Goal: Task Accomplishment & Management: Manage account settings

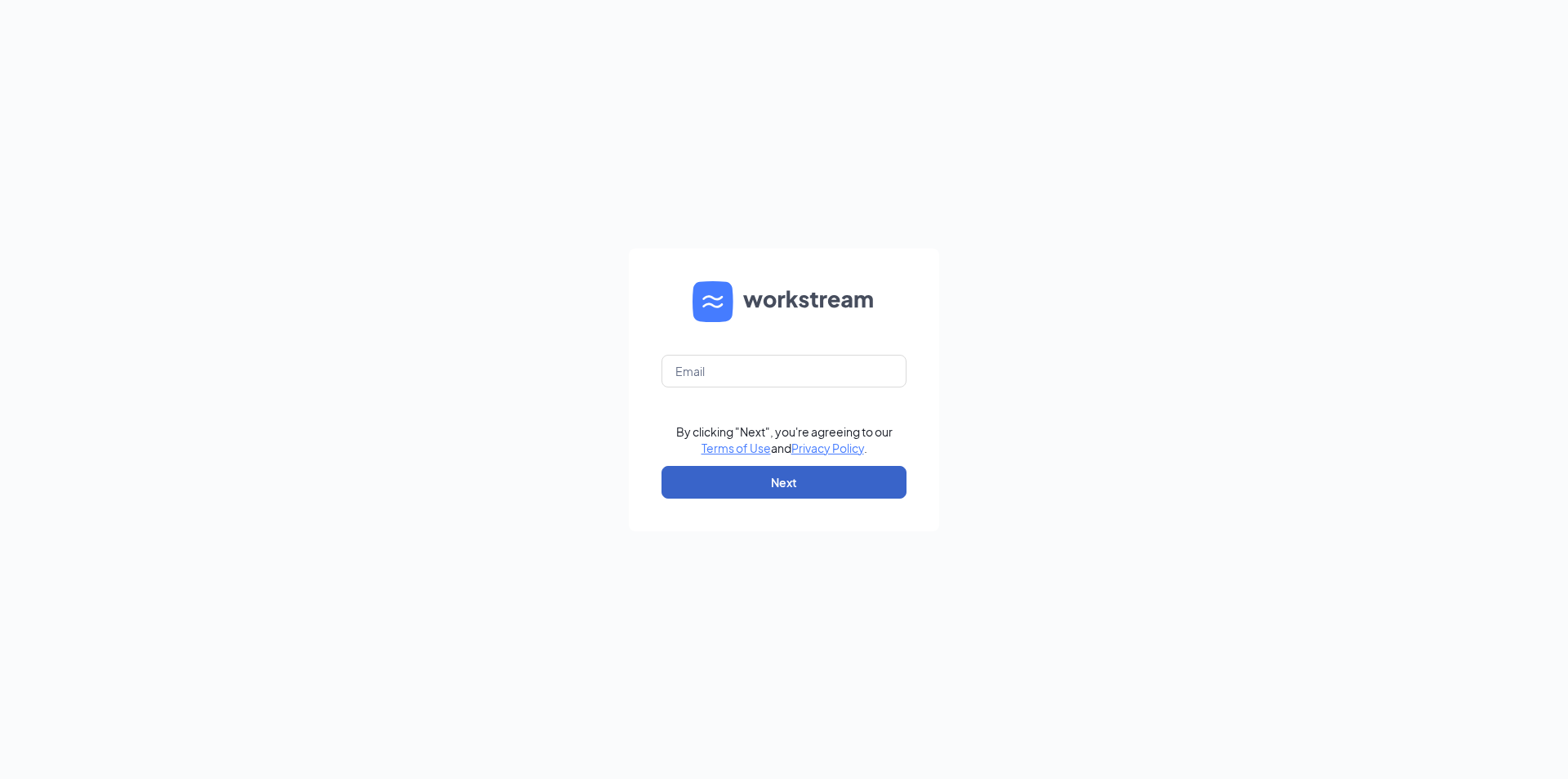
click at [799, 481] on button "Next" at bounding box center [784, 482] width 245 height 32
click at [743, 368] on input "text" at bounding box center [784, 371] width 245 height 32
click at [727, 368] on input "text" at bounding box center [784, 371] width 245 height 32
drag, startPoint x: 727, startPoint y: 368, endPoint x: 718, endPoint y: 370, distance: 9.2
click at [718, 370] on input "text" at bounding box center [784, 371] width 245 height 32
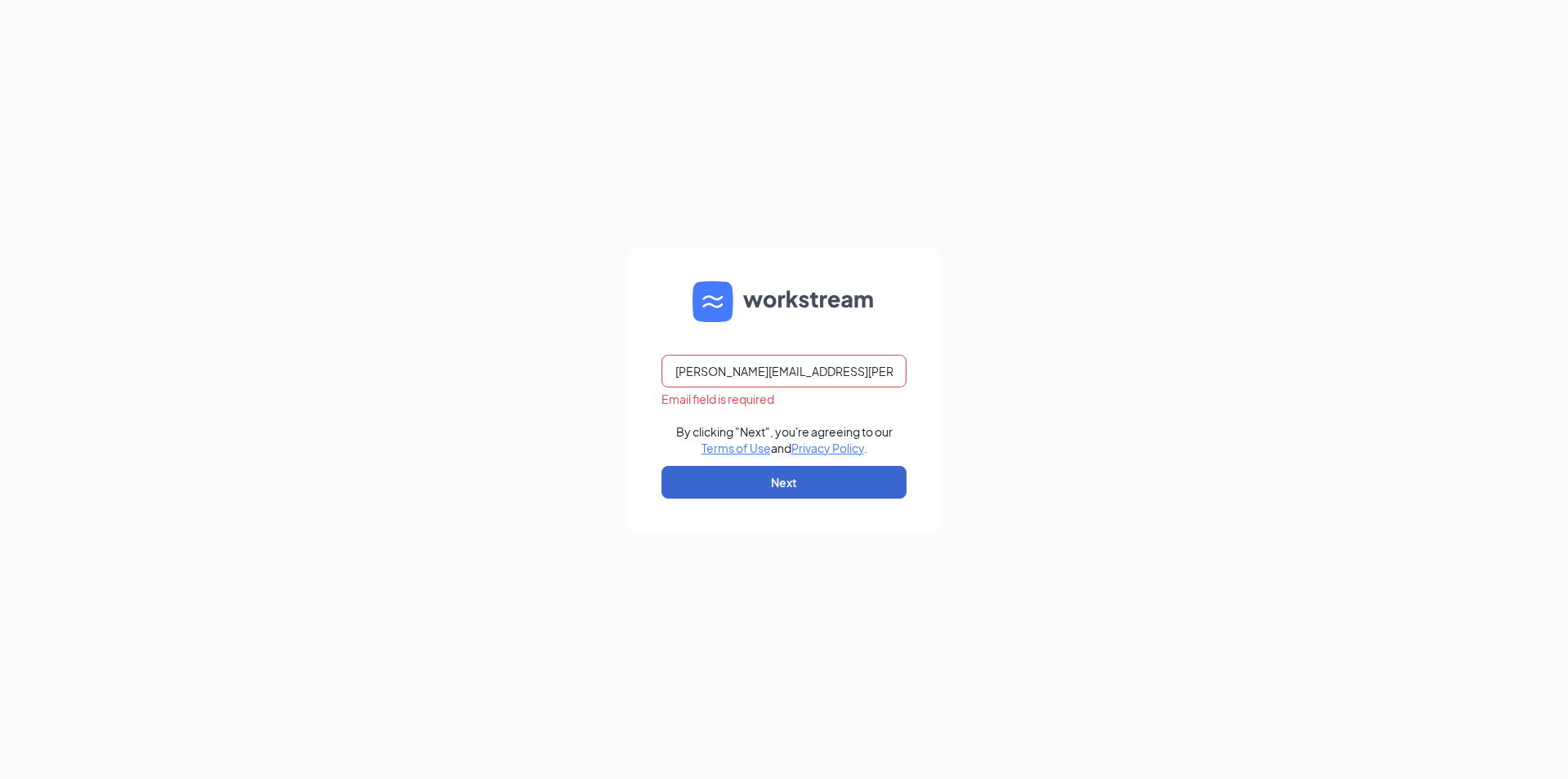
type input "[PERSON_NAME][EMAIL_ADDRESS][PERSON_NAME][DOMAIN_NAME]"
click at [769, 484] on button "Next" at bounding box center [784, 482] width 245 height 32
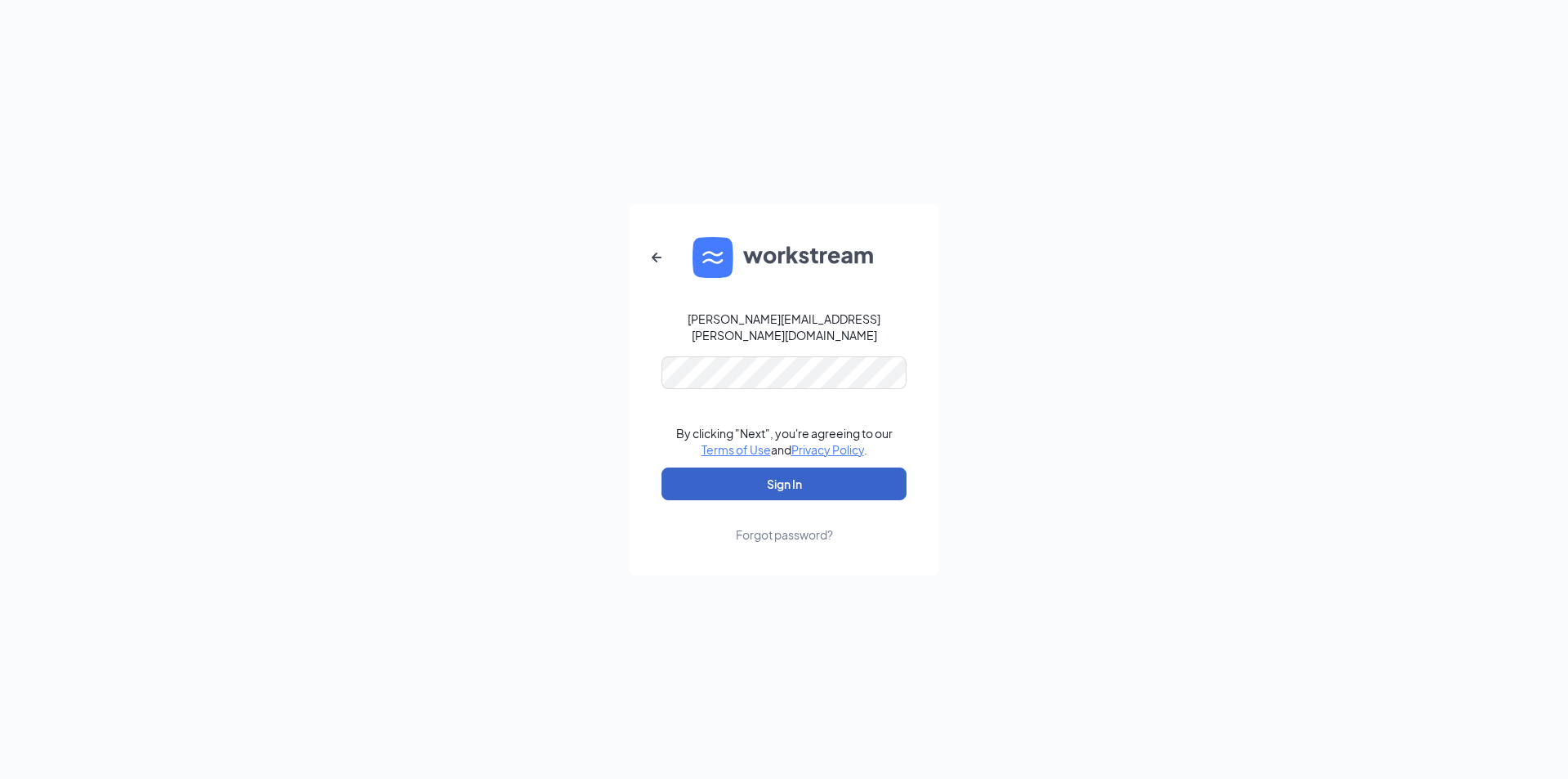
click at [796, 472] on button "Sign In" at bounding box center [784, 484] width 245 height 32
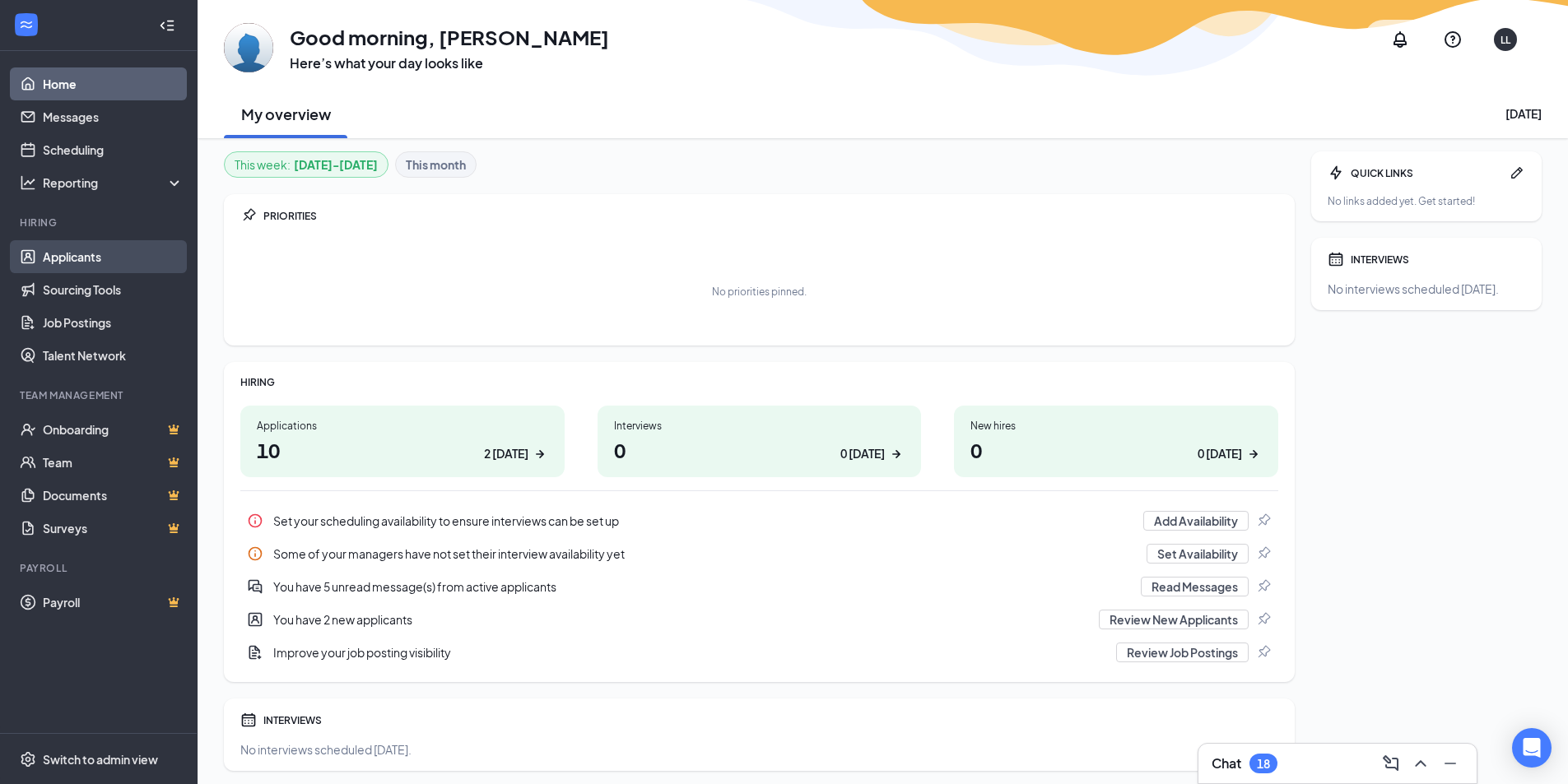
click at [86, 257] on link "Applicants" at bounding box center [112, 256] width 140 height 33
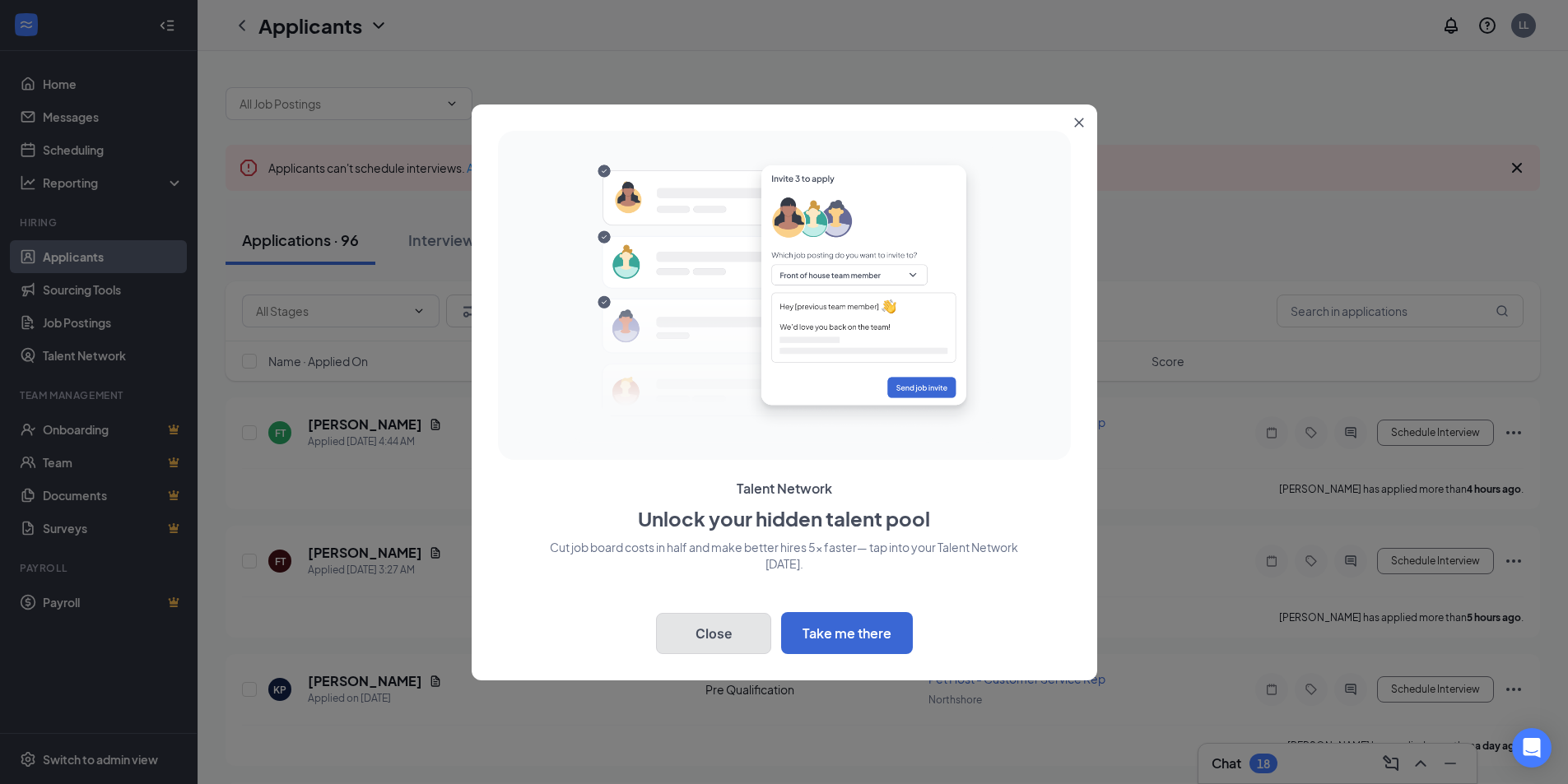
click at [742, 637] on button "Close" at bounding box center [713, 633] width 115 height 41
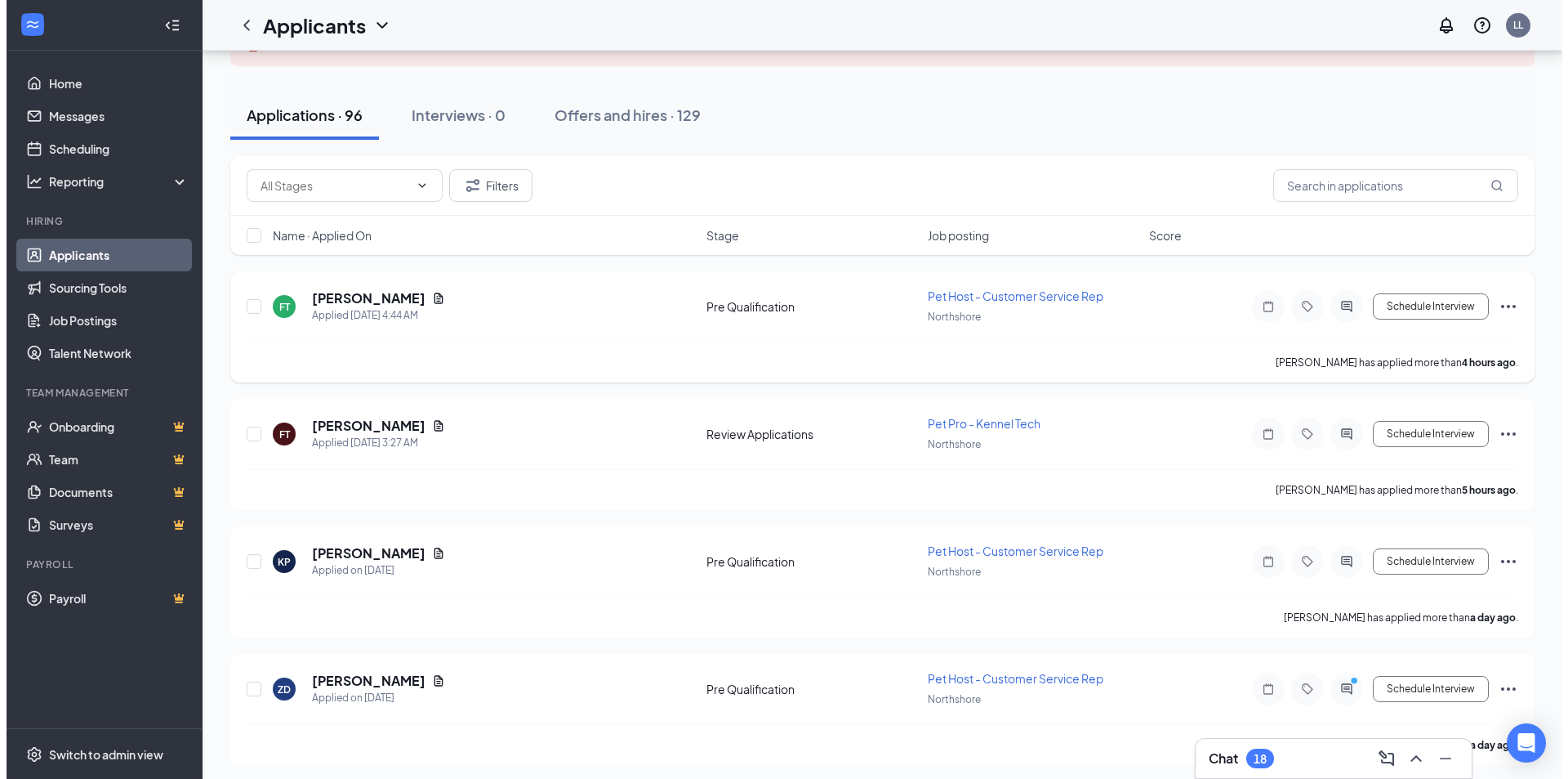
scroll to position [164, 0]
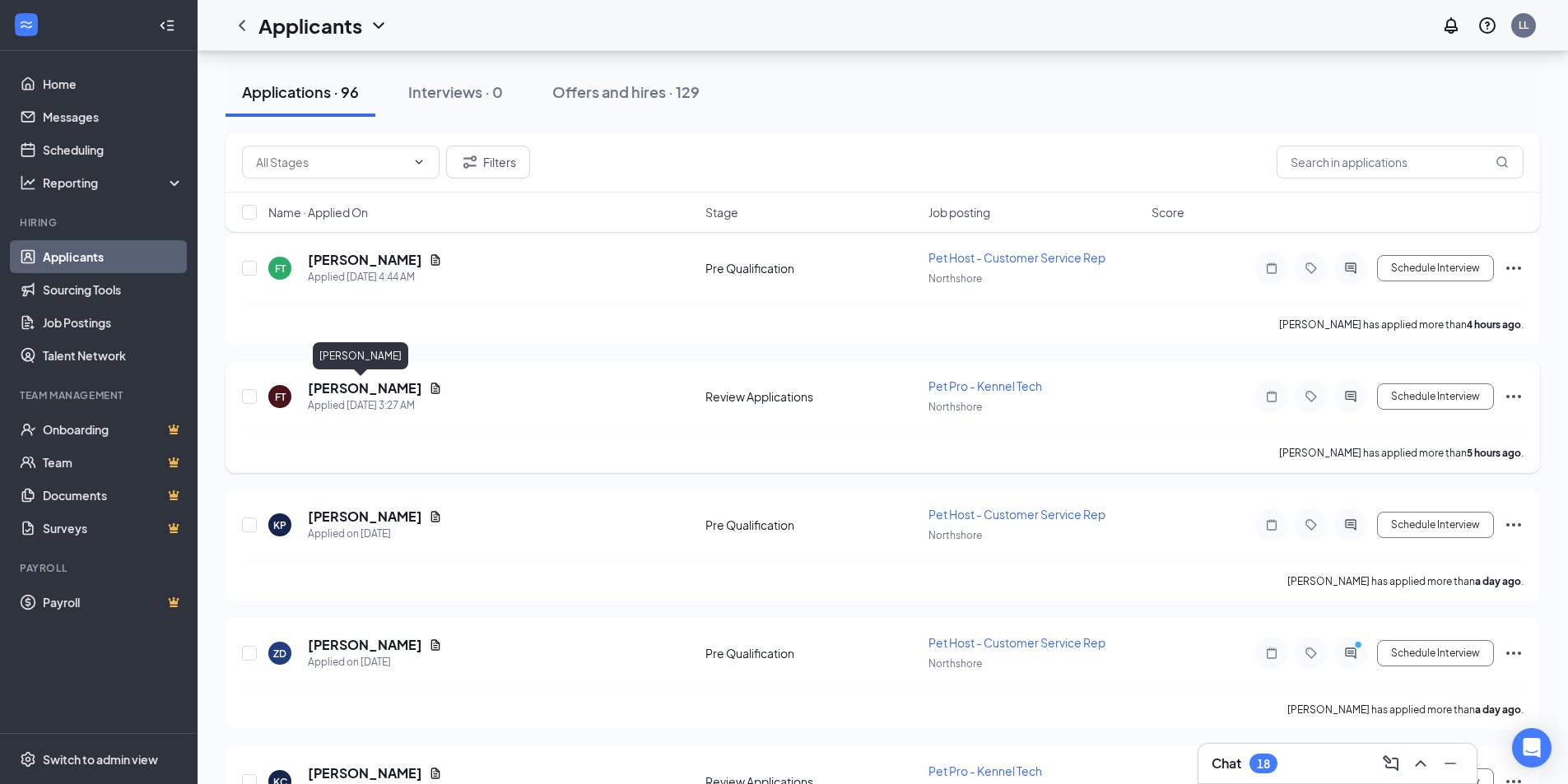
click at [356, 389] on h5 "Fallon Tindall" at bounding box center [365, 388] width 114 height 18
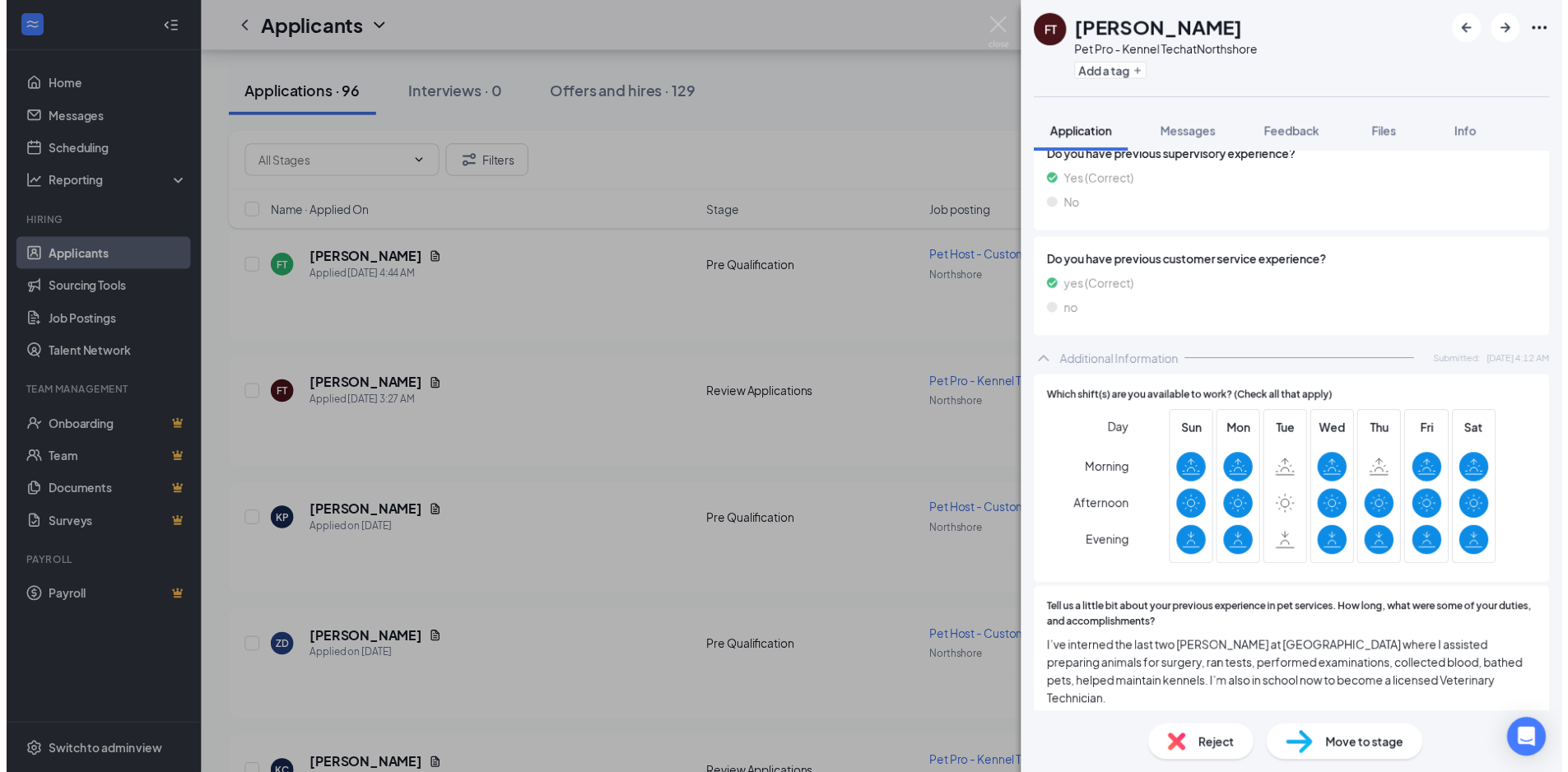
scroll to position [1317, 0]
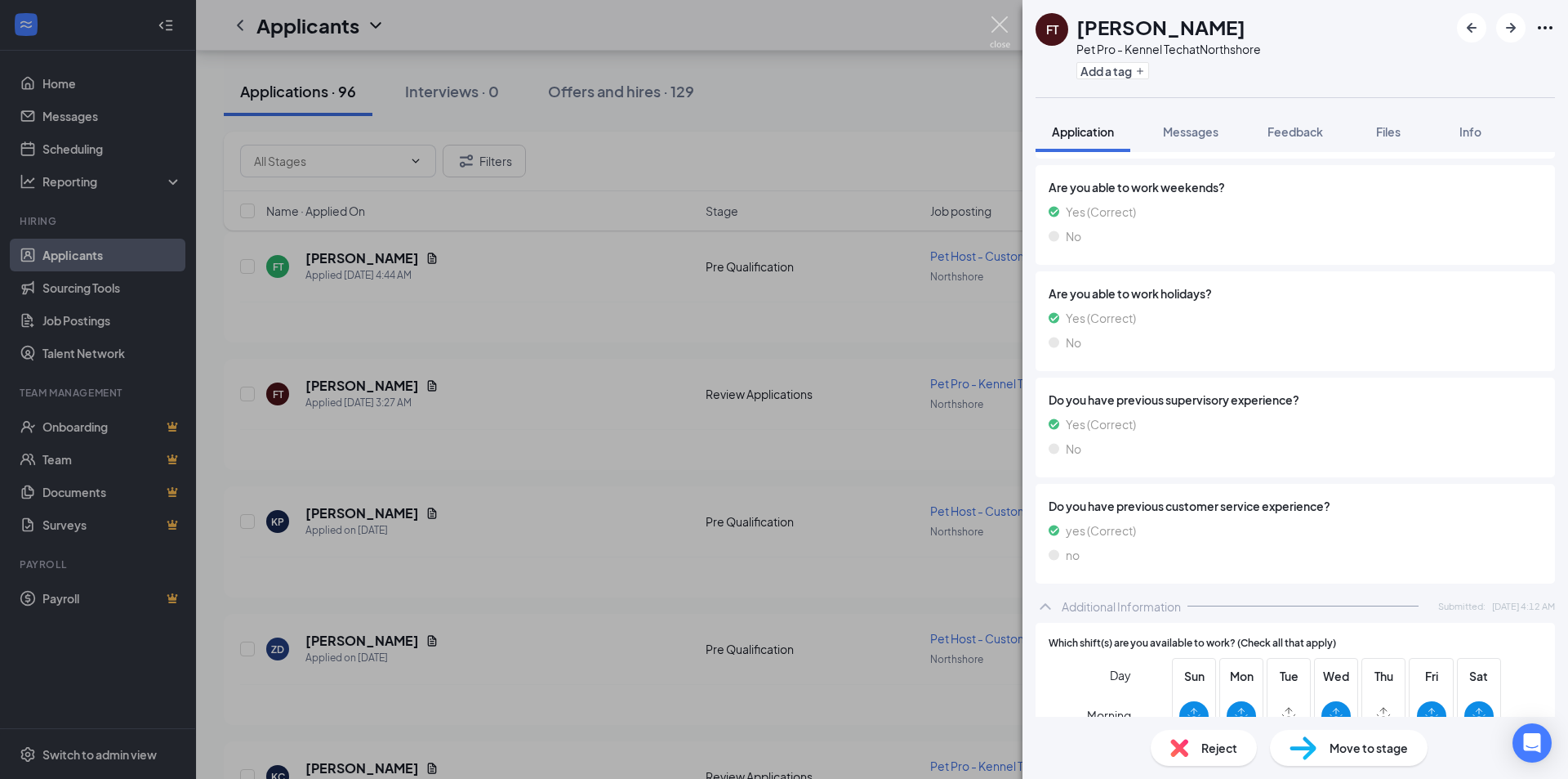
click at [999, 29] on img at bounding box center [1000, 31] width 21 height 31
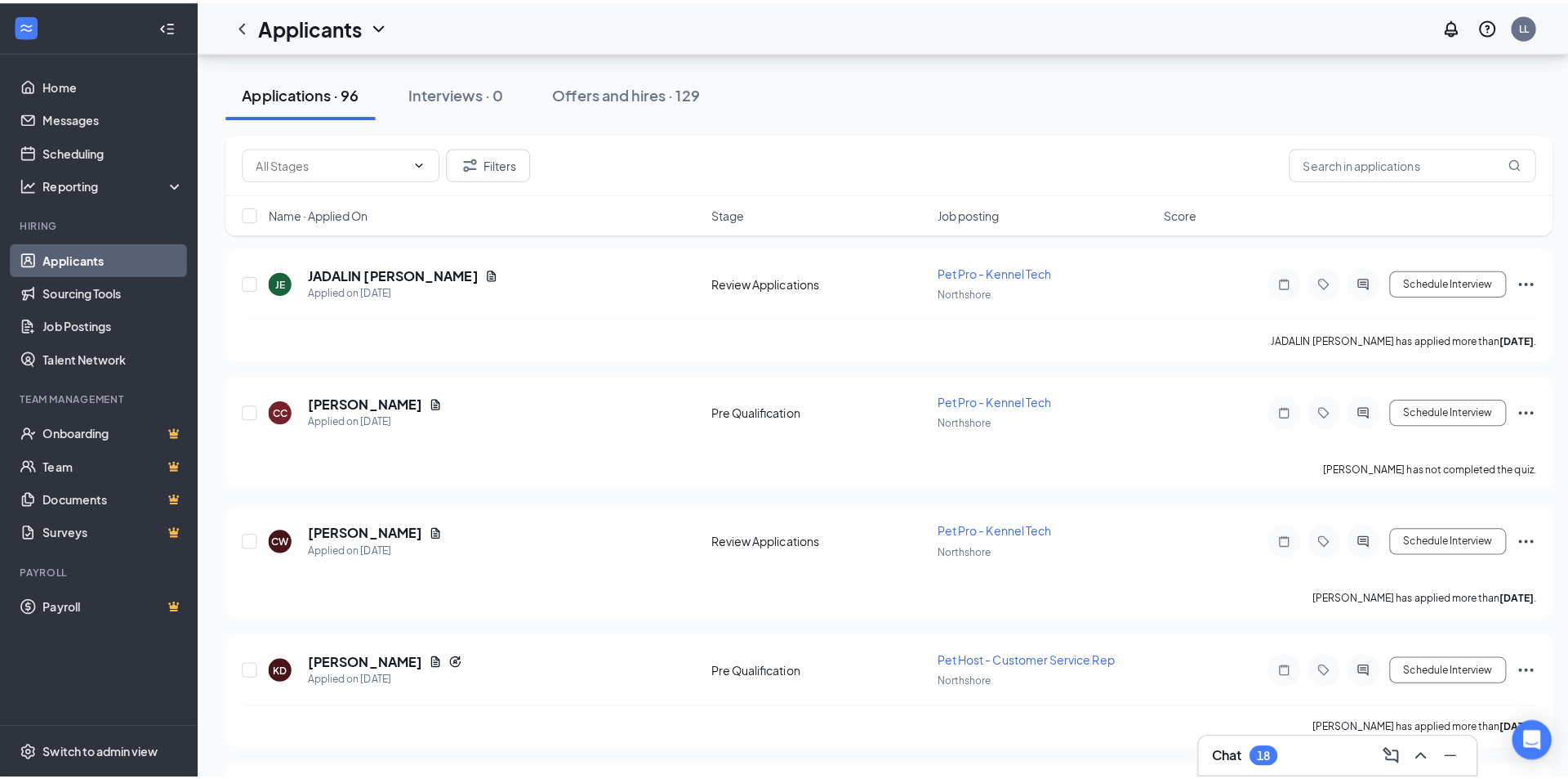
scroll to position [1226, 0]
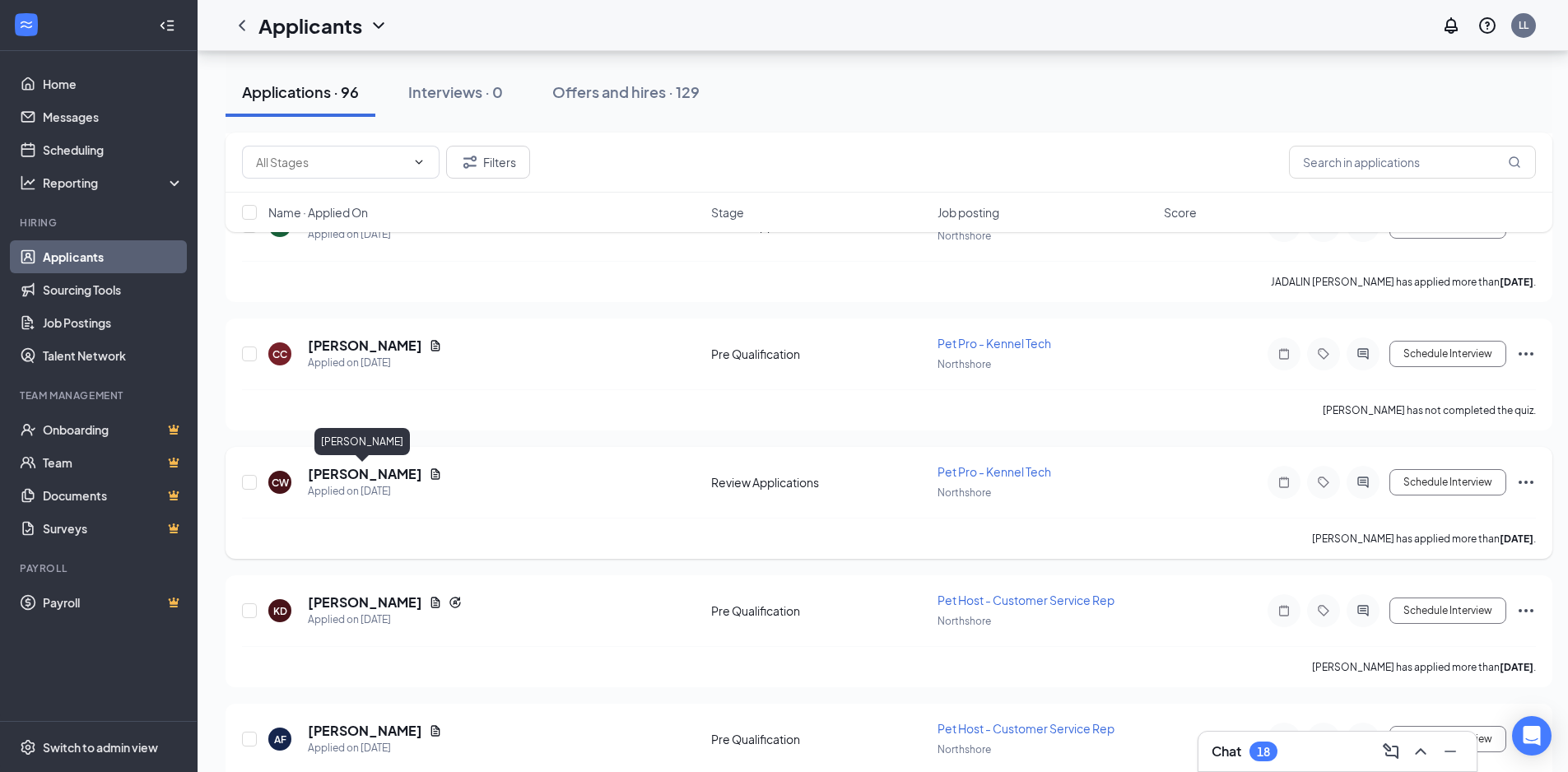
click at [381, 472] on h5 "Chelsey Wilson" at bounding box center [365, 474] width 114 height 18
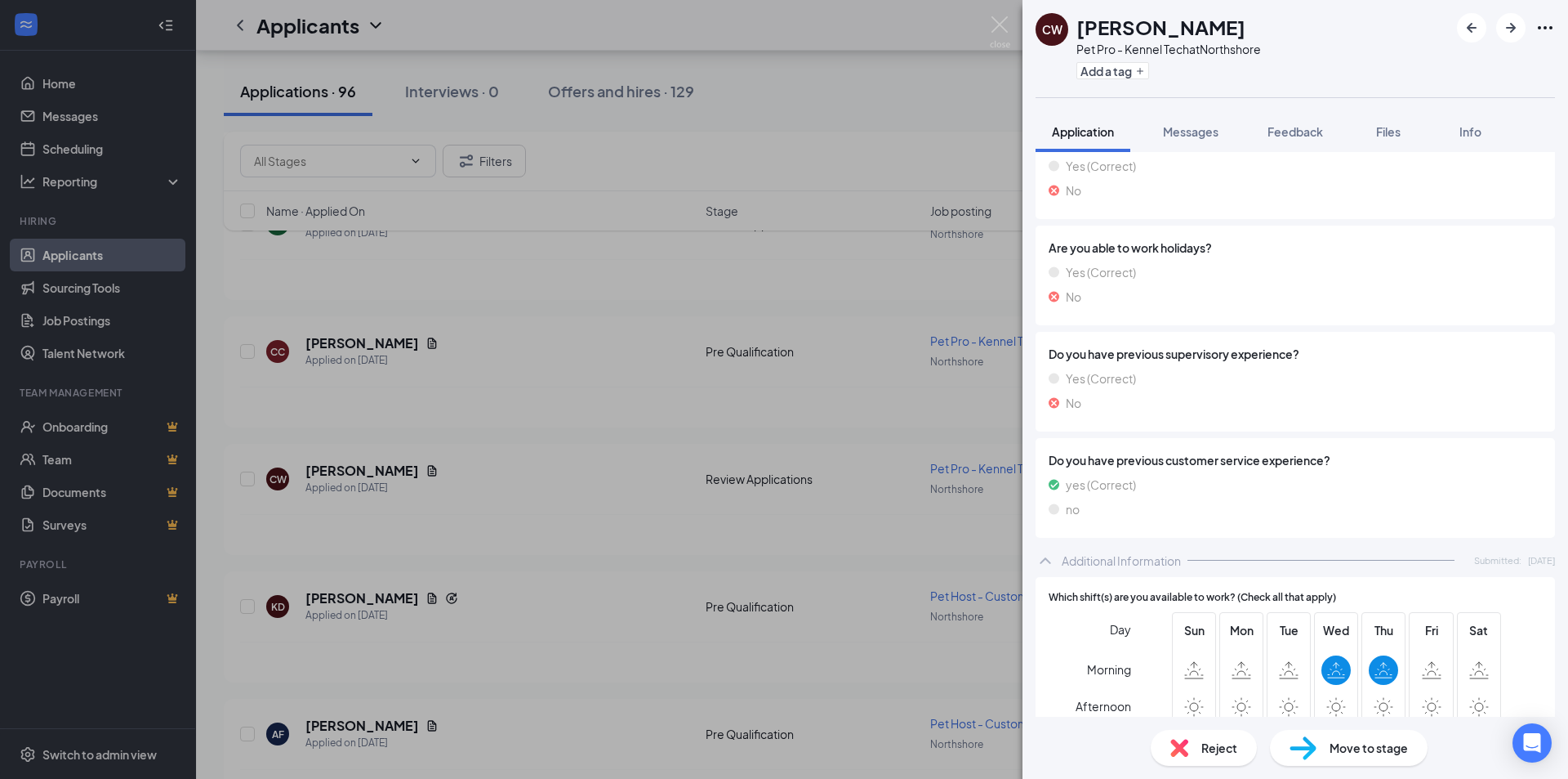
scroll to position [1553, 0]
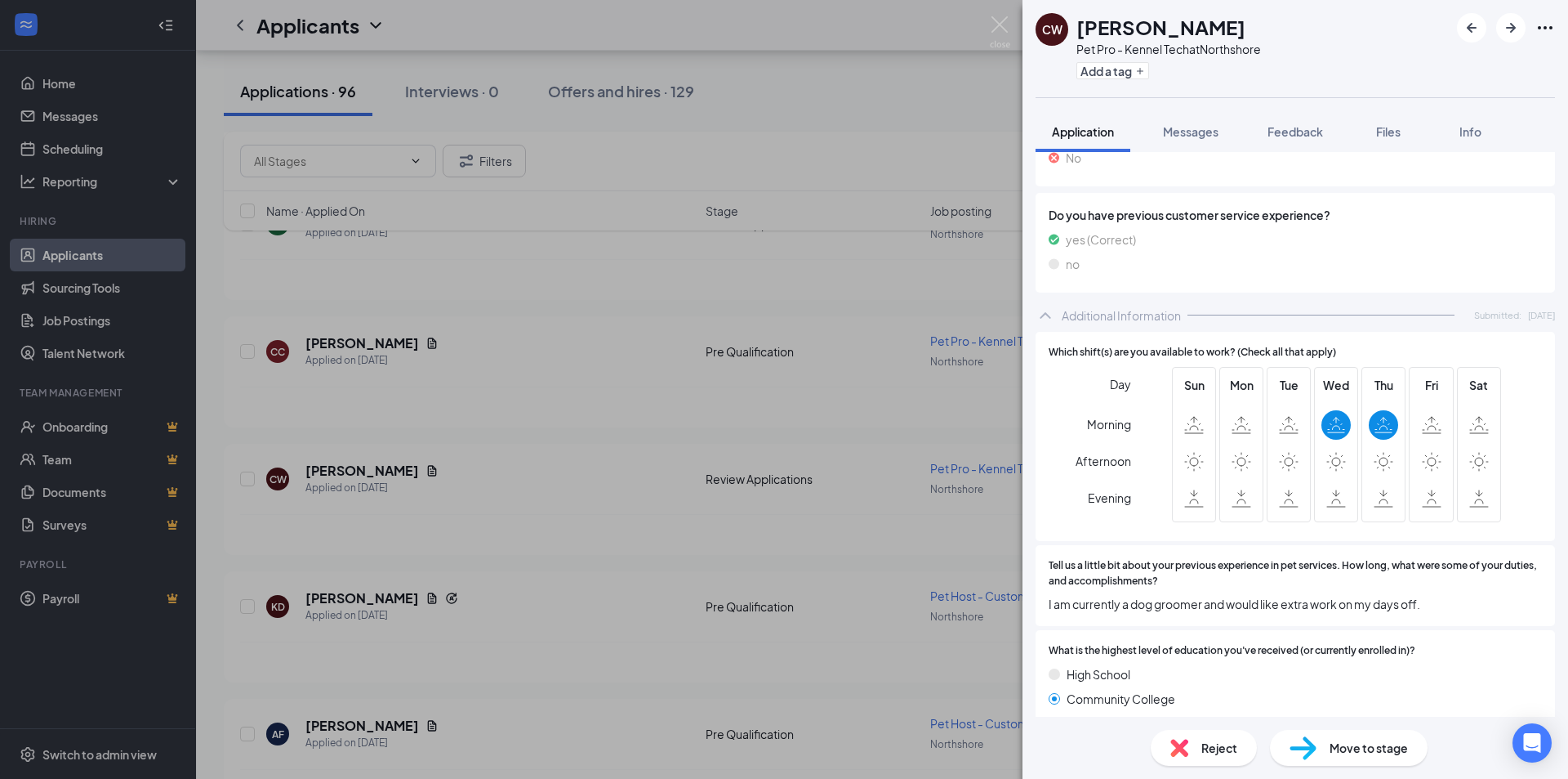
click at [1219, 755] on span "Reject" at bounding box center [1219, 748] width 36 height 18
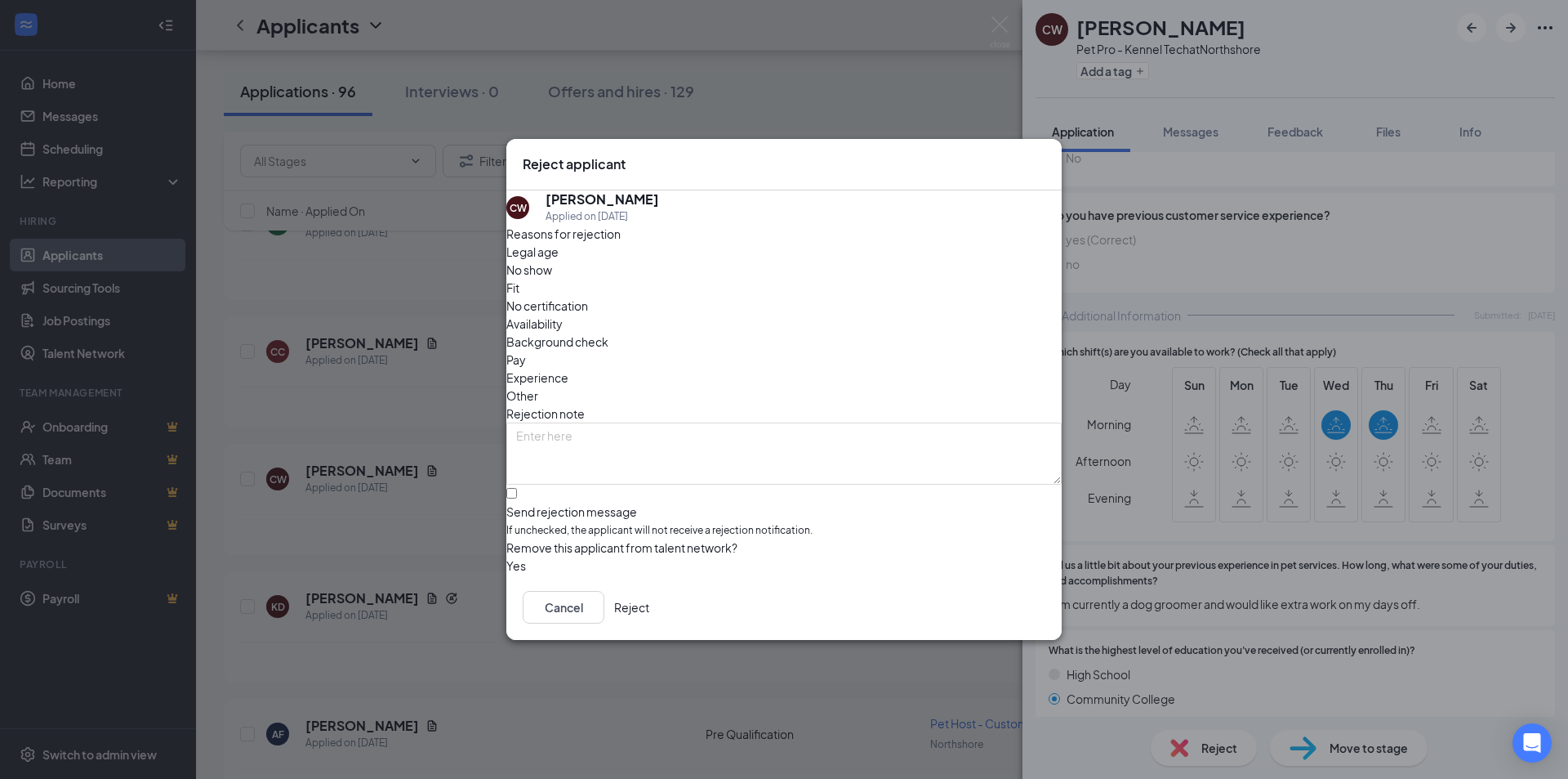
click at [563, 315] on span "Availability" at bounding box center [534, 324] width 57 height 18
click at [649, 611] on button "Reject" at bounding box center [631, 607] width 35 height 32
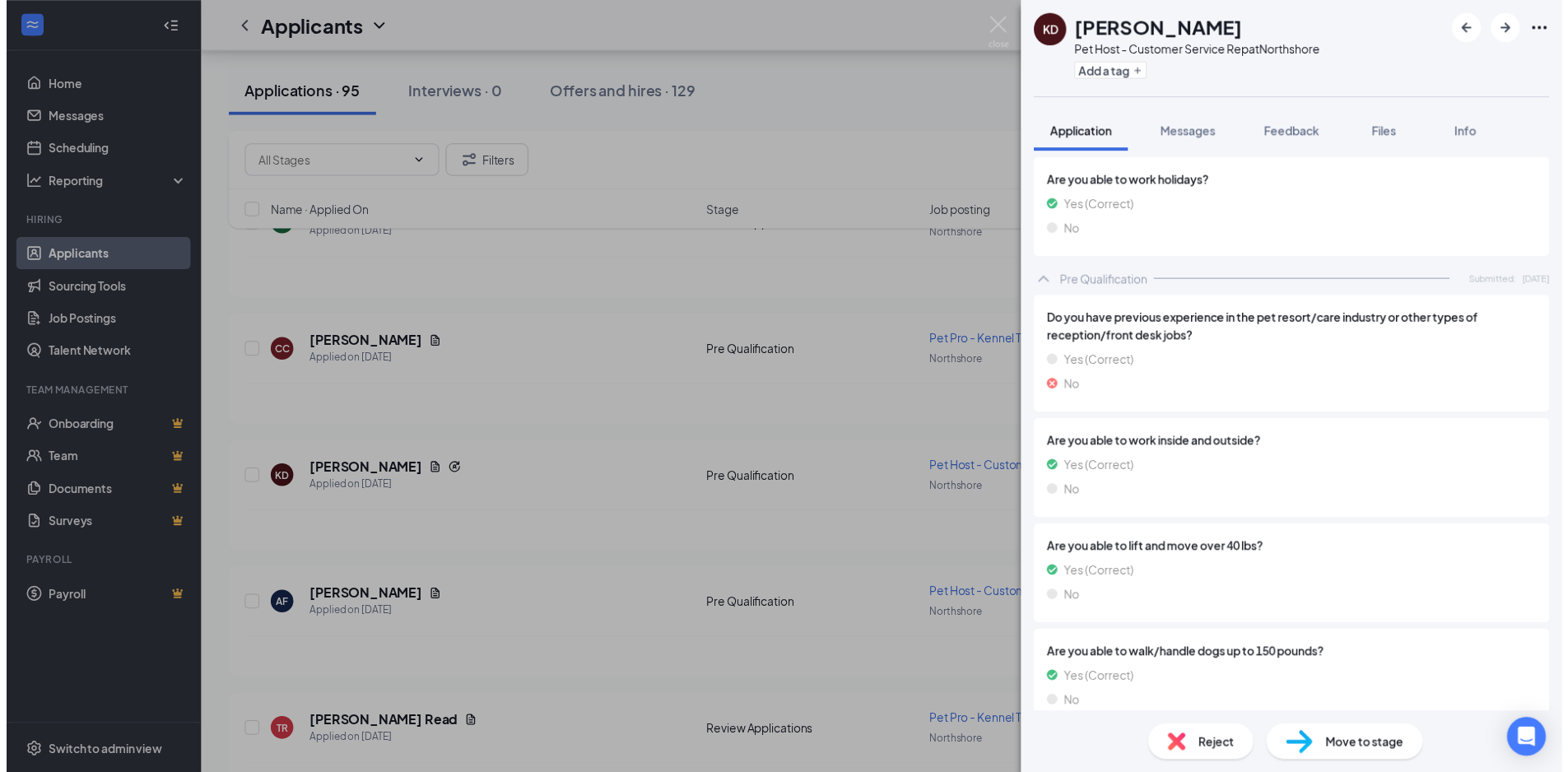
scroll to position [1317, 0]
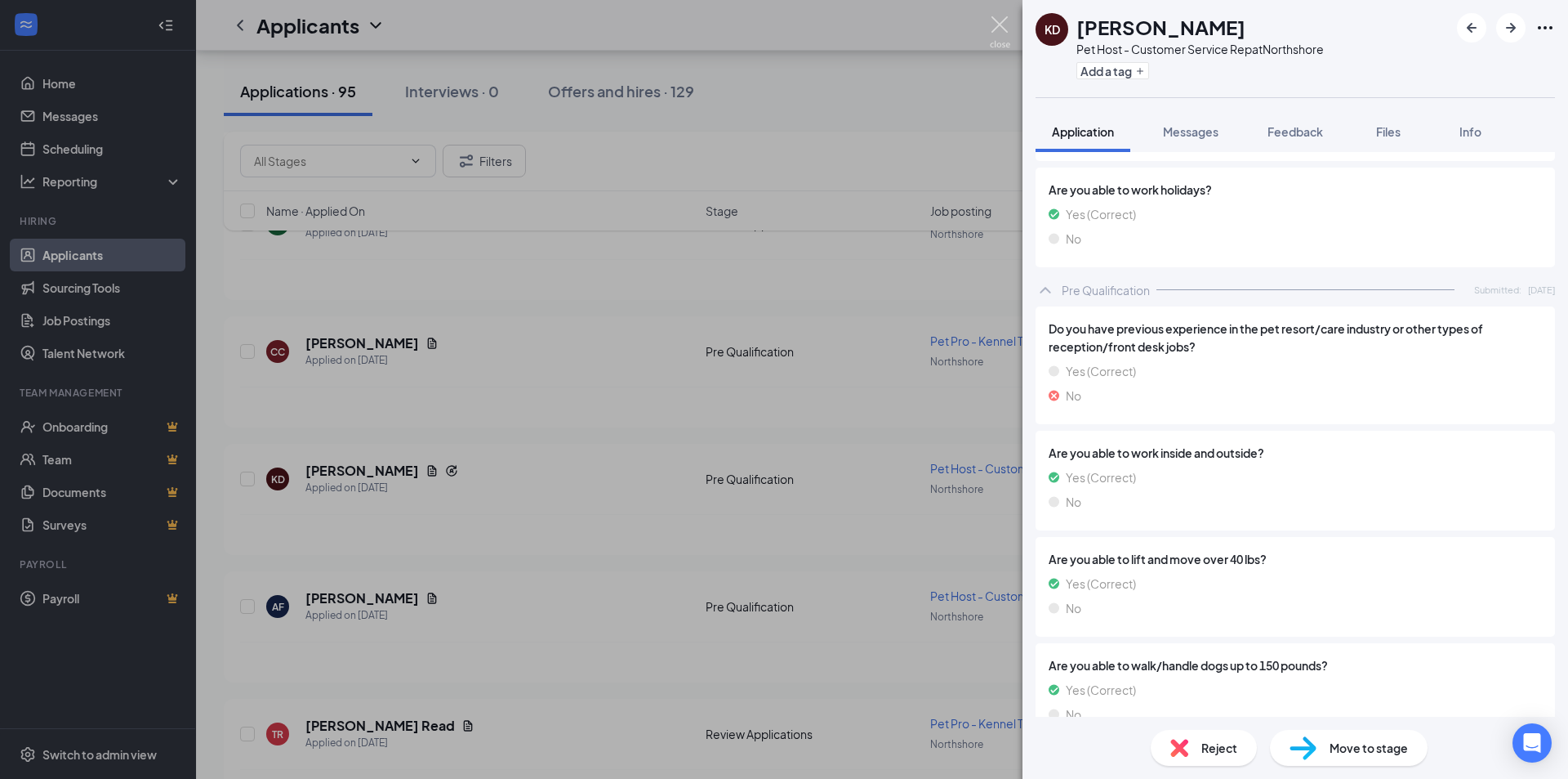
click at [1001, 22] on img at bounding box center [1000, 31] width 21 height 31
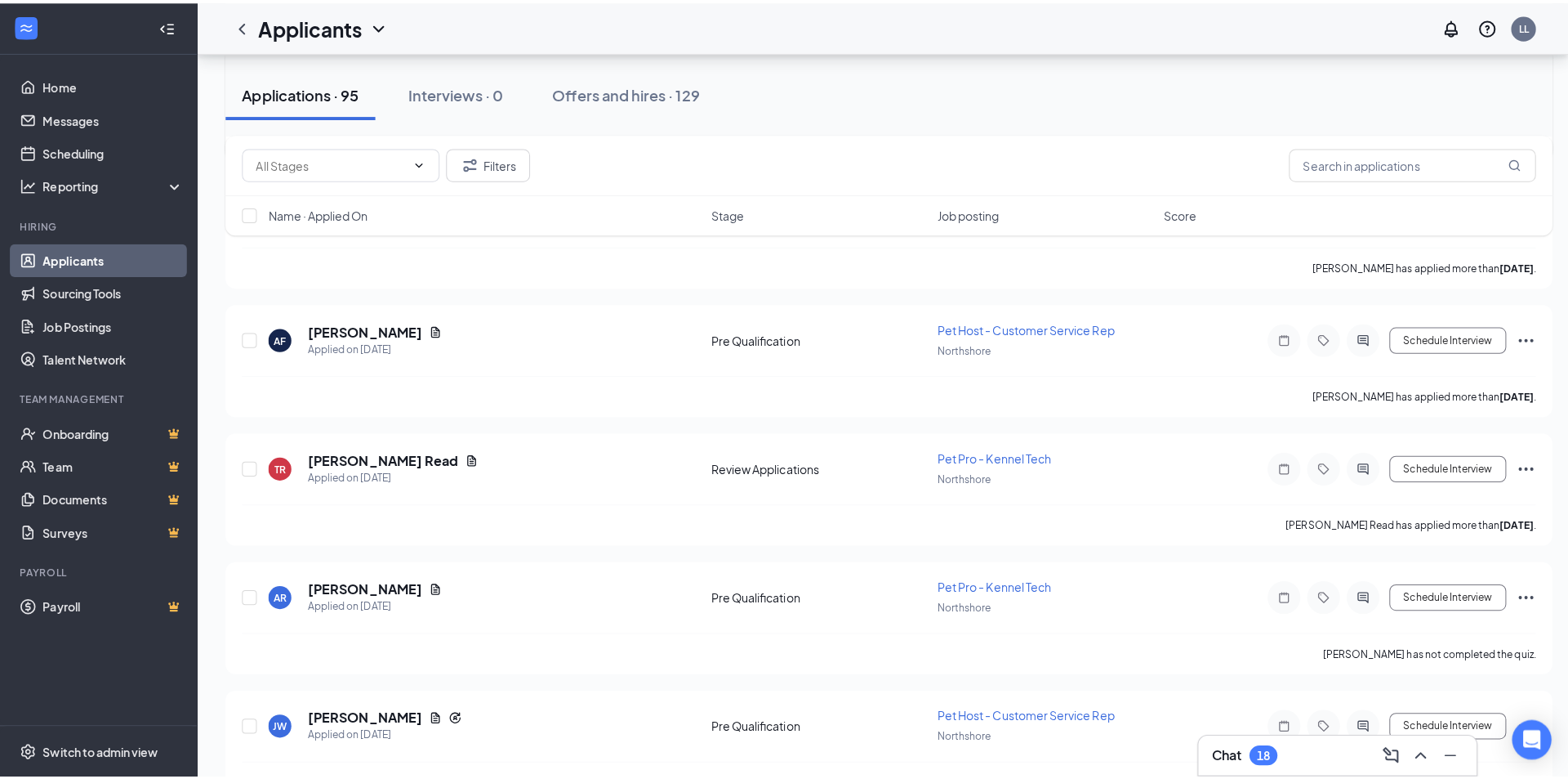
scroll to position [1553, 0]
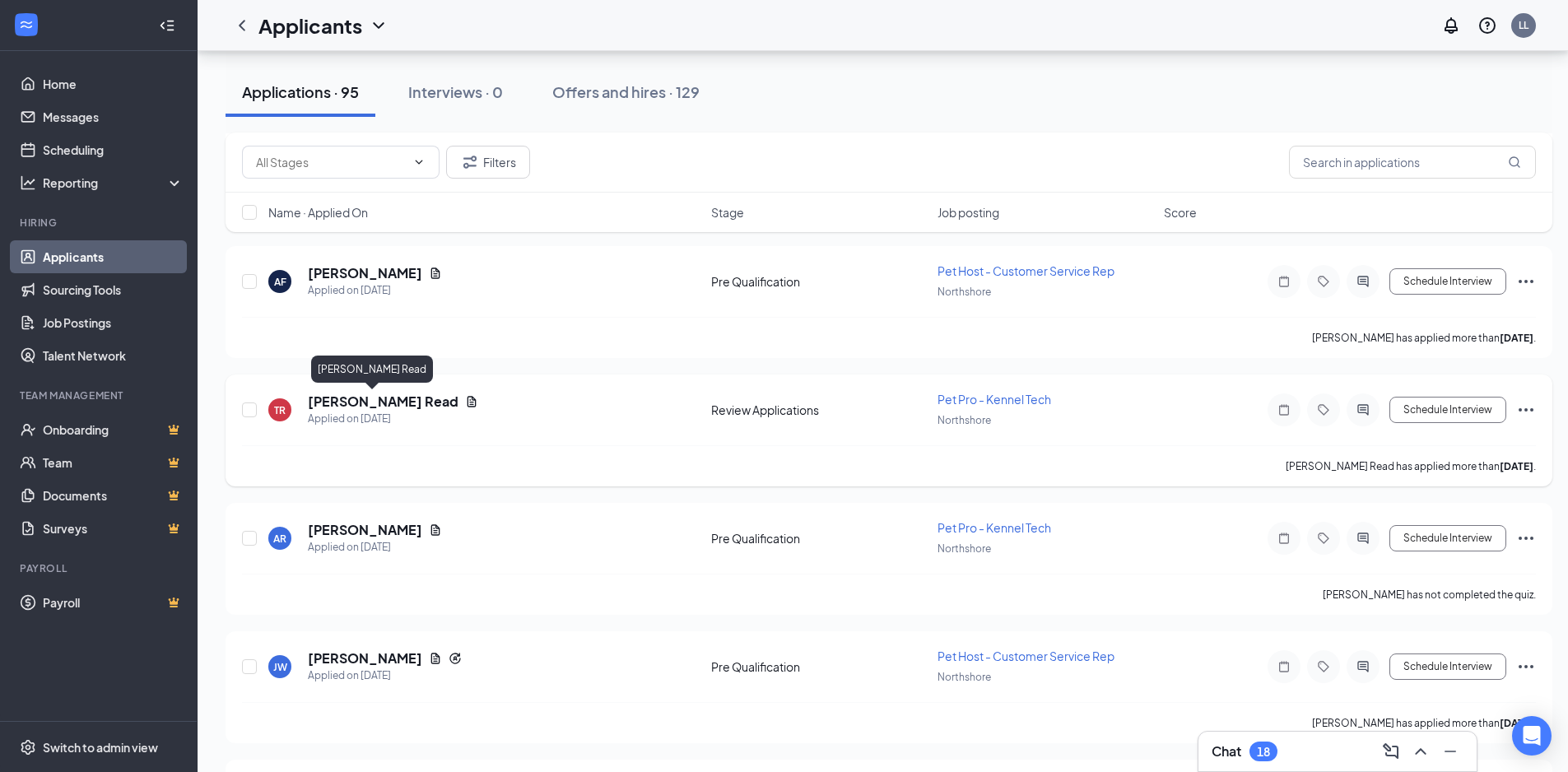
click at [361, 400] on h5 "Tirzah Read" at bounding box center [383, 401] width 150 height 18
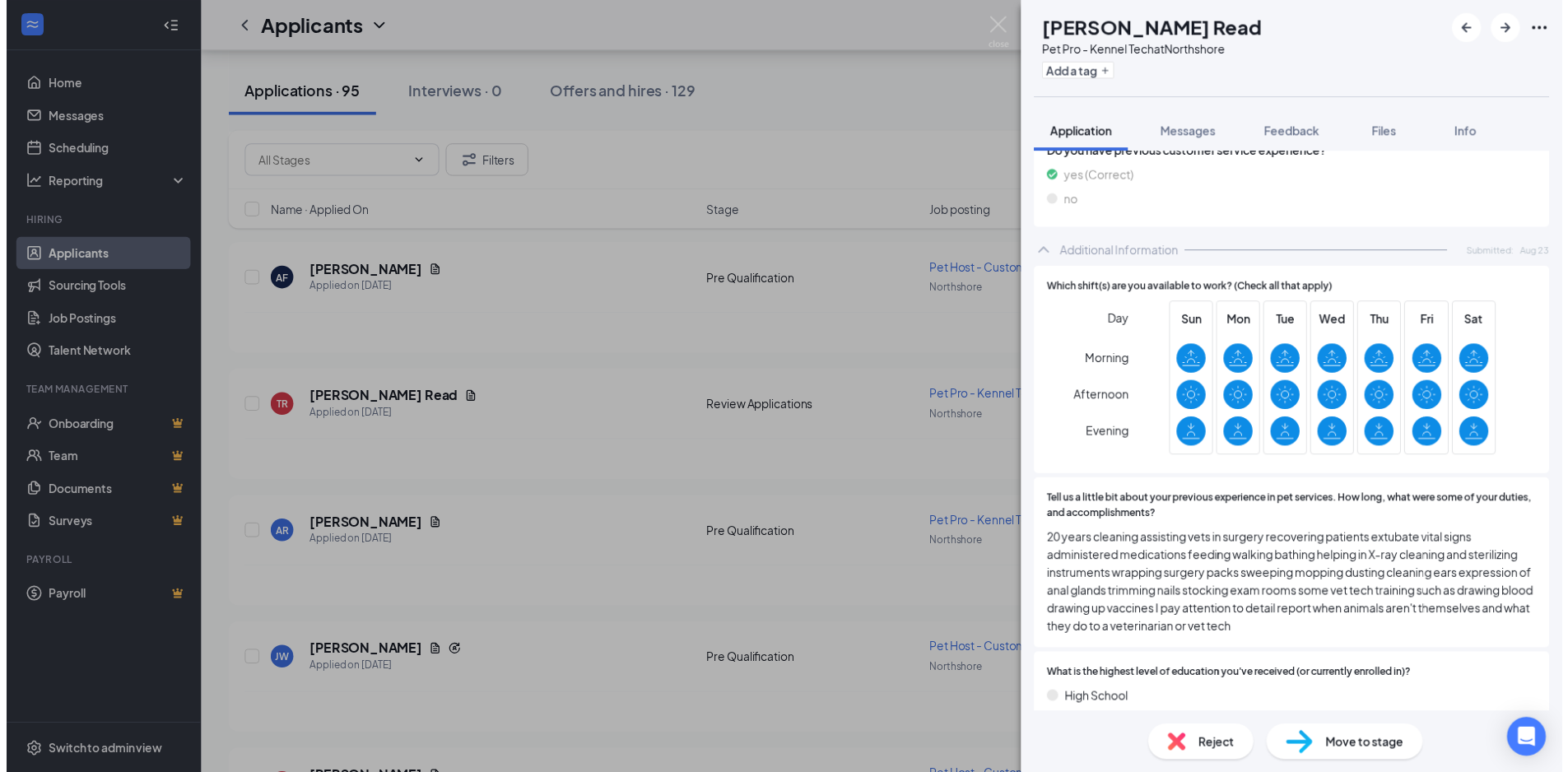
scroll to position [1646, 0]
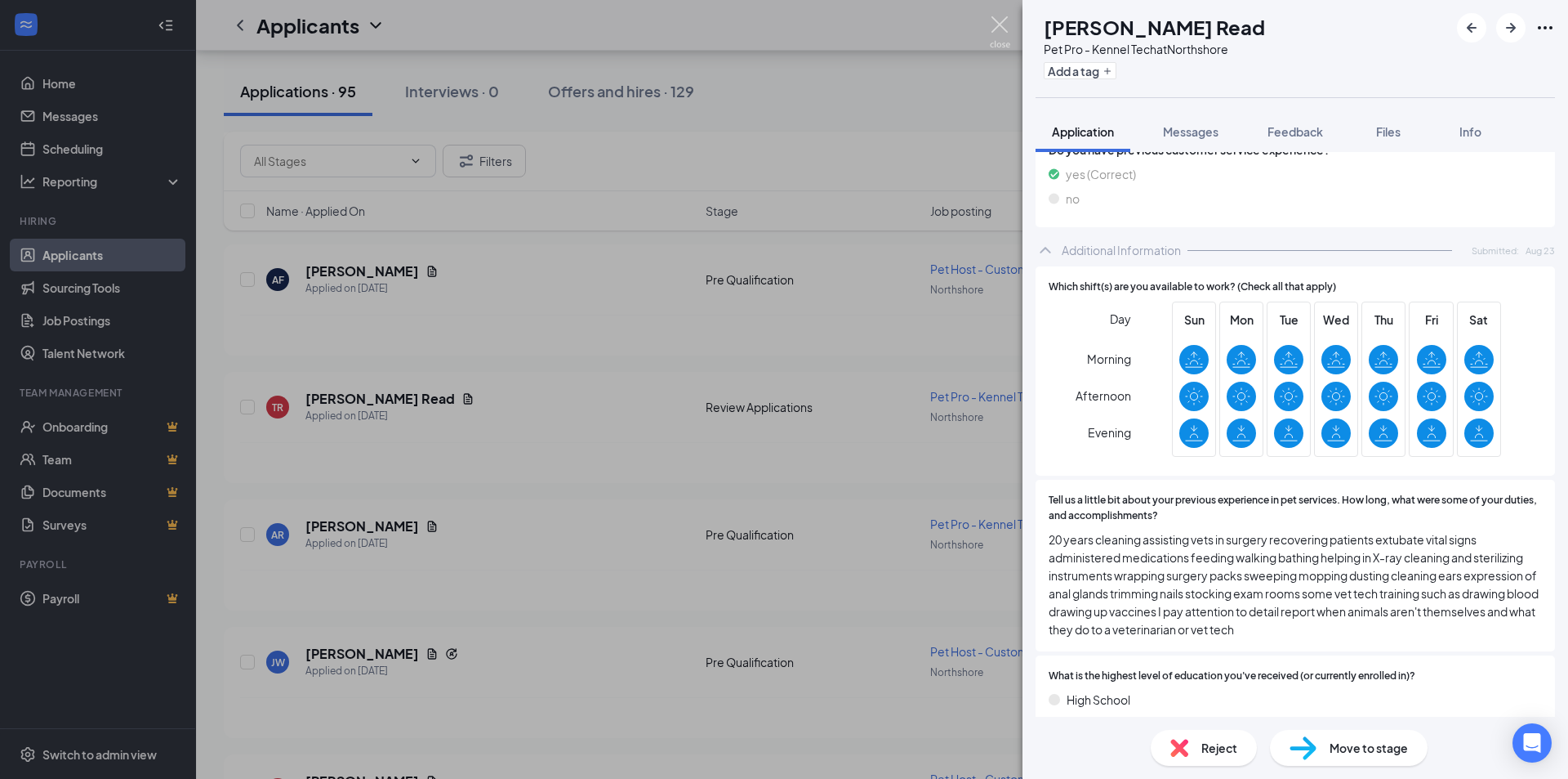
click at [994, 23] on img at bounding box center [1000, 31] width 21 height 31
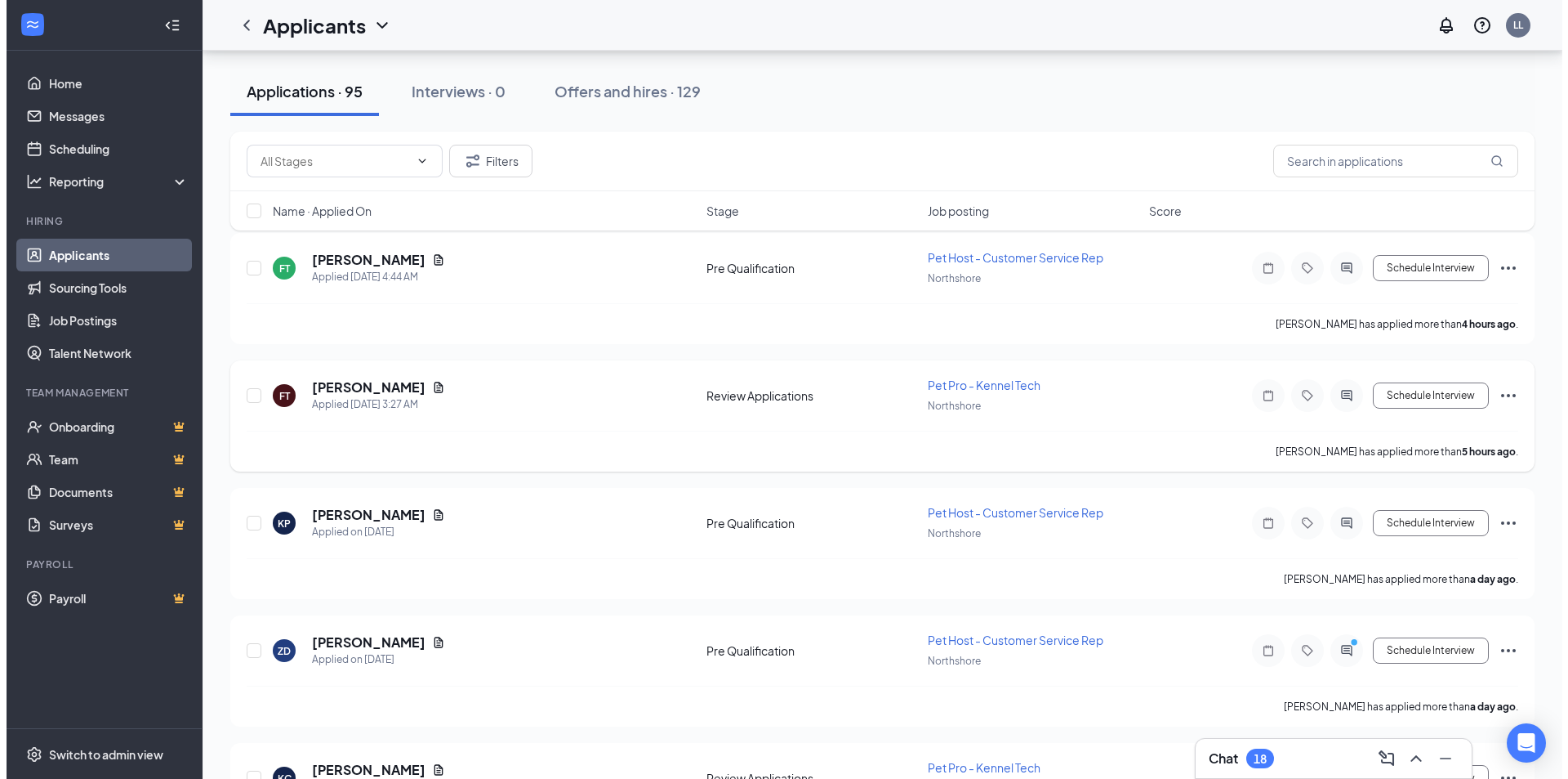
scroll to position [164, 0]
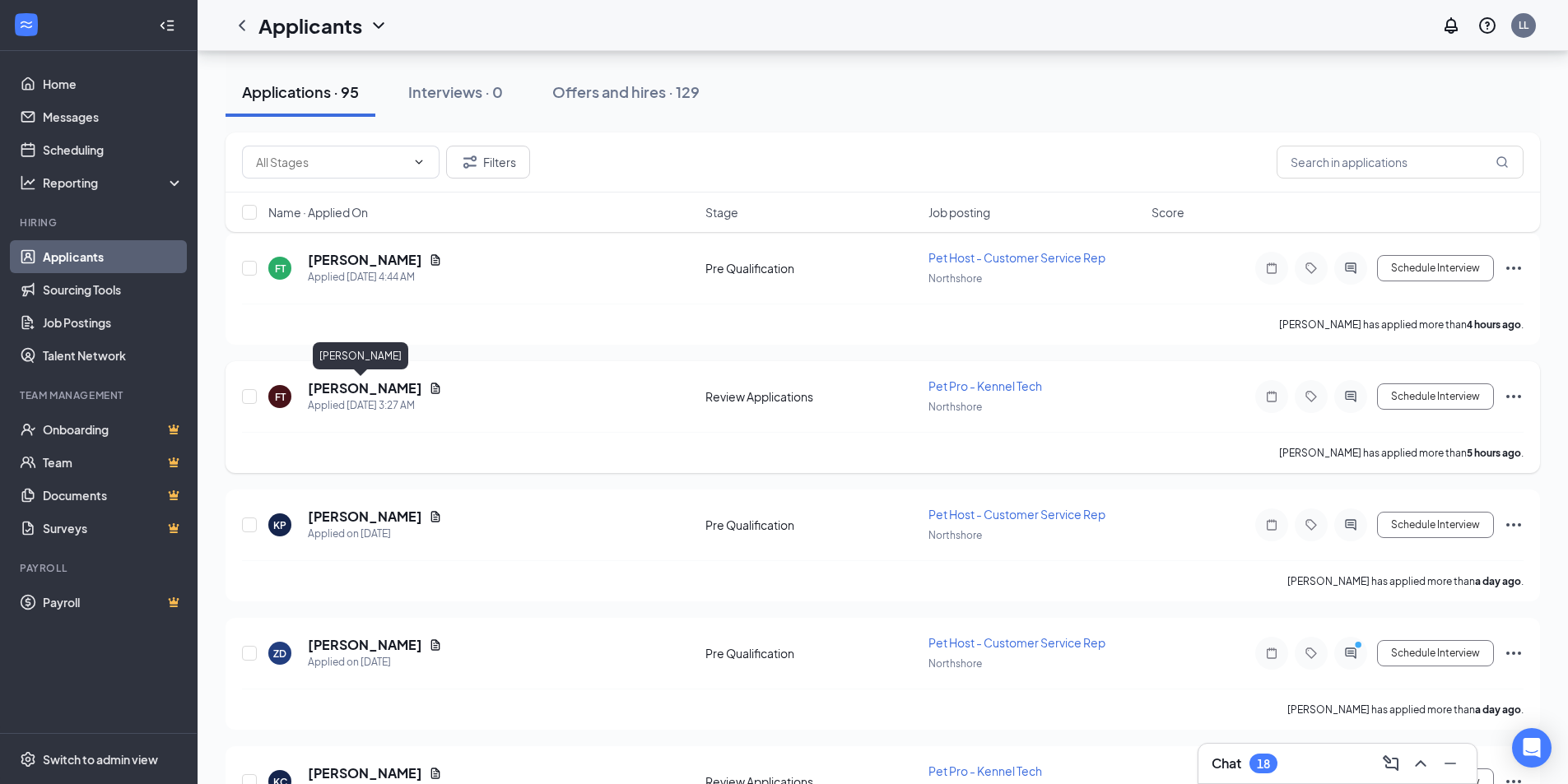
click at [373, 391] on h5 "Fallon Tindall" at bounding box center [365, 388] width 114 height 18
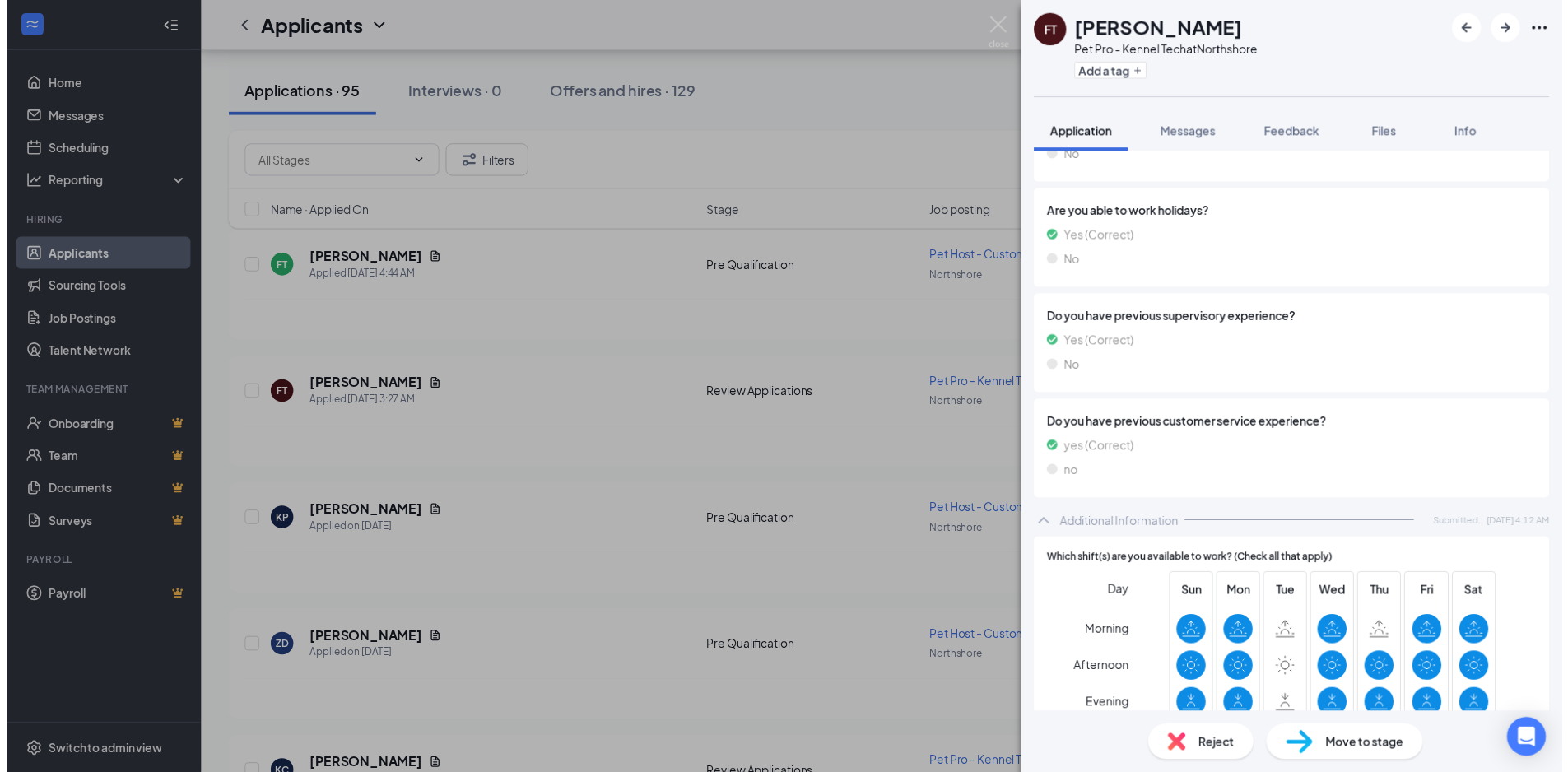
scroll to position [1811, 0]
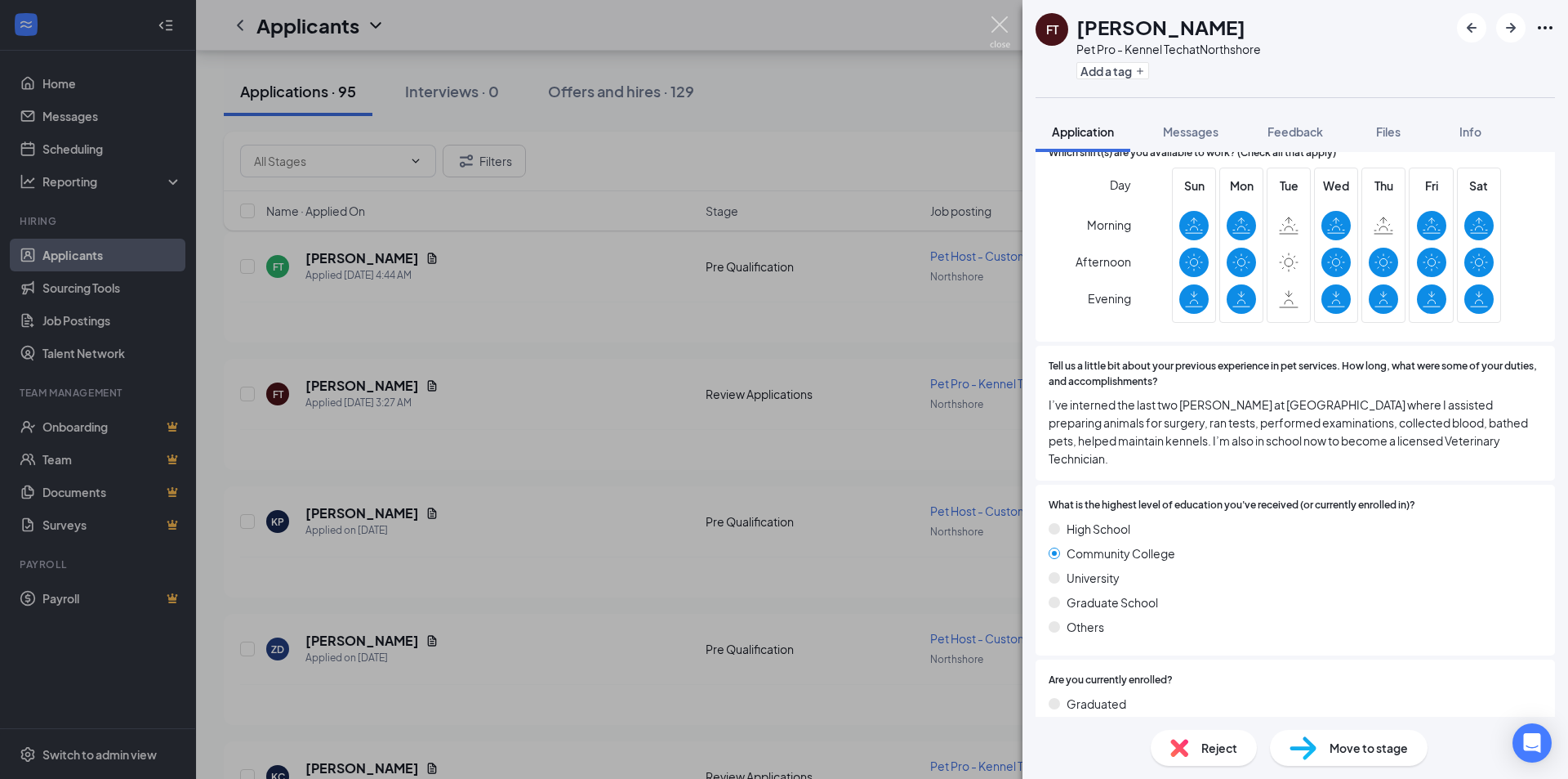
click at [1001, 22] on img at bounding box center [1000, 31] width 21 height 31
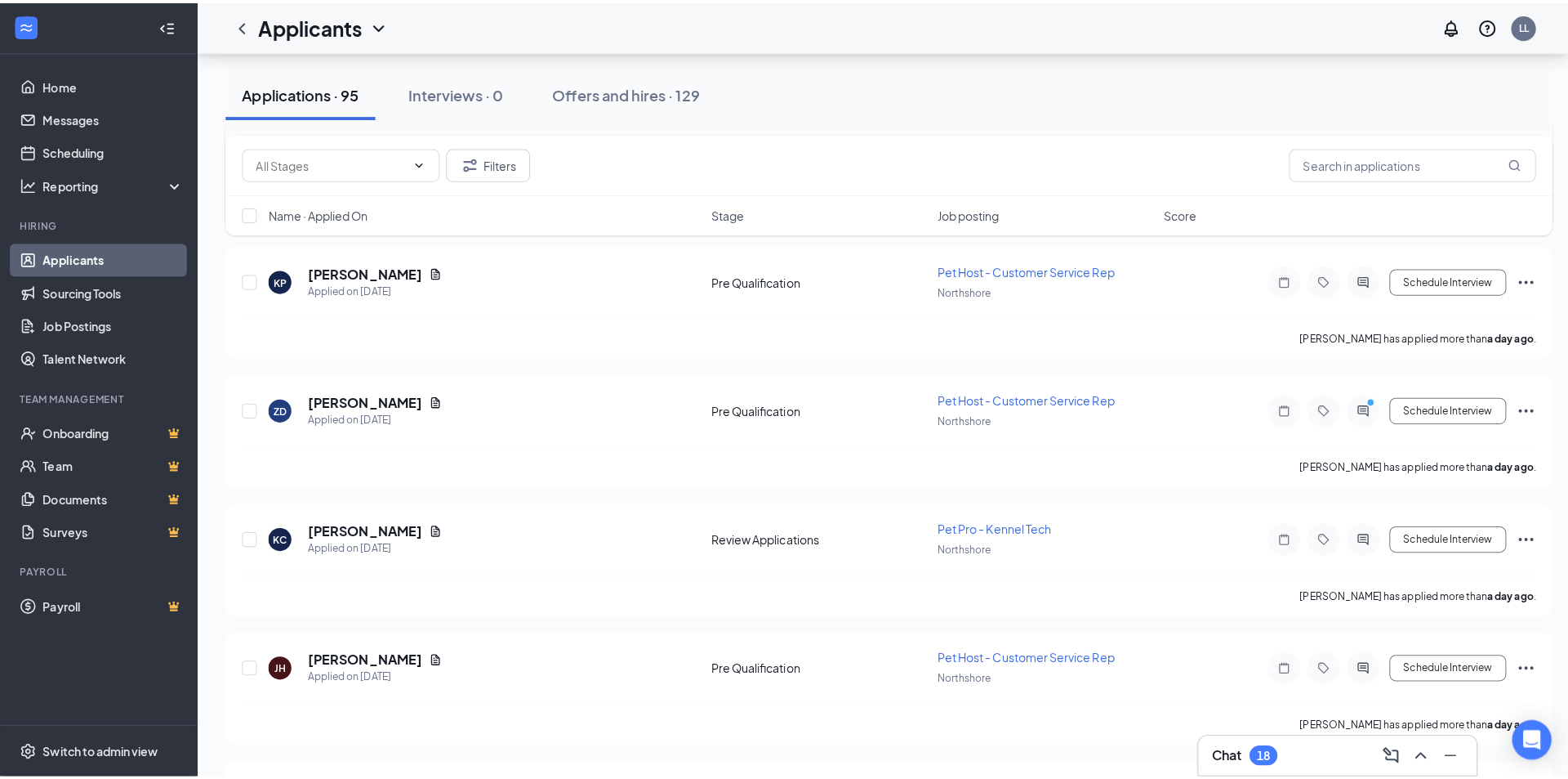
scroll to position [408, 0]
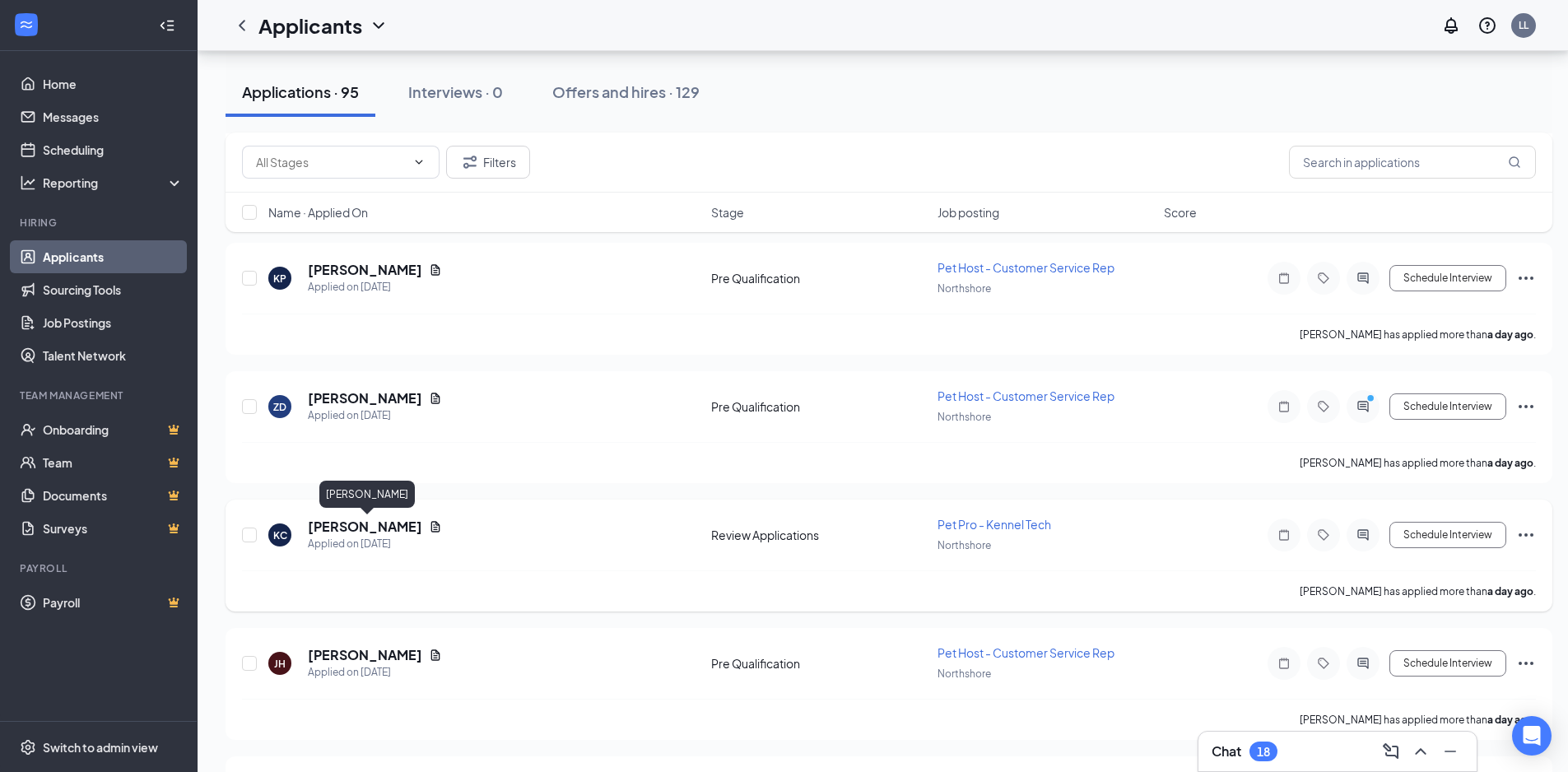
click at [365, 527] on h5 "Kamryn Capdeboscq" at bounding box center [365, 526] width 114 height 18
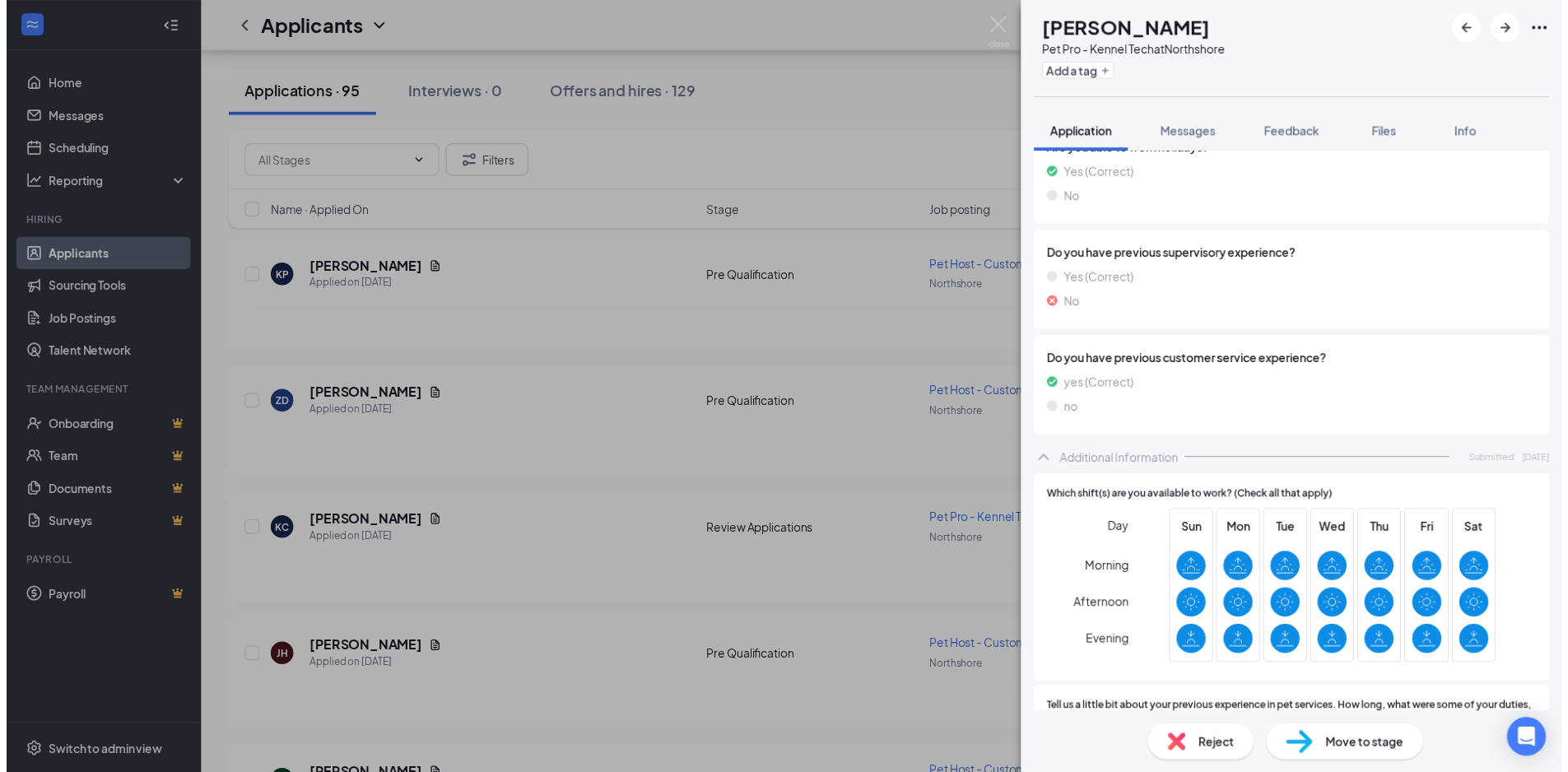
scroll to position [1481, 0]
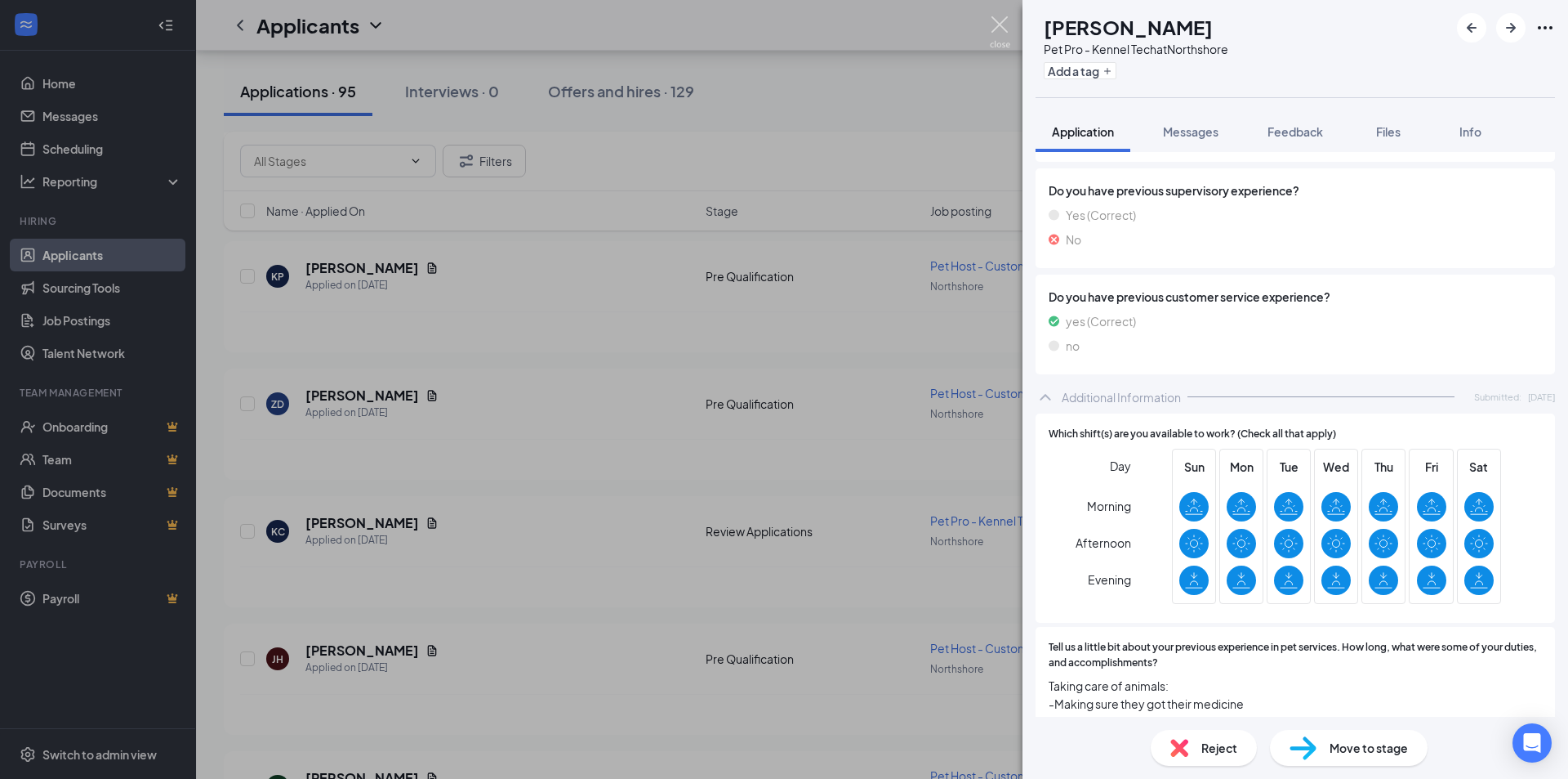
click at [995, 21] on img at bounding box center [1000, 31] width 21 height 31
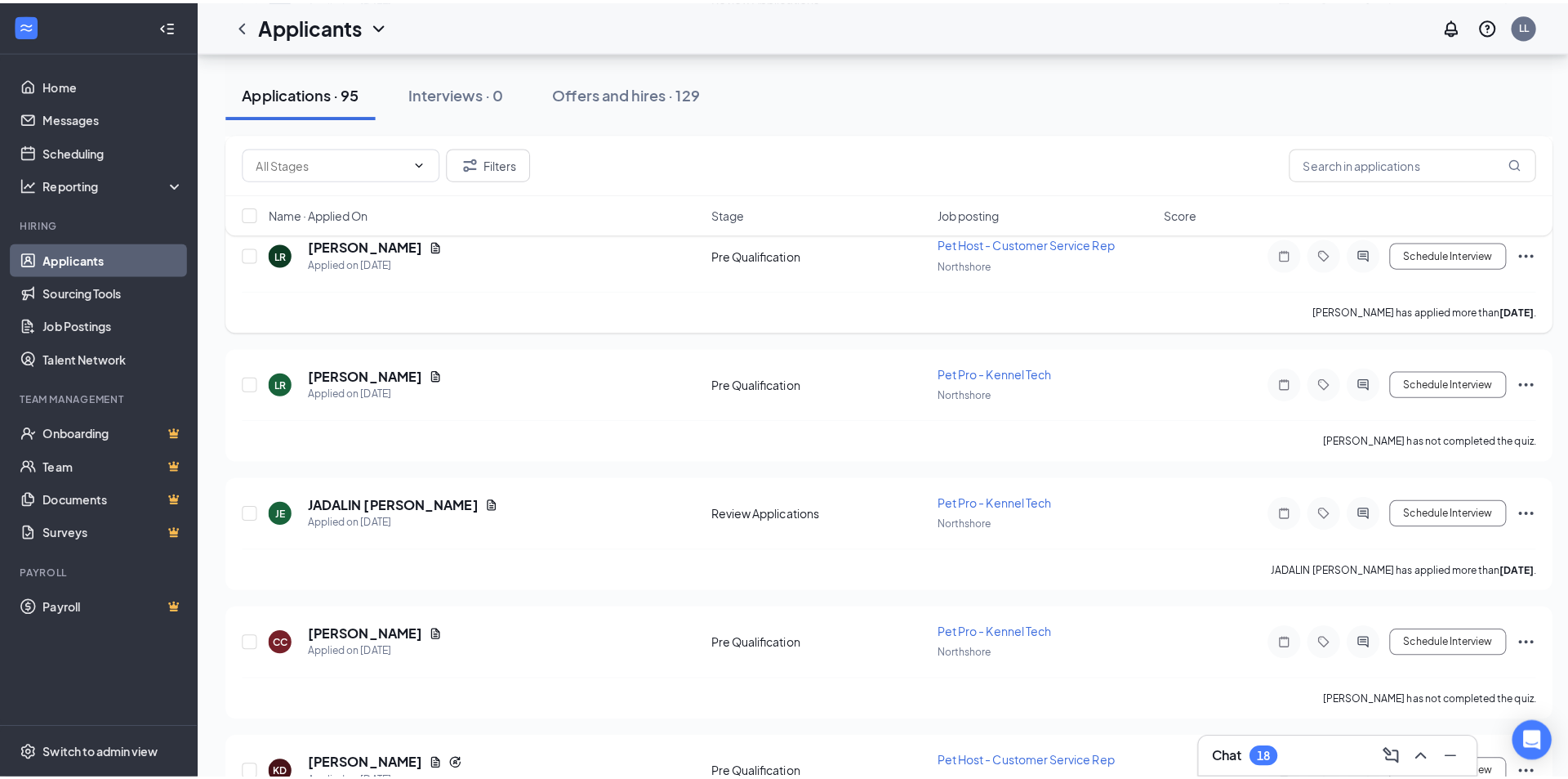
scroll to position [980, 0]
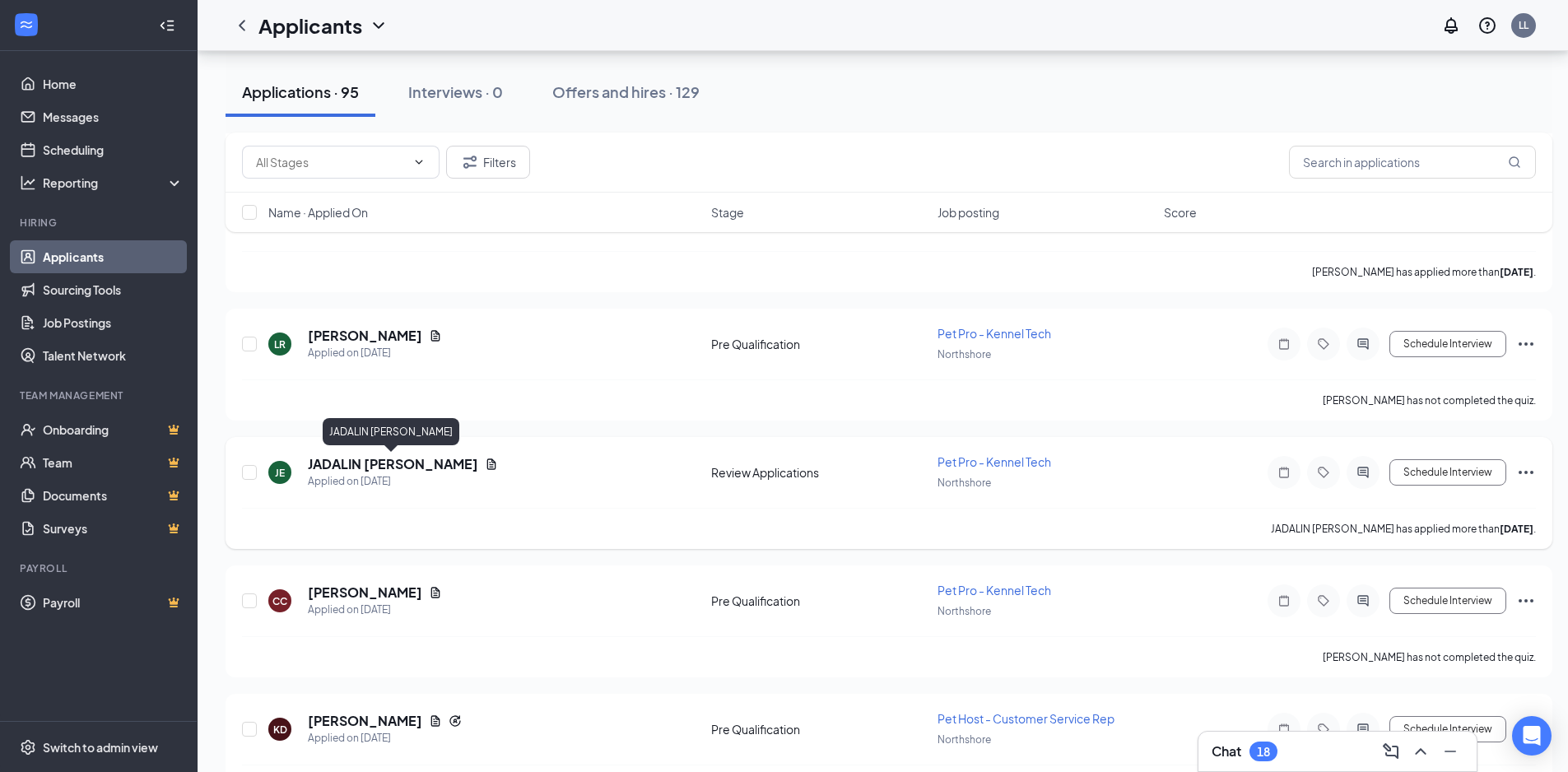
click at [382, 463] on h5 "JADALIN ENCARNACION" at bounding box center [393, 464] width 170 height 18
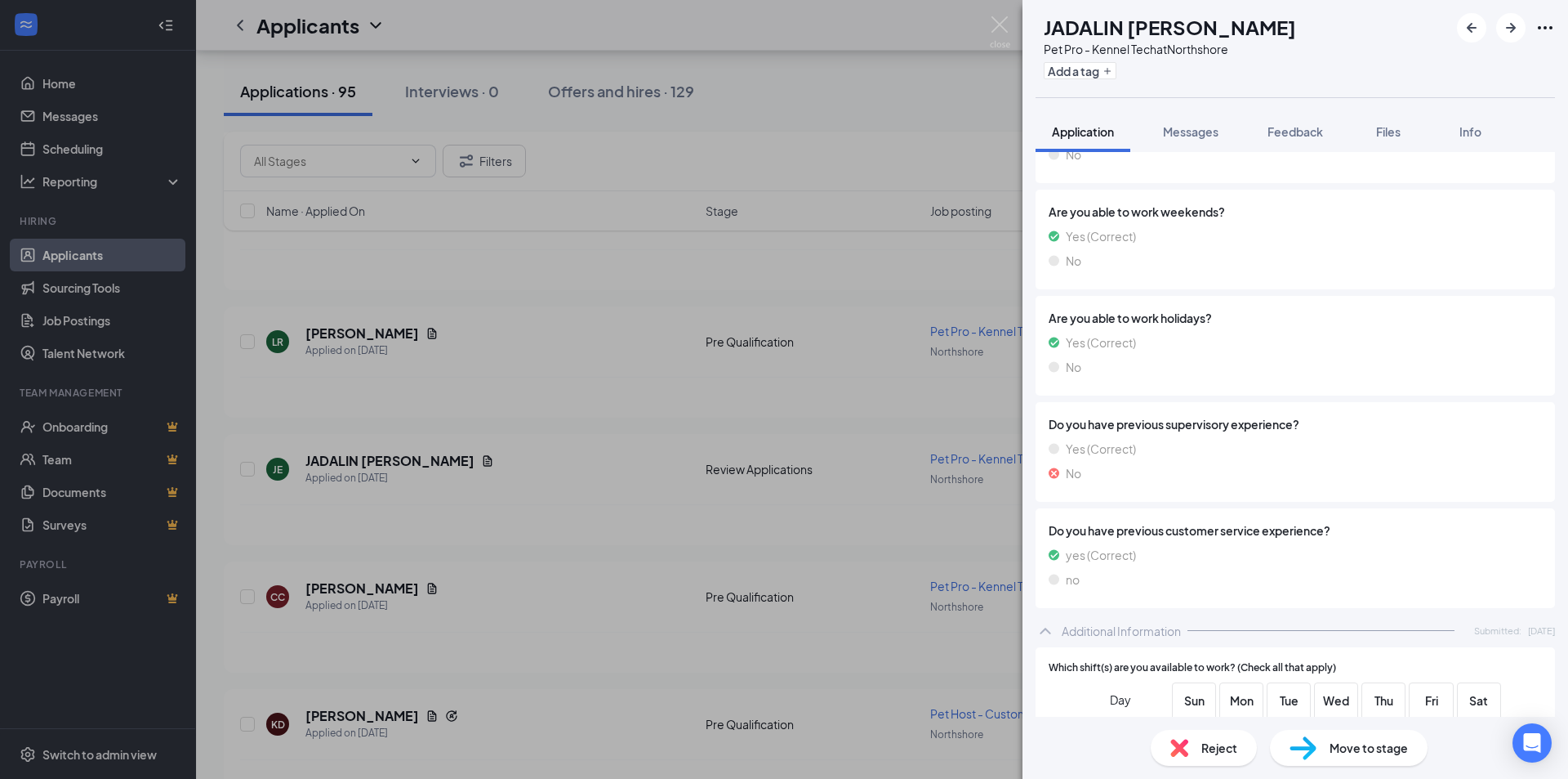
scroll to position [1389, 0]
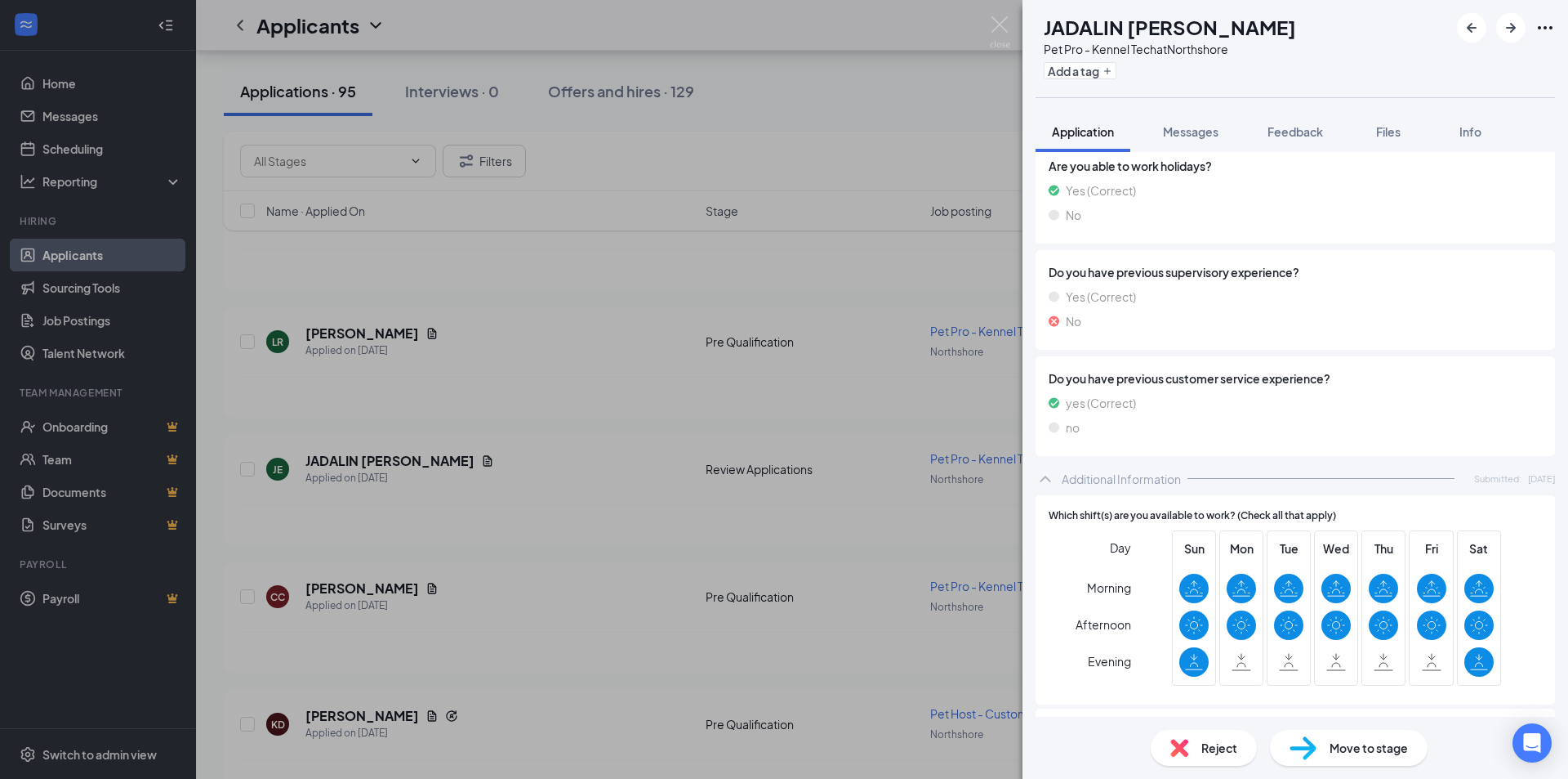
click at [1218, 747] on span "Reject" at bounding box center [1219, 748] width 36 height 18
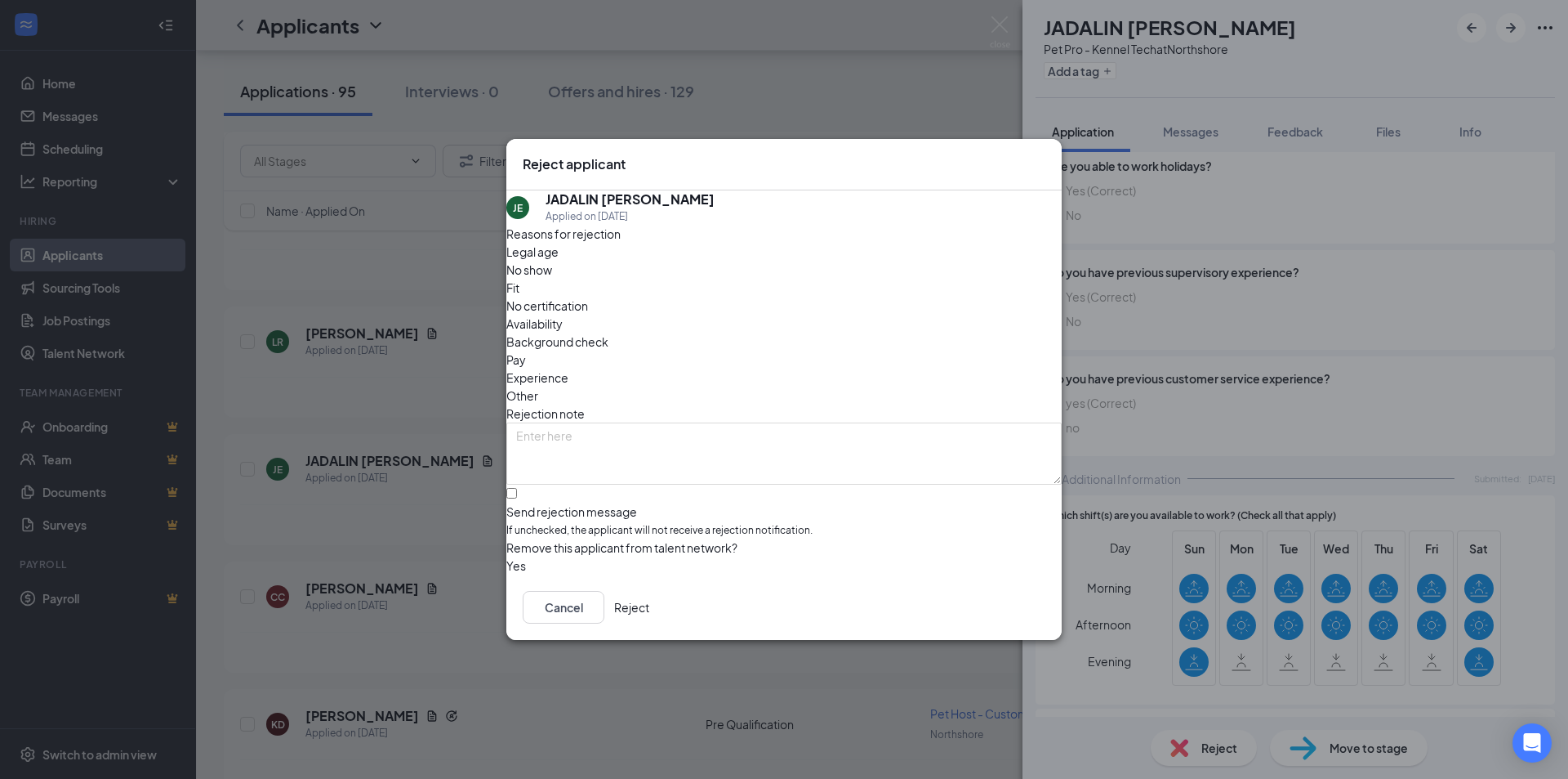
click at [563, 315] on span "Availability" at bounding box center [534, 324] width 57 height 18
click at [649, 613] on button "Reject" at bounding box center [631, 607] width 35 height 32
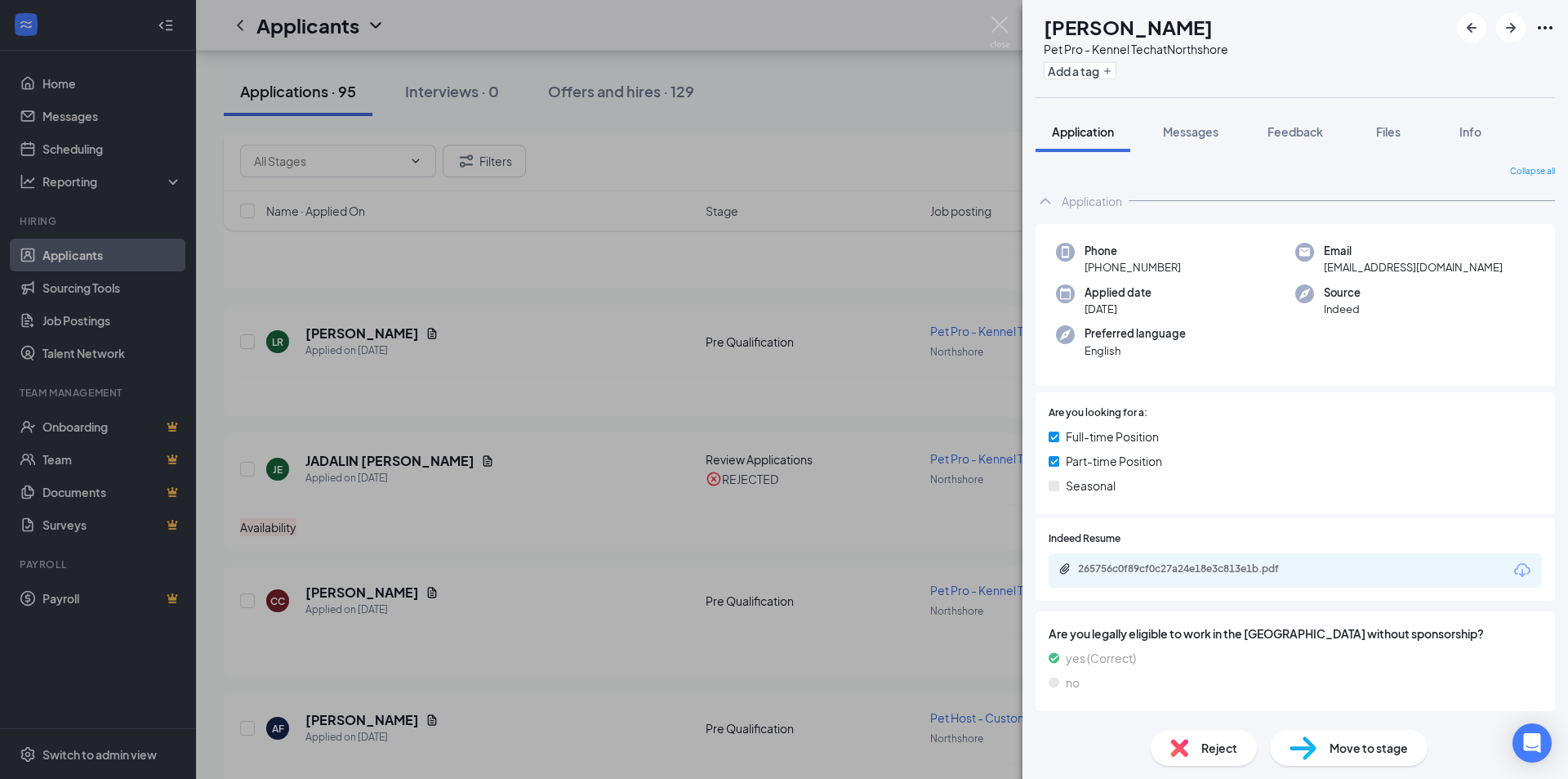
click at [991, 19] on div "CC Christina Capersino Pet Pro - Kennel Tech at Northshore Add a tag Applicatio…" at bounding box center [784, 390] width 1568 height 779
click at [878, 13] on div "CC Christina Capersino Pet Pro - Kennel Tech at Northshore Add a tag Applicatio…" at bounding box center [784, 390] width 1568 height 779
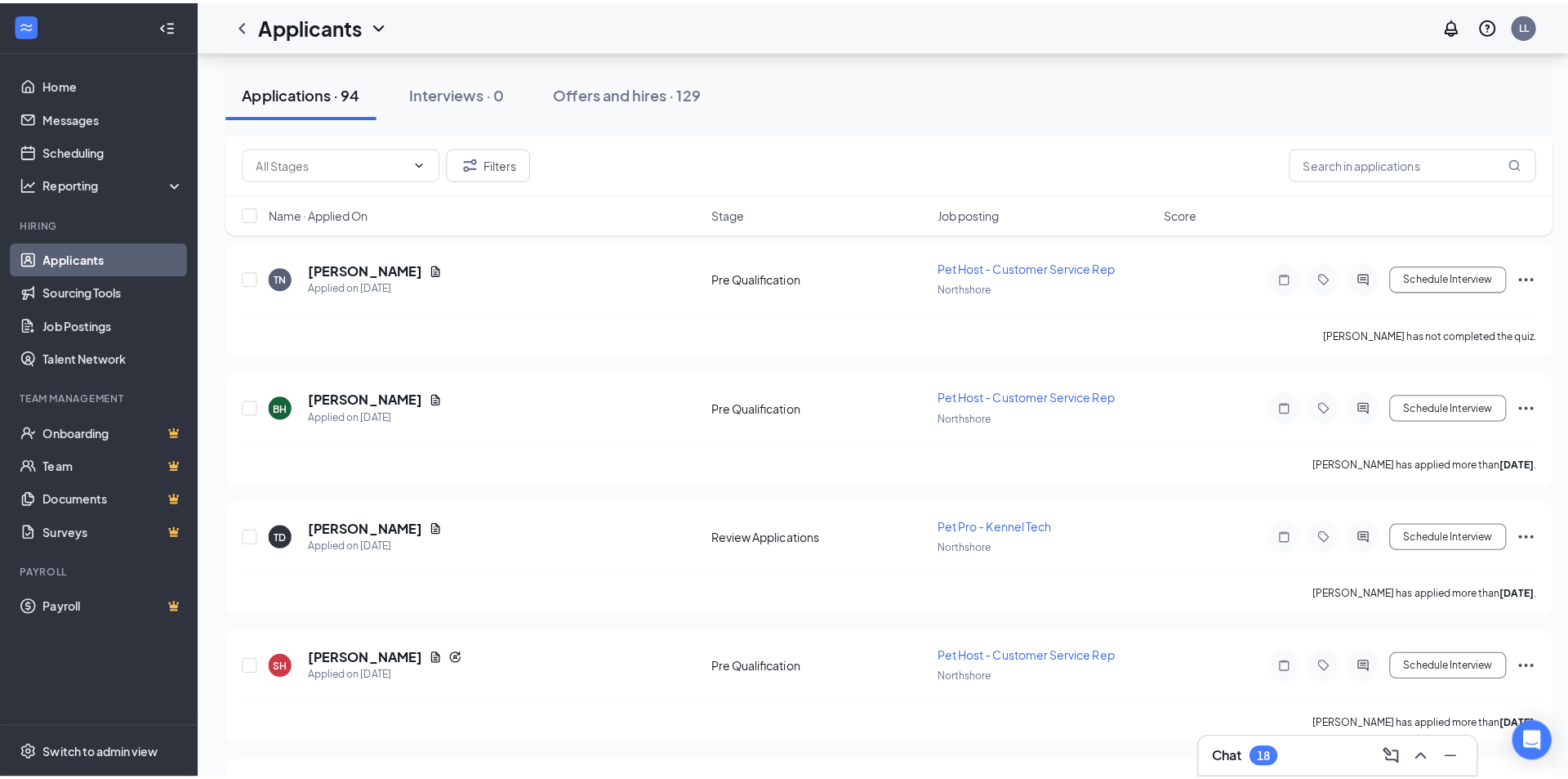
scroll to position [2451, 0]
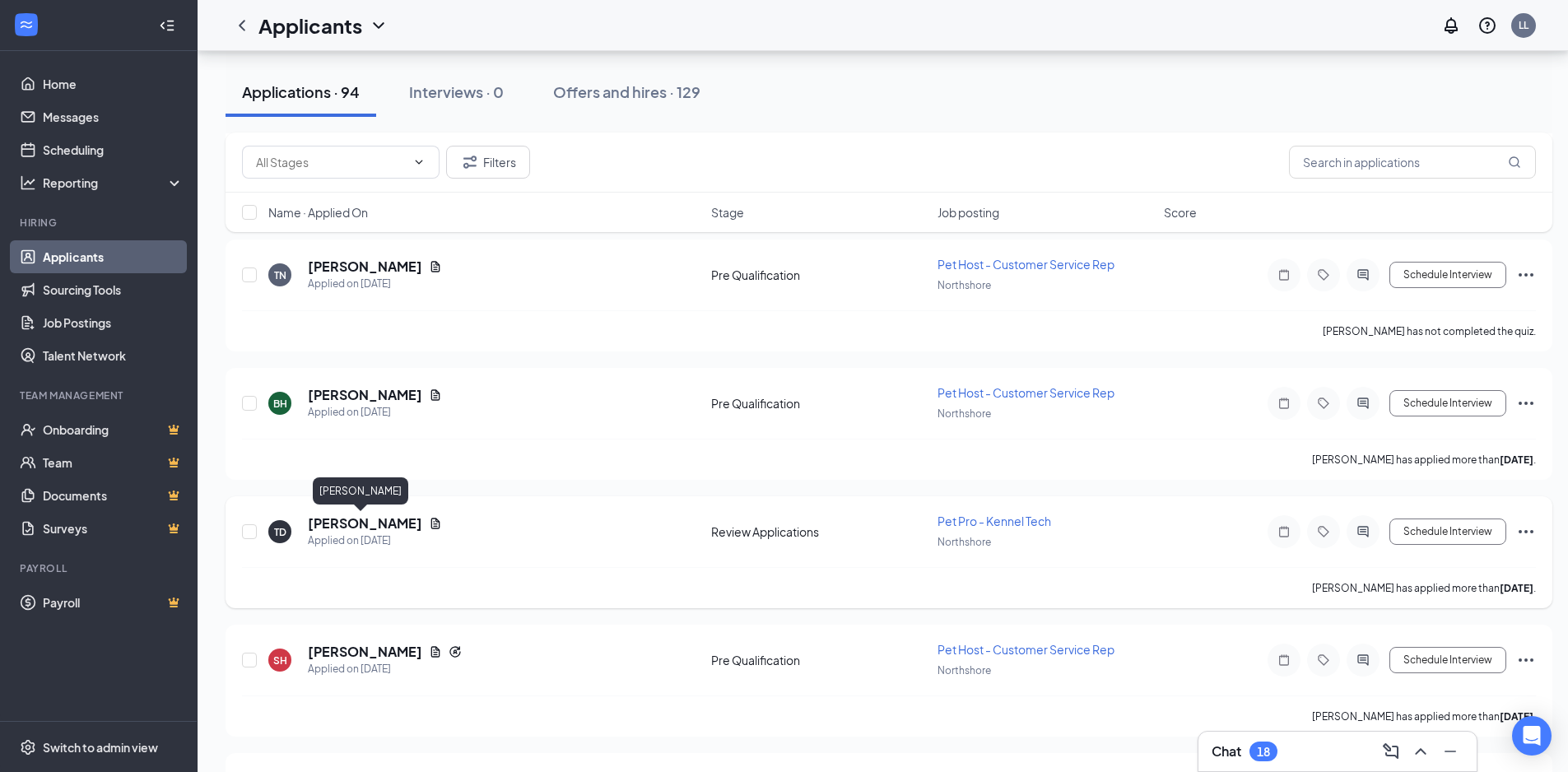
click at [358, 526] on h5 "Taylor Dennis" at bounding box center [365, 524] width 114 height 18
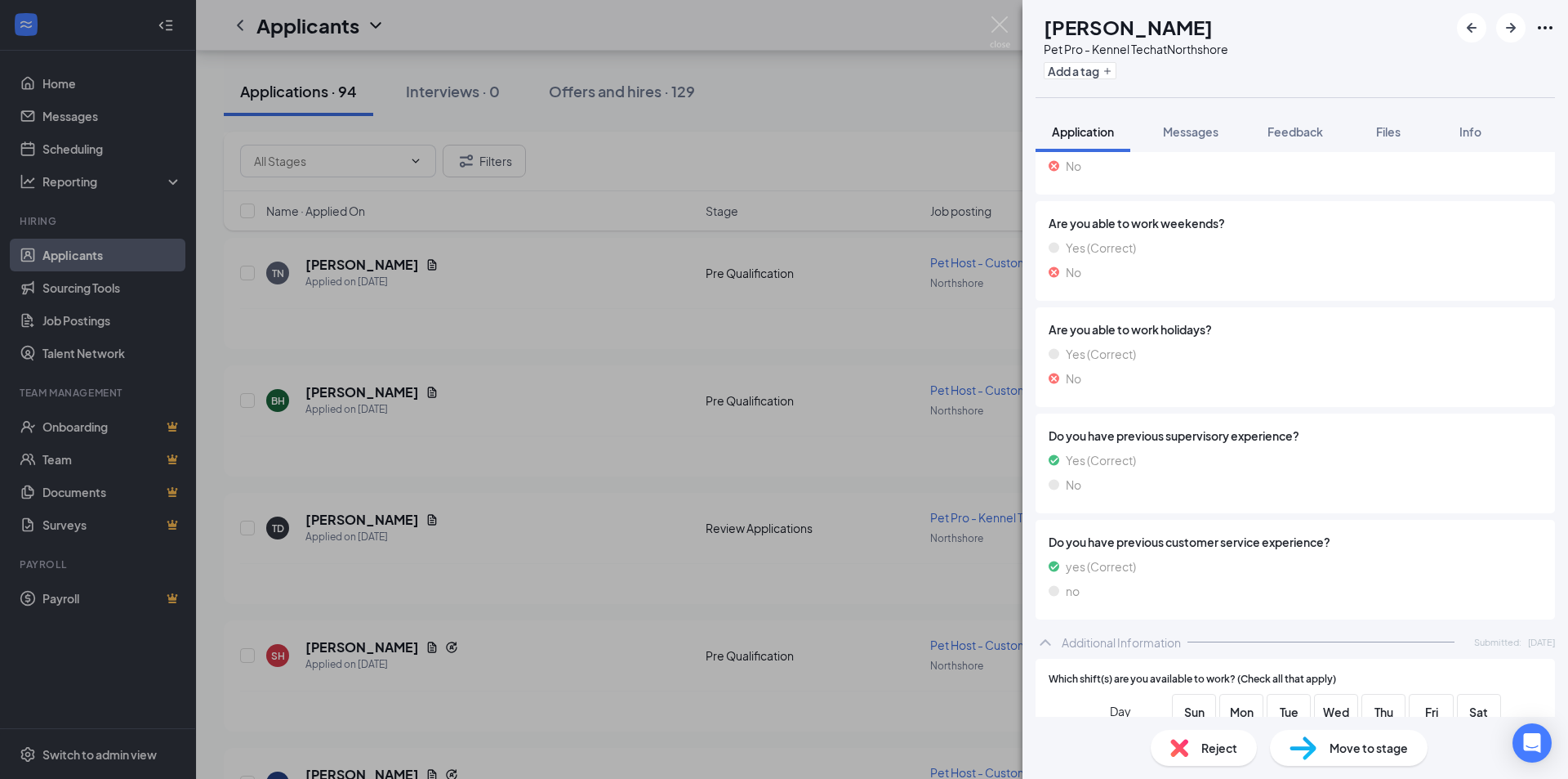
scroll to position [1389, 0]
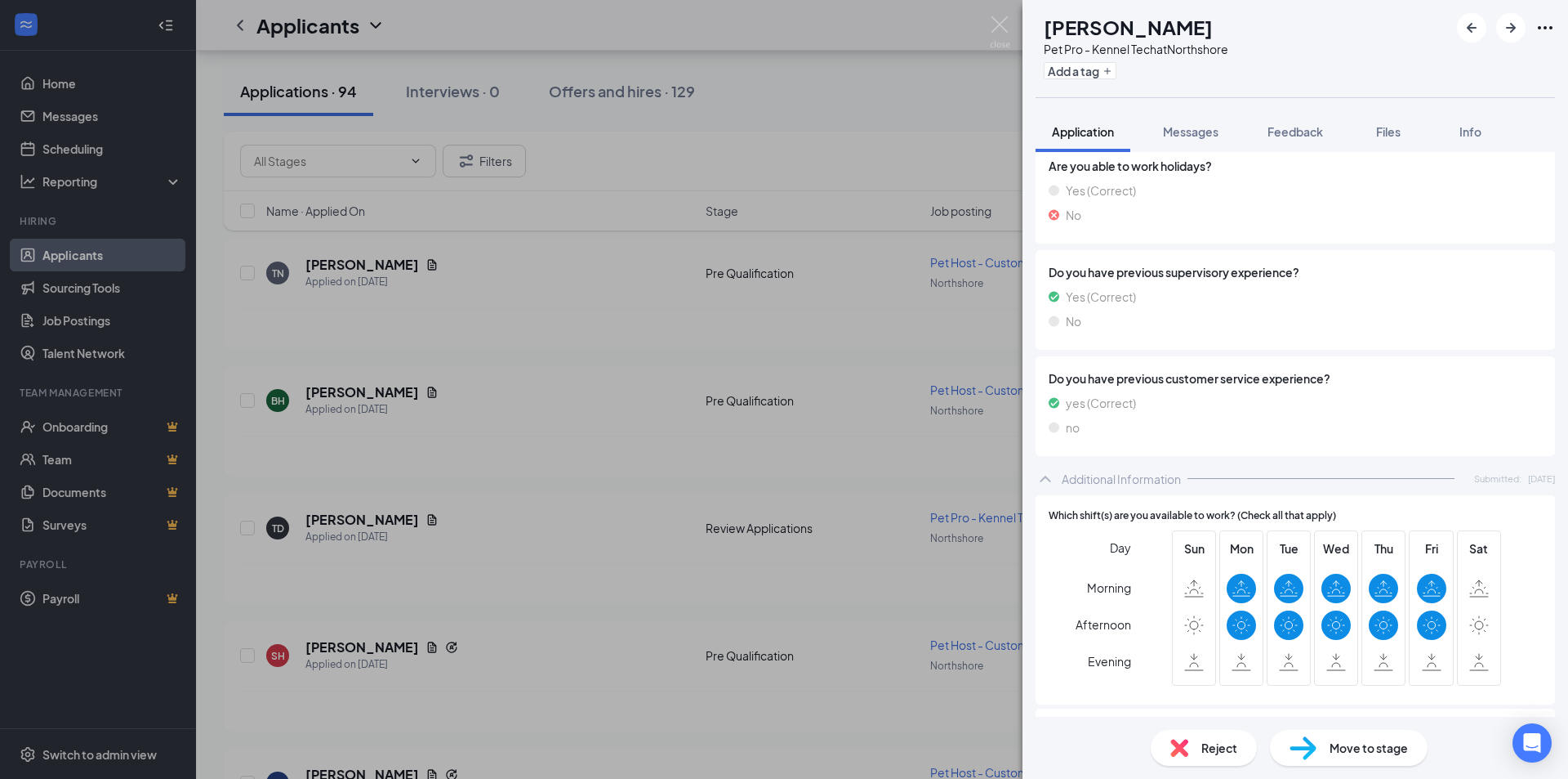
click at [1204, 740] on span "Reject" at bounding box center [1219, 748] width 36 height 18
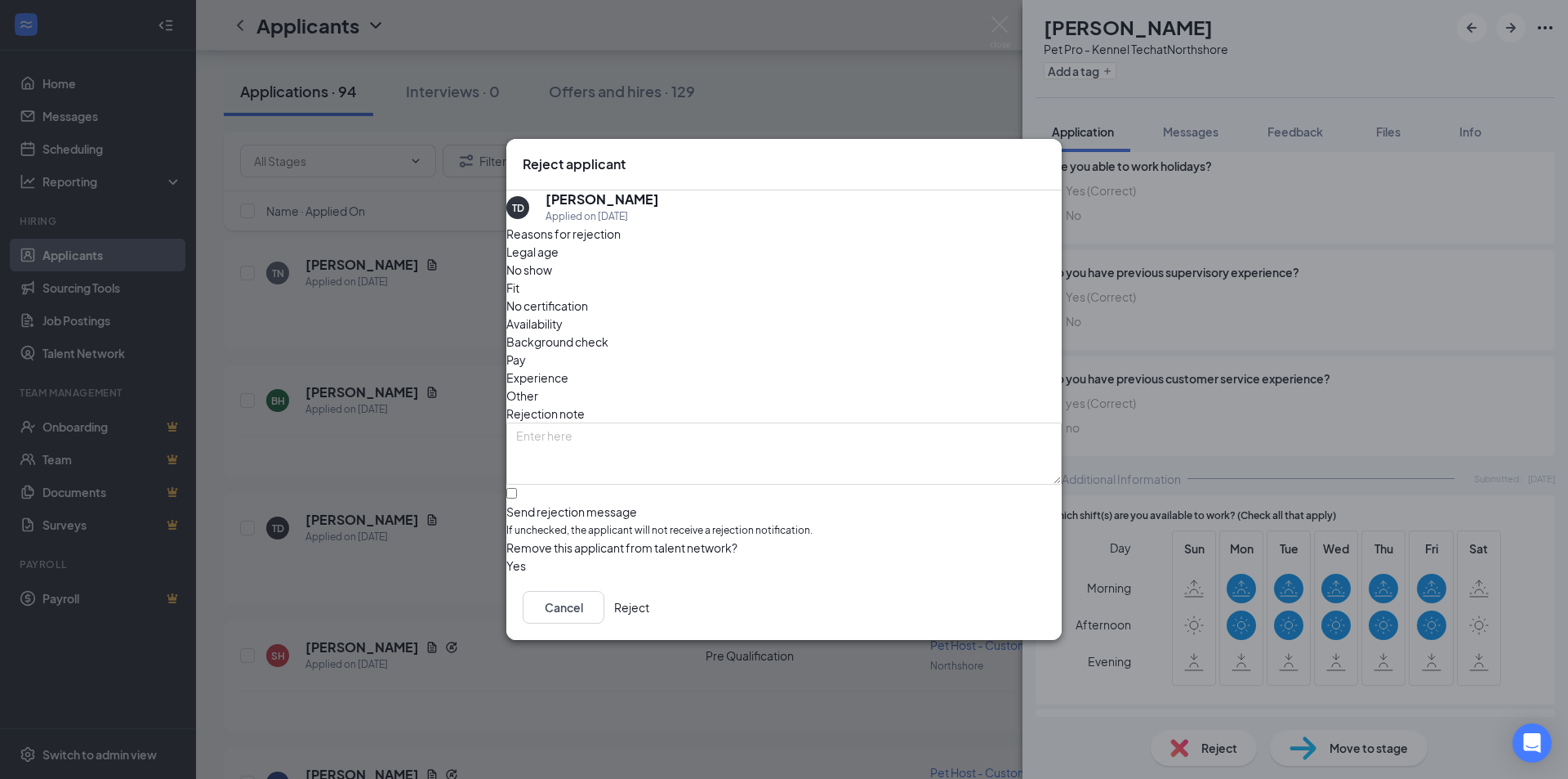
click at [563, 315] on span "Availability" at bounding box center [534, 324] width 57 height 18
click at [649, 606] on button "Reject" at bounding box center [631, 607] width 35 height 32
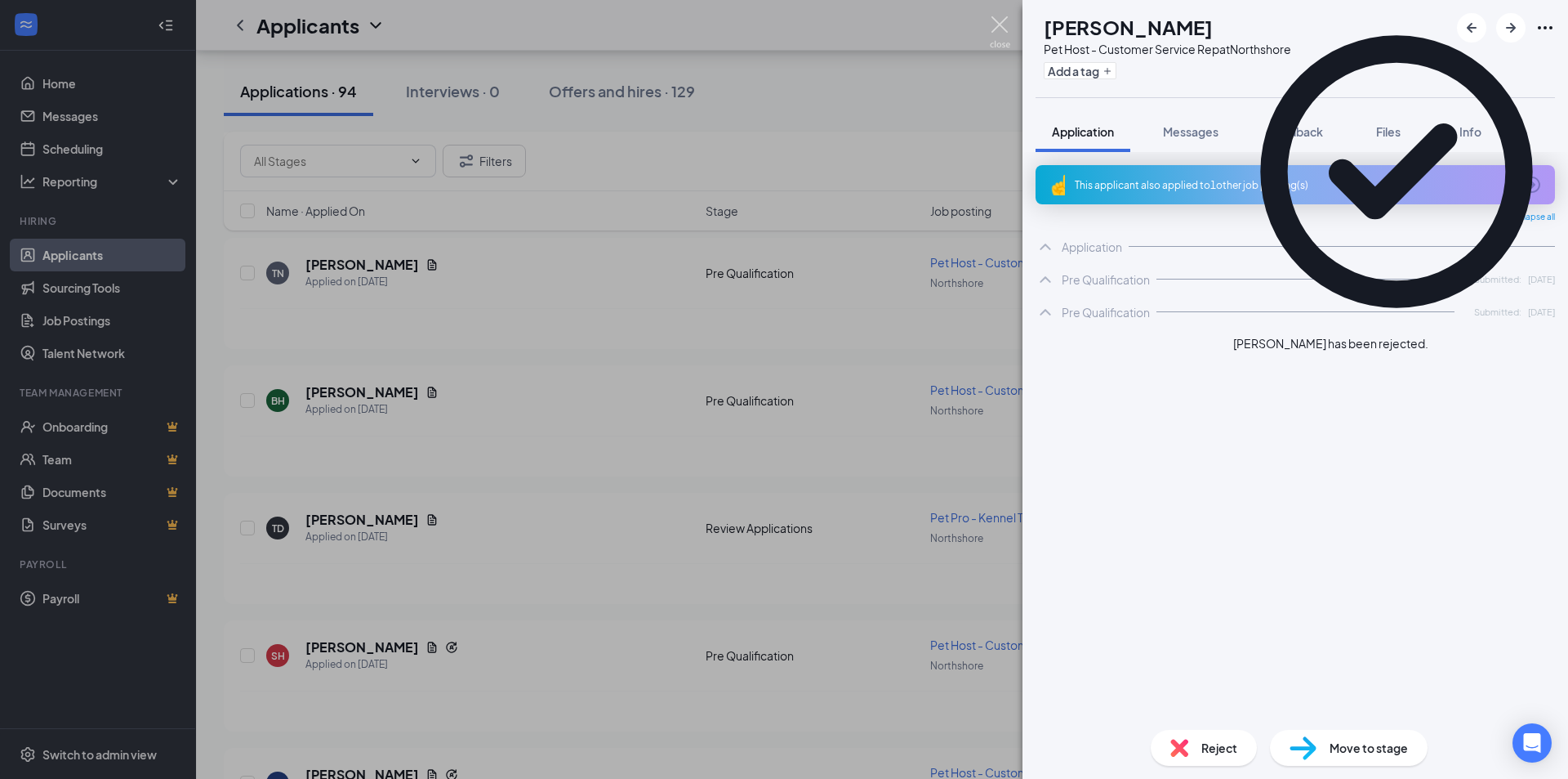
click at [1003, 40] on img at bounding box center [1000, 31] width 21 height 31
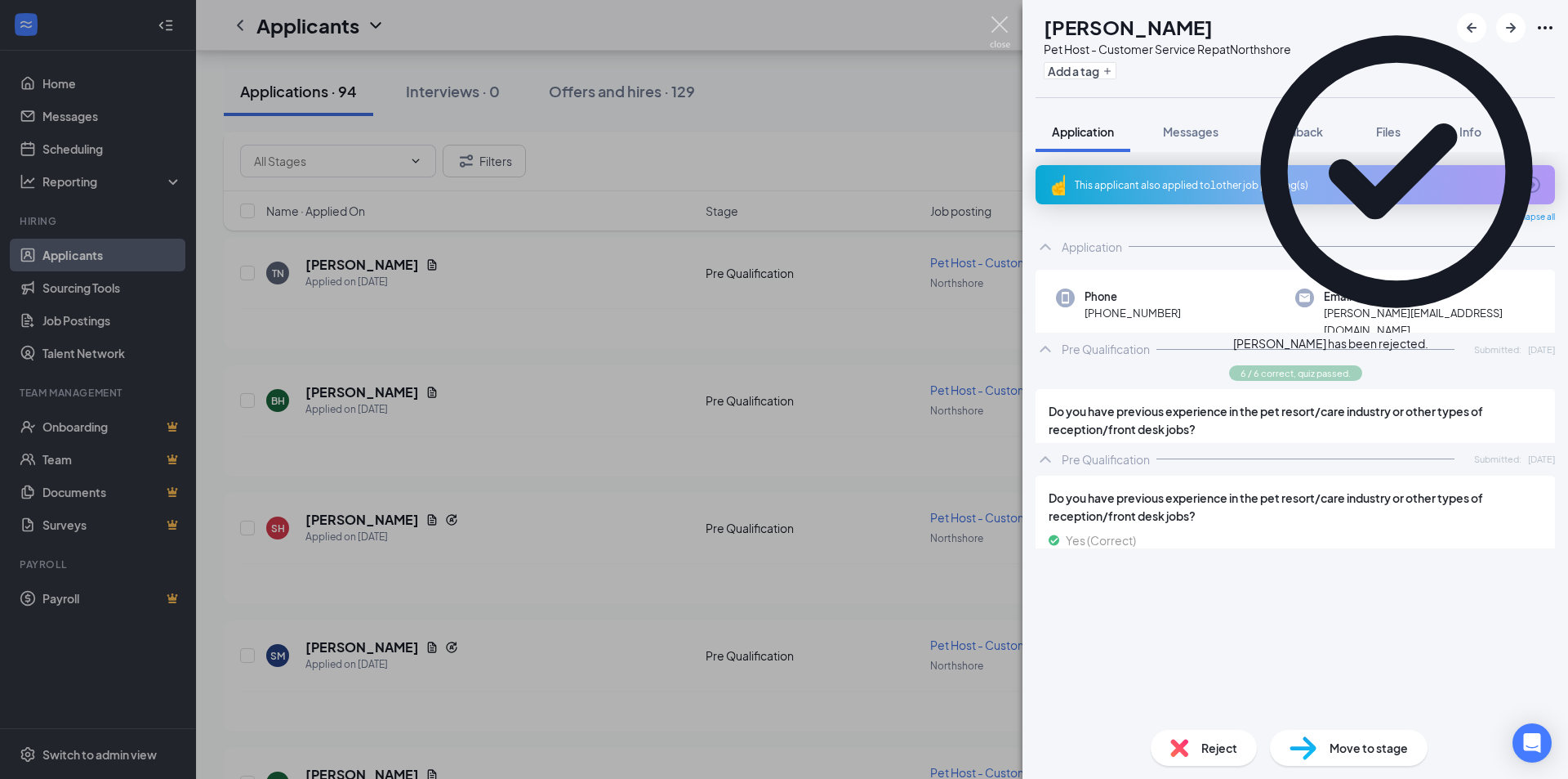
click at [996, 22] on div "Applicants LL" at bounding box center [882, 25] width 1372 height 50
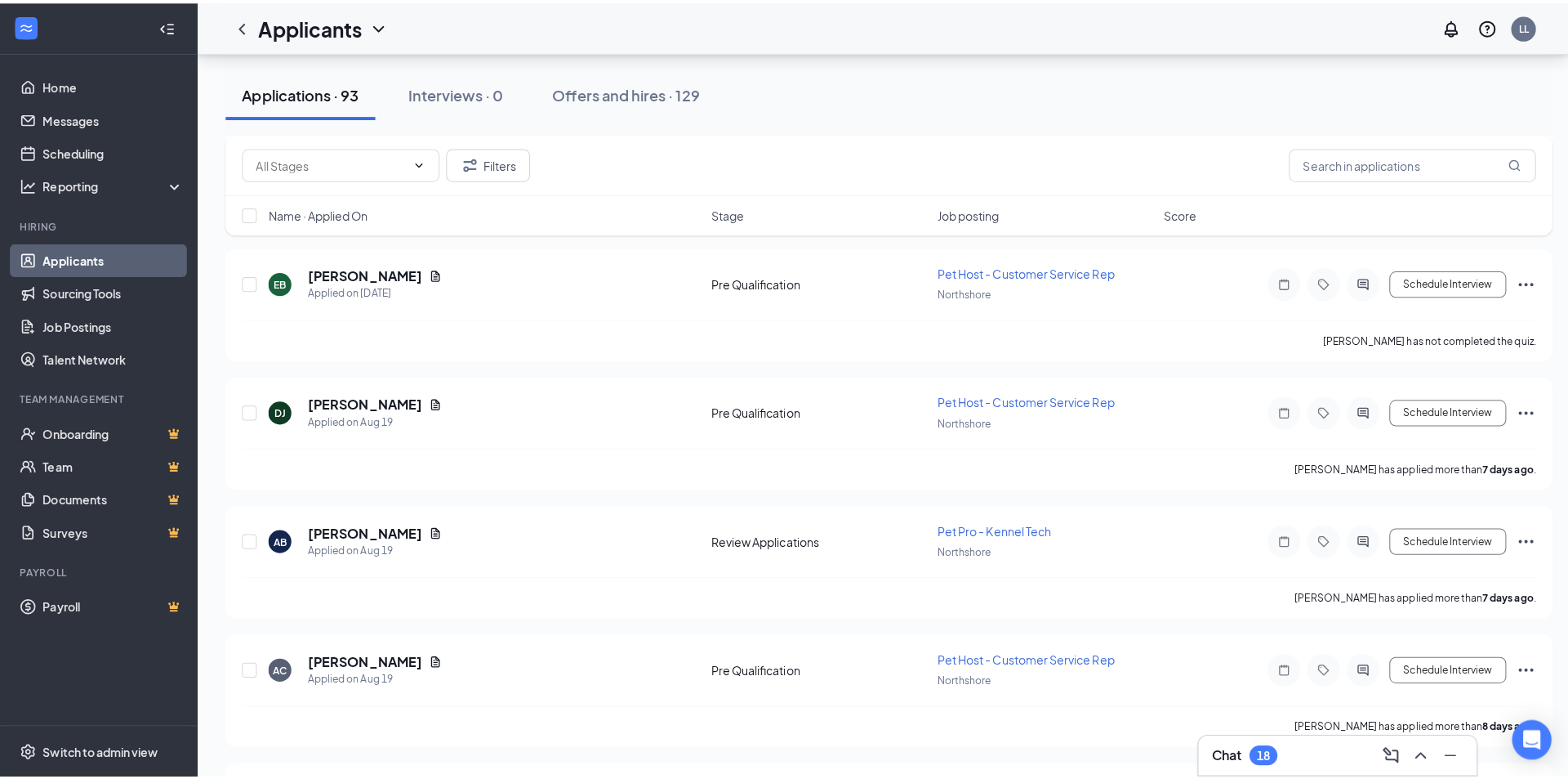
scroll to position [3023, 0]
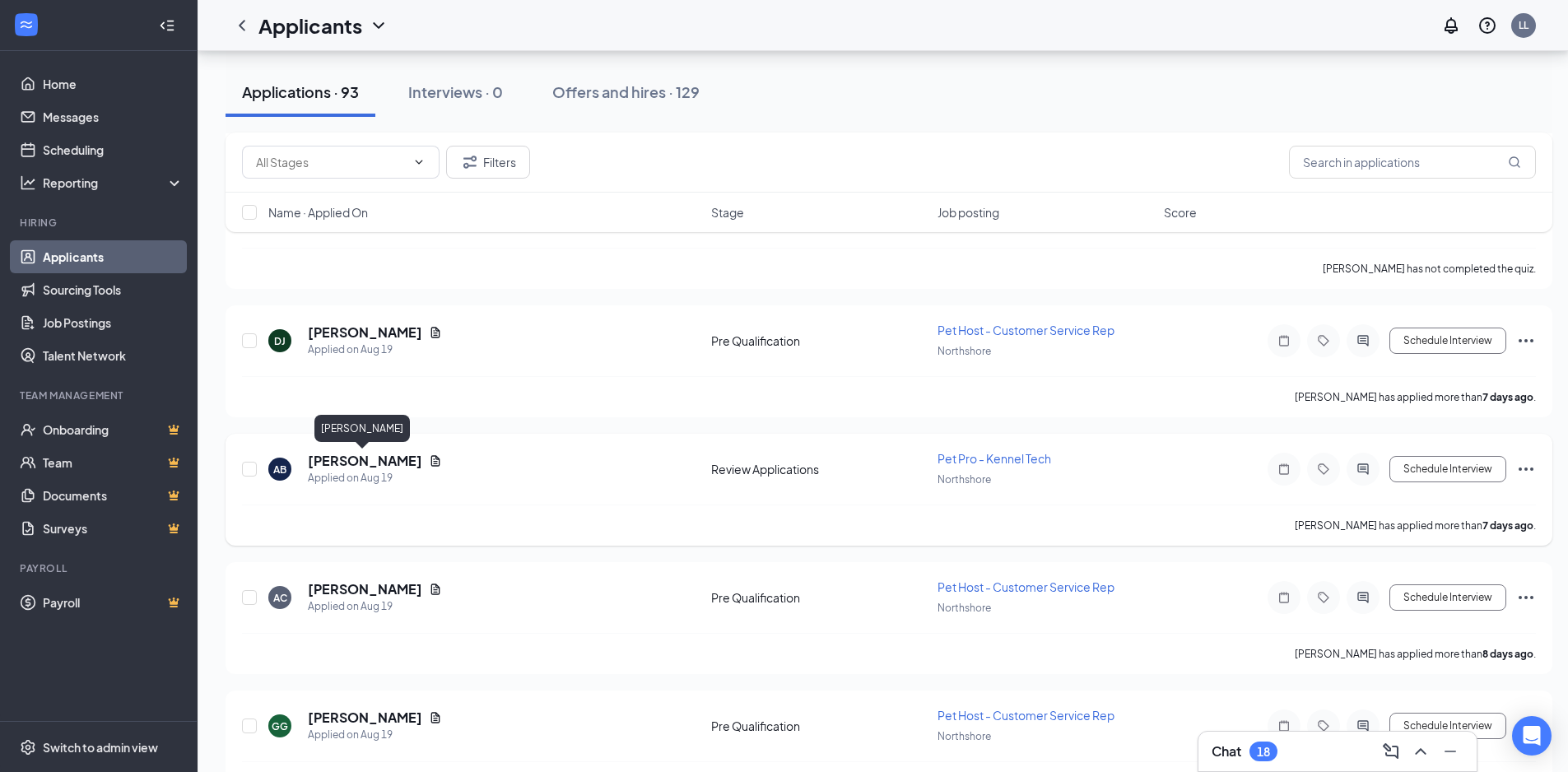
click at [382, 456] on h5 "Aubrey Bagnell" at bounding box center [365, 461] width 114 height 18
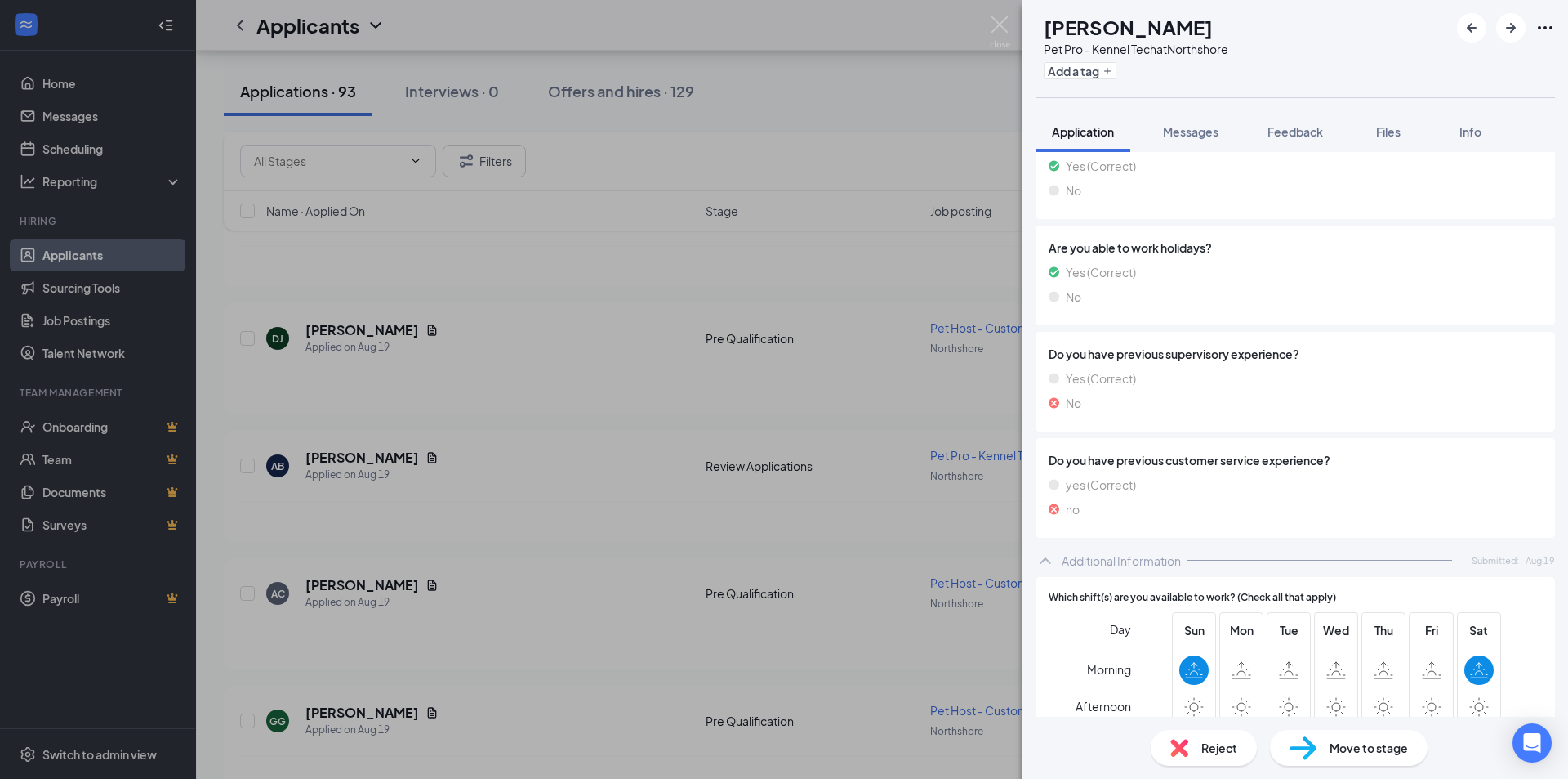
scroll to position [1553, 0]
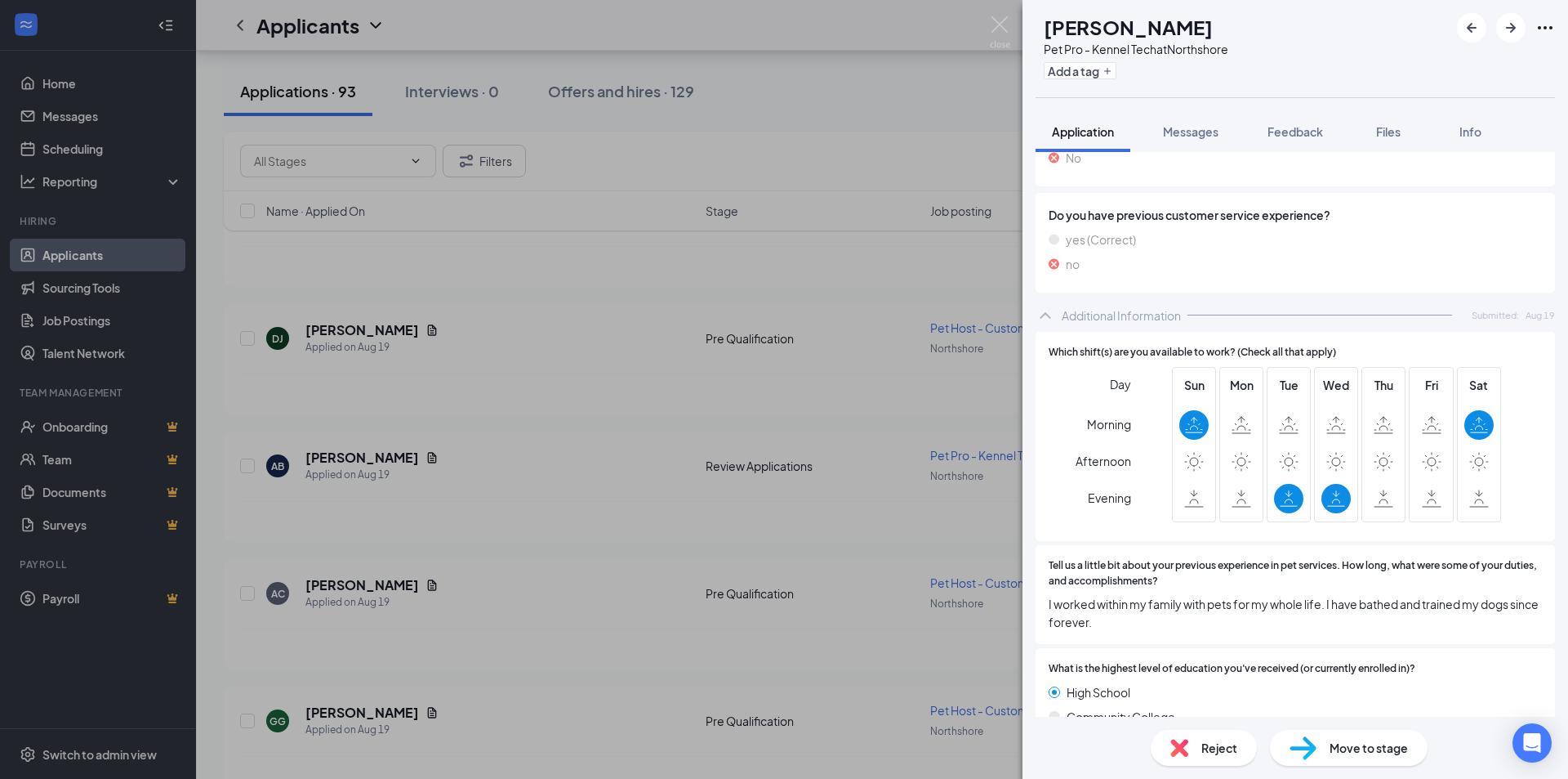
click at [1201, 746] on span "Reject" at bounding box center [1219, 748] width 36 height 18
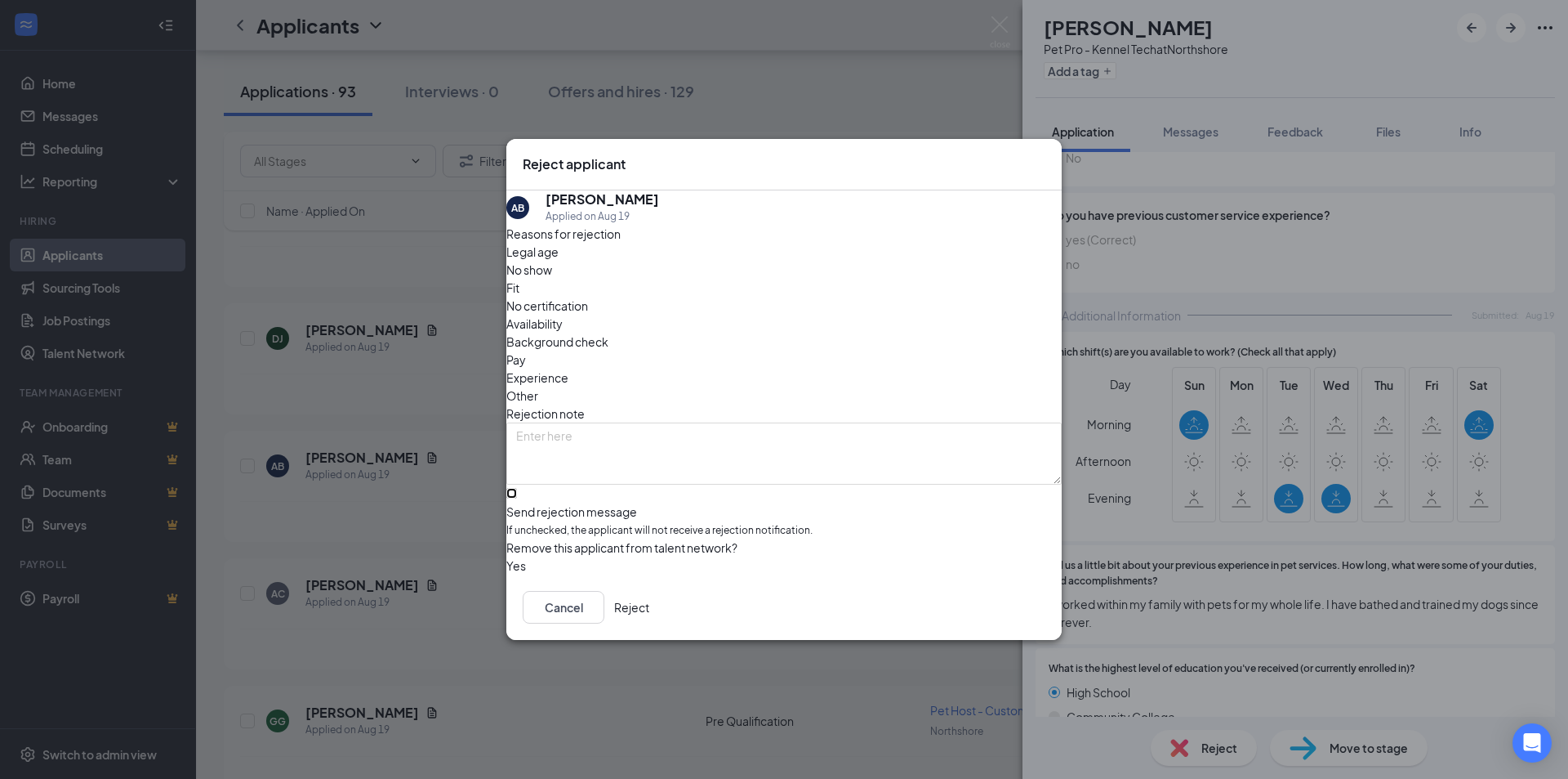
click at [517, 488] on input "Send rejection message If unchecked, the applicant will not receive a rejection…" at bounding box center [512, 493] width 11 height 11
checkbox input "true"
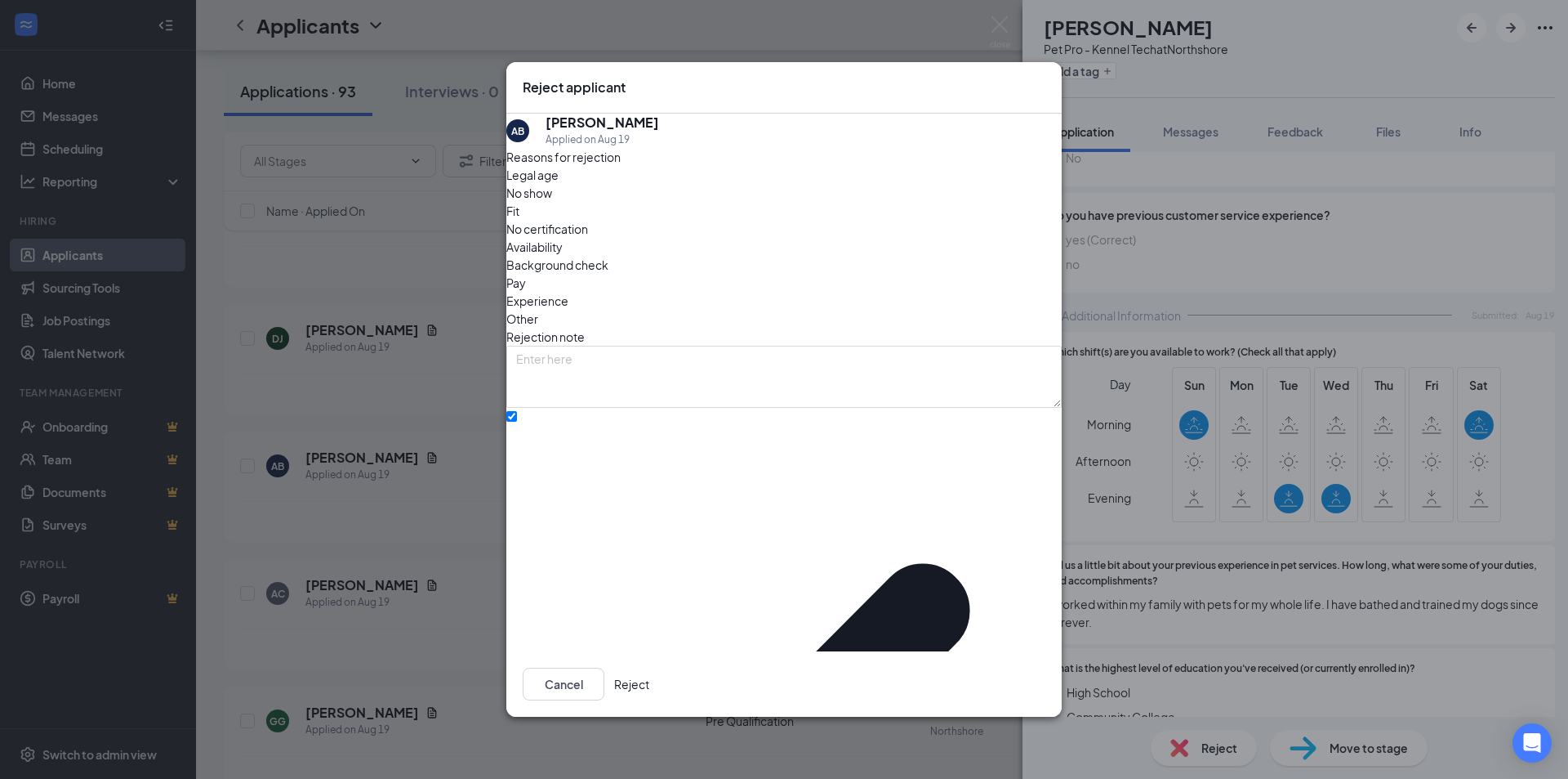
click at [563, 243] on span "Availability" at bounding box center [534, 246] width 57 height 18
click at [649, 667] on button "Reject" at bounding box center [631, 684] width 35 height 32
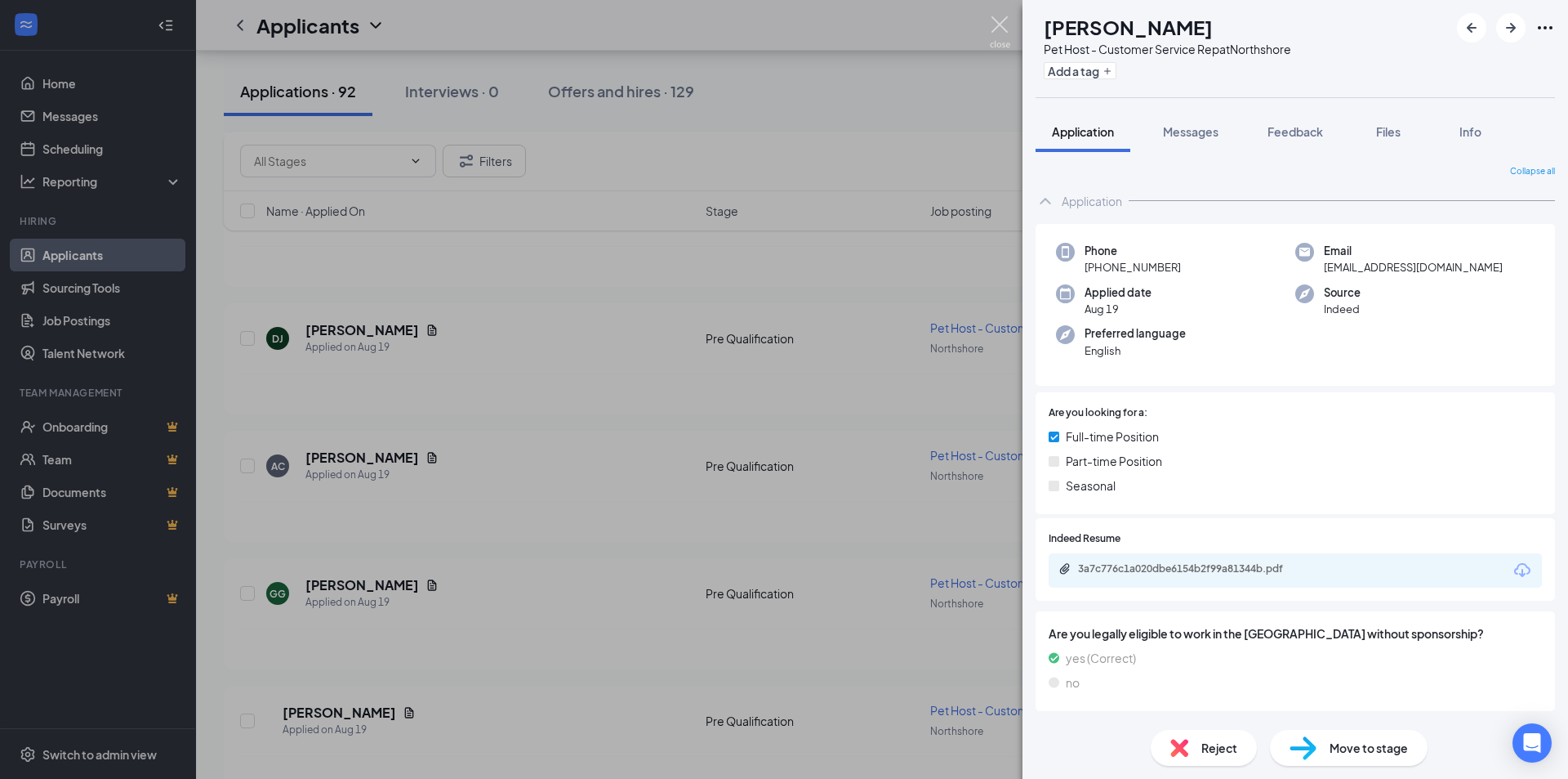
click at [1002, 22] on img at bounding box center [1000, 31] width 21 height 31
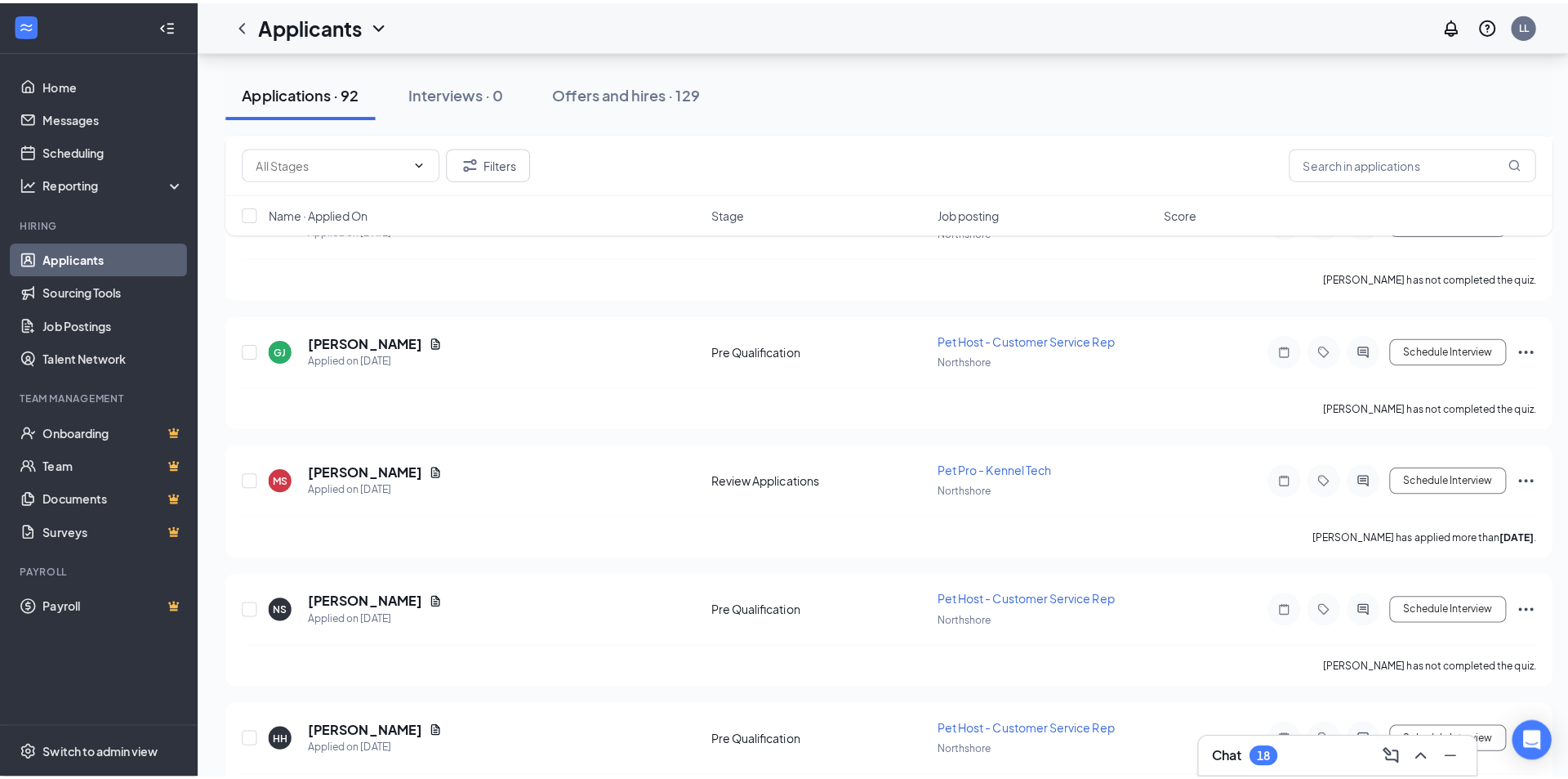
scroll to position [3922, 0]
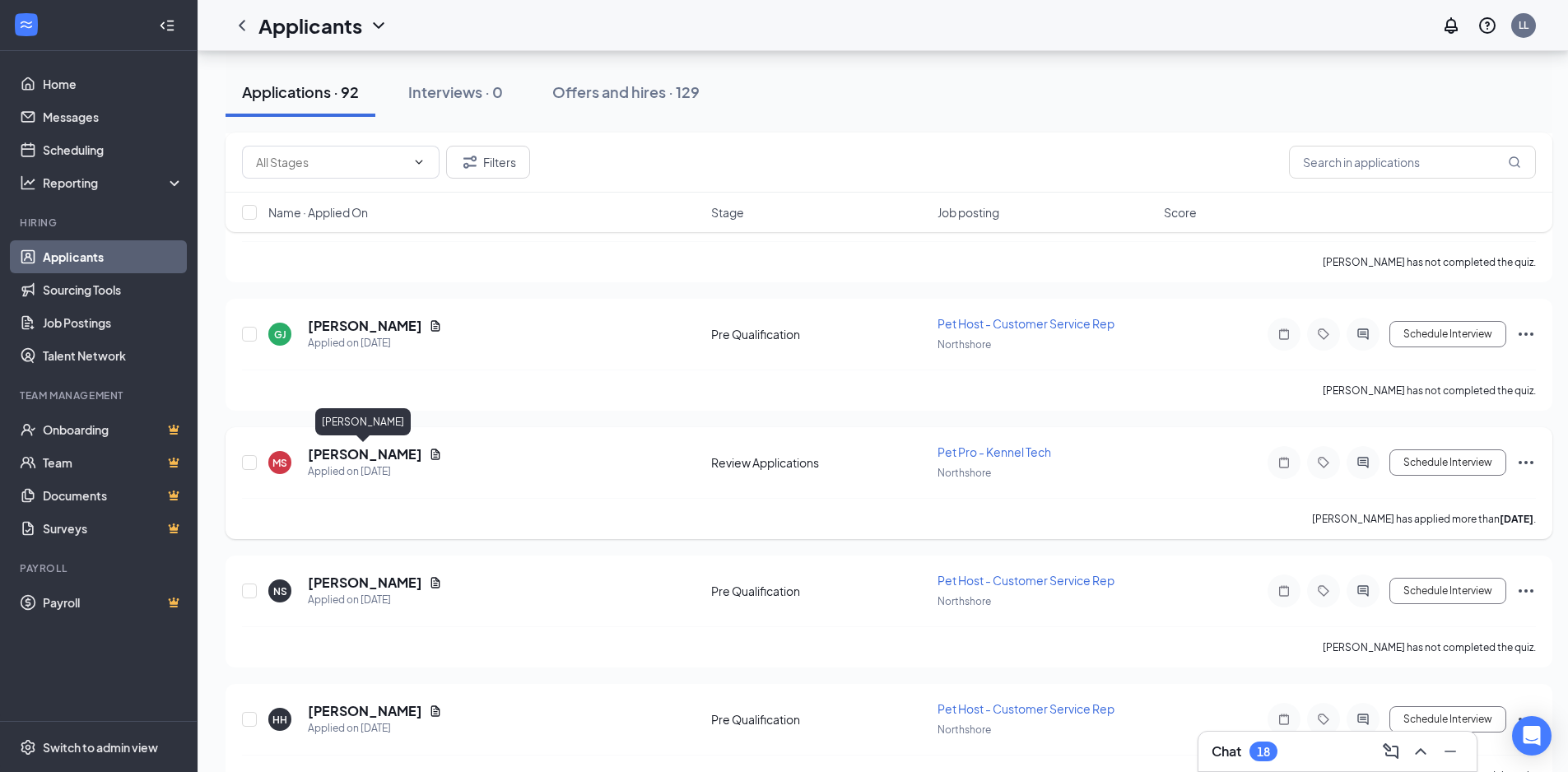
click at [381, 456] on h5 "Masia Singleton" at bounding box center [365, 454] width 114 height 18
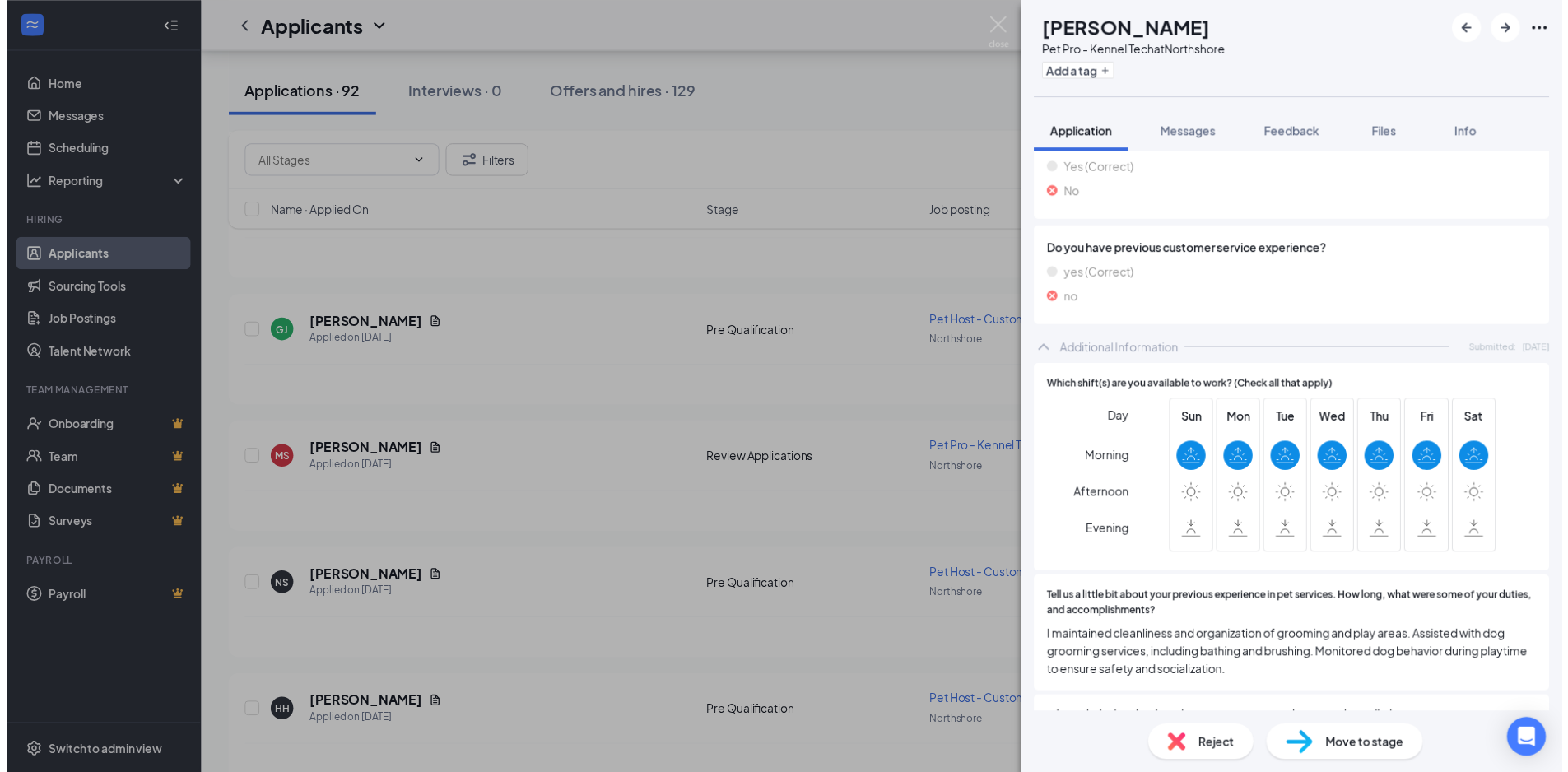
scroll to position [1564, 0]
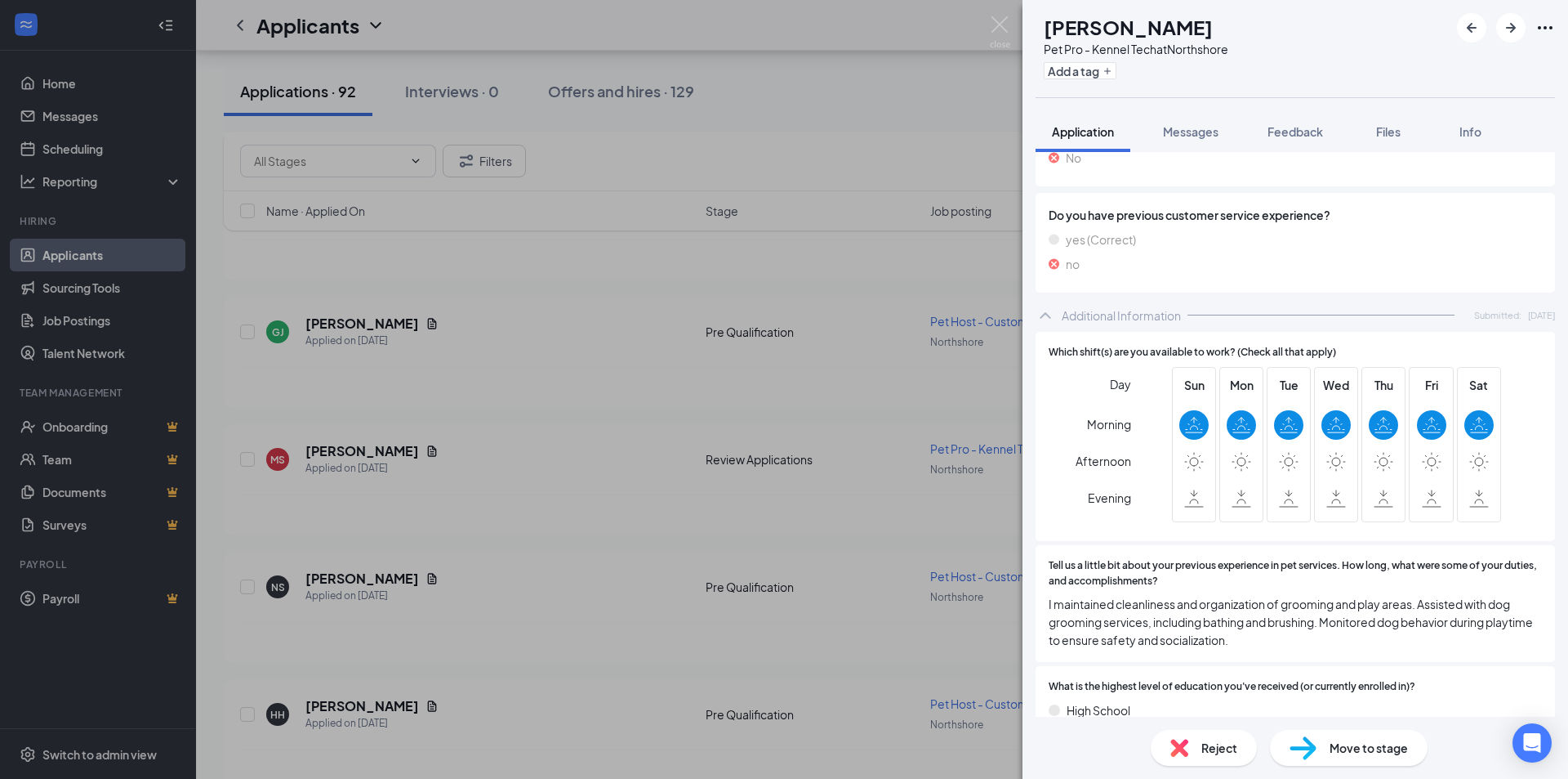
click at [1212, 751] on span "Reject" at bounding box center [1219, 748] width 36 height 18
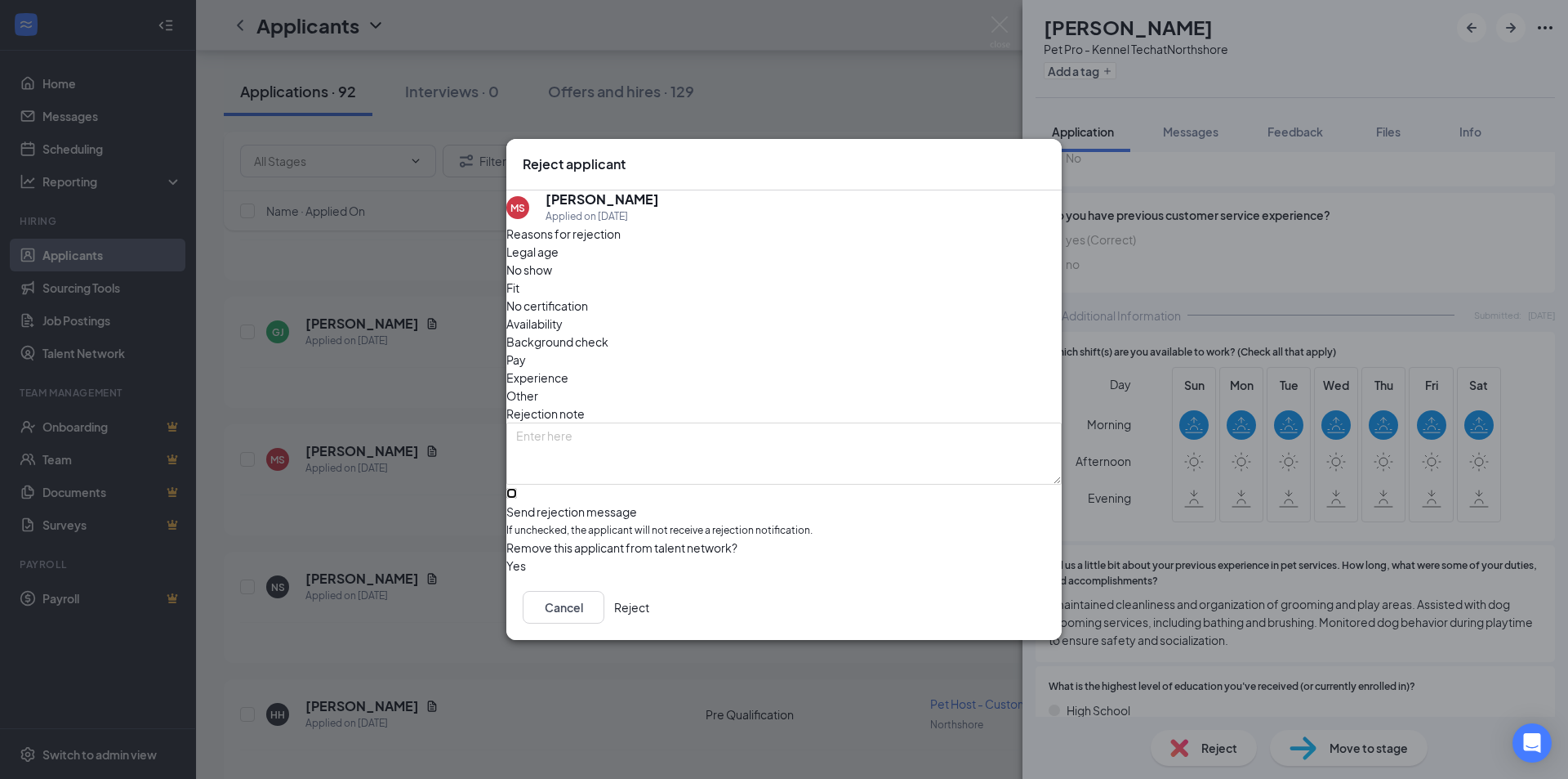
click at [517, 488] on input "Send rejection message If unchecked, the applicant will not receive a rejection…" at bounding box center [512, 493] width 11 height 11
checkbox input "true"
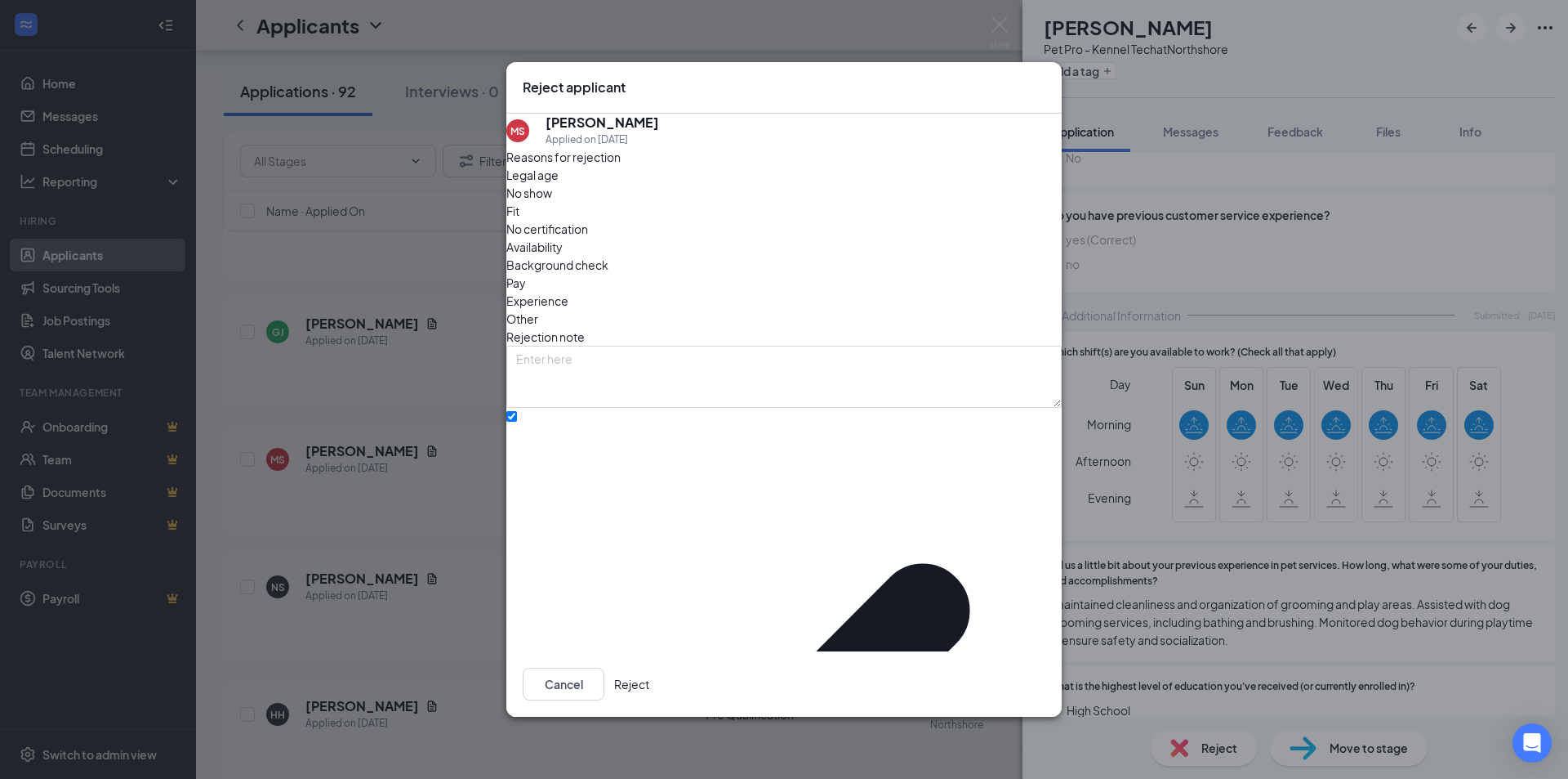
click at [563, 241] on span "Availability" at bounding box center [534, 246] width 57 height 18
click at [649, 667] on button "Reject" at bounding box center [631, 684] width 35 height 32
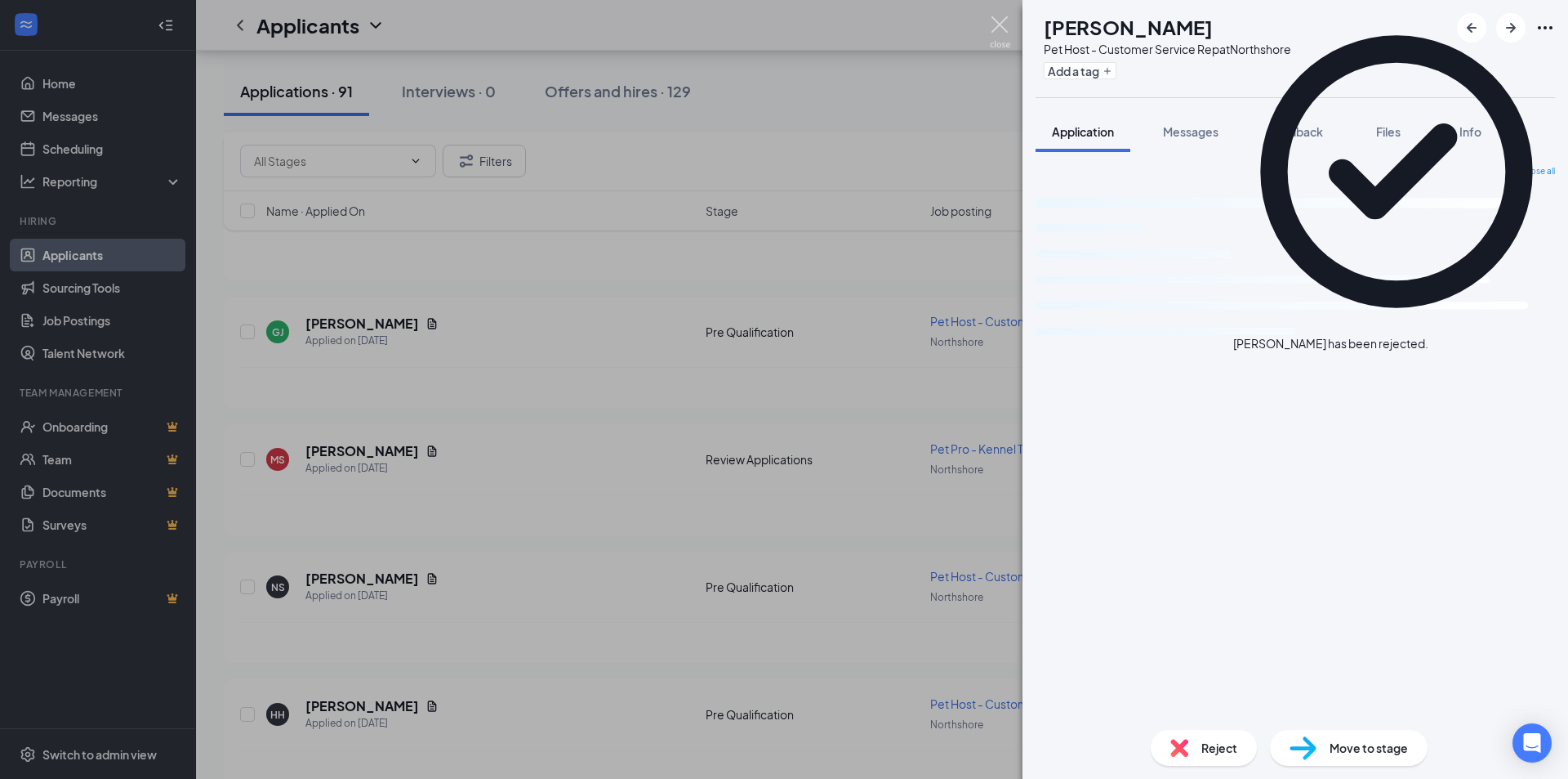
click at [995, 25] on img at bounding box center [1000, 31] width 21 height 31
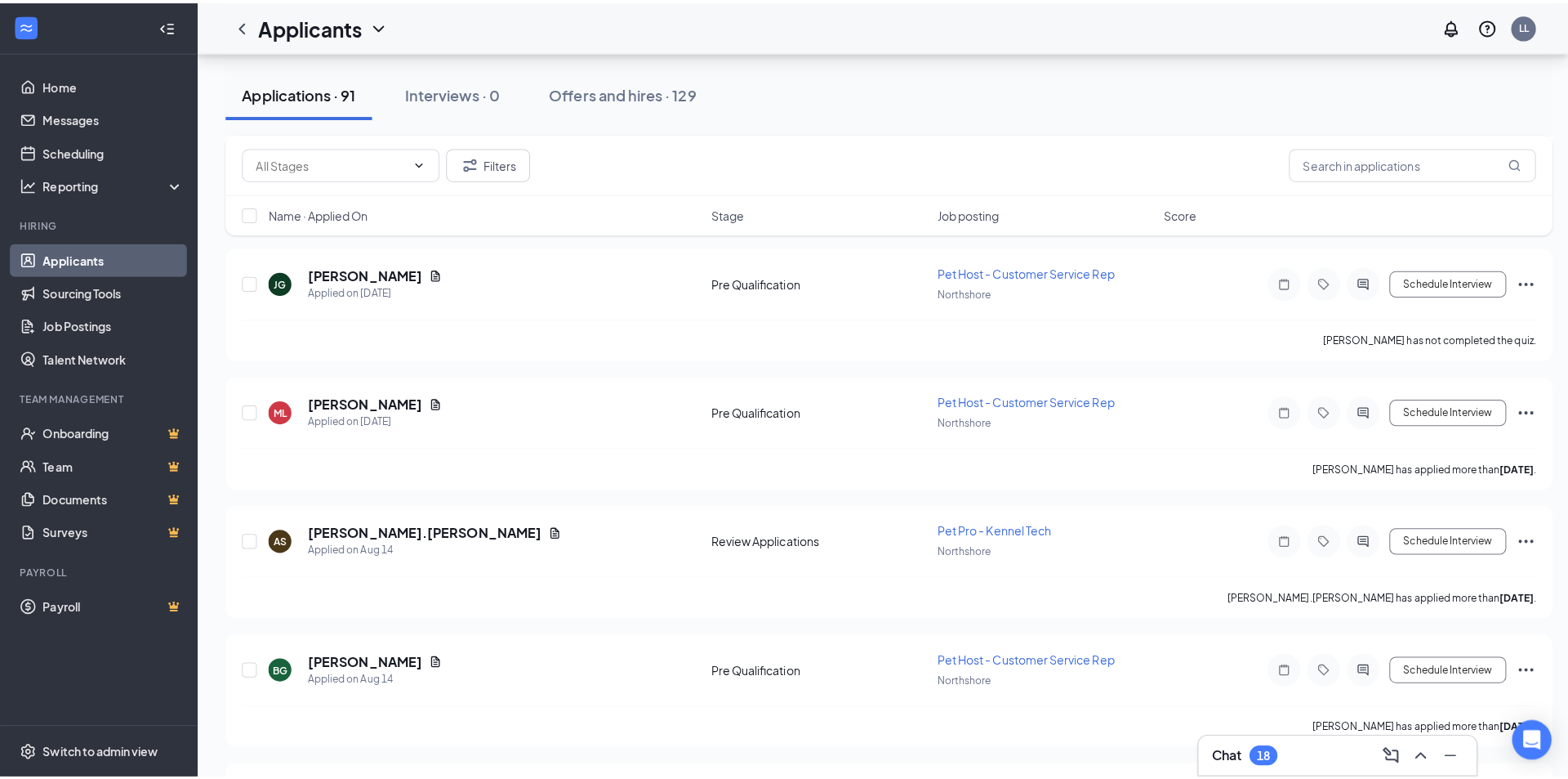
scroll to position [4494, 0]
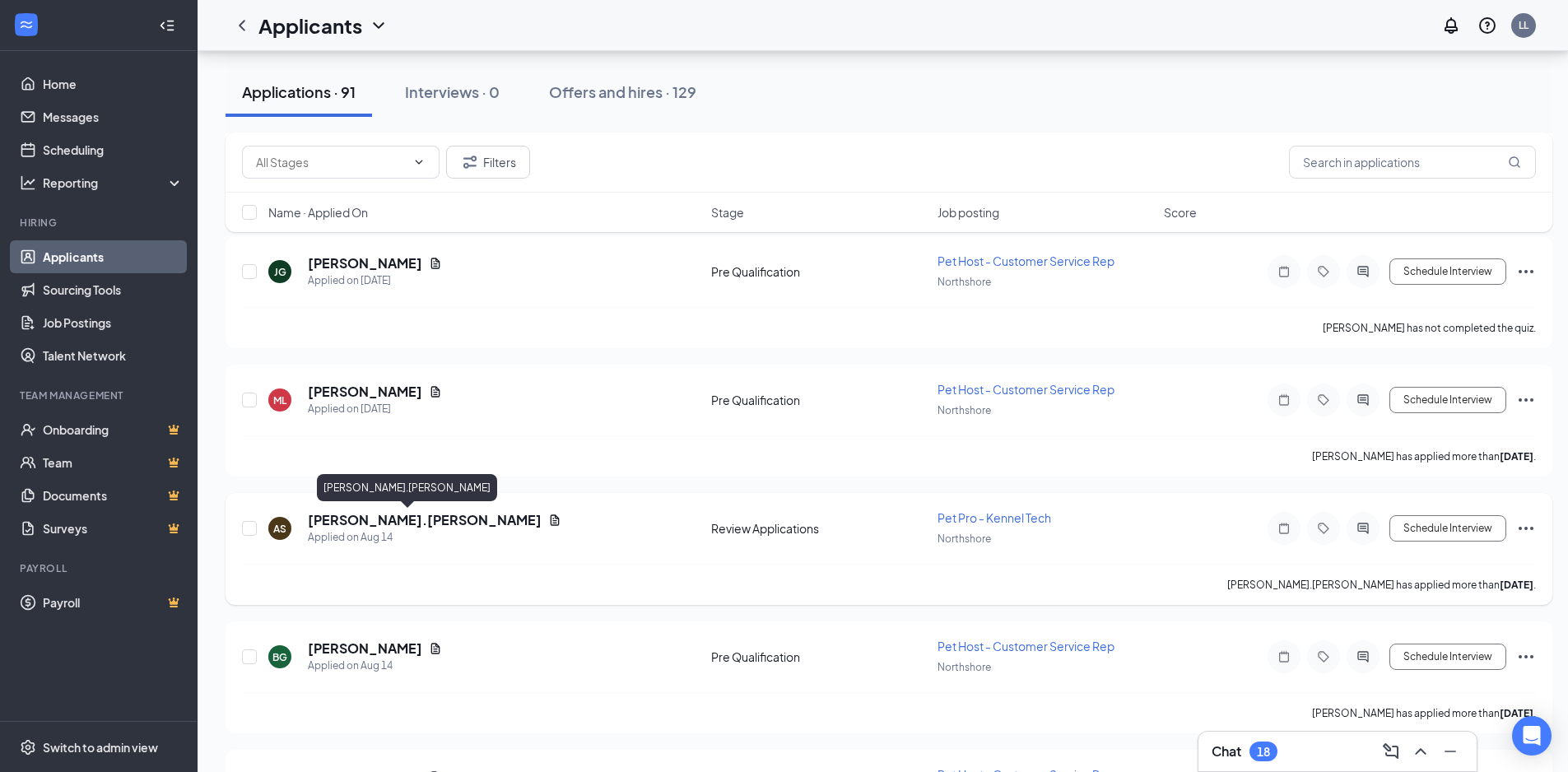
click at [360, 521] on h5 "Annabelle St.Cyr" at bounding box center [425, 520] width 234 height 18
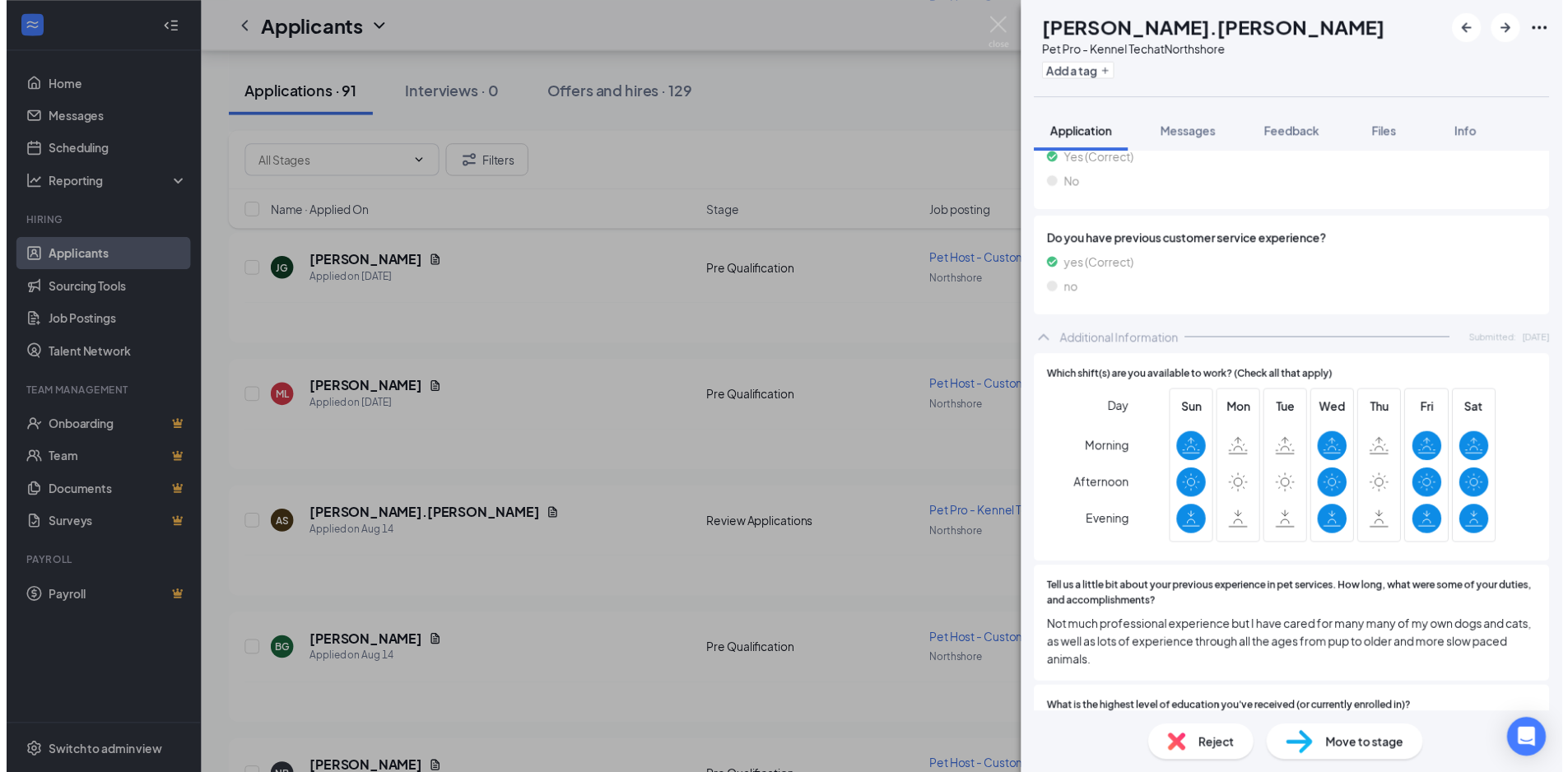
scroll to position [1564, 0]
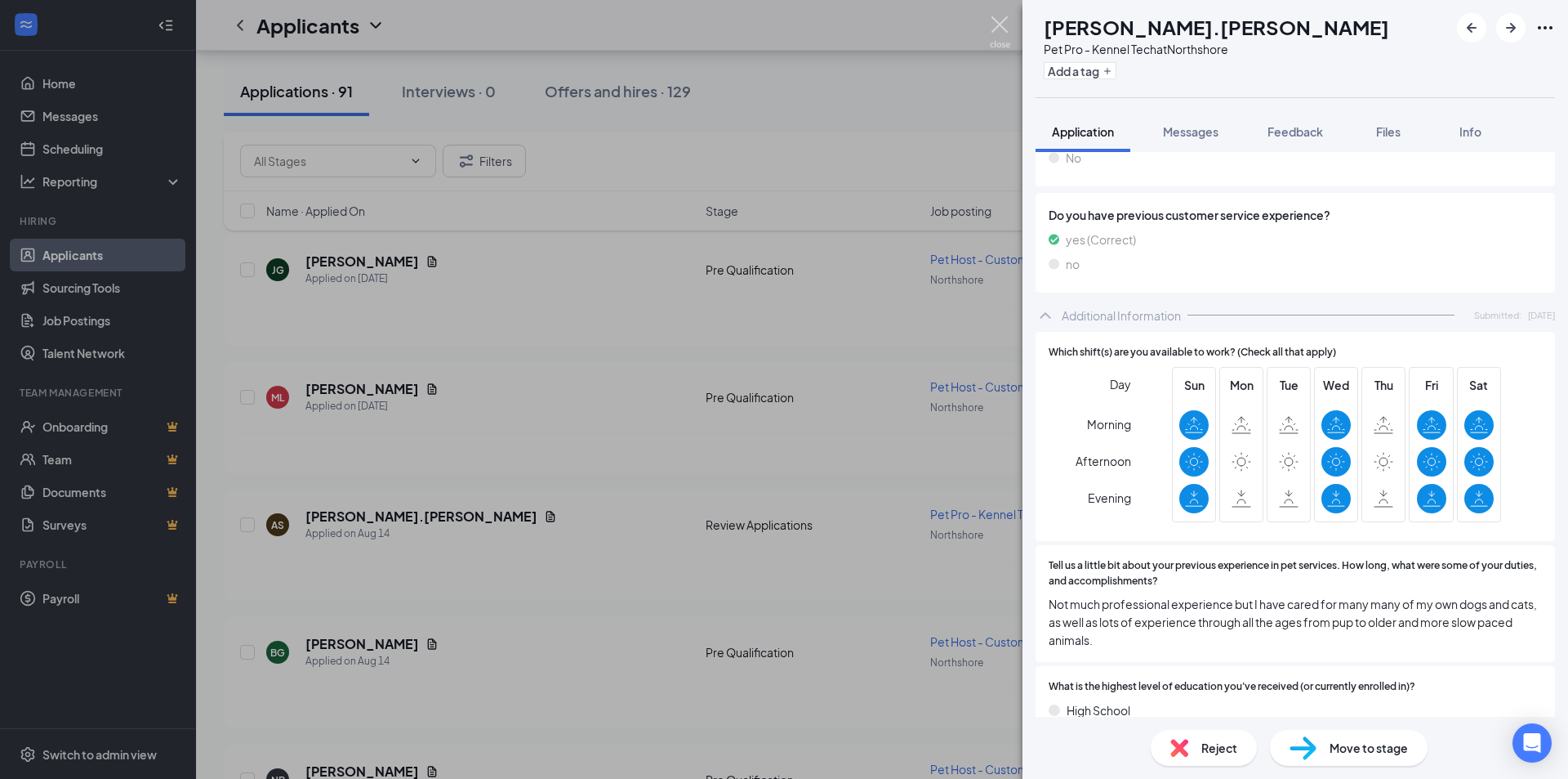
click at [998, 22] on img at bounding box center [1000, 31] width 21 height 31
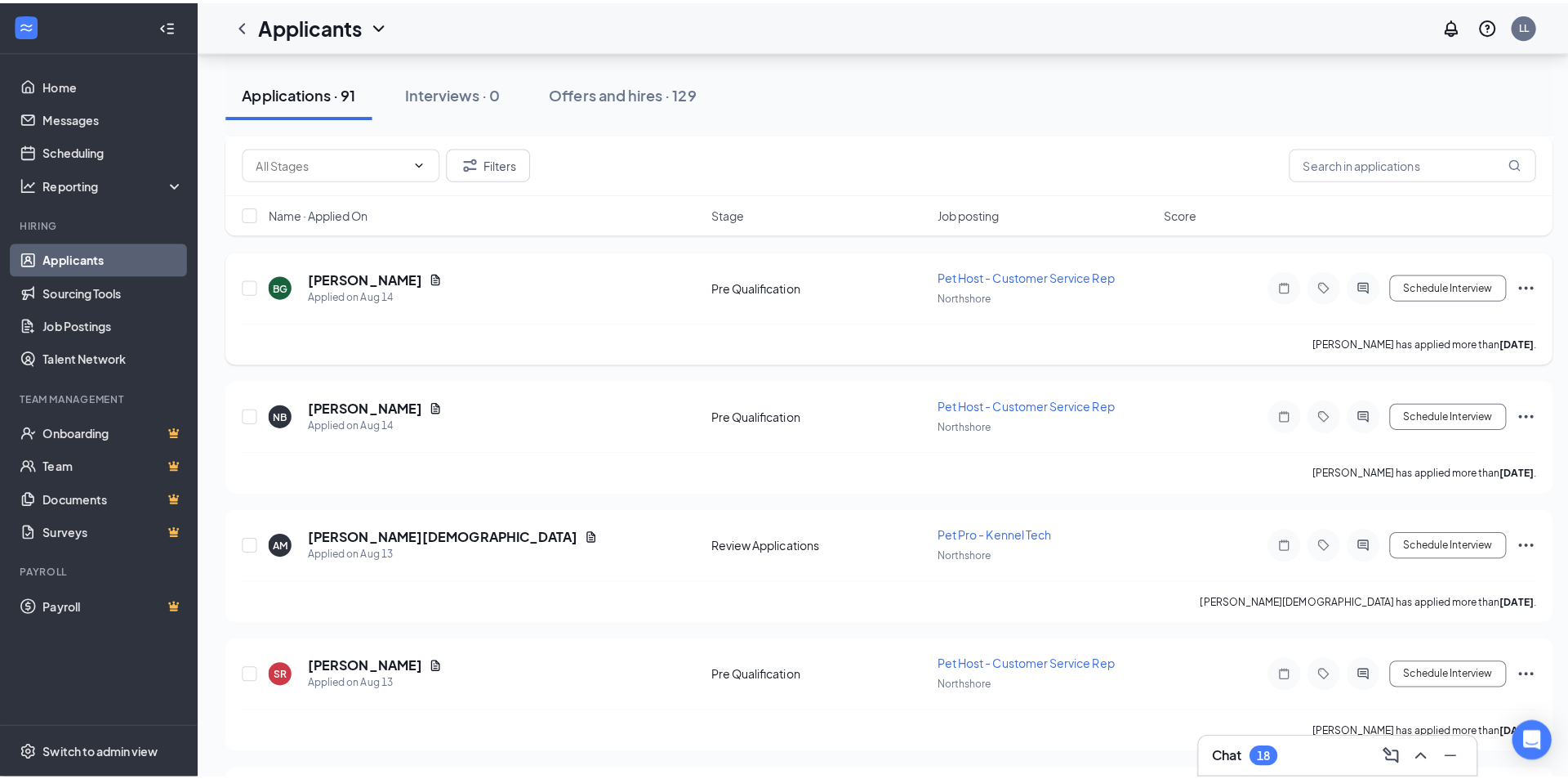
scroll to position [4903, 0]
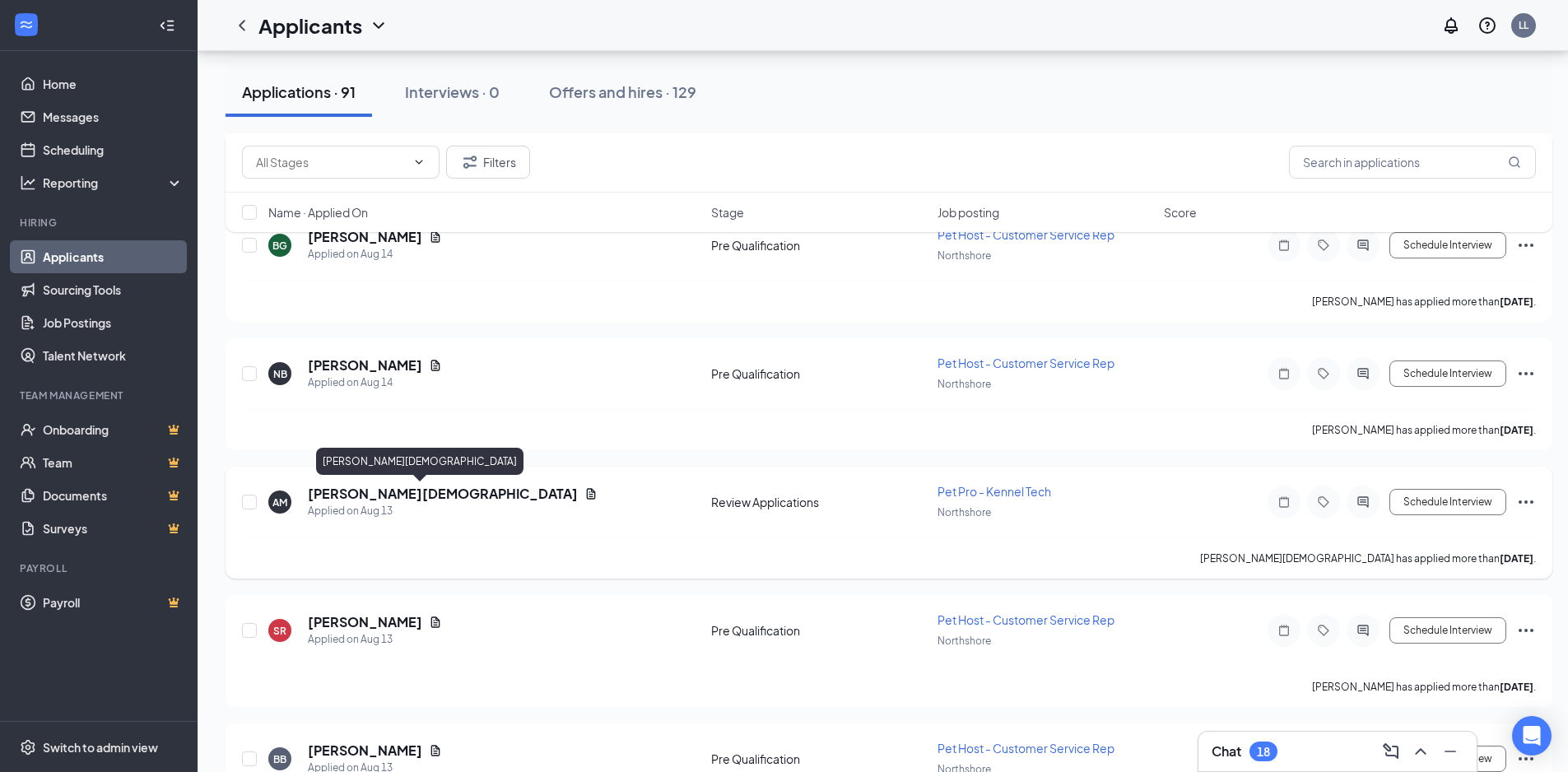
click at [370, 496] on h5 "Asia Muhammad" at bounding box center [443, 494] width 270 height 18
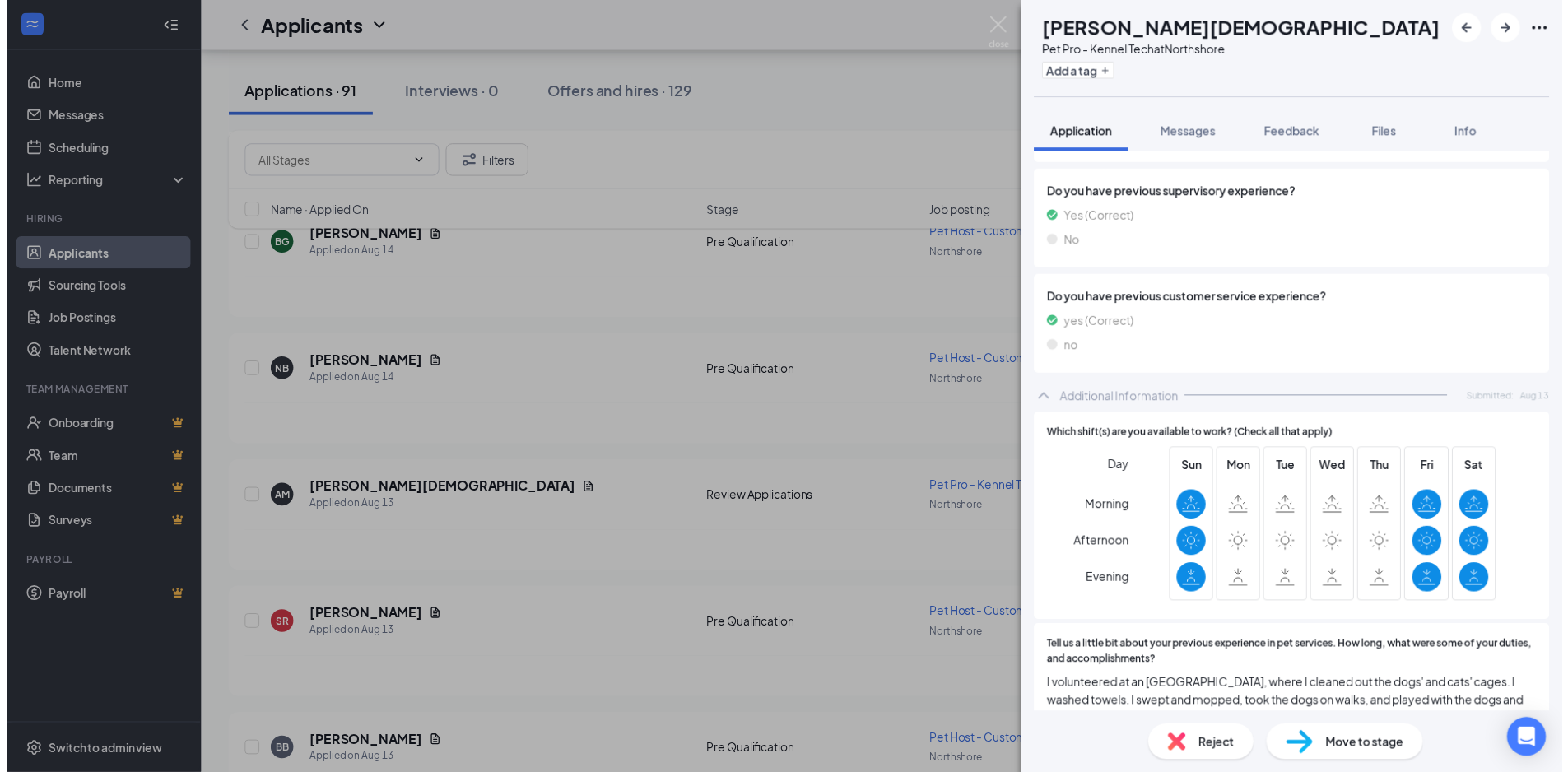
scroll to position [1646, 0]
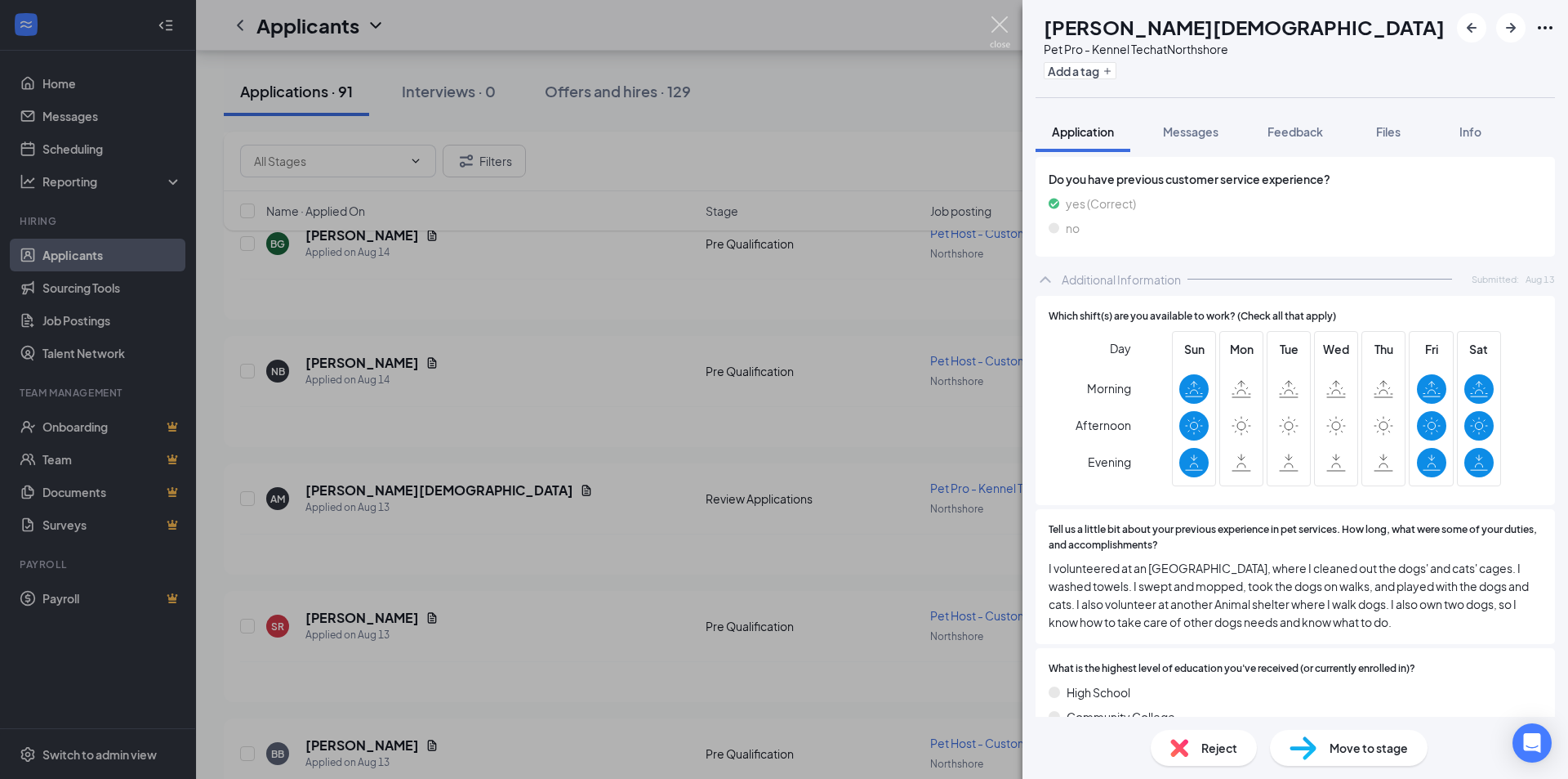
click at [1000, 18] on img at bounding box center [1000, 31] width 21 height 31
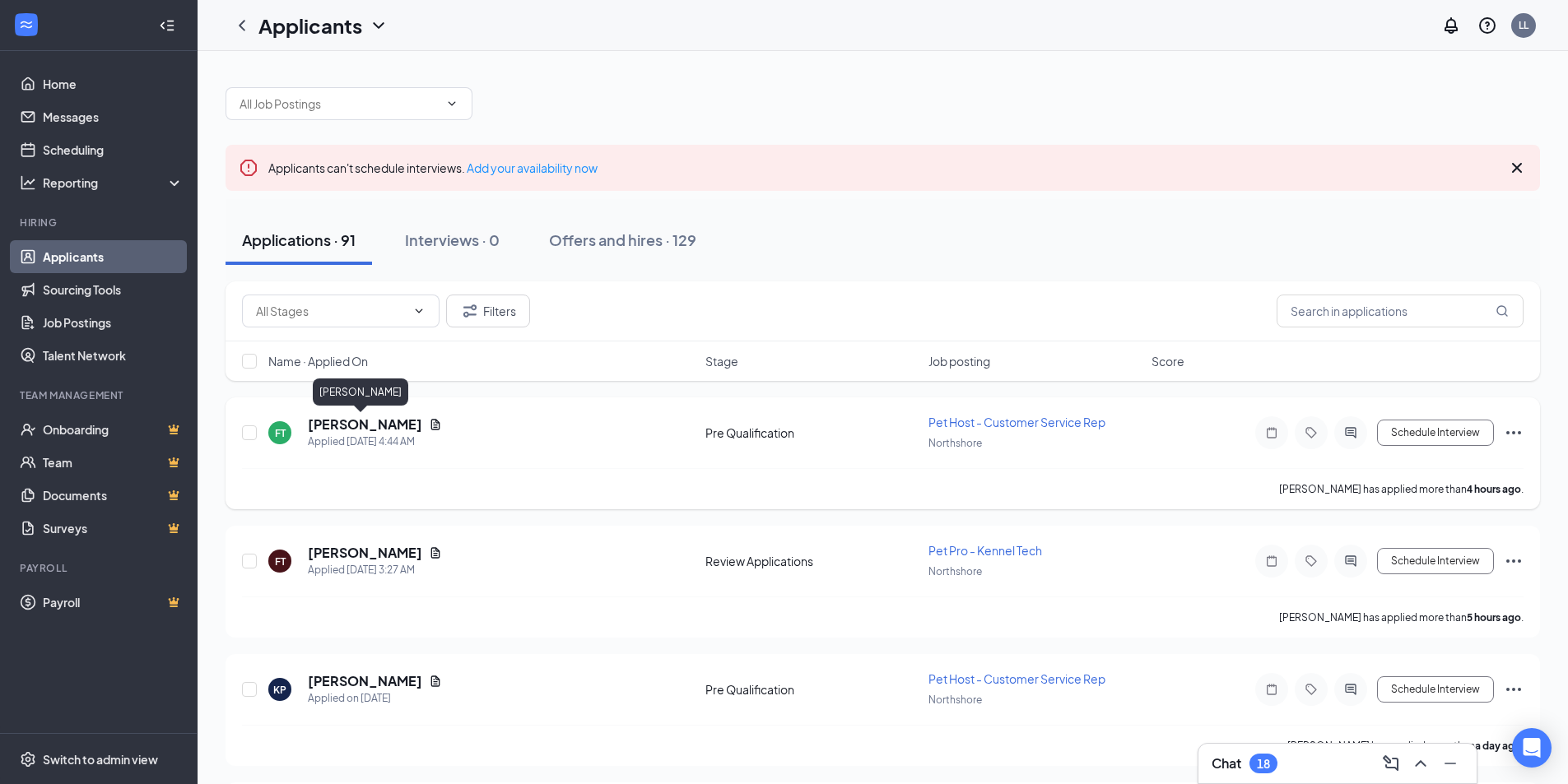
click at [340, 424] on h5 "Fallon Tindall" at bounding box center [365, 425] width 114 height 18
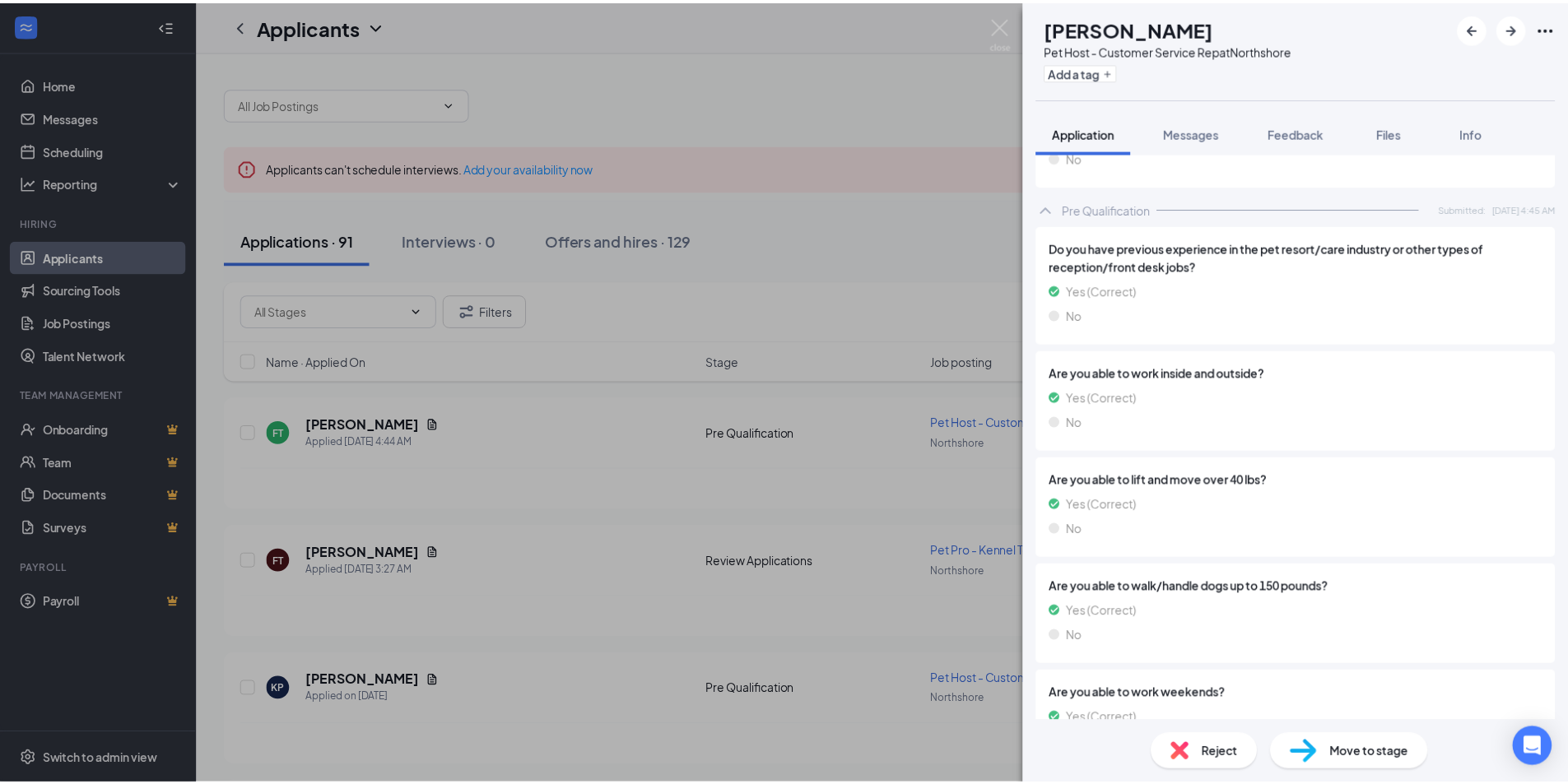
scroll to position [1562, 0]
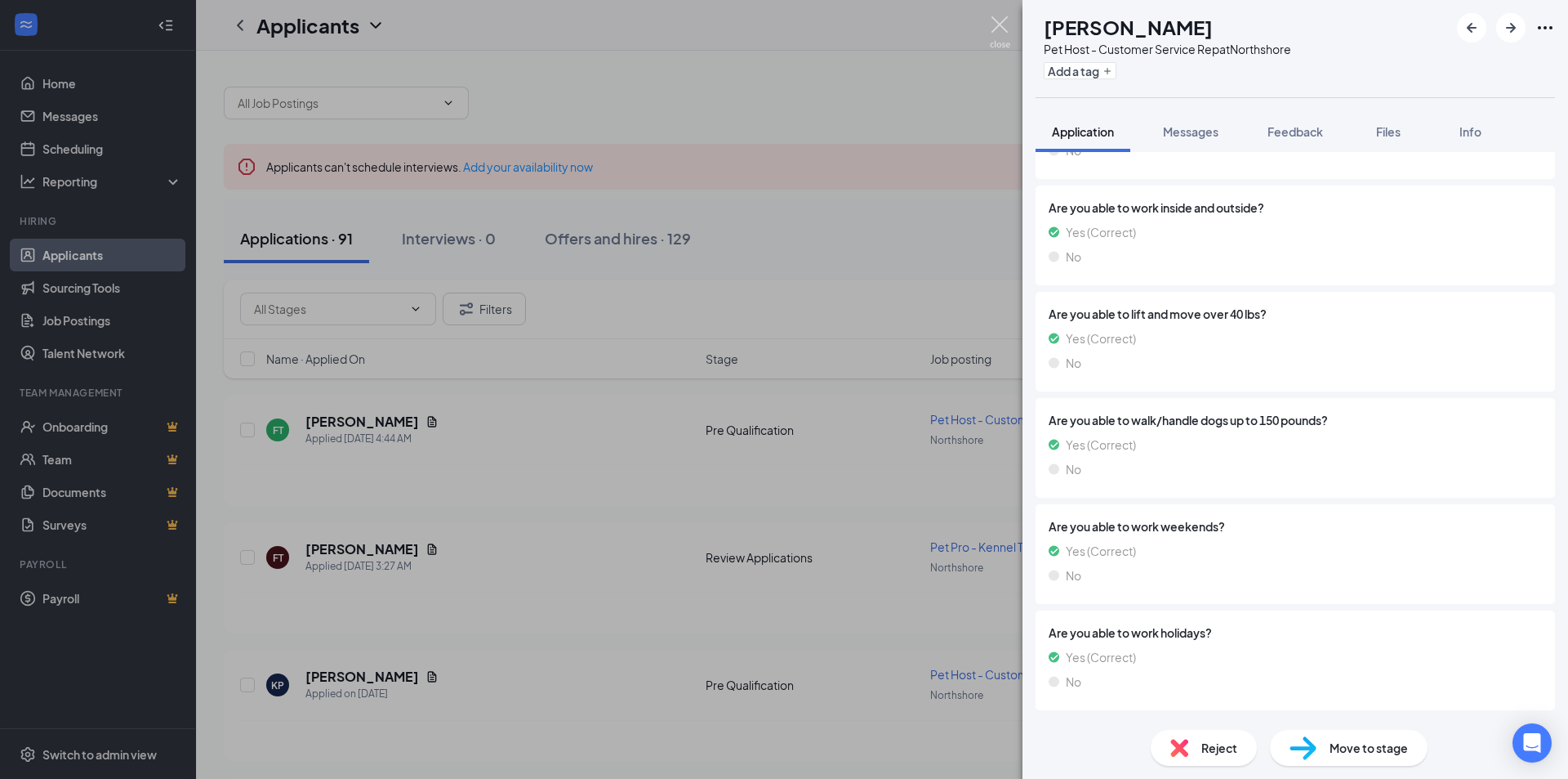
click at [997, 18] on img at bounding box center [1000, 31] width 21 height 31
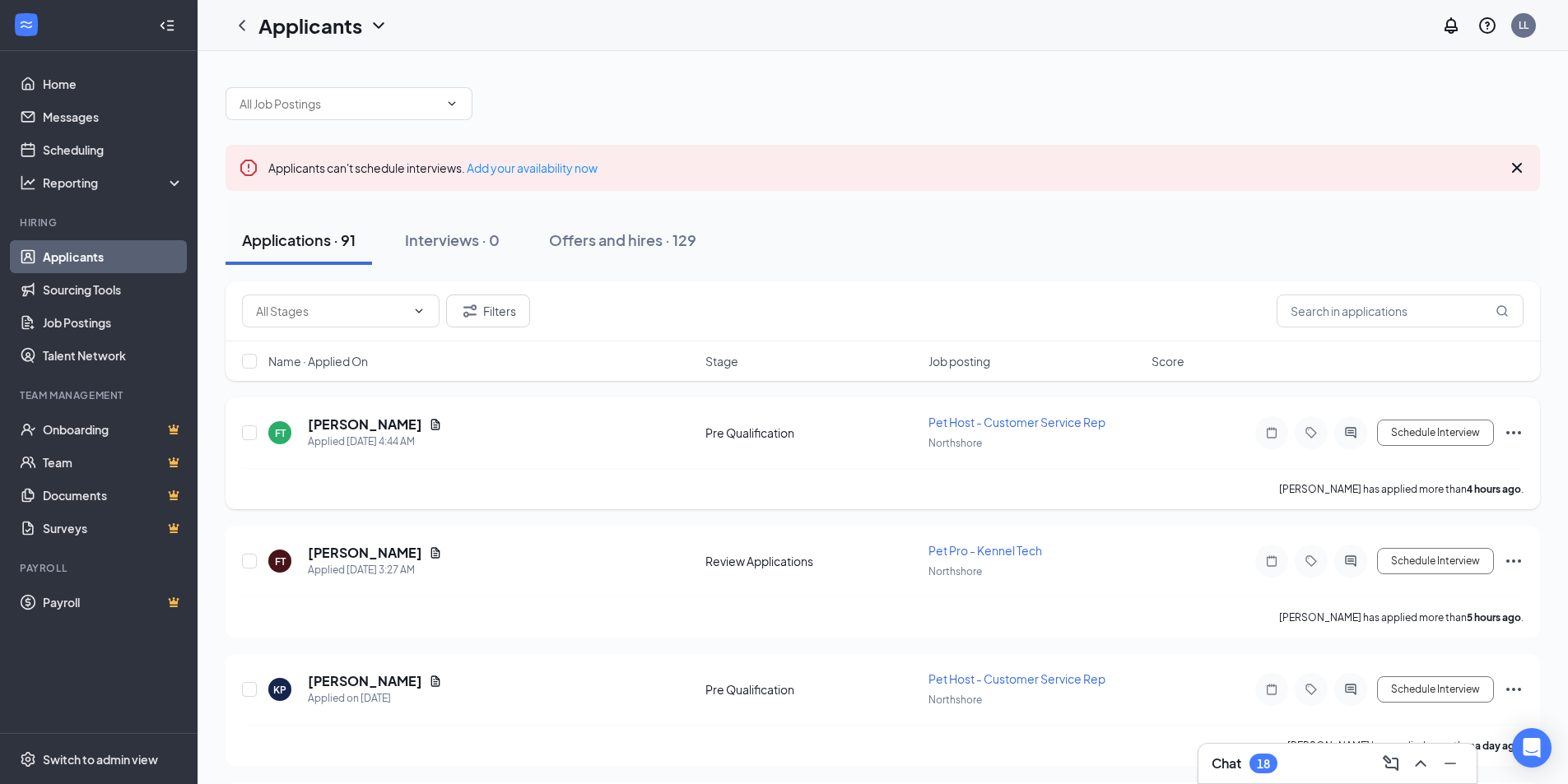
click at [1515, 429] on icon "Ellipses" at bounding box center [1514, 433] width 20 height 20
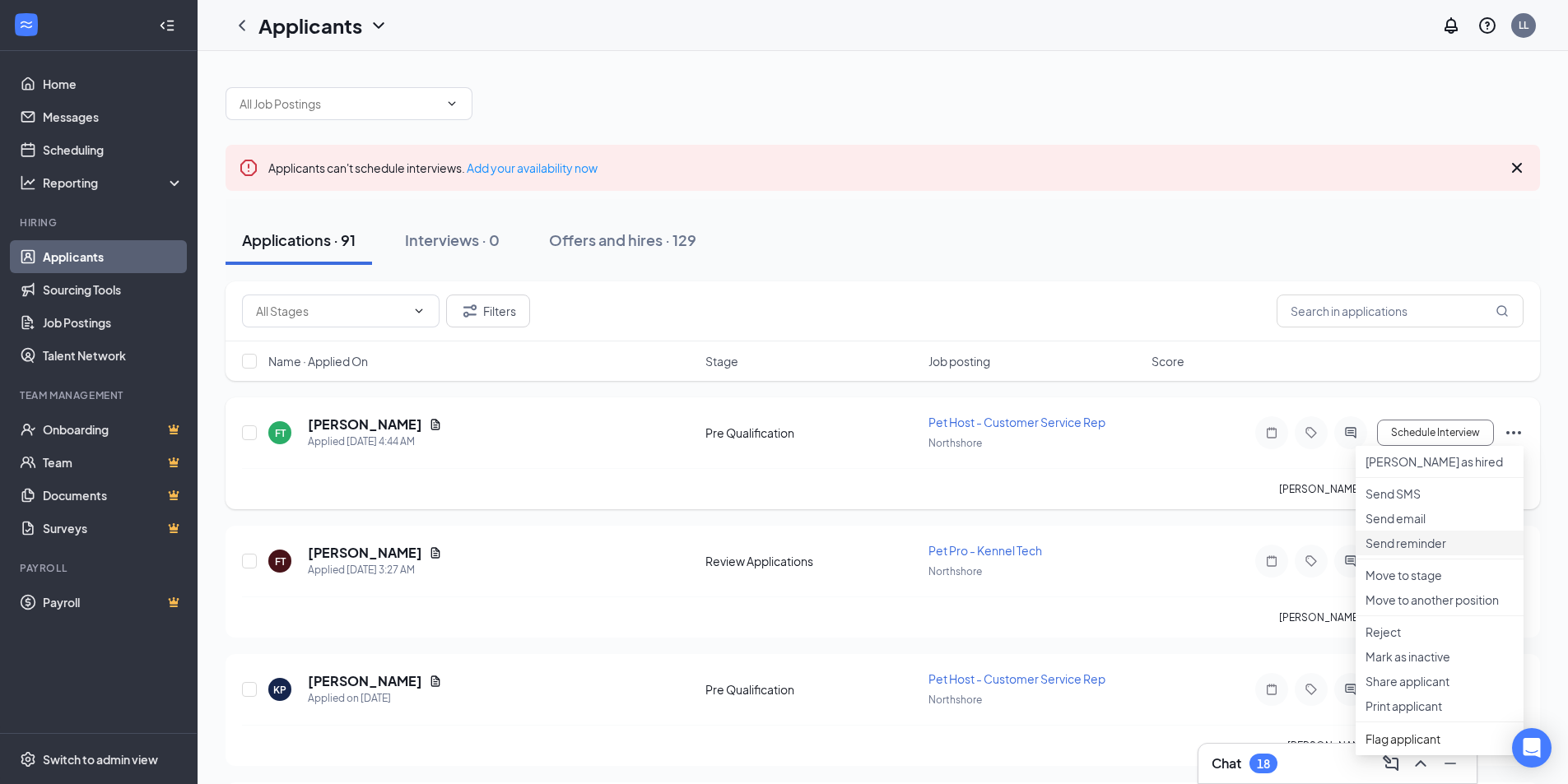
click at [1416, 551] on p "Send reminder" at bounding box center [1439, 542] width 149 height 16
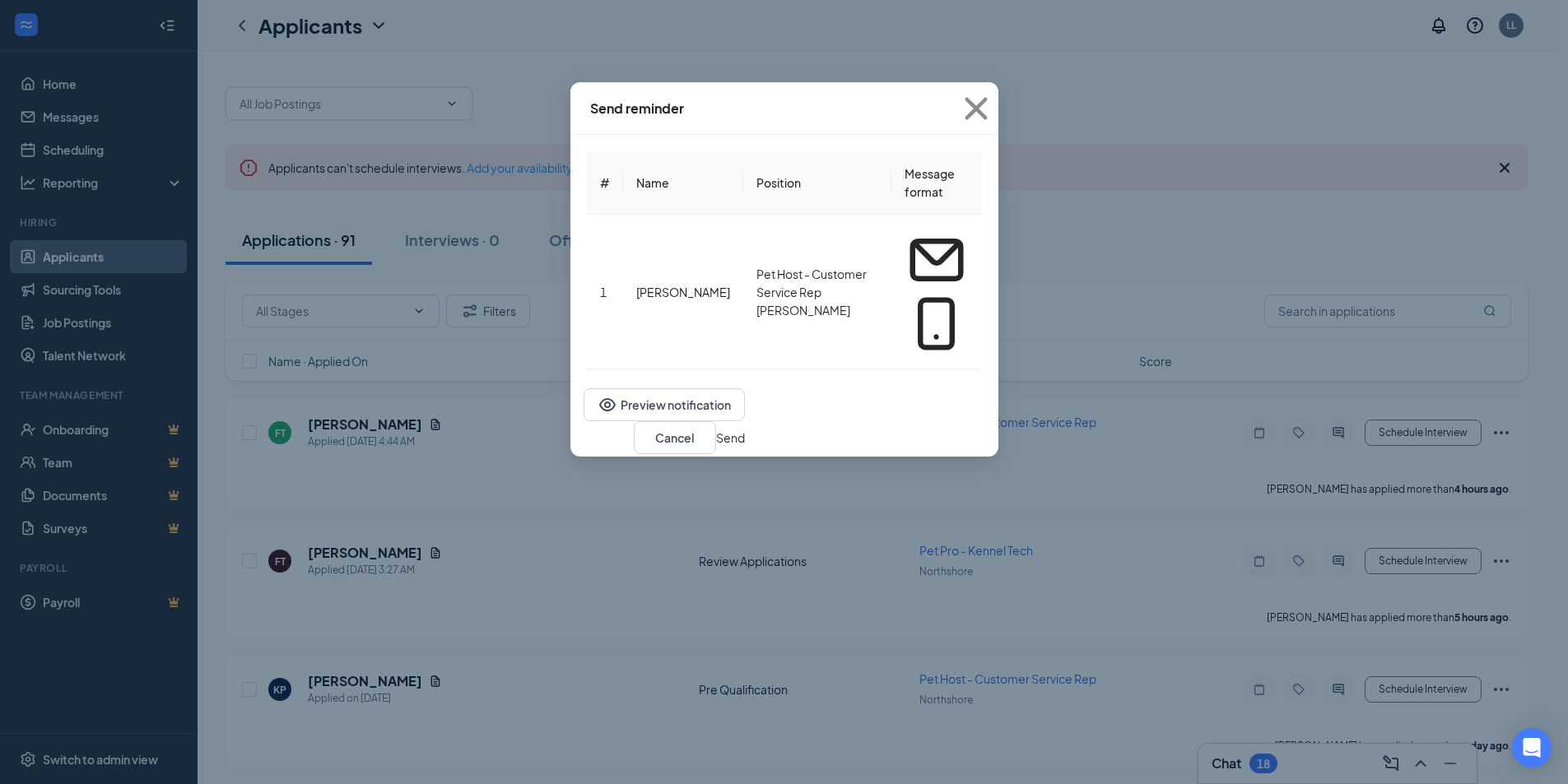
click at [745, 428] on button "Send" at bounding box center [730, 437] width 29 height 18
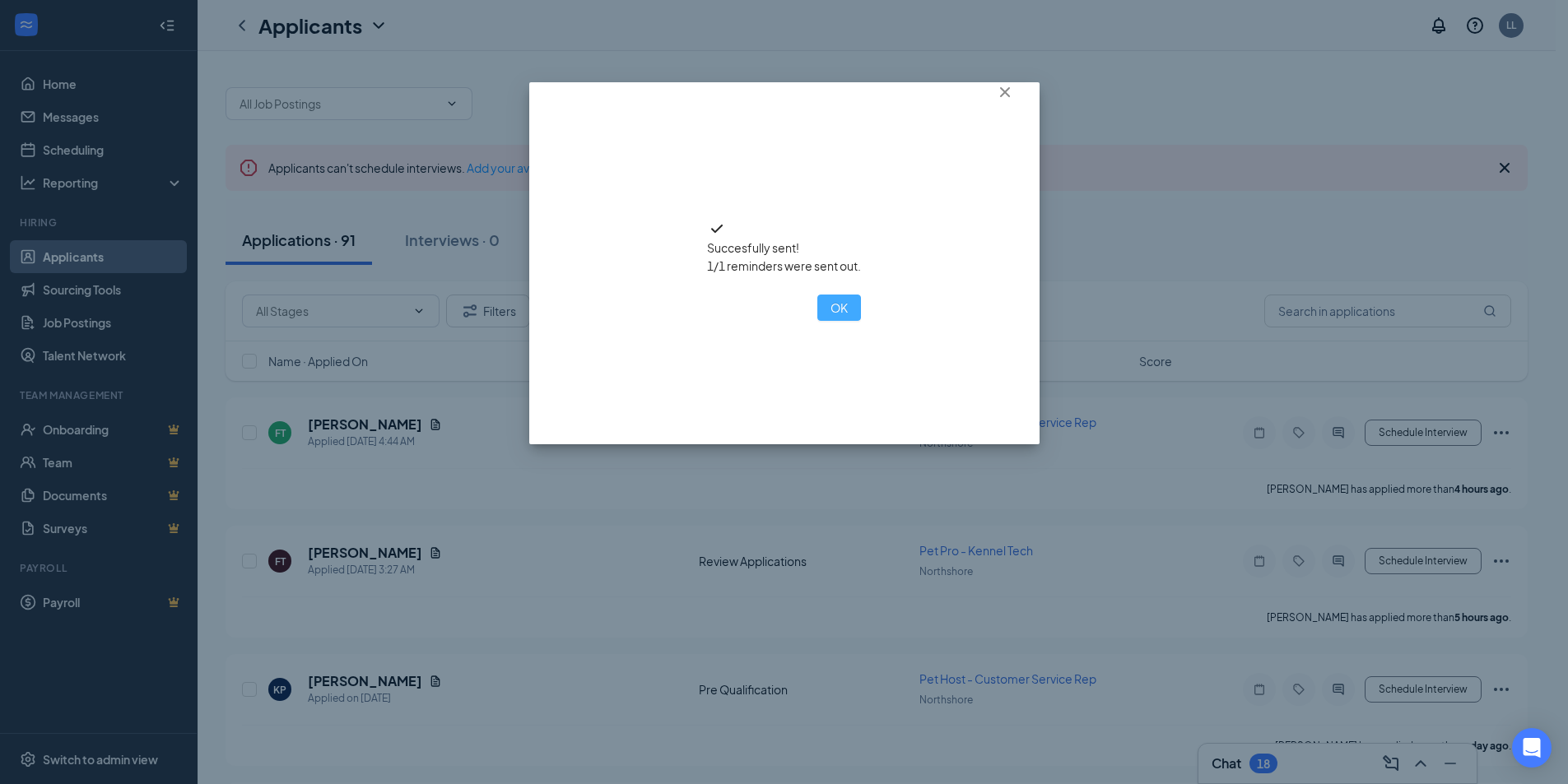
click at [817, 320] on button "OK" at bounding box center [839, 307] width 43 height 26
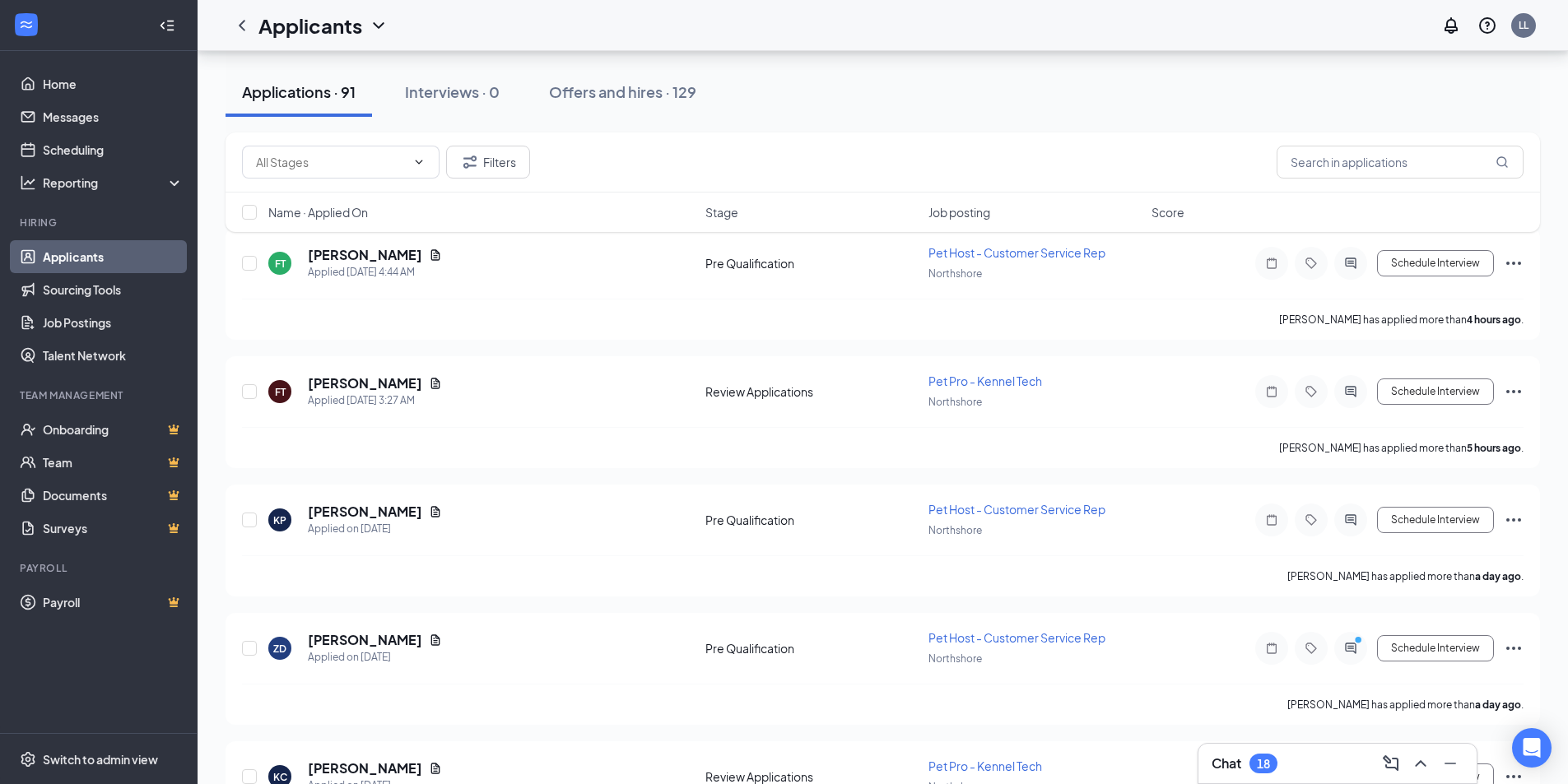
scroll to position [247, 0]
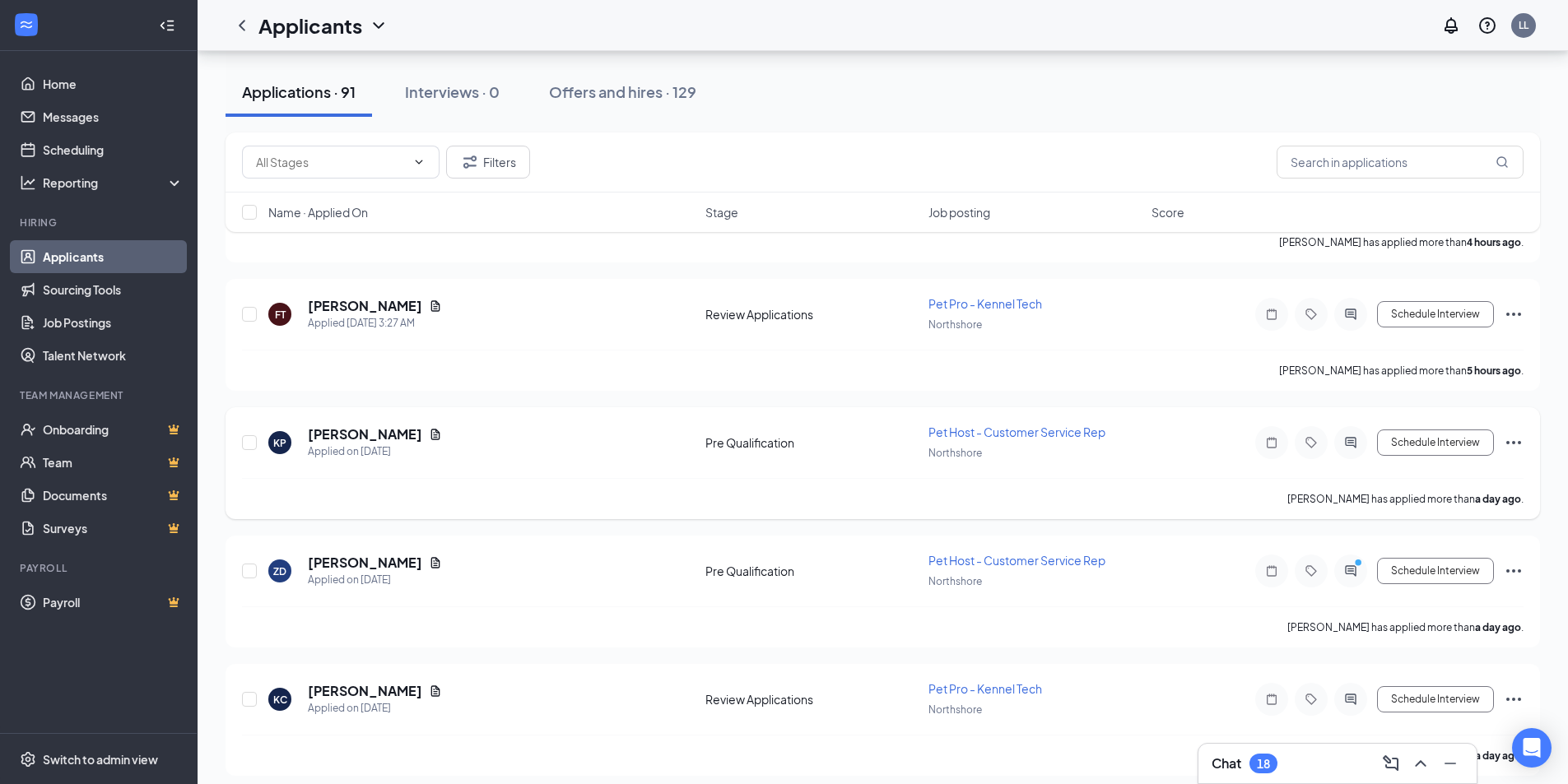
click at [1513, 439] on icon "Ellipses" at bounding box center [1514, 443] width 20 height 20
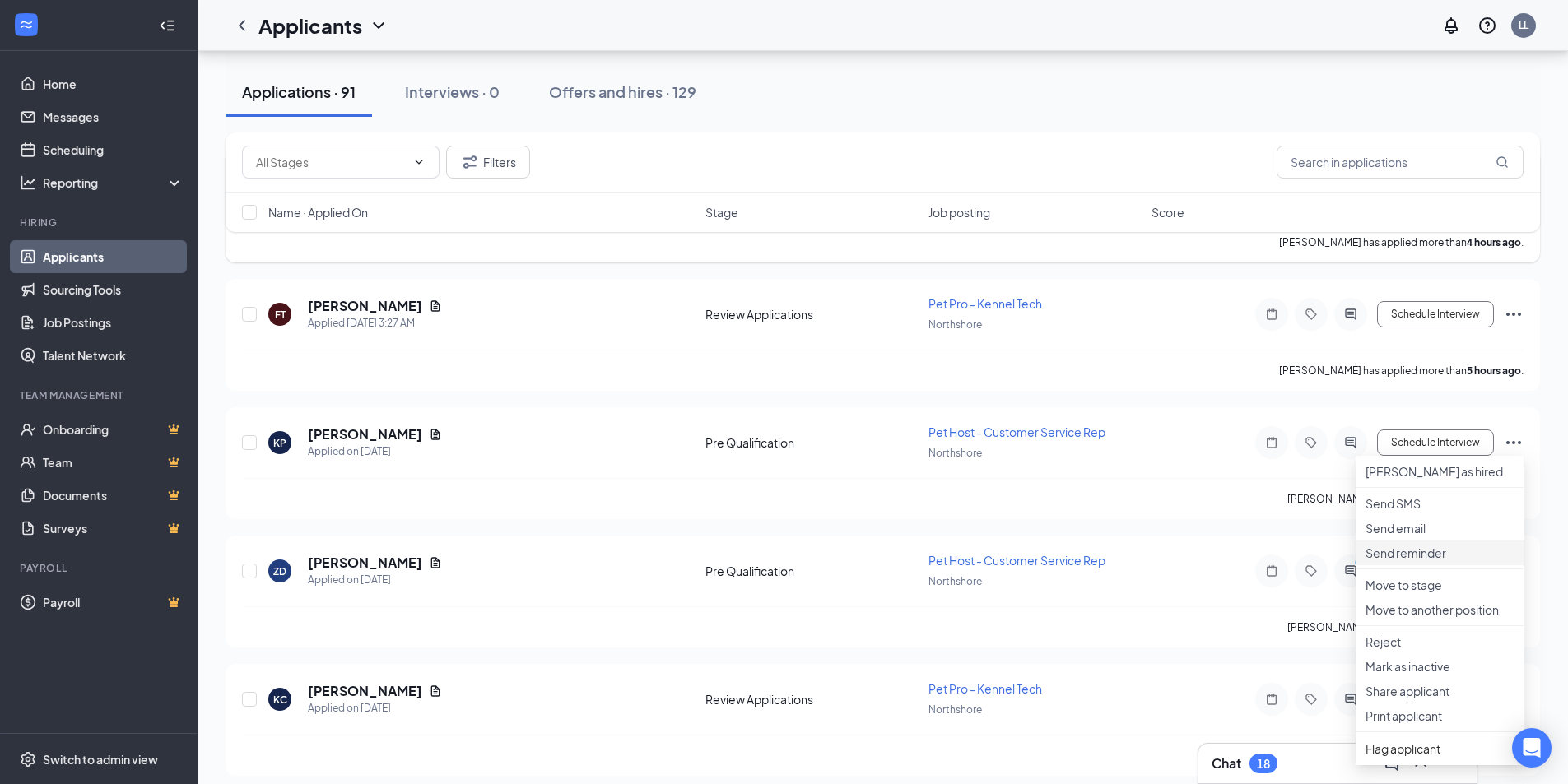
click at [1419, 561] on p "Send reminder" at bounding box center [1439, 552] width 149 height 16
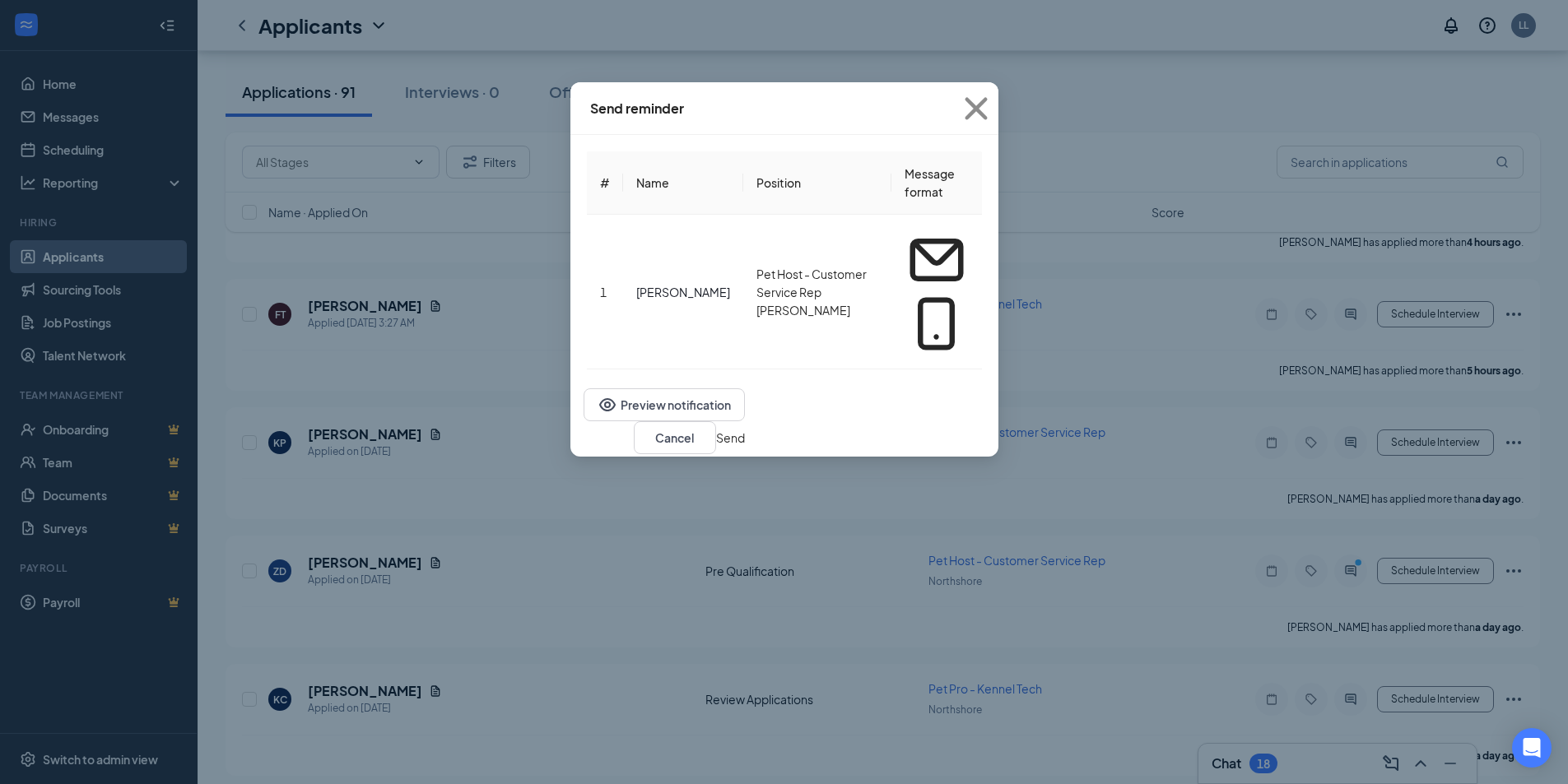
click at [745, 428] on button "Send" at bounding box center [730, 437] width 29 height 18
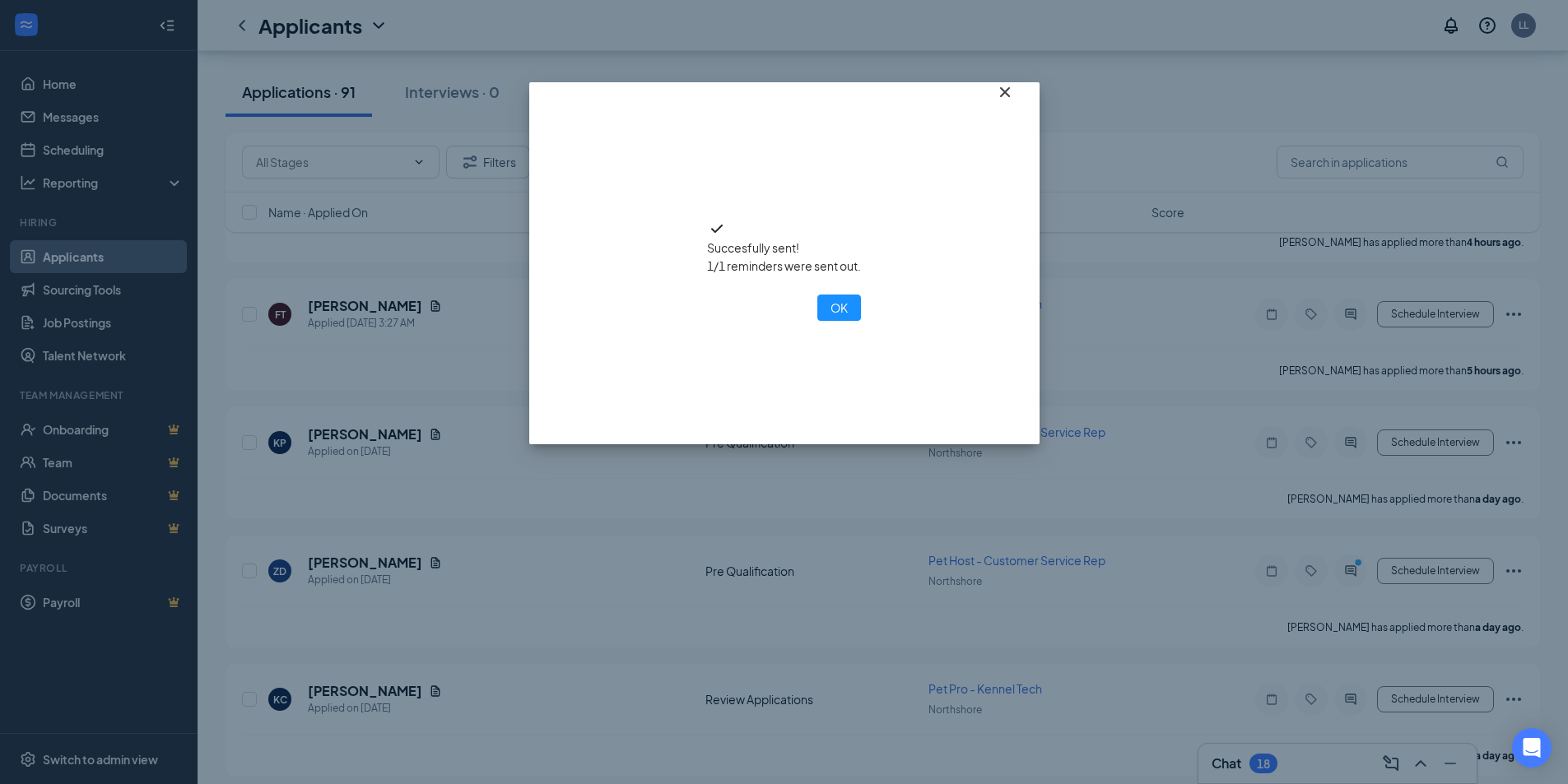
click at [999, 102] on icon "Cross" at bounding box center [1005, 92] width 20 height 20
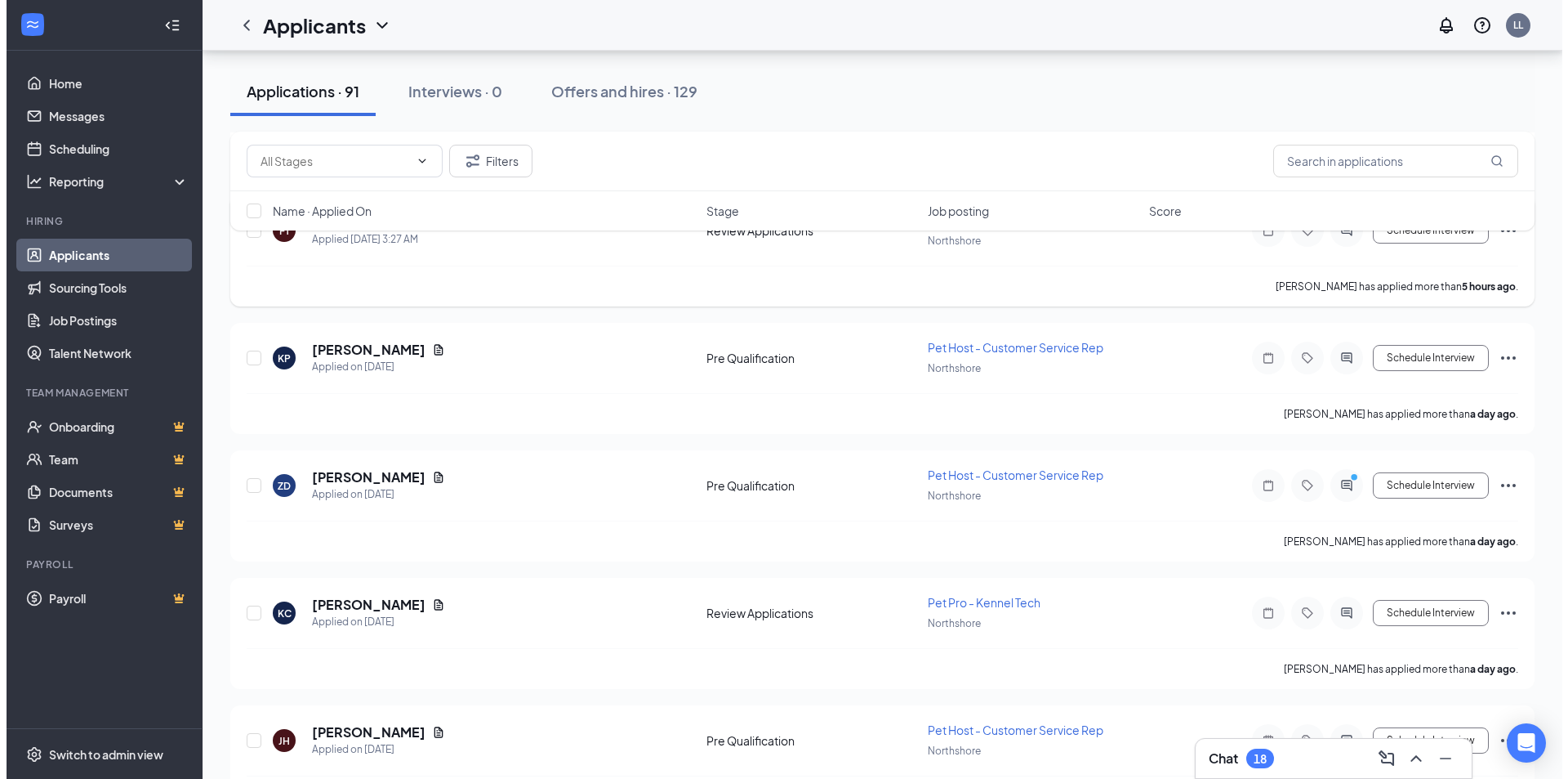
scroll to position [408, 0]
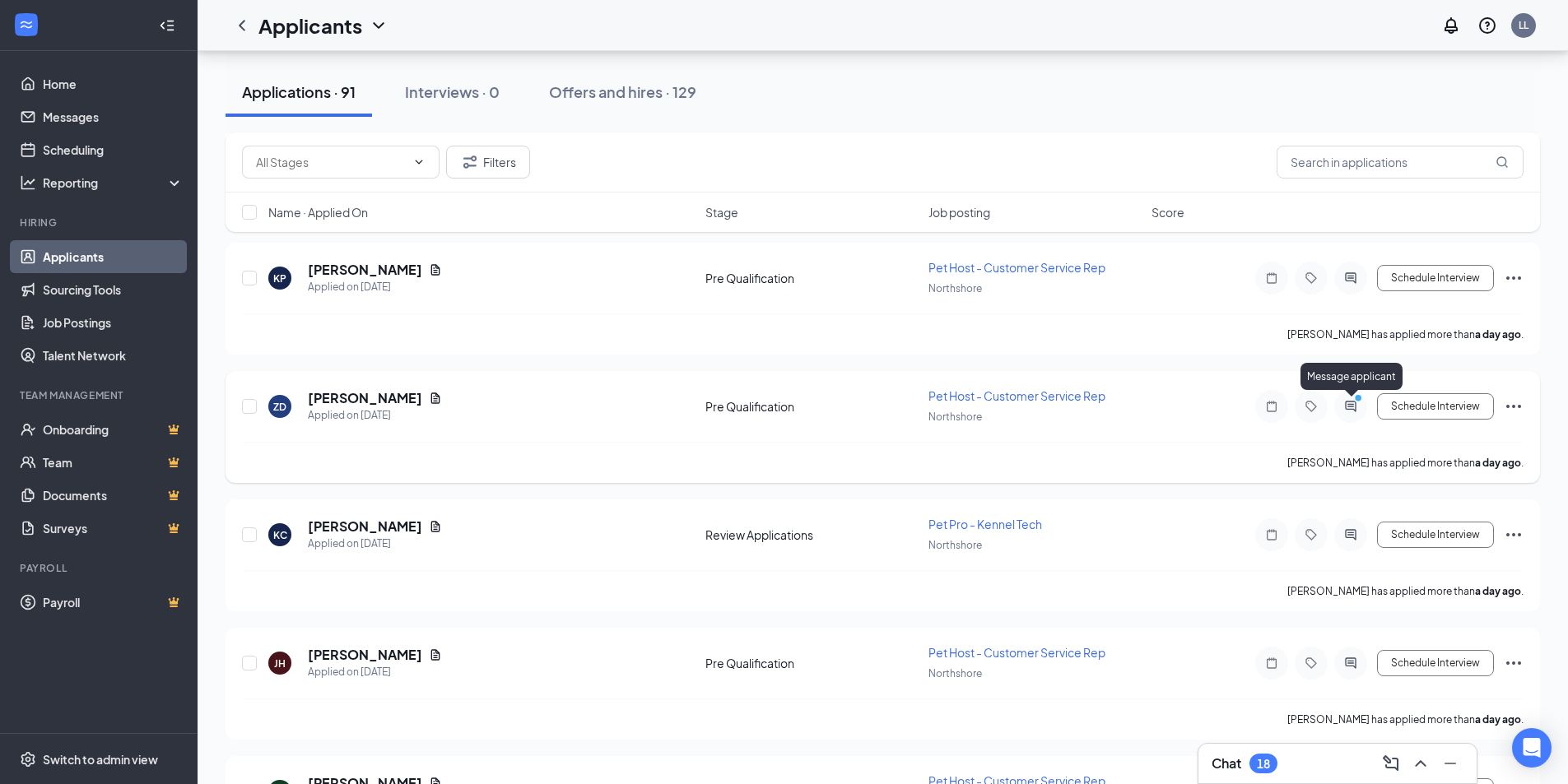
click at [1355, 405] on icon "PrimaryDot" at bounding box center [1361, 399] width 20 height 14
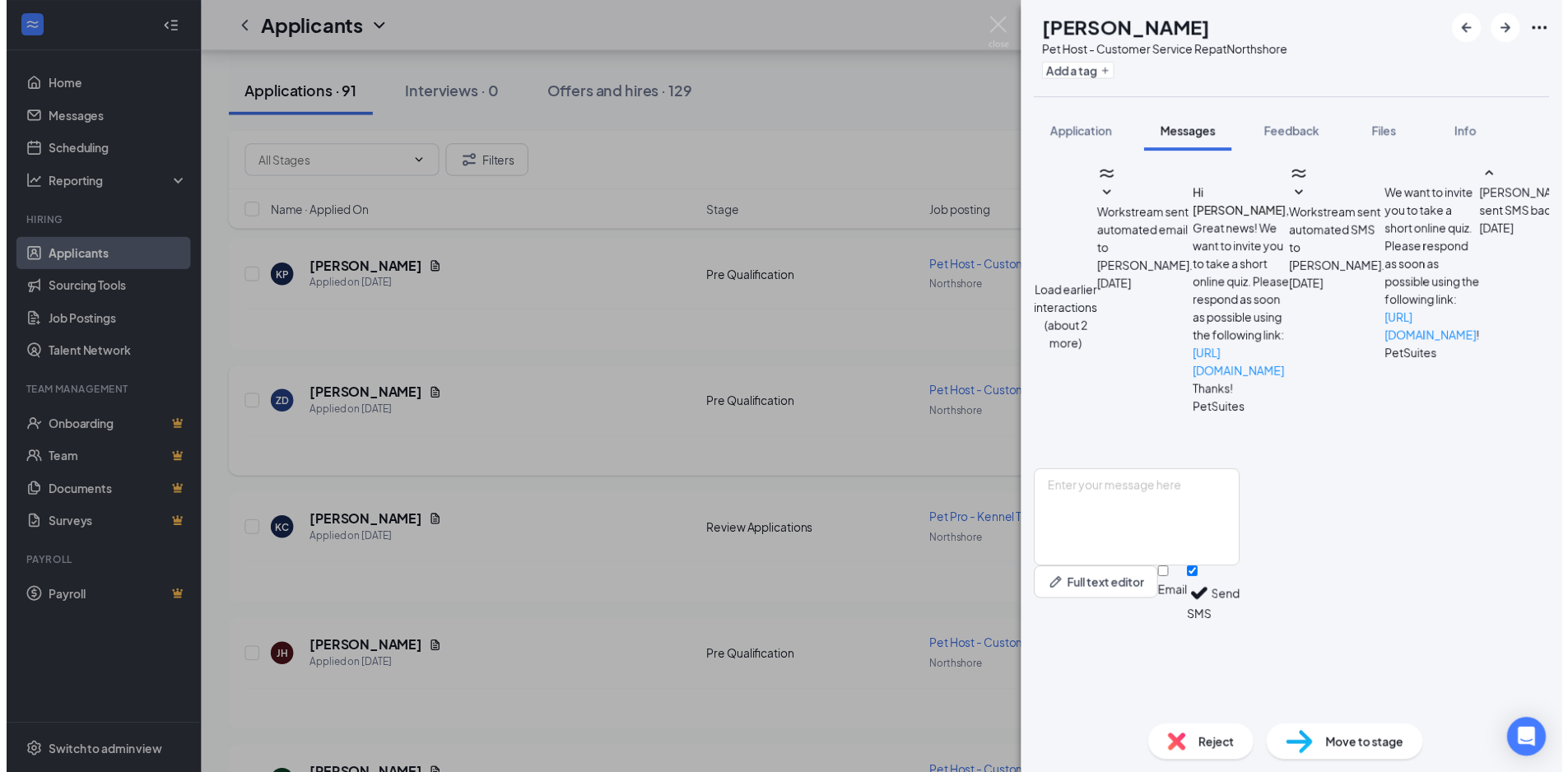
scroll to position [526, 0]
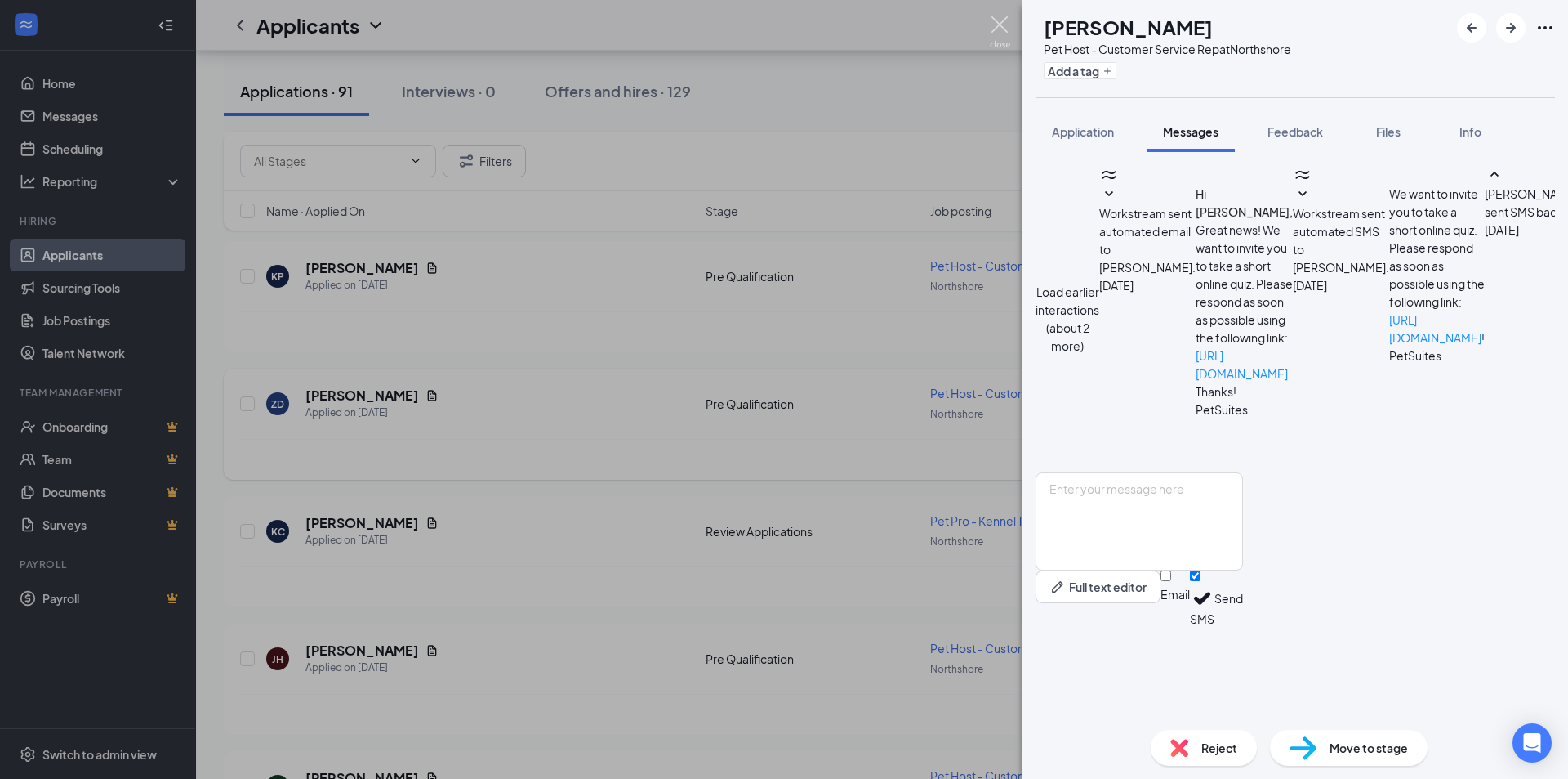
click at [1002, 30] on img at bounding box center [1000, 31] width 21 height 31
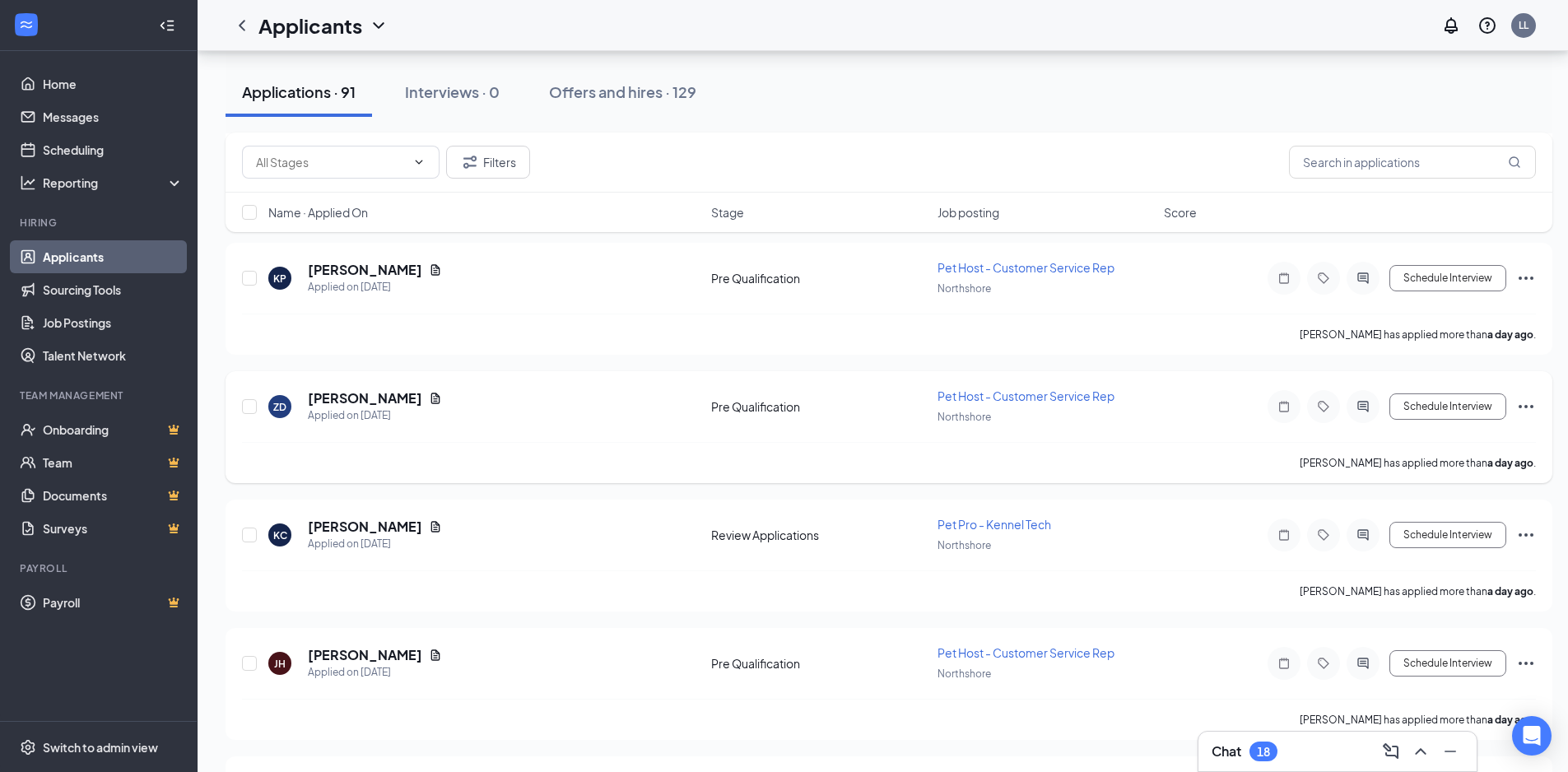
click at [1525, 406] on icon "Ellipses" at bounding box center [1525, 407] width 14 height 4
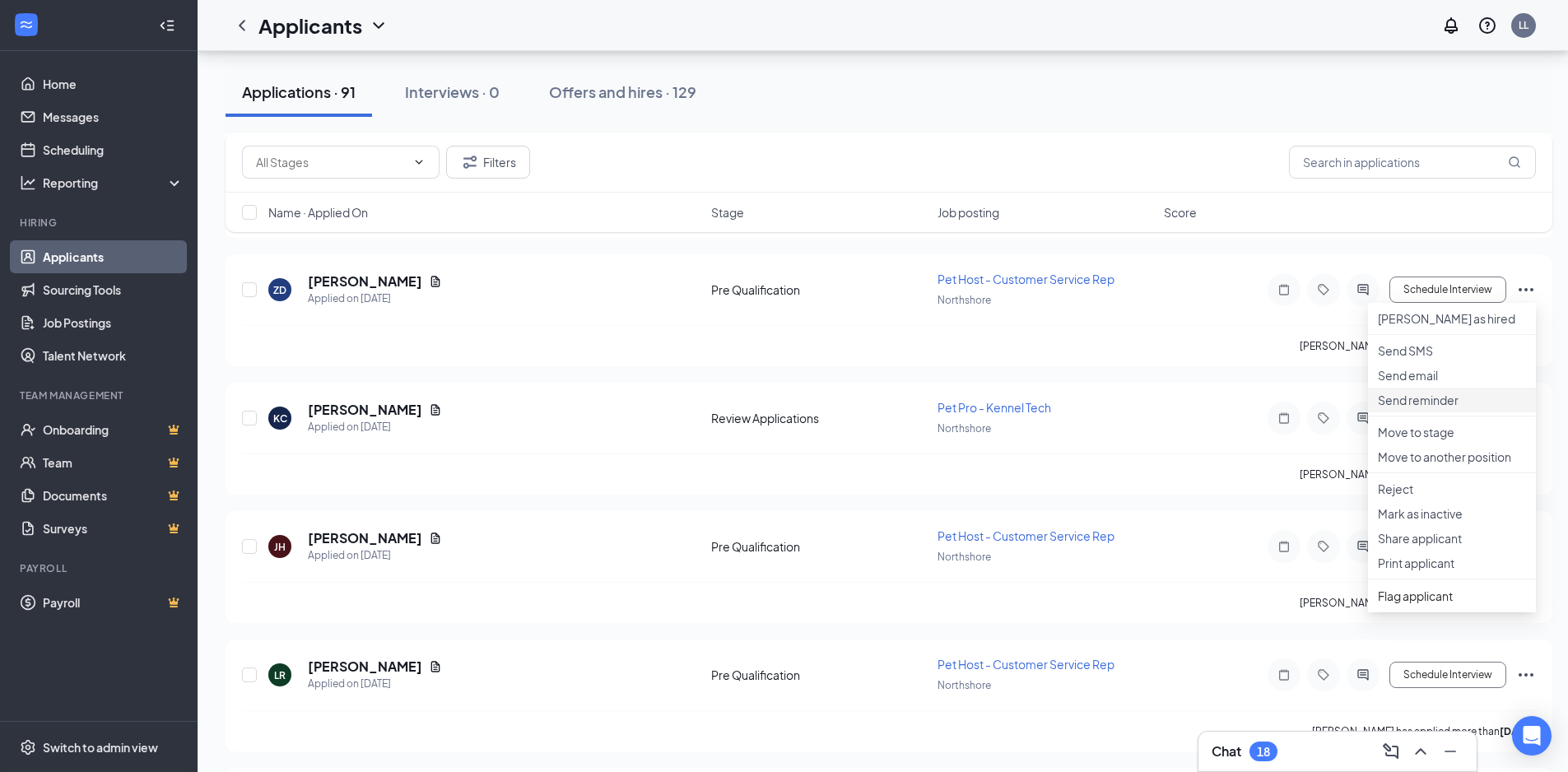
scroll to position [576, 0]
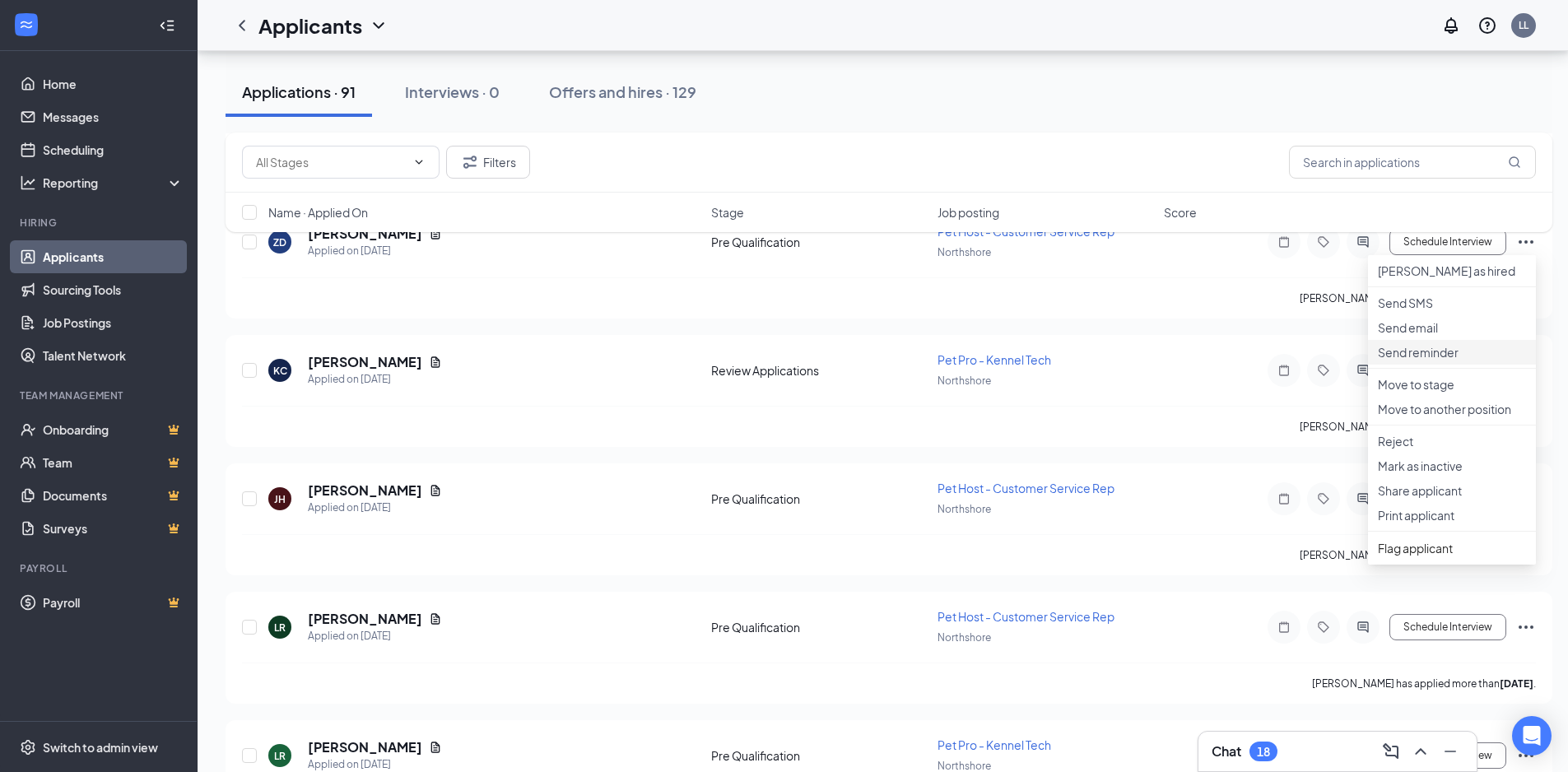
click at [1416, 361] on p "Send reminder" at bounding box center [1452, 352] width 149 height 16
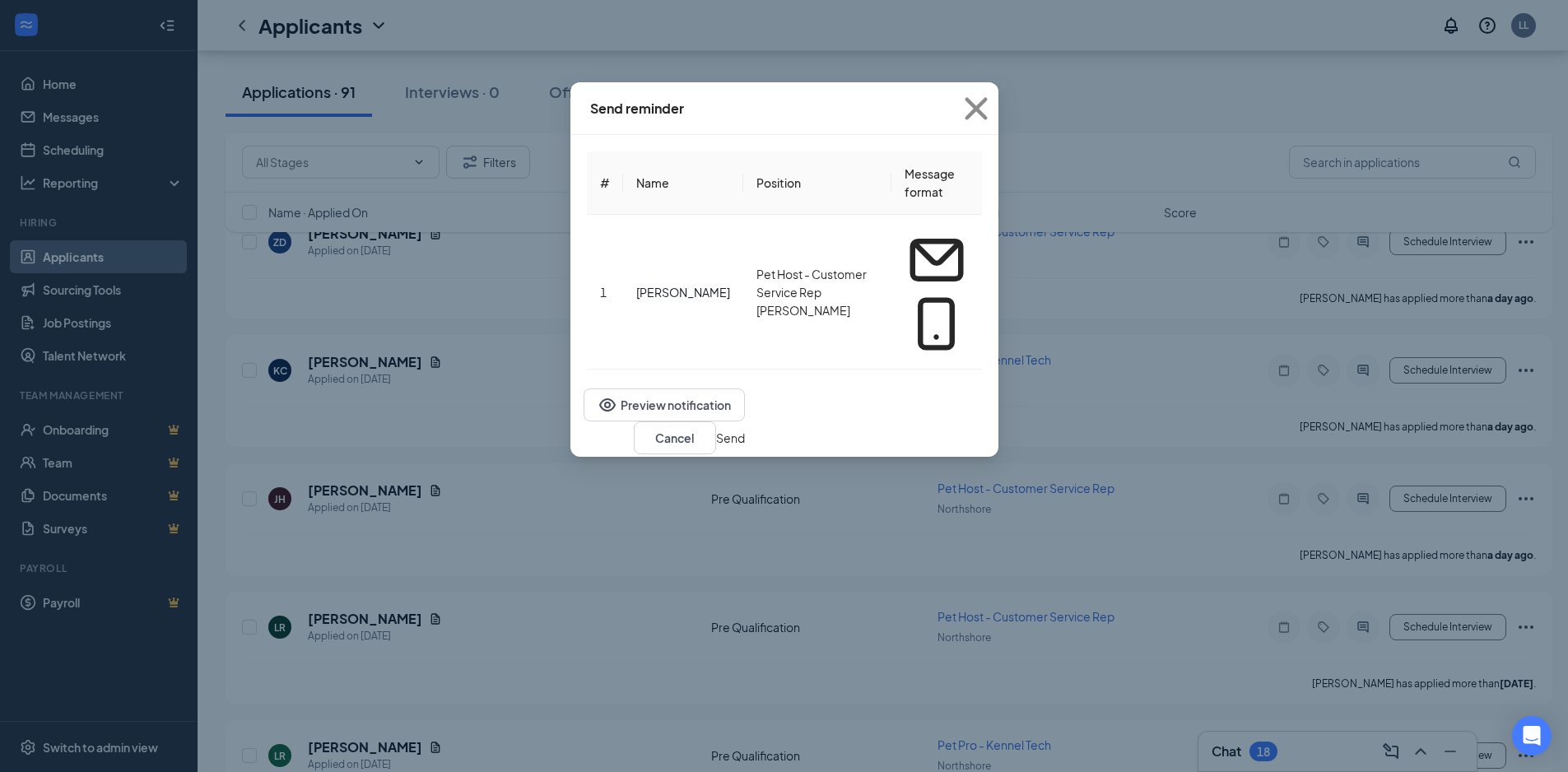
click at [745, 429] on button "Send" at bounding box center [730, 438] width 29 height 18
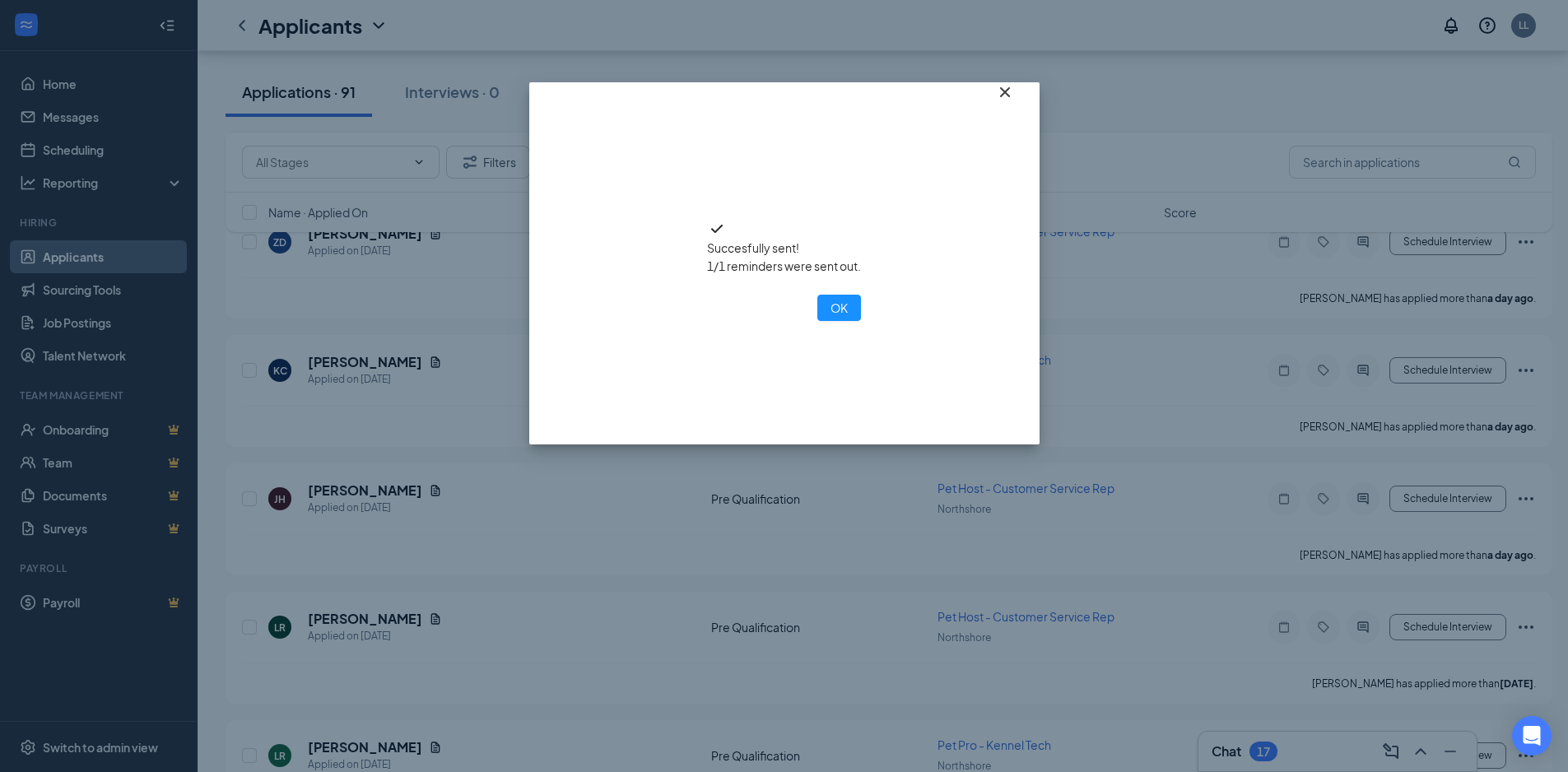
click at [1001, 102] on icon "Cross" at bounding box center [1005, 92] width 20 height 20
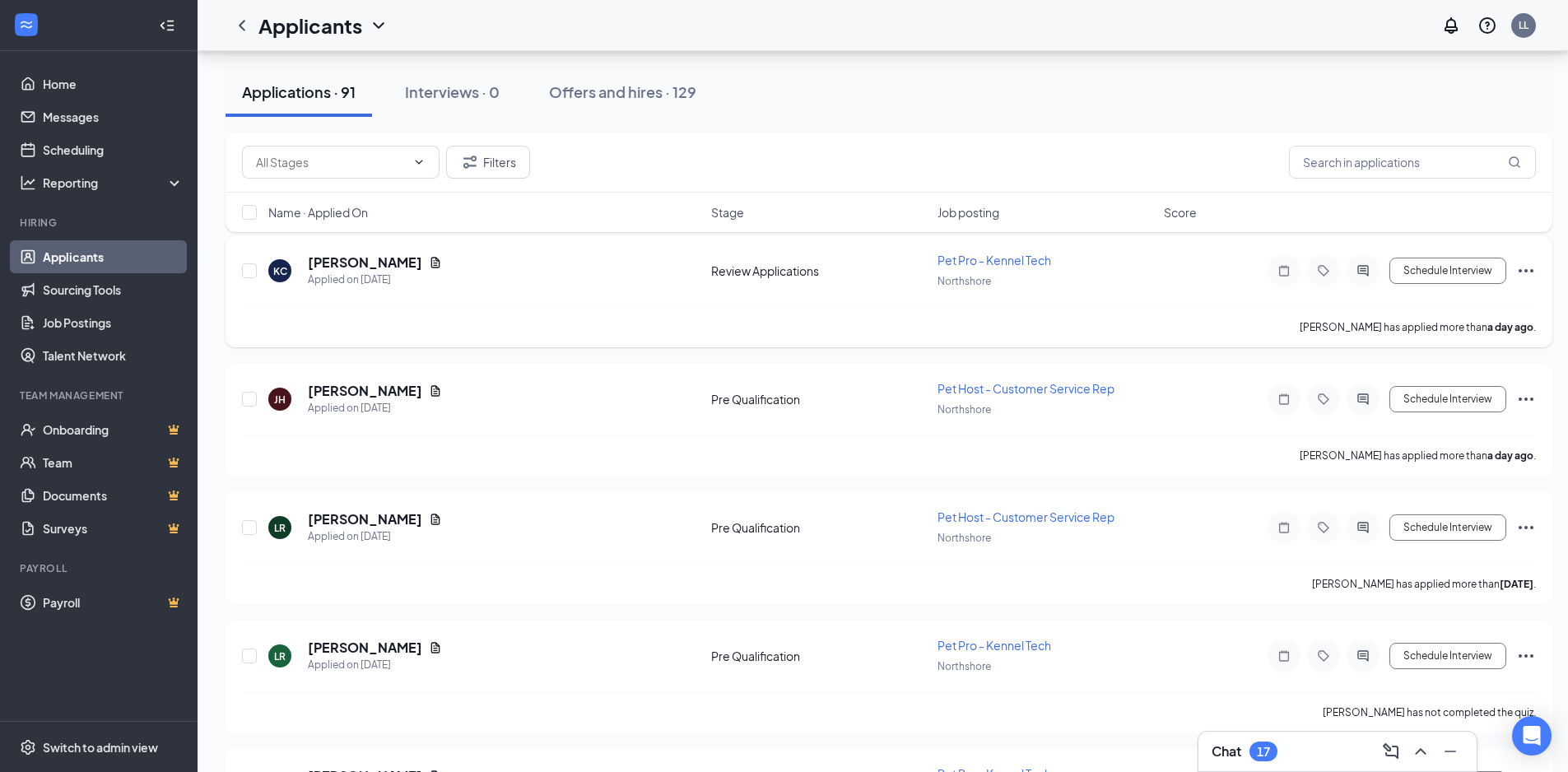
scroll to position [823, 0]
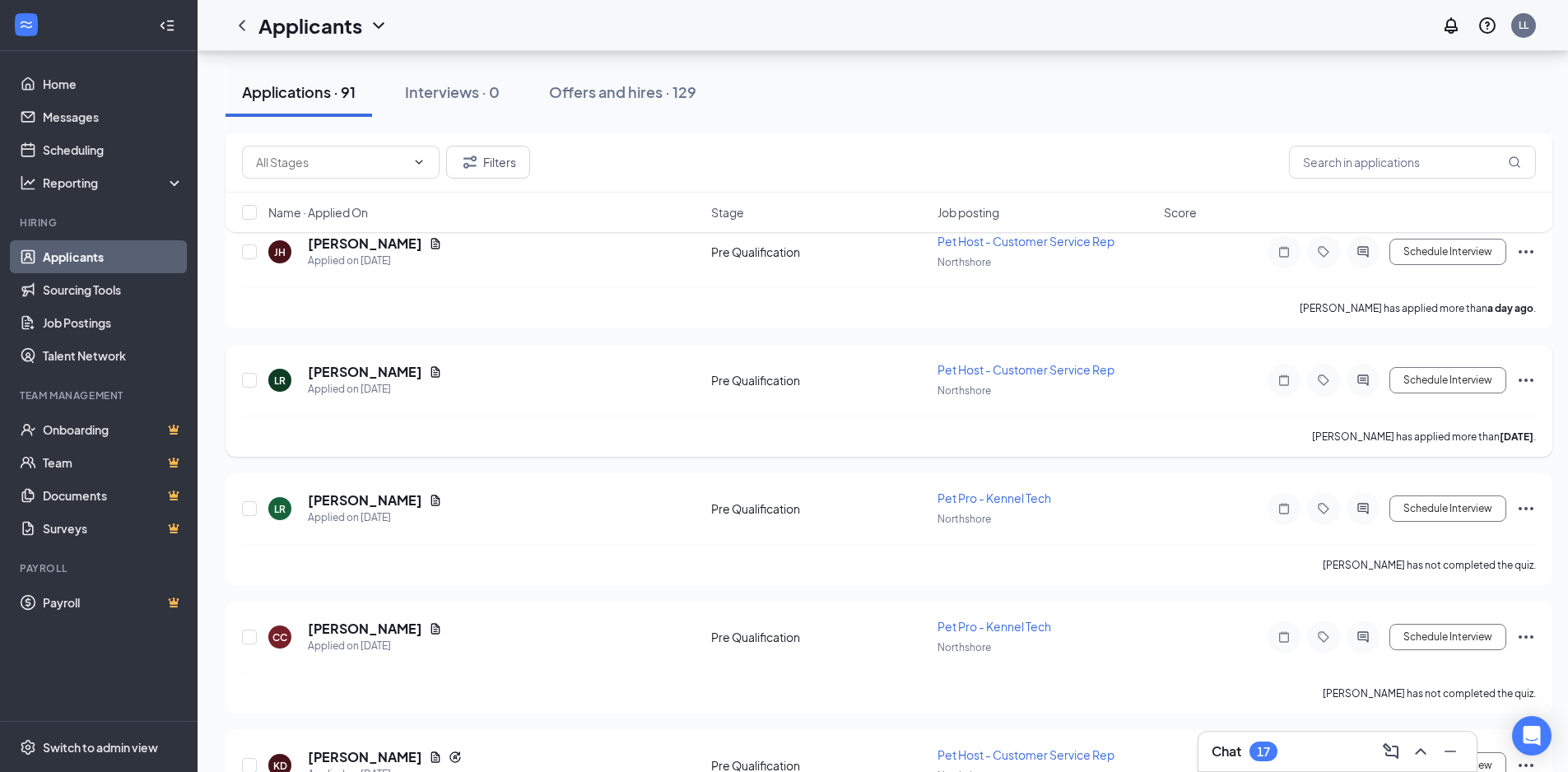
click at [1524, 381] on icon "Ellipses" at bounding box center [1525, 381] width 20 height 20
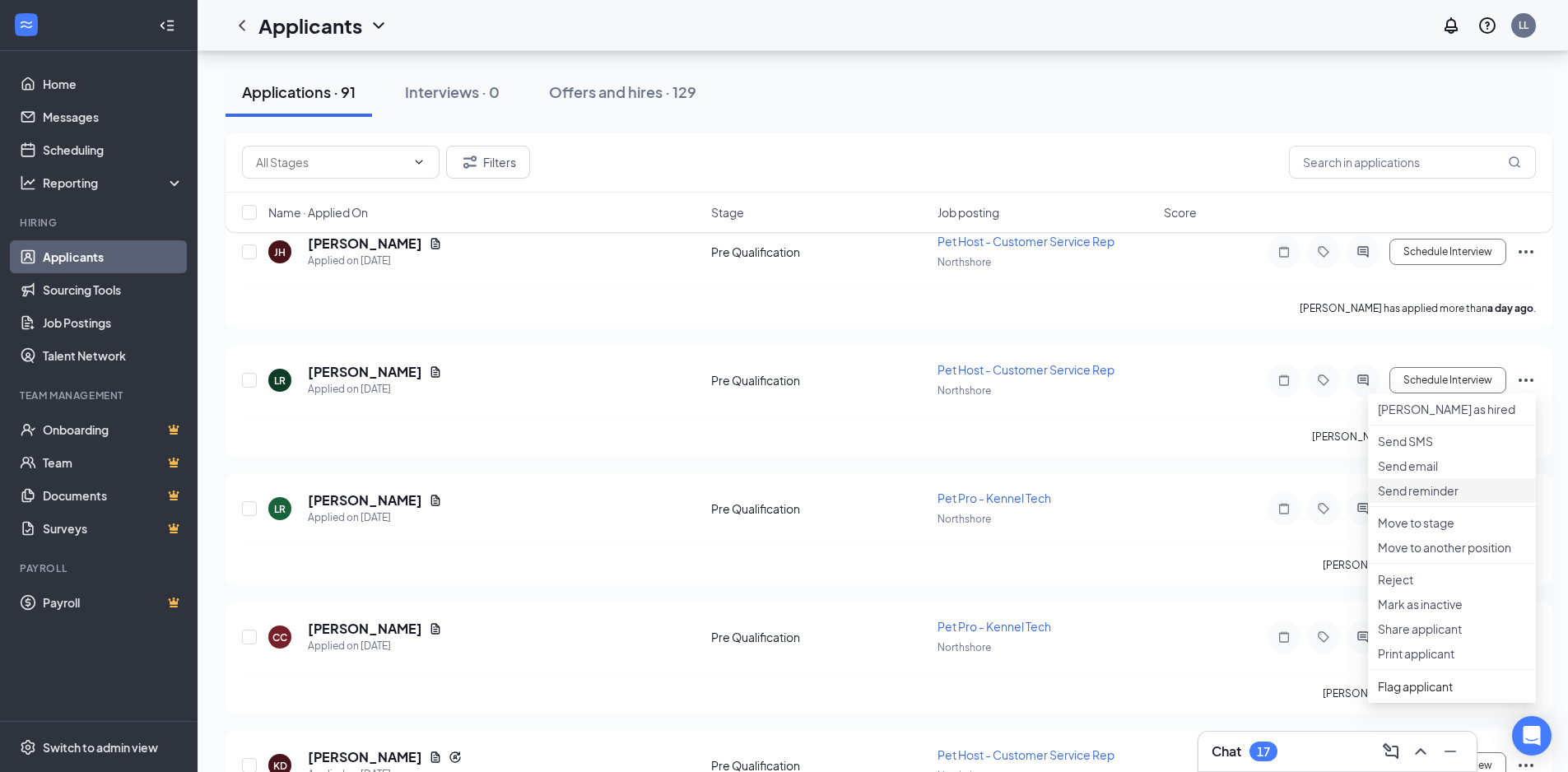
click at [1423, 499] on p "Send reminder" at bounding box center [1452, 490] width 149 height 16
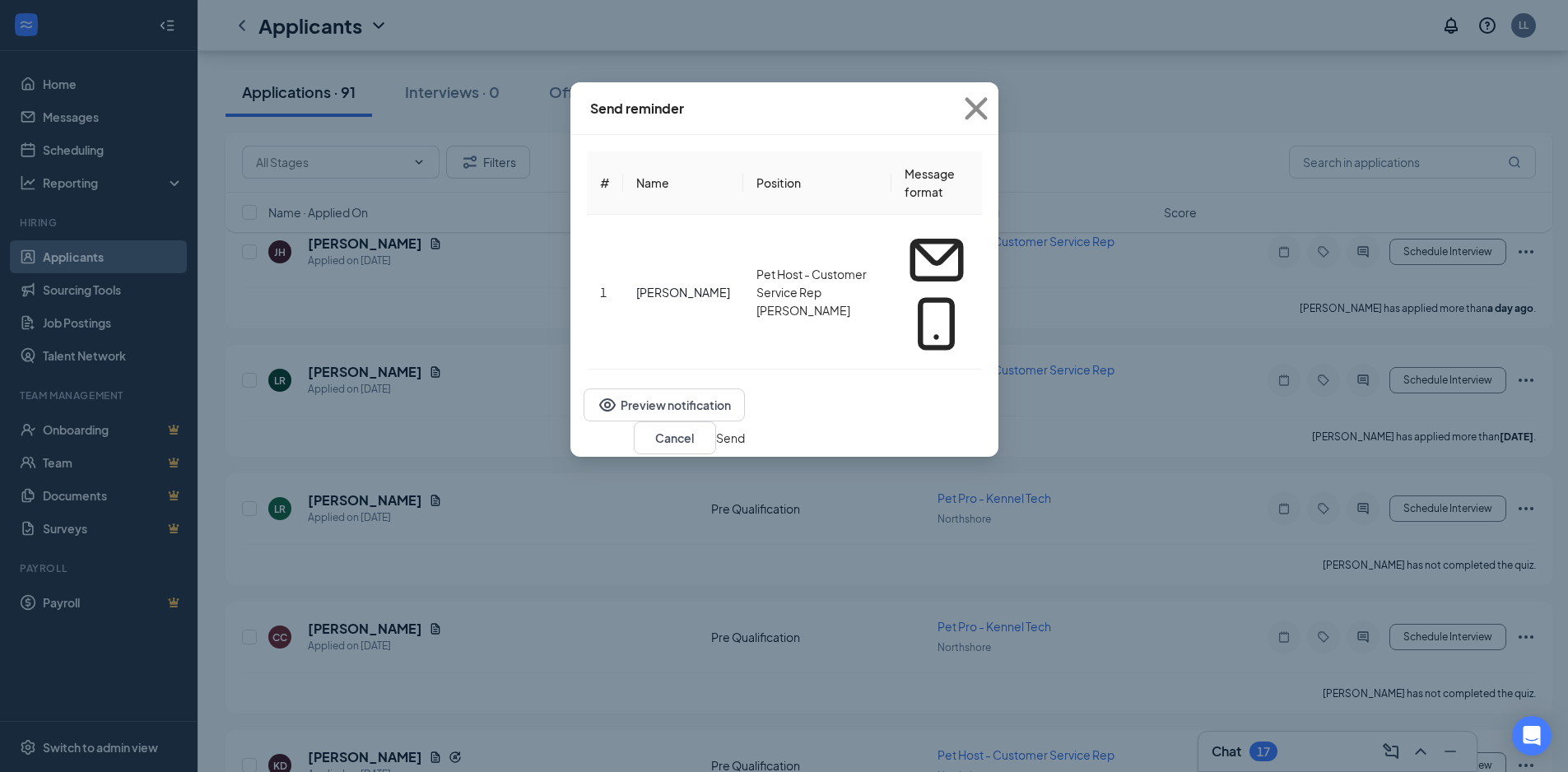
click at [745, 429] on button "Send" at bounding box center [730, 438] width 29 height 18
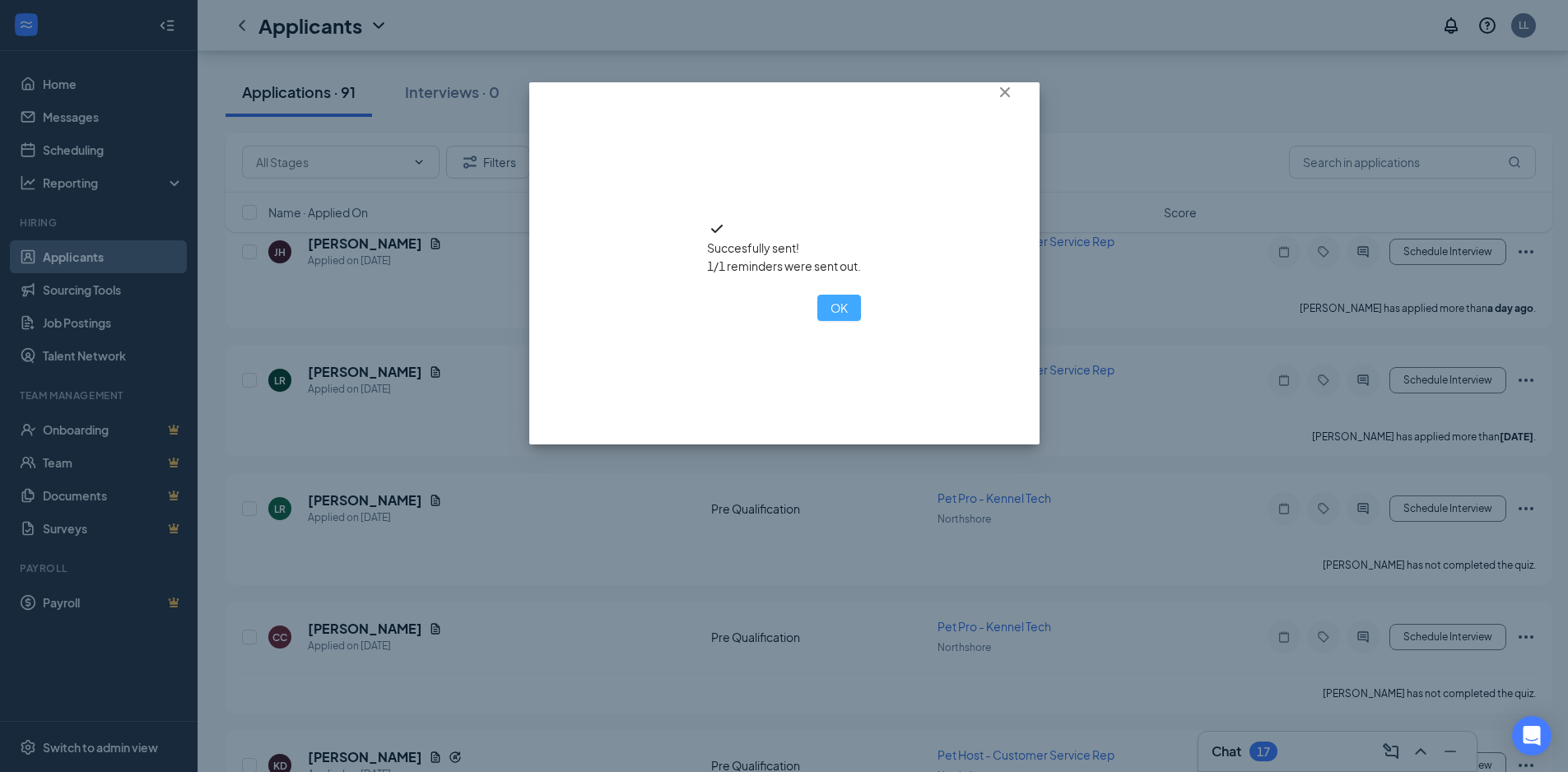
click at [817, 321] on button "OK" at bounding box center [839, 307] width 43 height 26
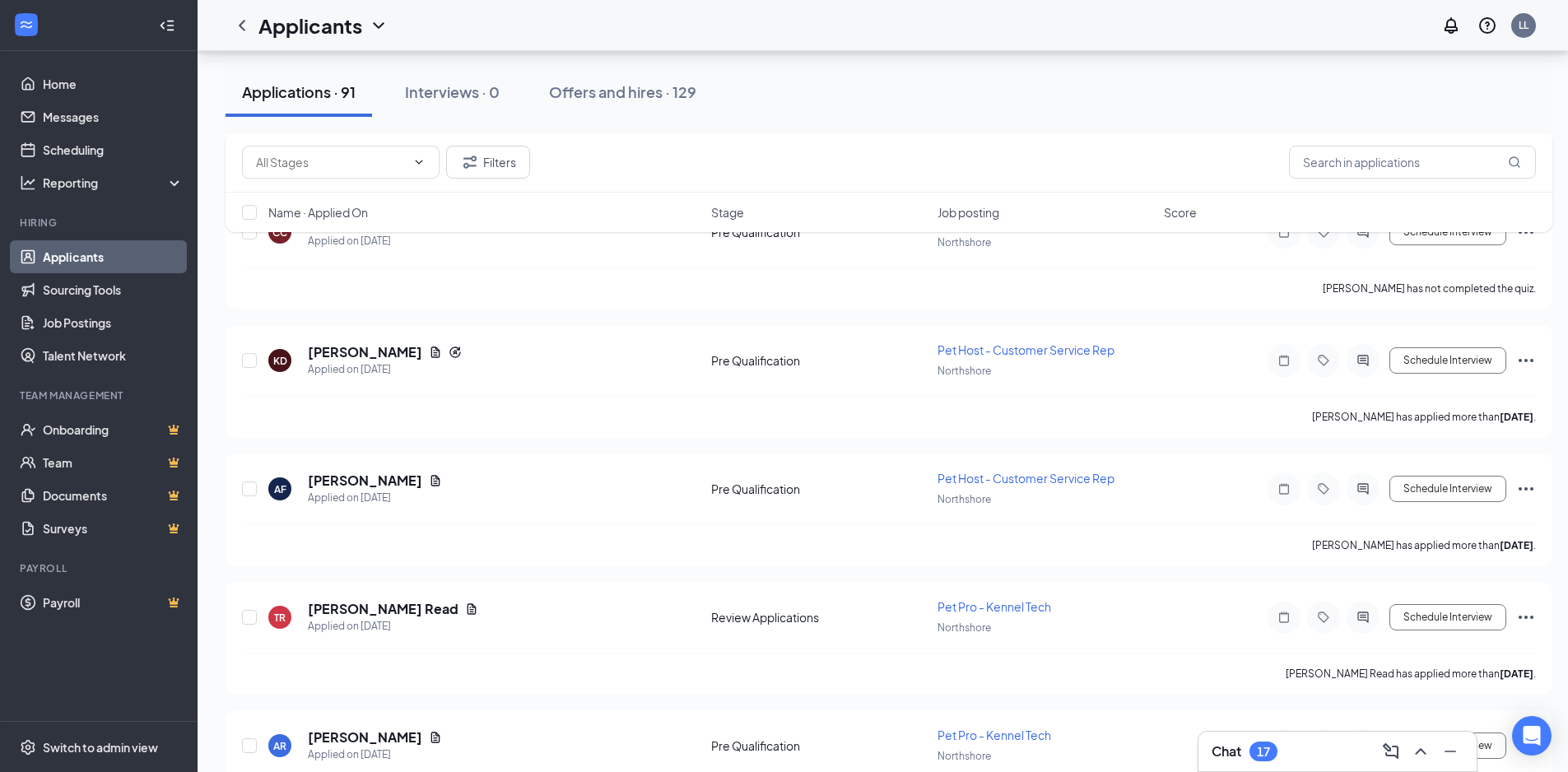
scroll to position [1235, 0]
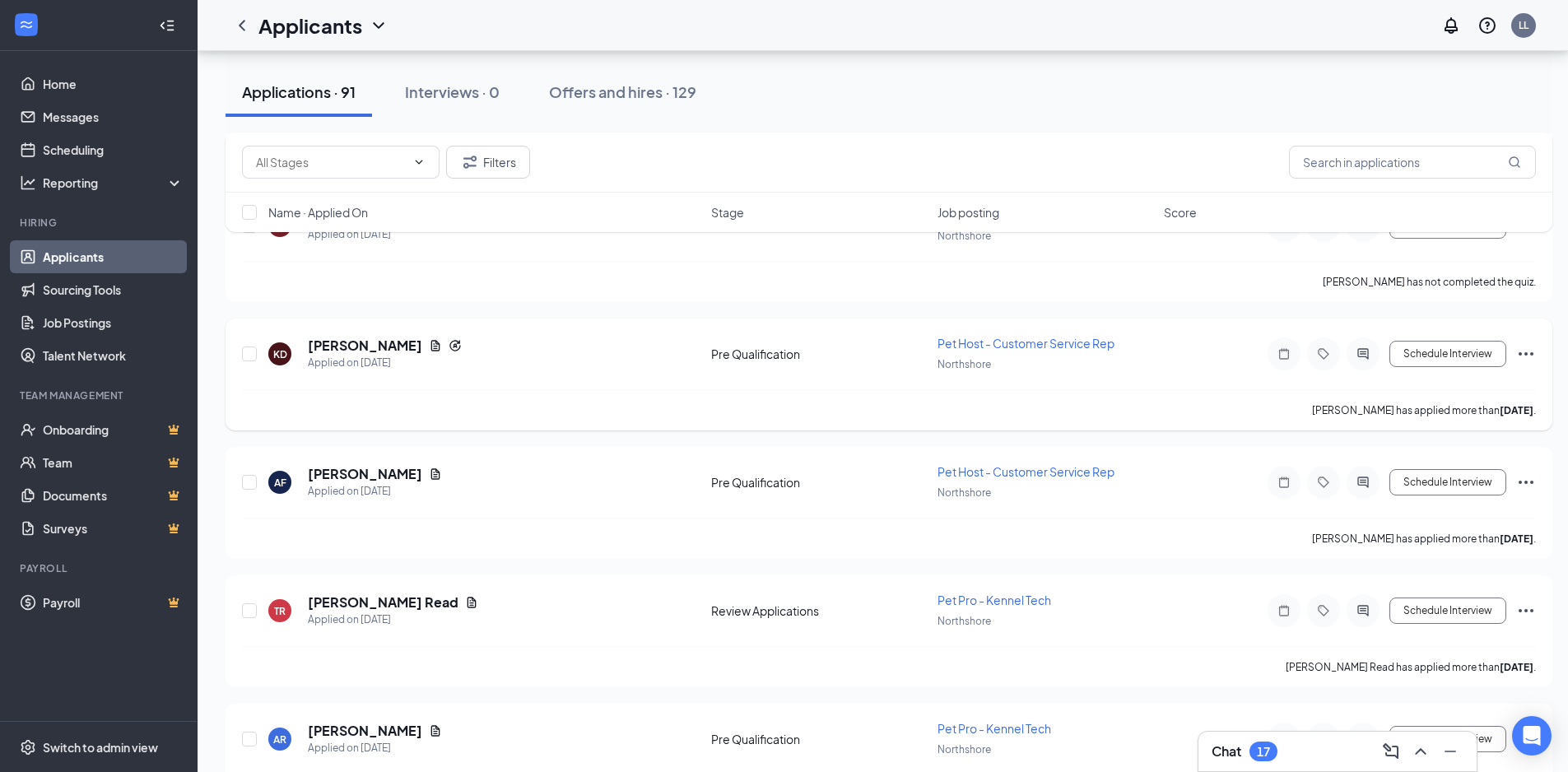
click at [1524, 350] on icon "Ellipses" at bounding box center [1525, 354] width 20 height 20
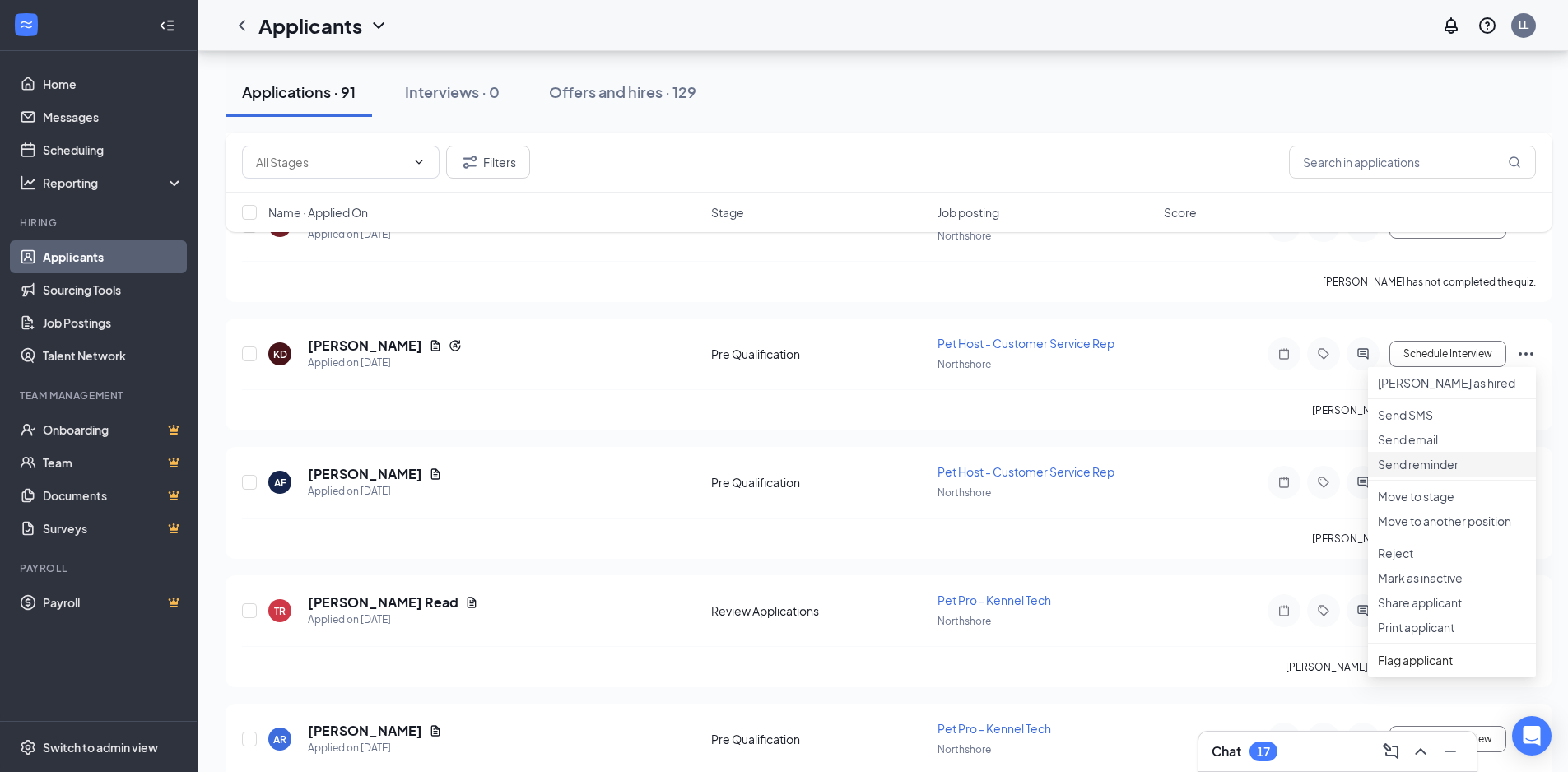
click at [1426, 472] on p "Send reminder" at bounding box center [1452, 464] width 149 height 16
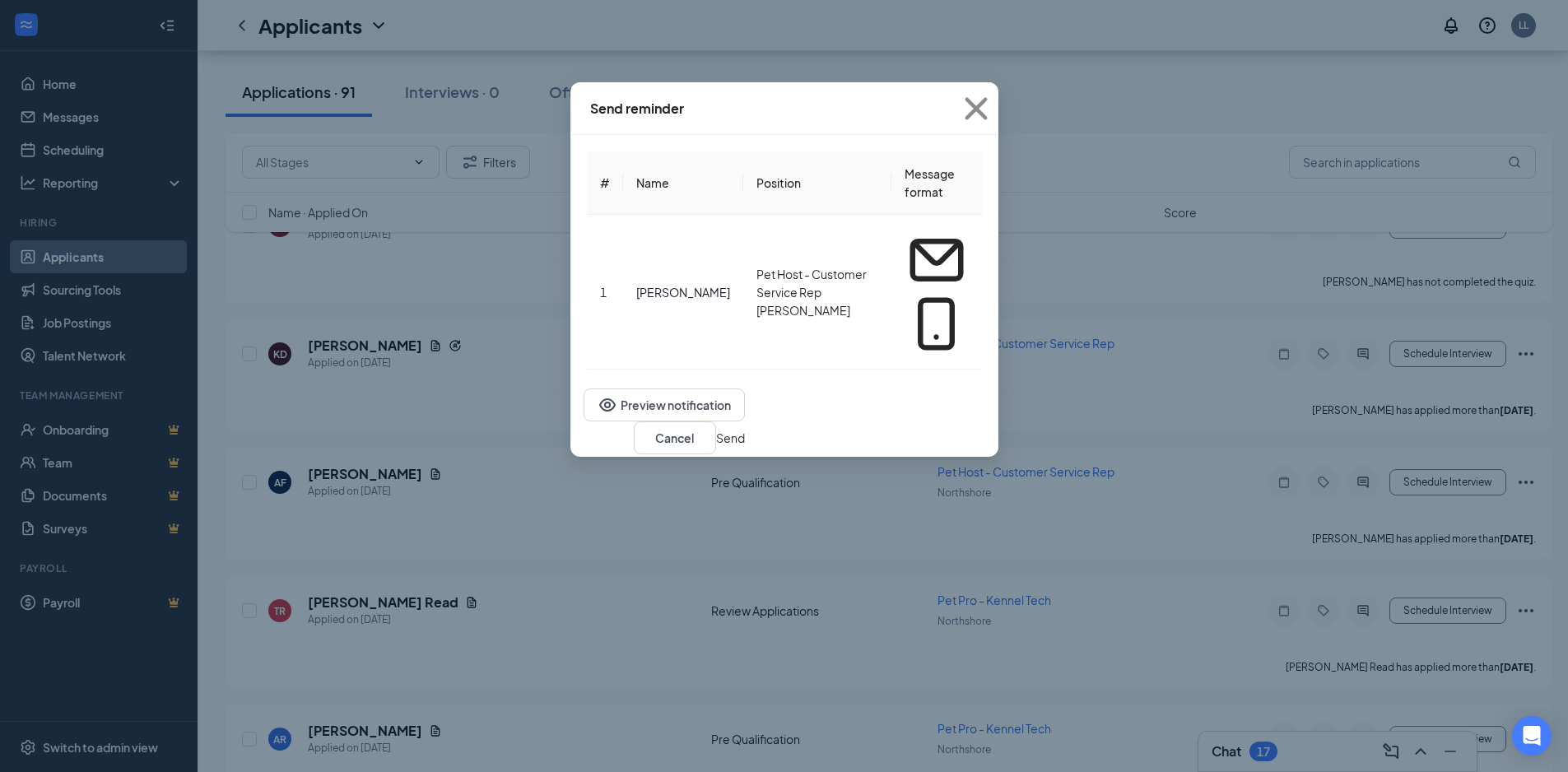
click at [745, 429] on button "Send" at bounding box center [730, 438] width 29 height 18
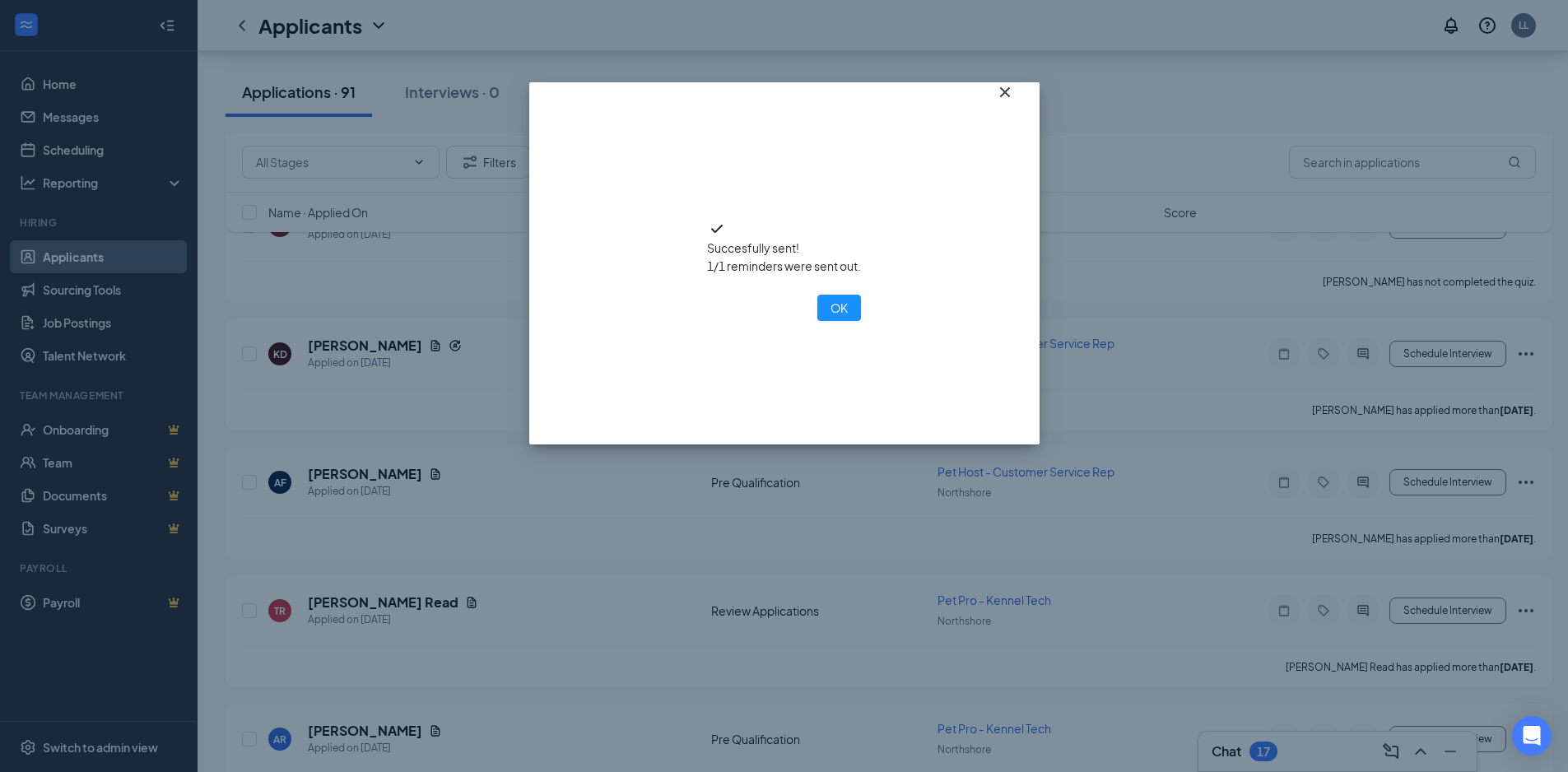
click at [998, 104] on span "Close" at bounding box center [1016, 104] width 44 height 44
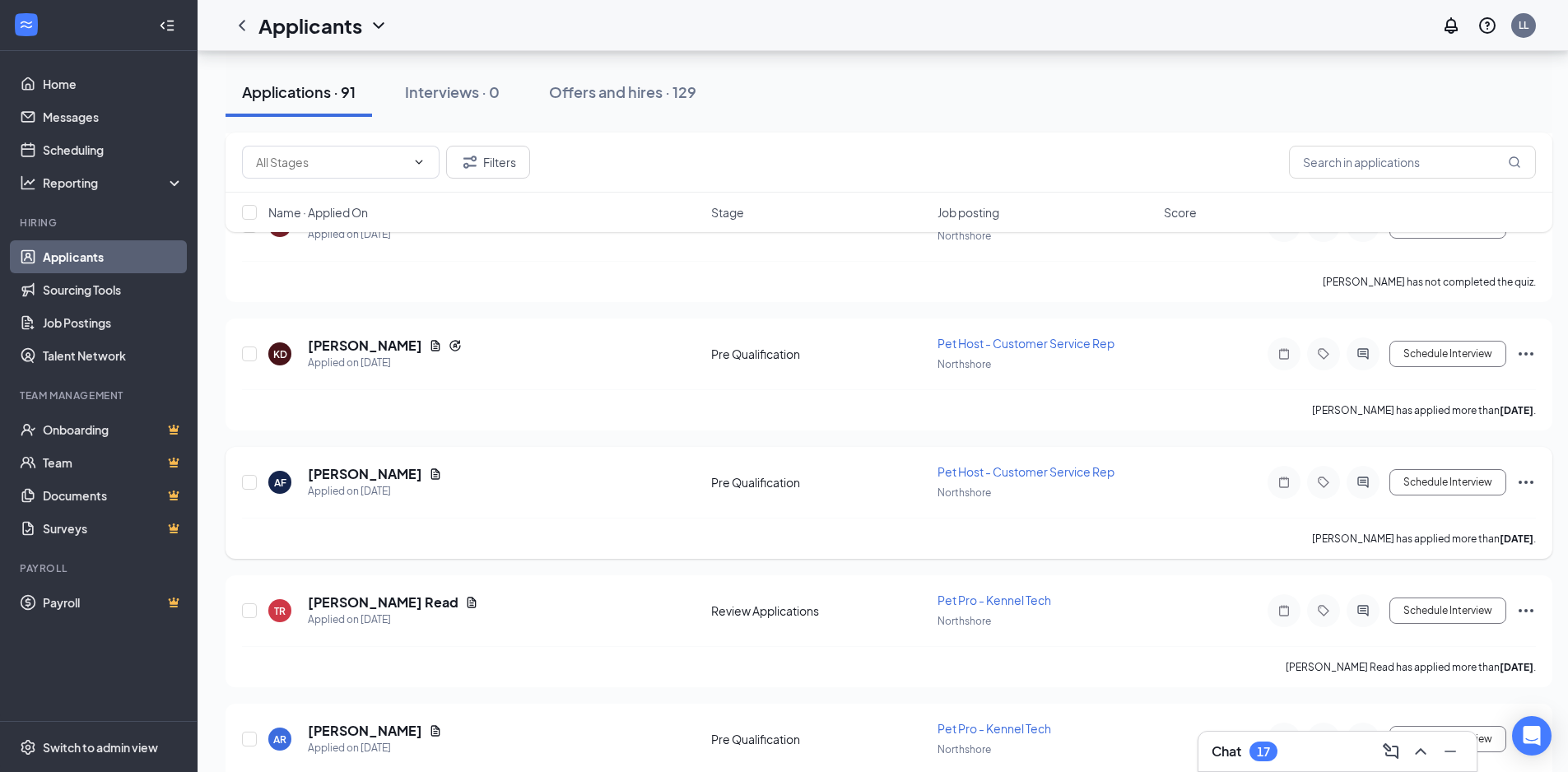
click at [1526, 486] on icon "Ellipses" at bounding box center [1525, 482] width 20 height 20
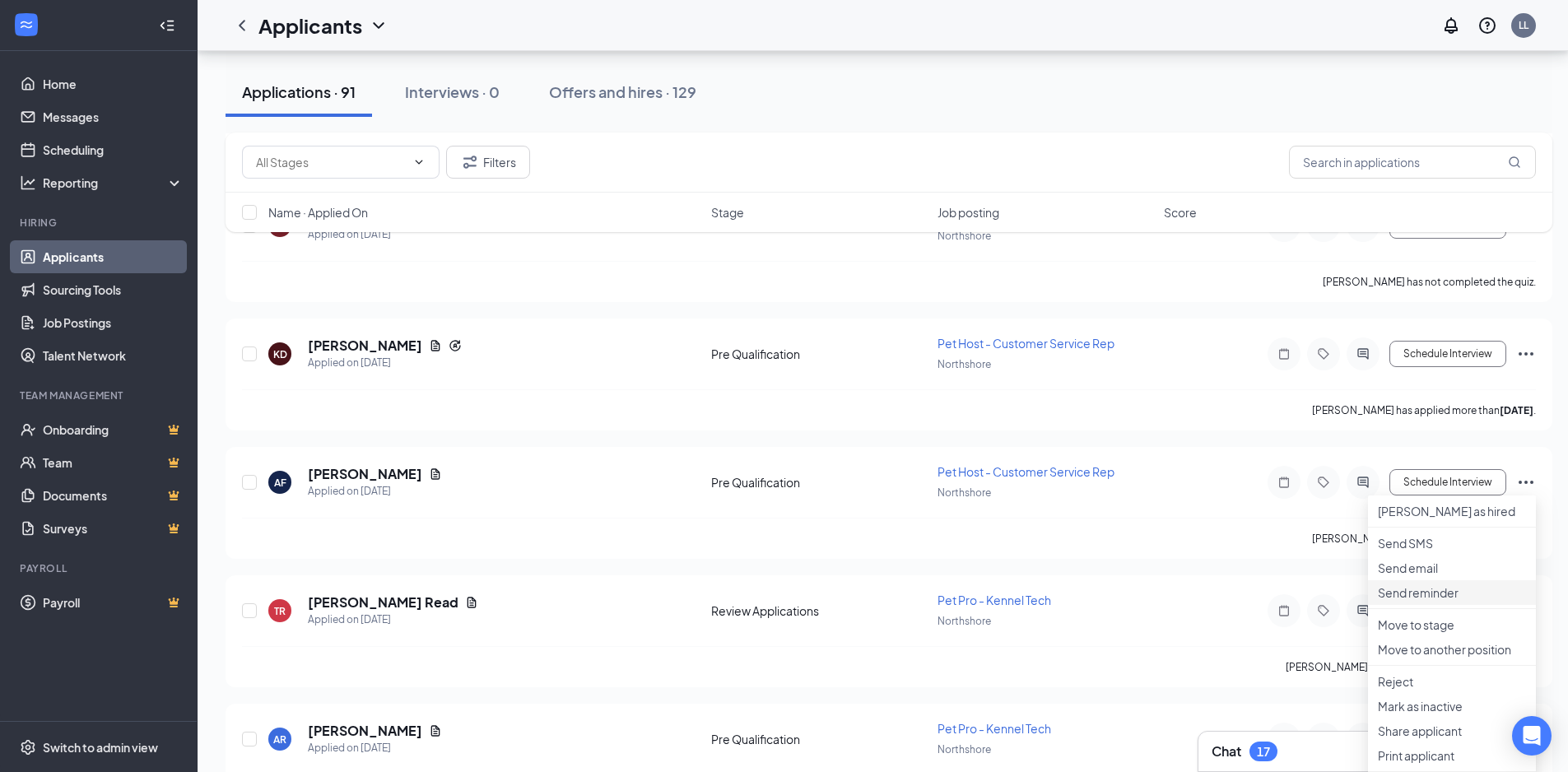
click at [1435, 601] on p "Send reminder" at bounding box center [1452, 593] width 149 height 16
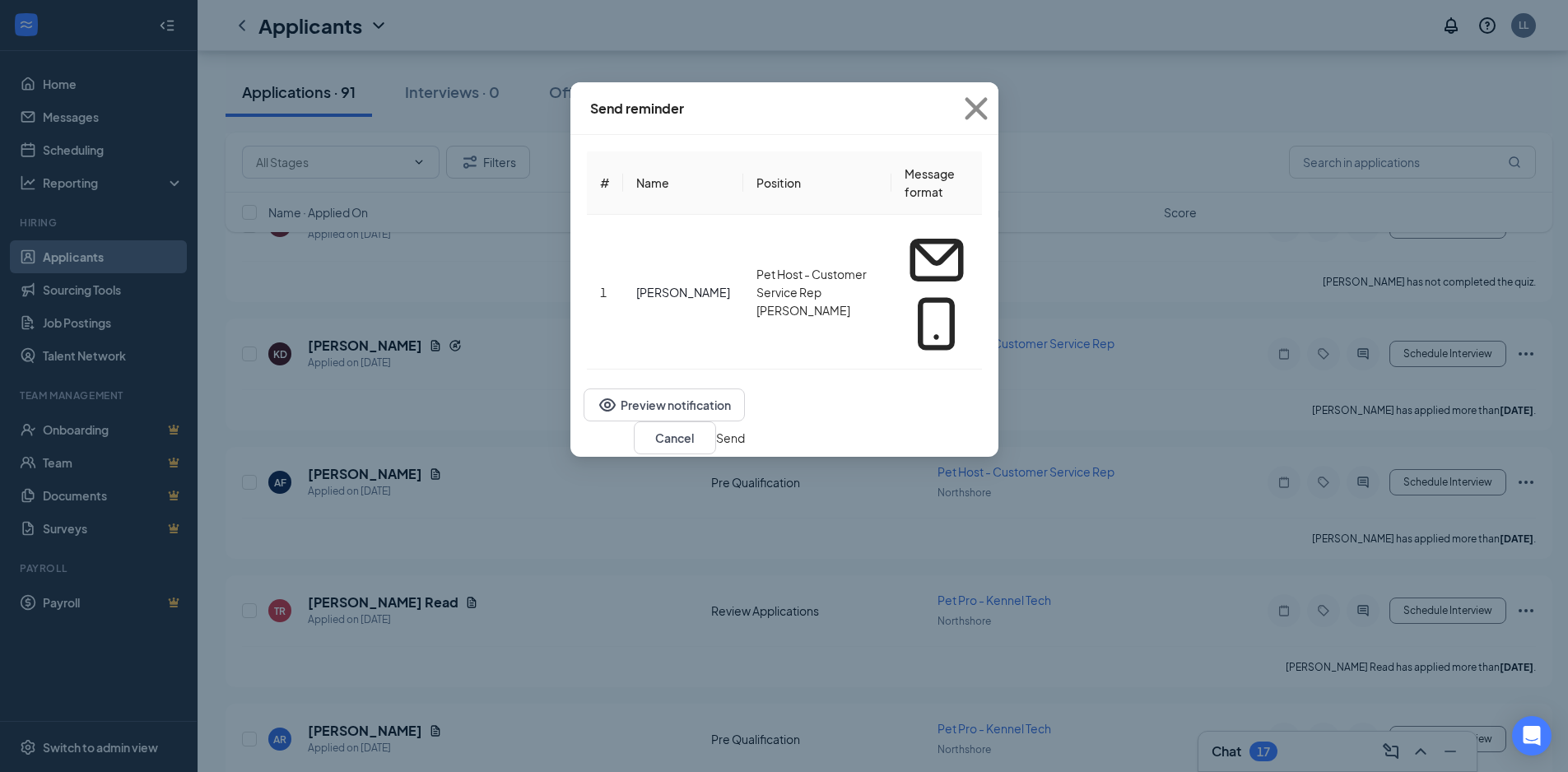
click at [745, 429] on button "Send" at bounding box center [730, 438] width 29 height 18
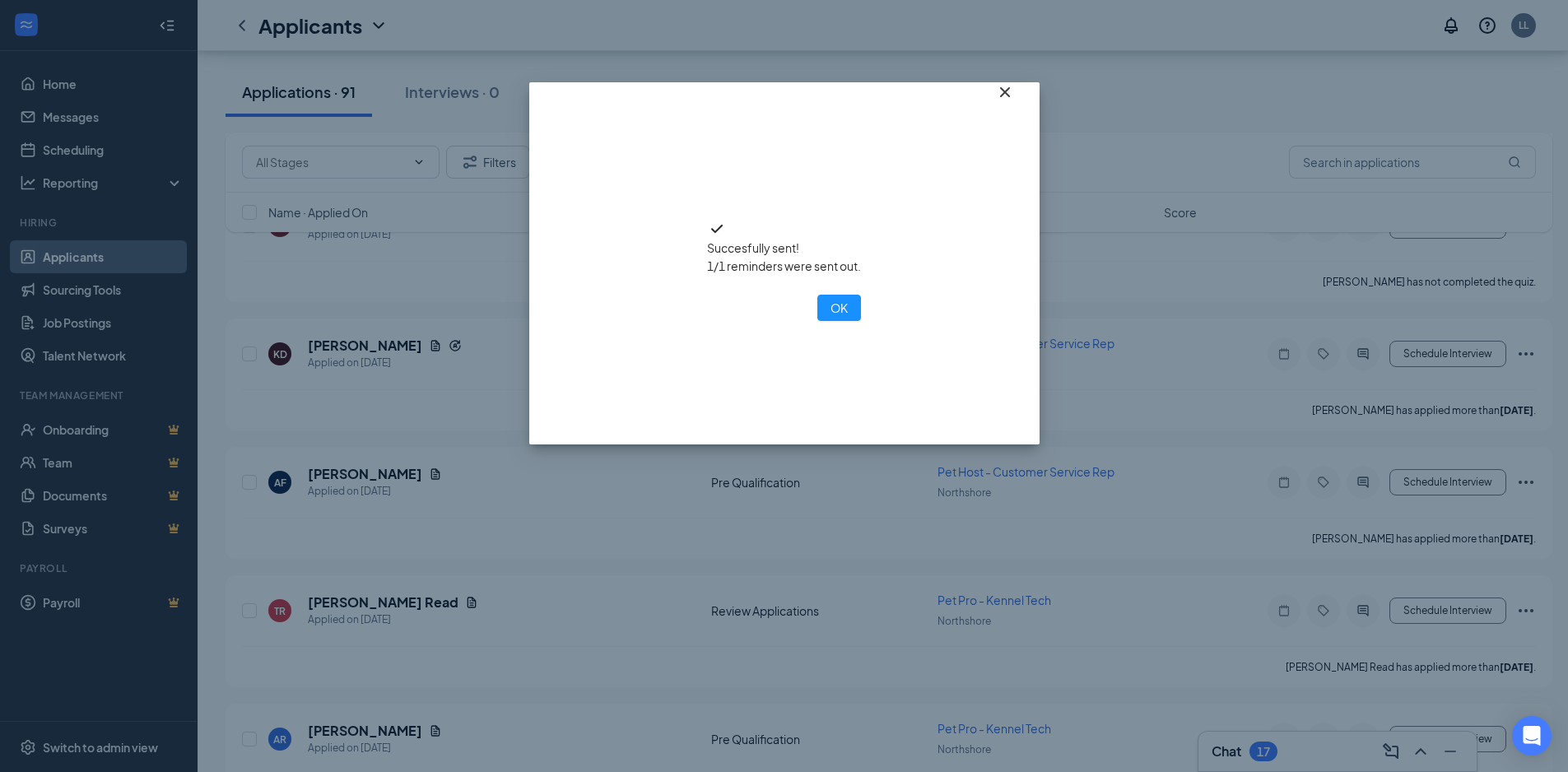
click at [1011, 102] on icon "Cross" at bounding box center [1005, 92] width 20 height 20
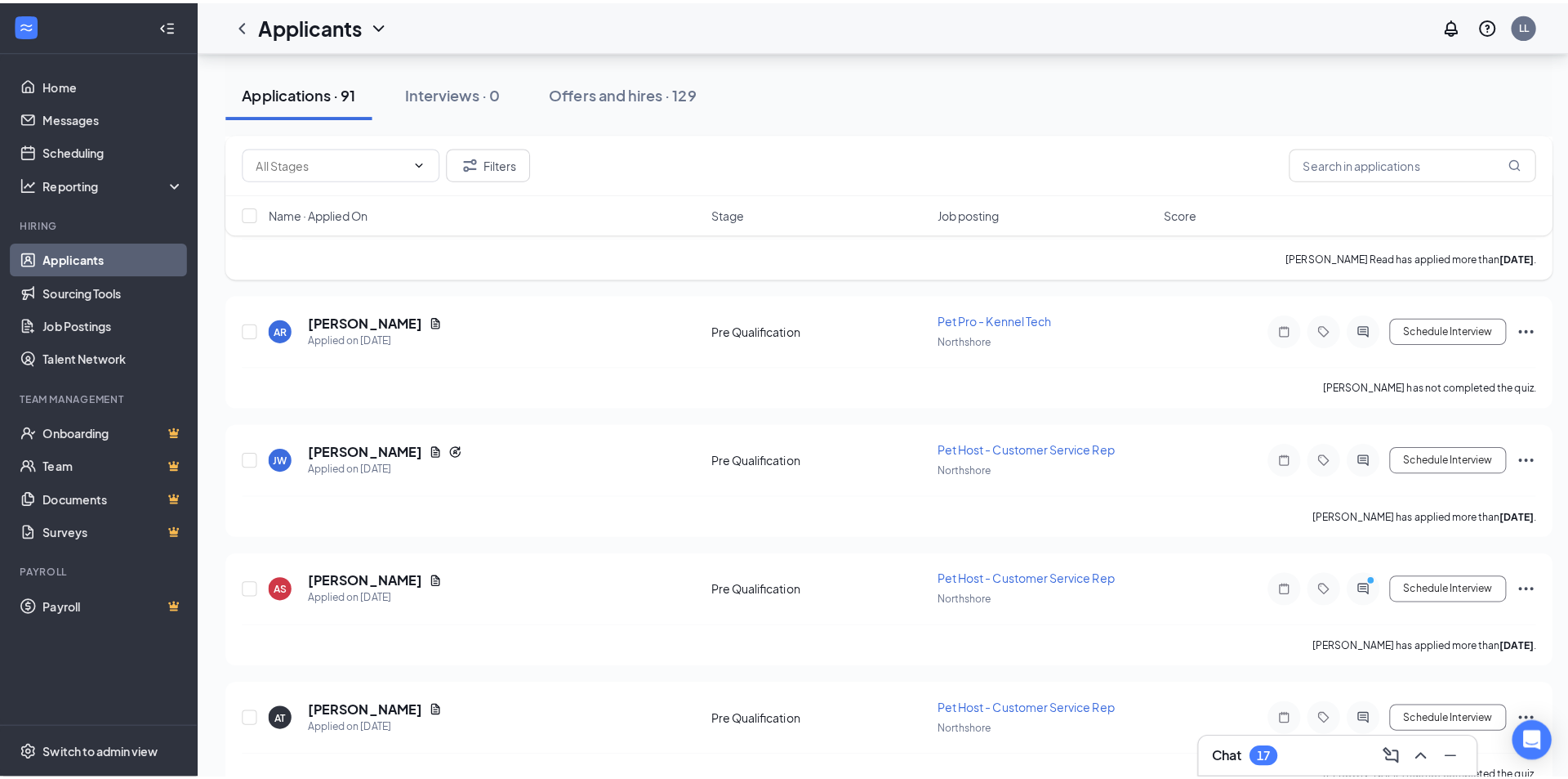
scroll to position [1634, 0]
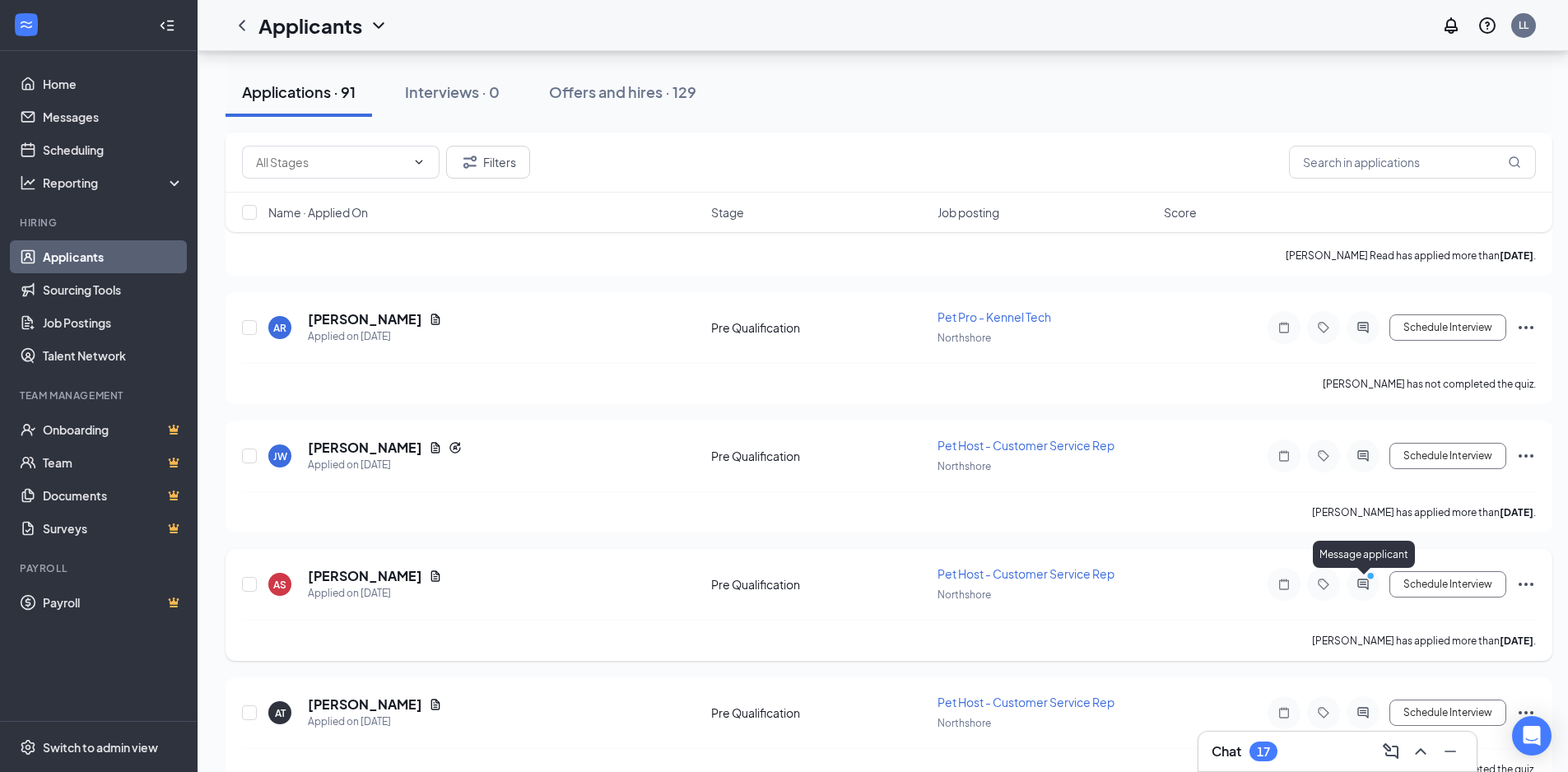
click at [1363, 580] on icon "PrimaryDot" at bounding box center [1372, 577] width 20 height 14
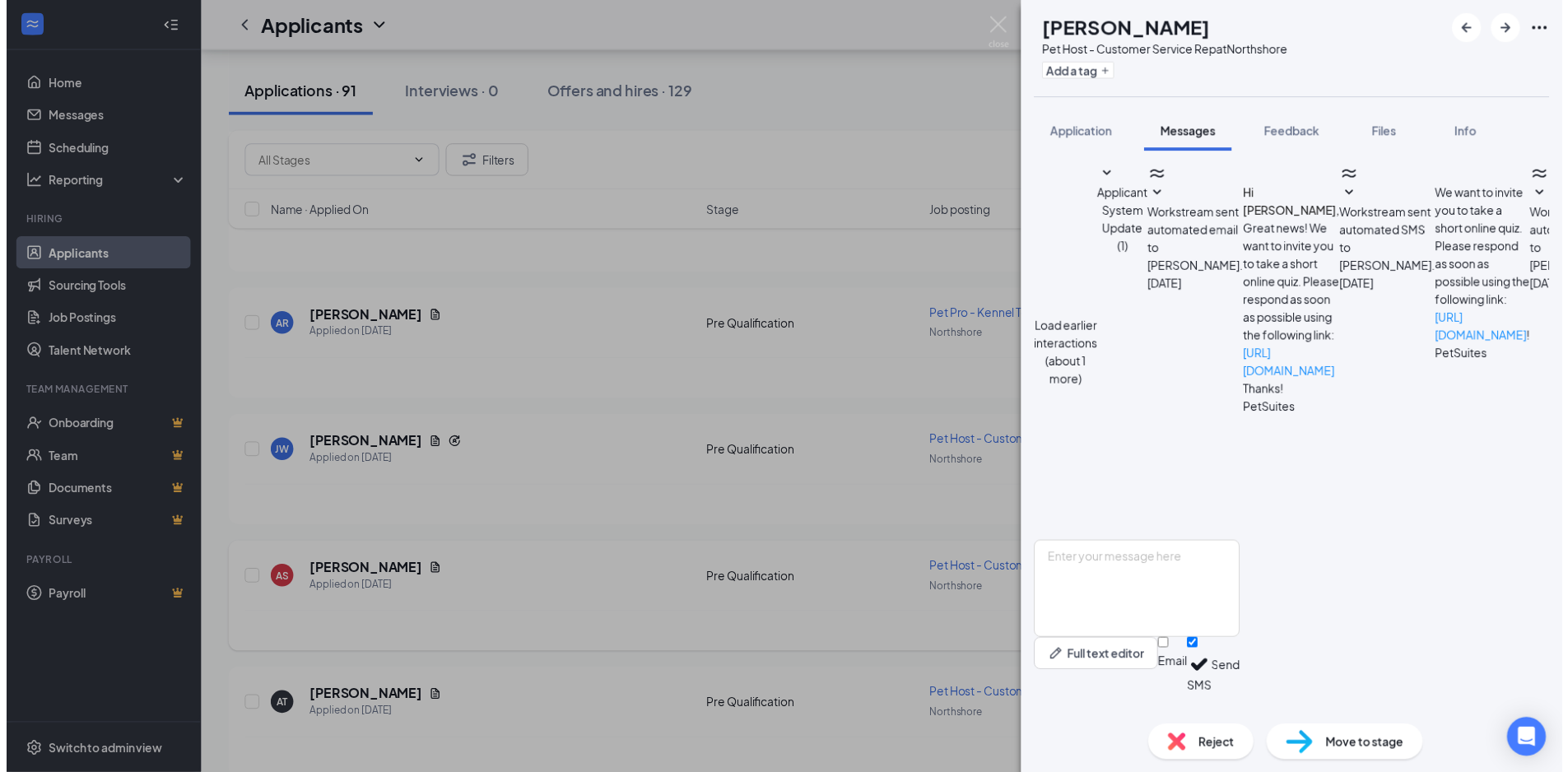
scroll to position [303, 0]
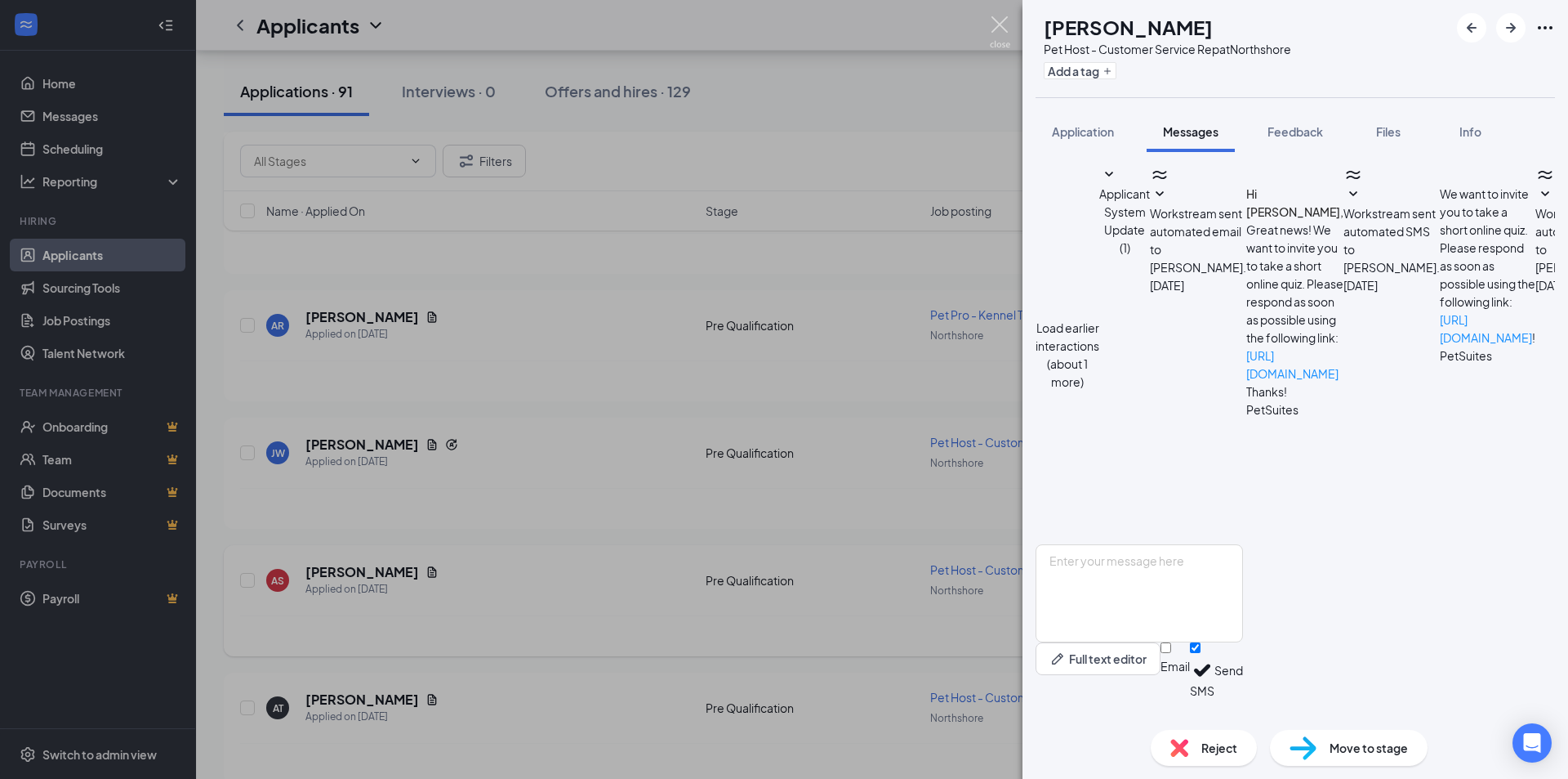
click at [996, 21] on img at bounding box center [1000, 31] width 21 height 31
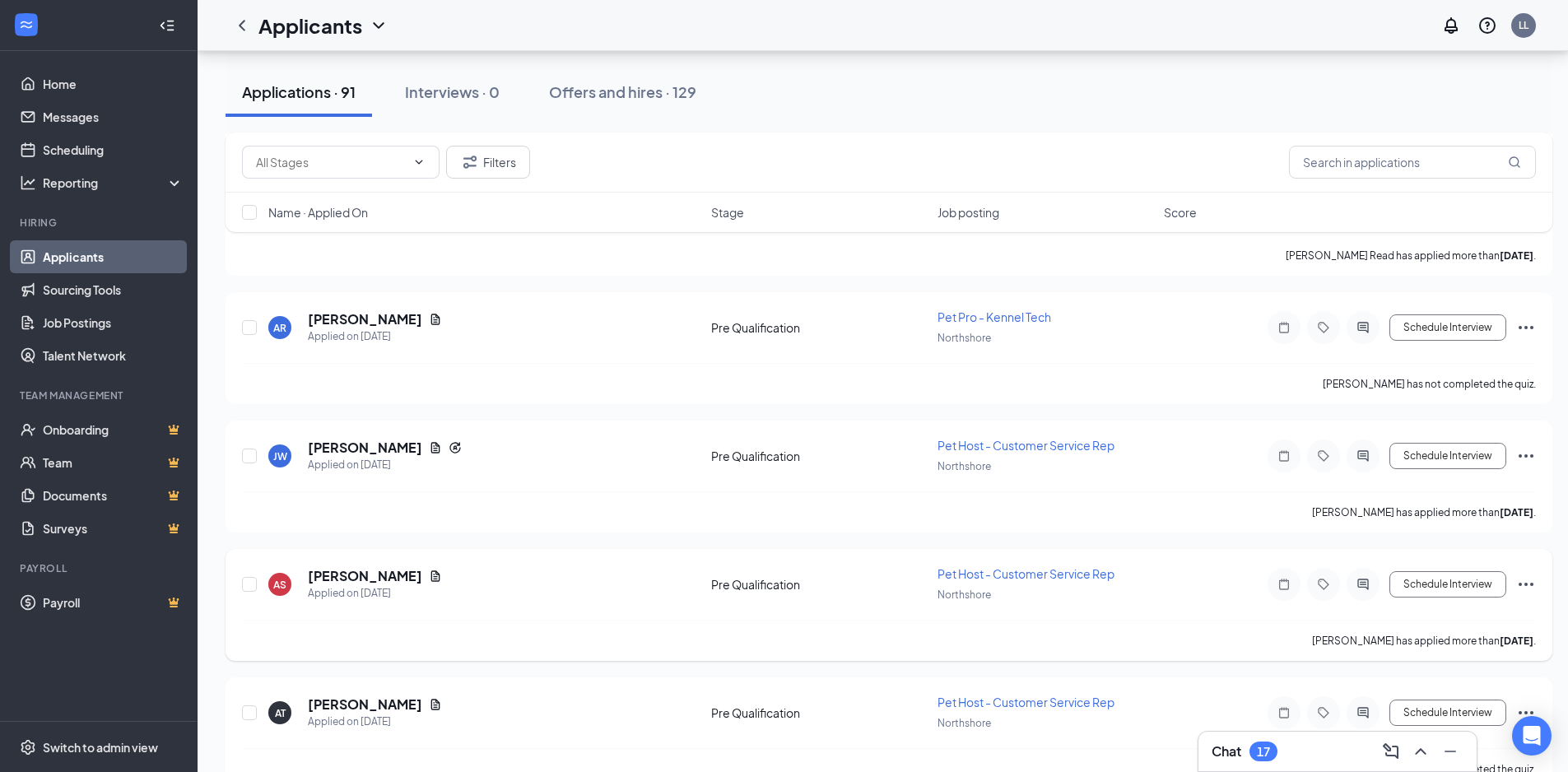
click at [1522, 580] on icon "Ellipses" at bounding box center [1525, 584] width 20 height 20
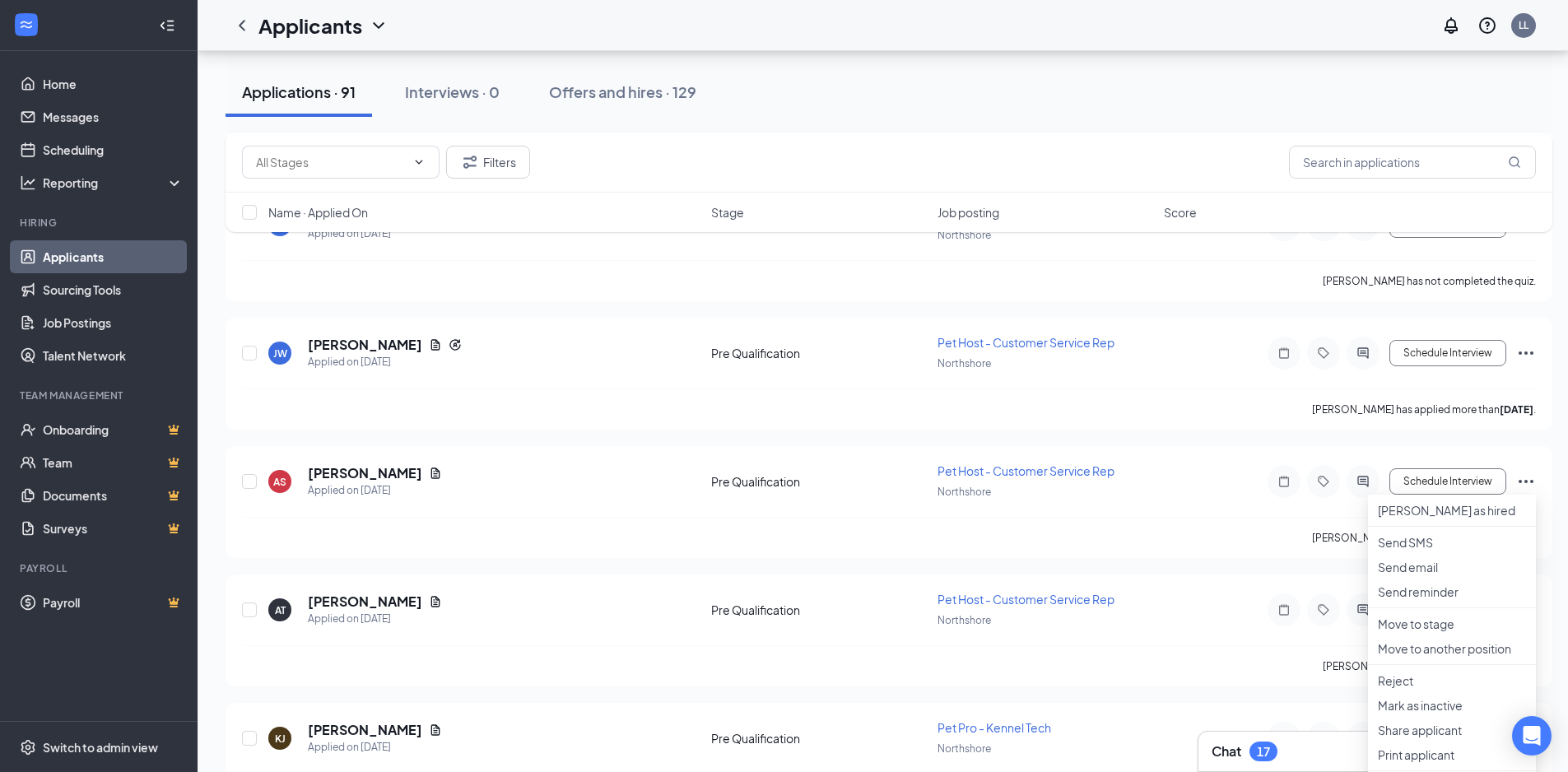
scroll to position [1811, 0]
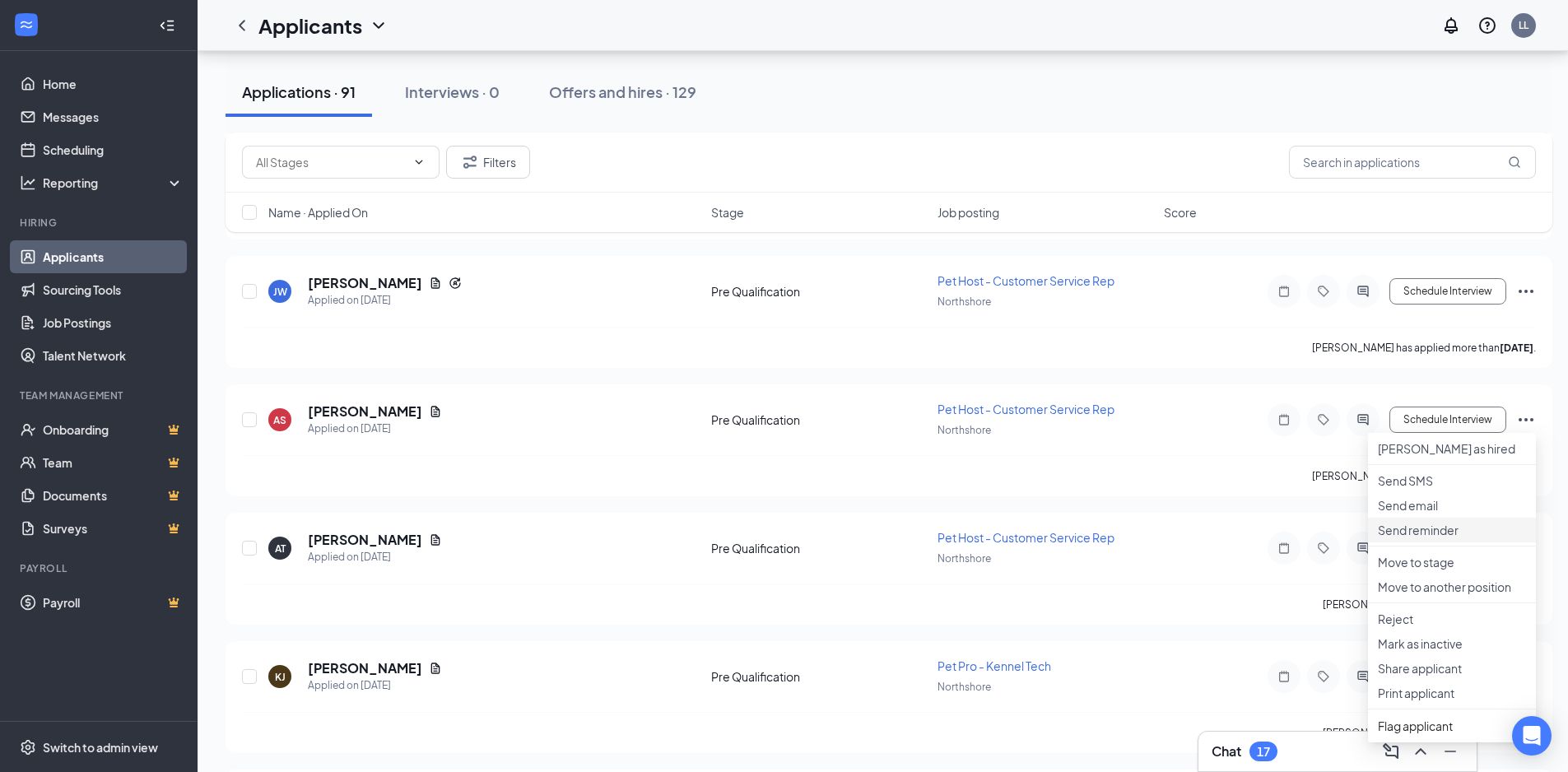
click at [1463, 538] on p "Send reminder" at bounding box center [1452, 530] width 149 height 16
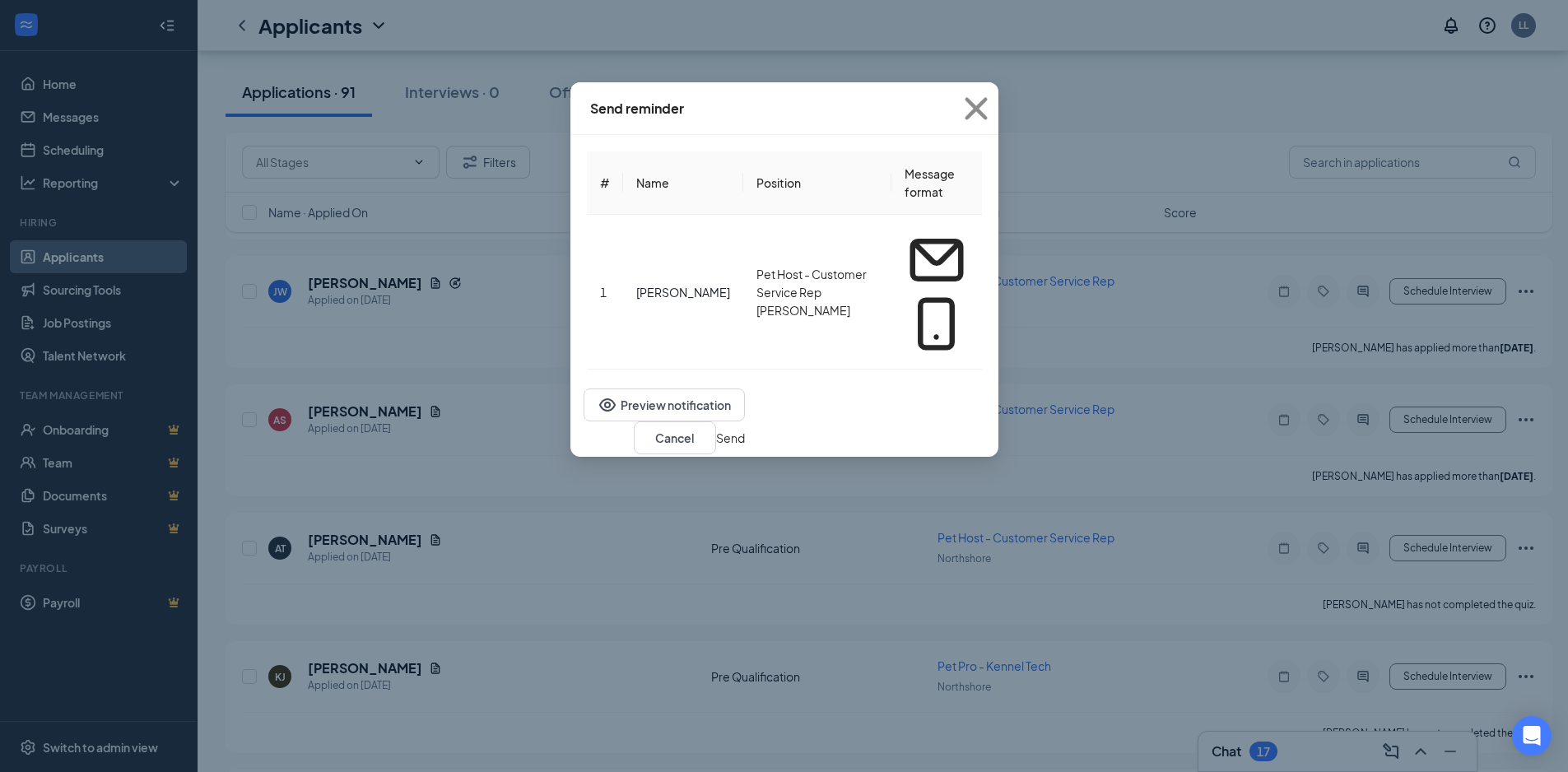
click at [745, 429] on button "Send" at bounding box center [730, 438] width 29 height 18
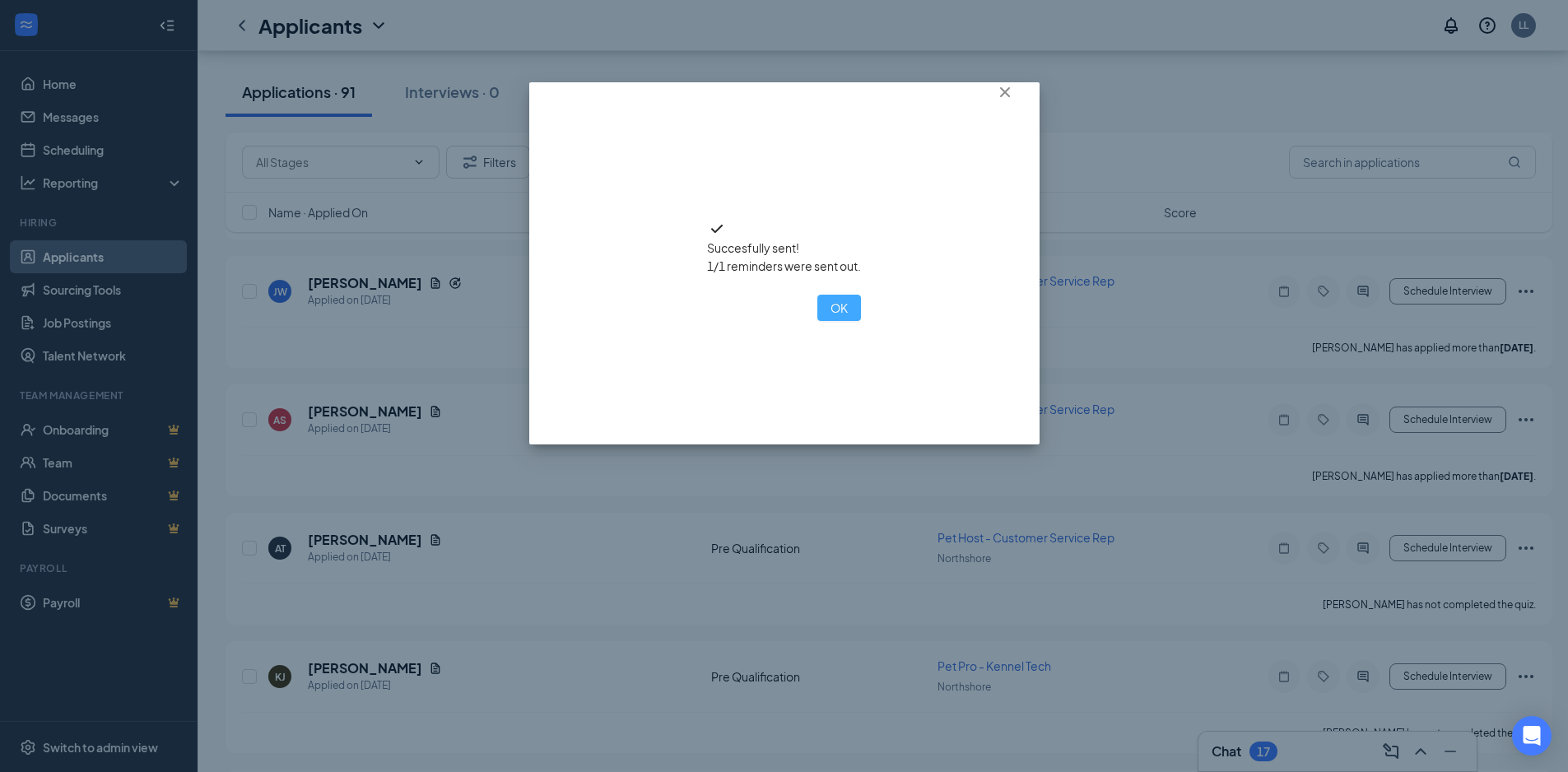
click at [817, 321] on button "OK" at bounding box center [839, 307] width 43 height 26
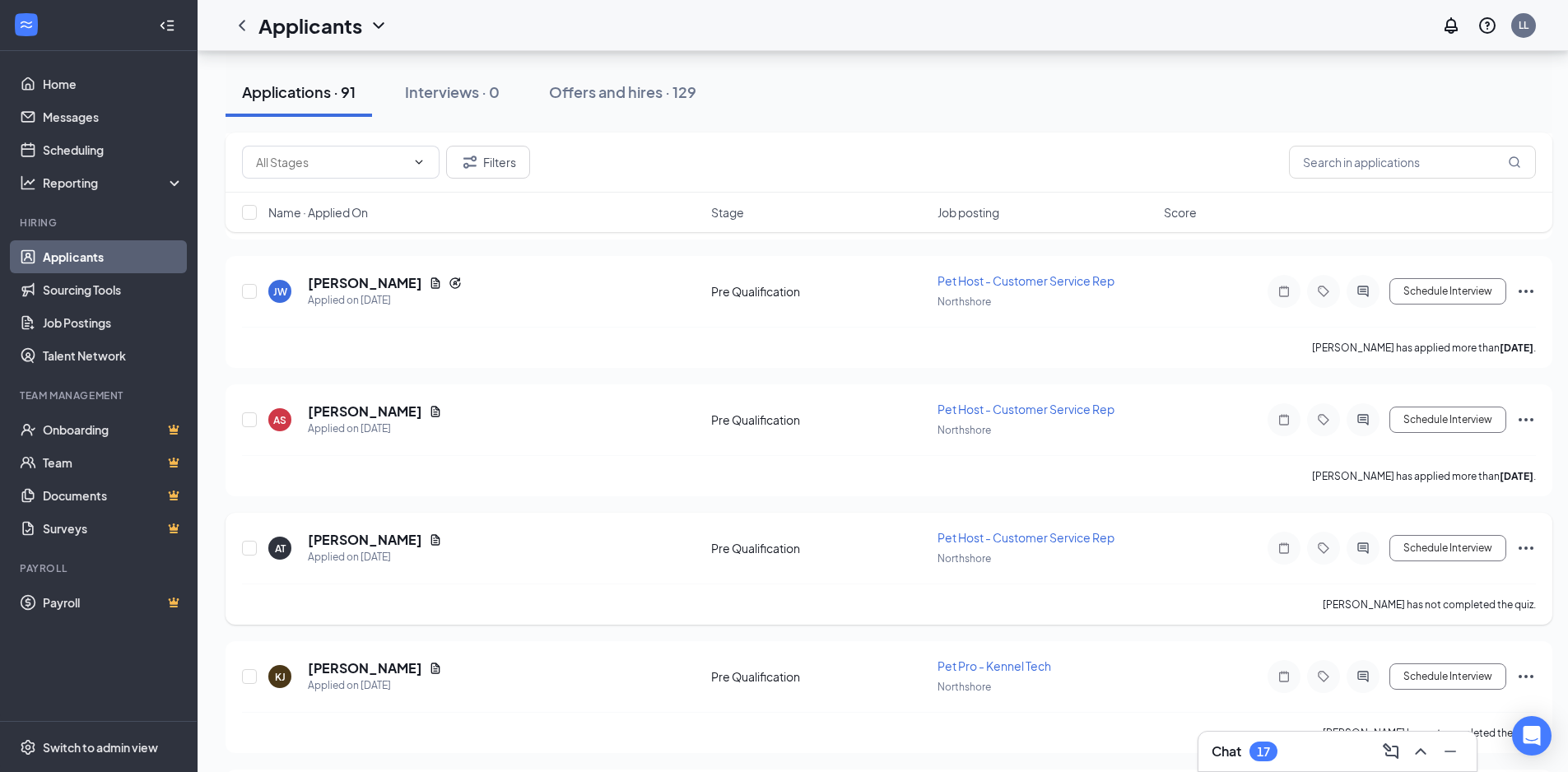
click at [1525, 550] on icon "Ellipses" at bounding box center [1525, 548] width 20 height 20
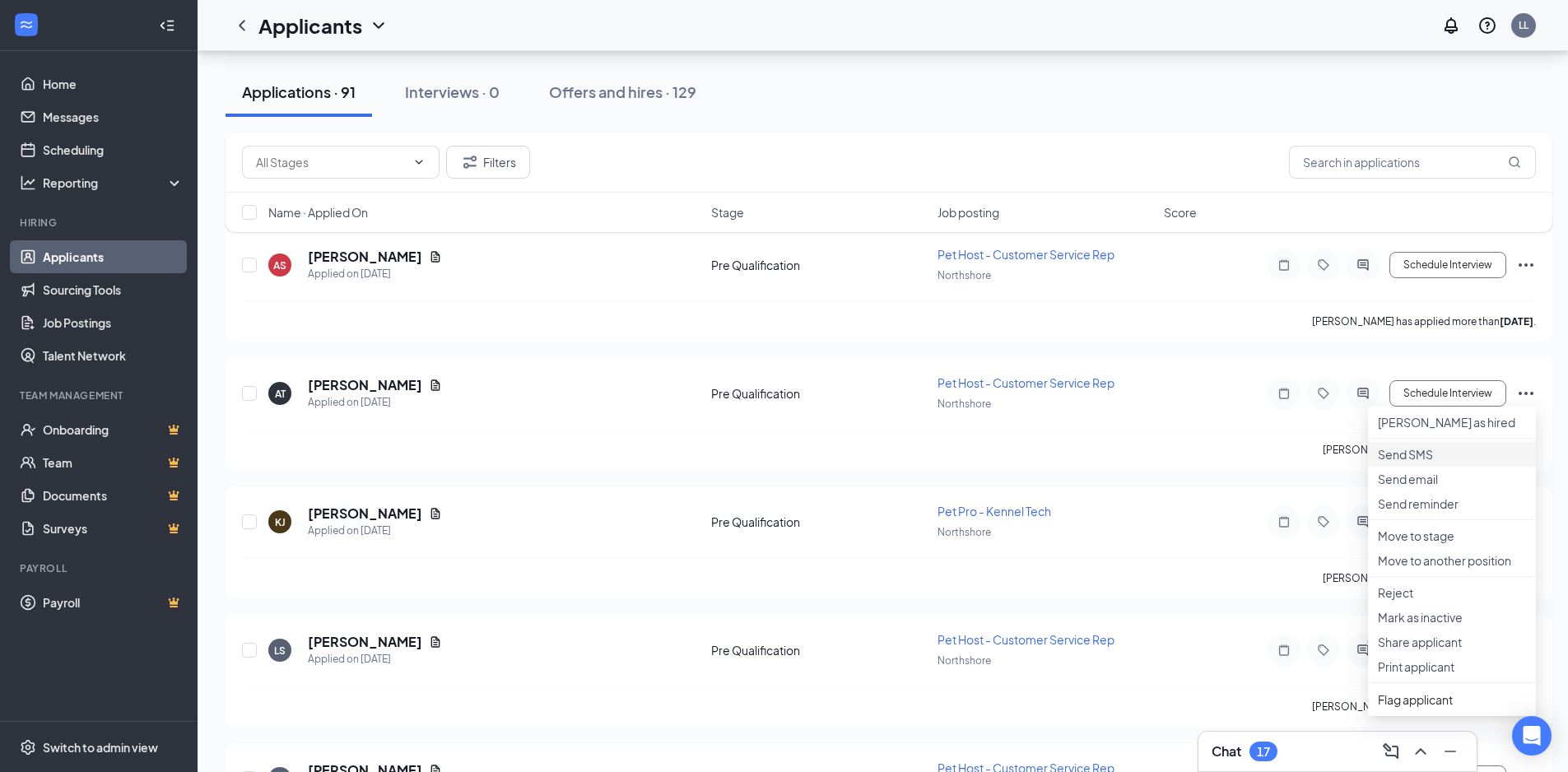
scroll to position [1975, 0]
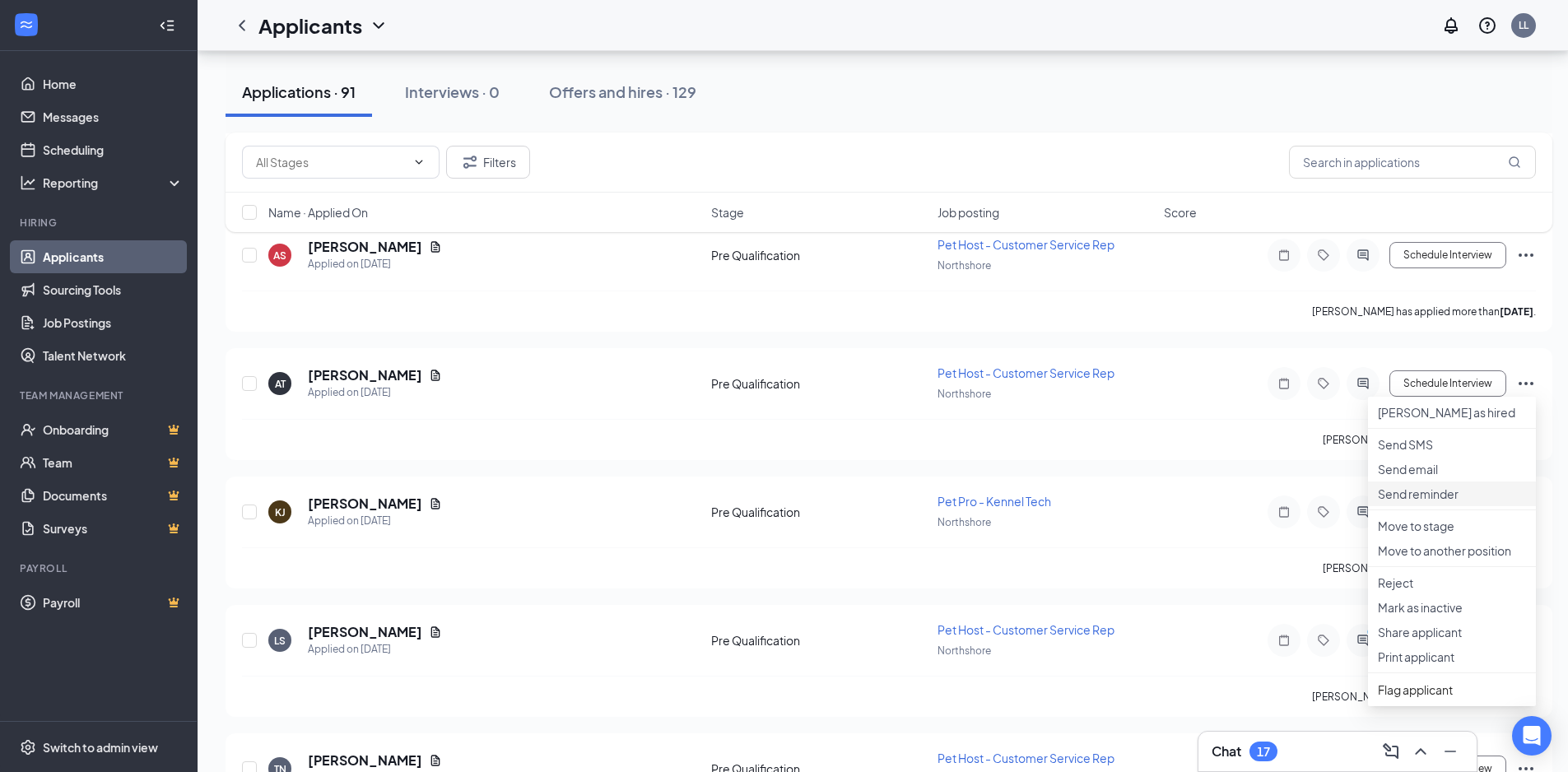
click at [1454, 502] on p "Send reminder" at bounding box center [1452, 494] width 149 height 16
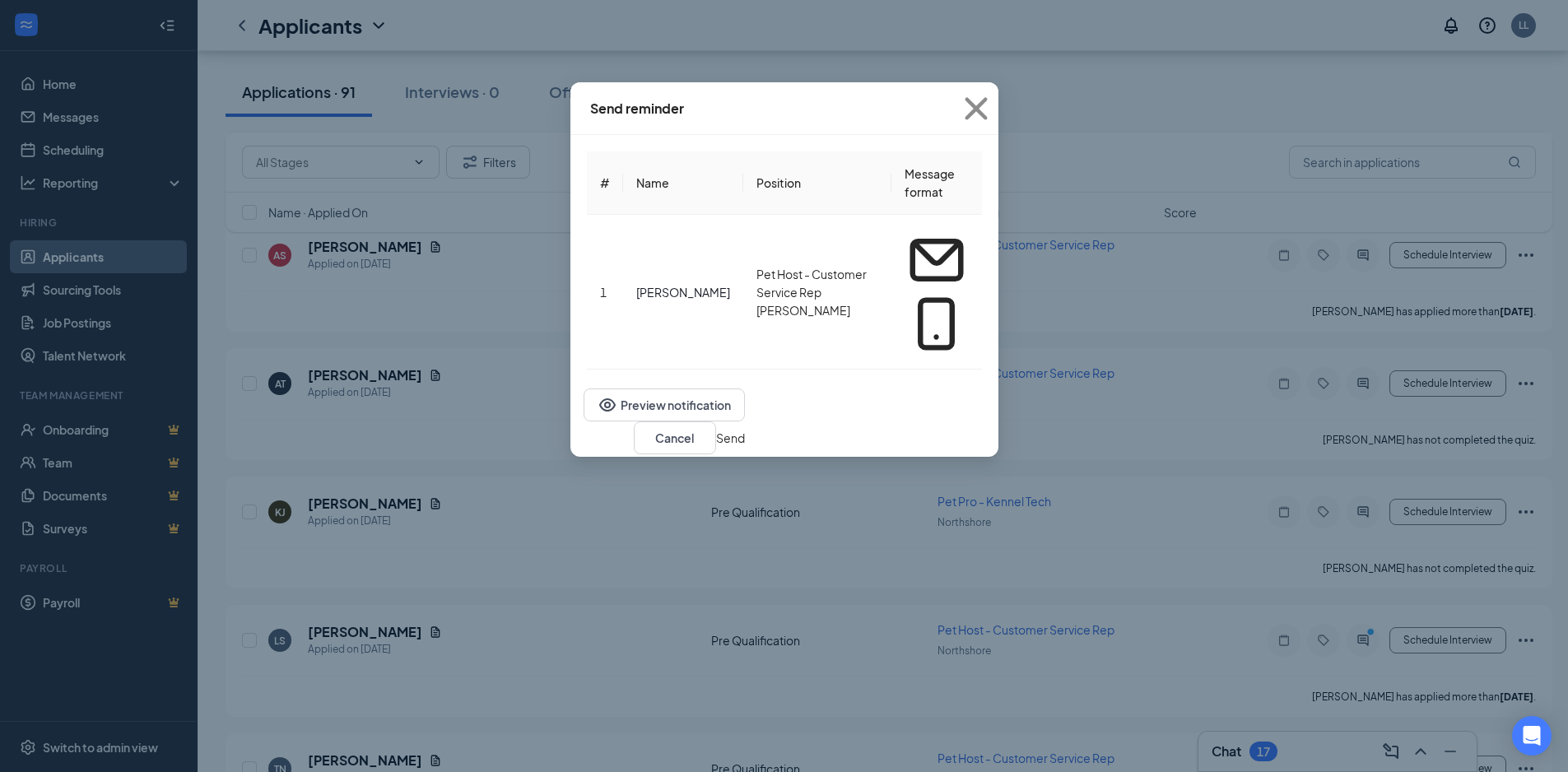
click at [745, 429] on button "Send" at bounding box center [730, 438] width 29 height 18
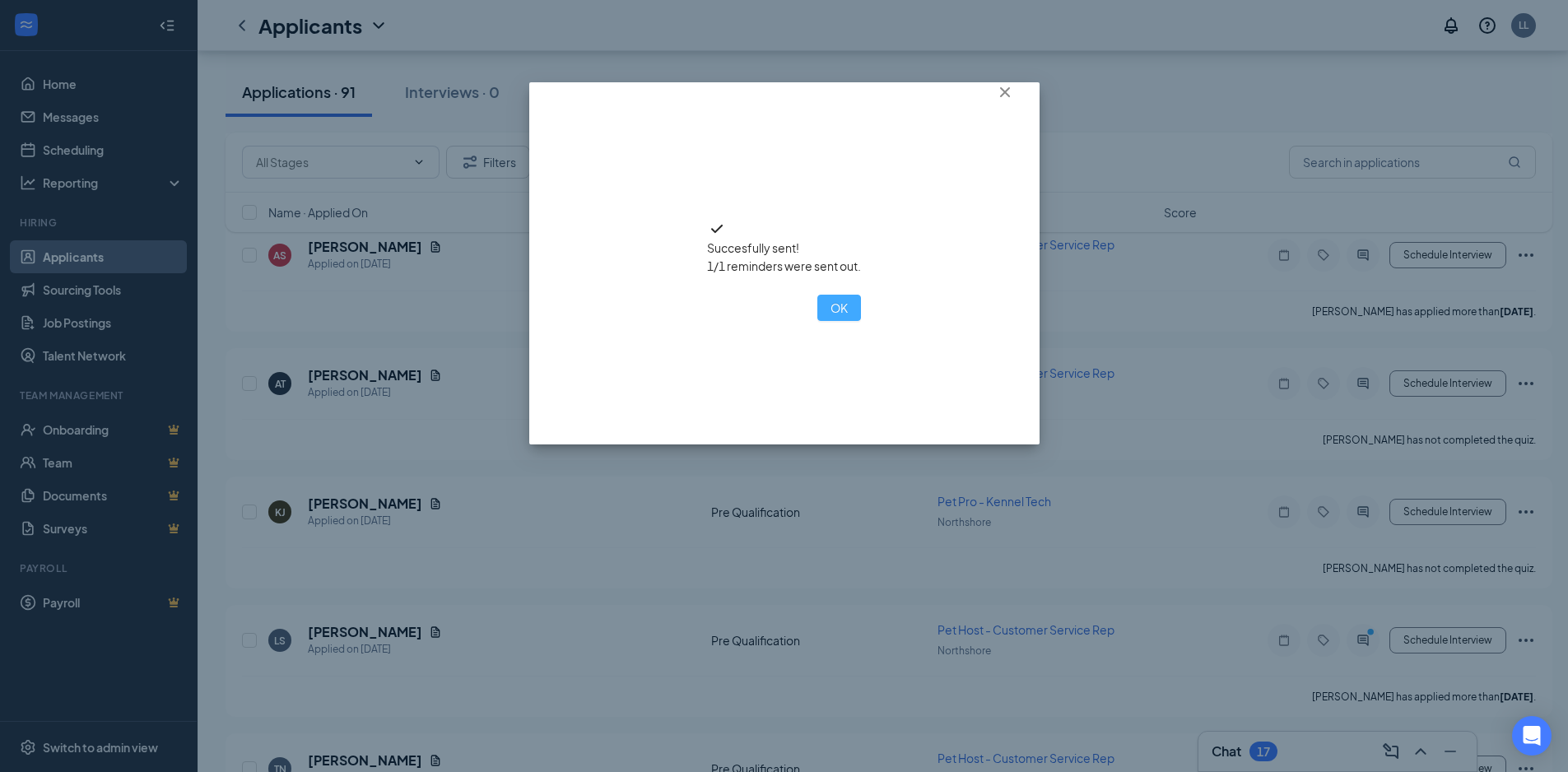
click at [817, 321] on button "OK" at bounding box center [839, 307] width 43 height 26
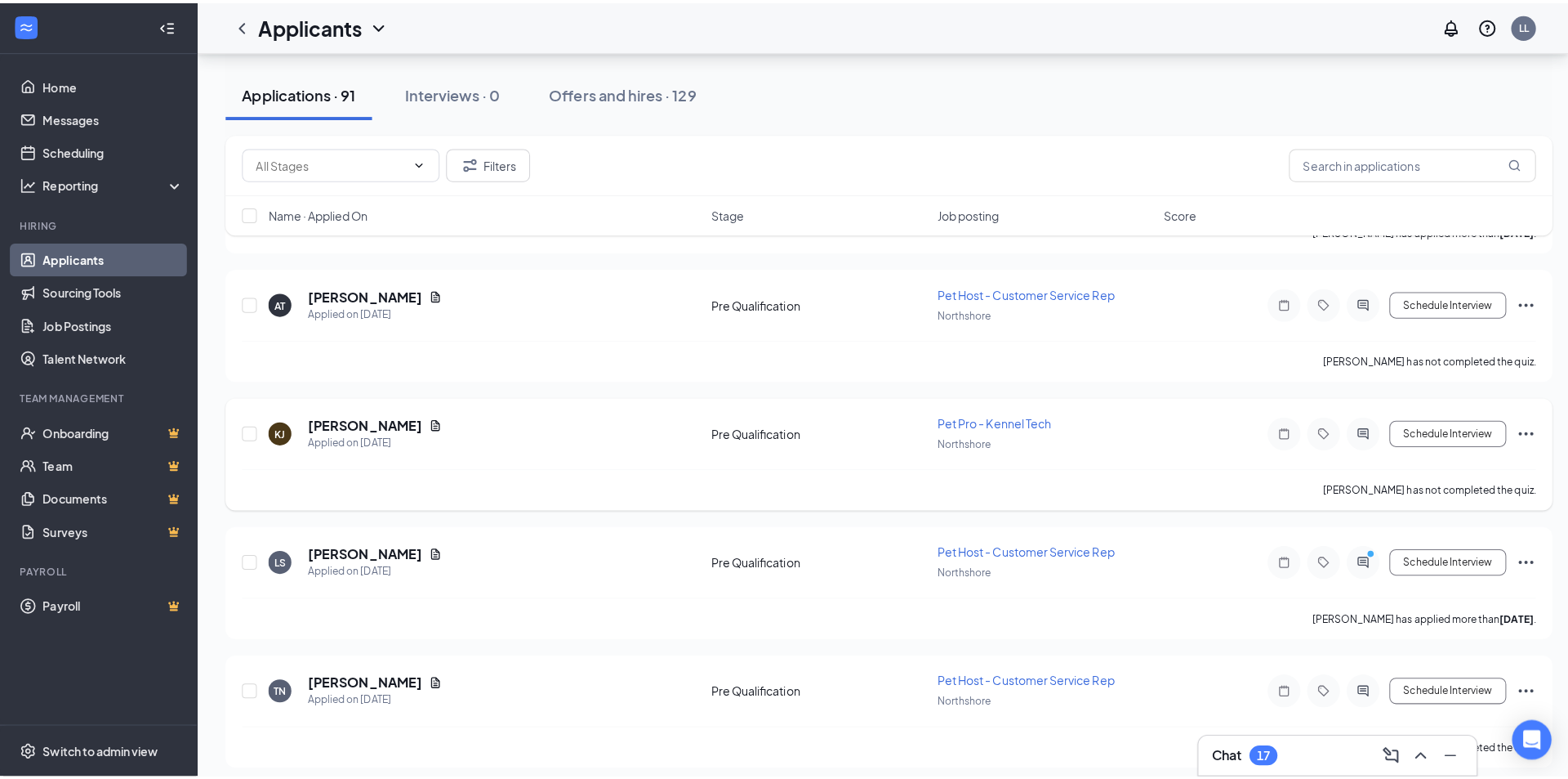
scroll to position [2125, 0]
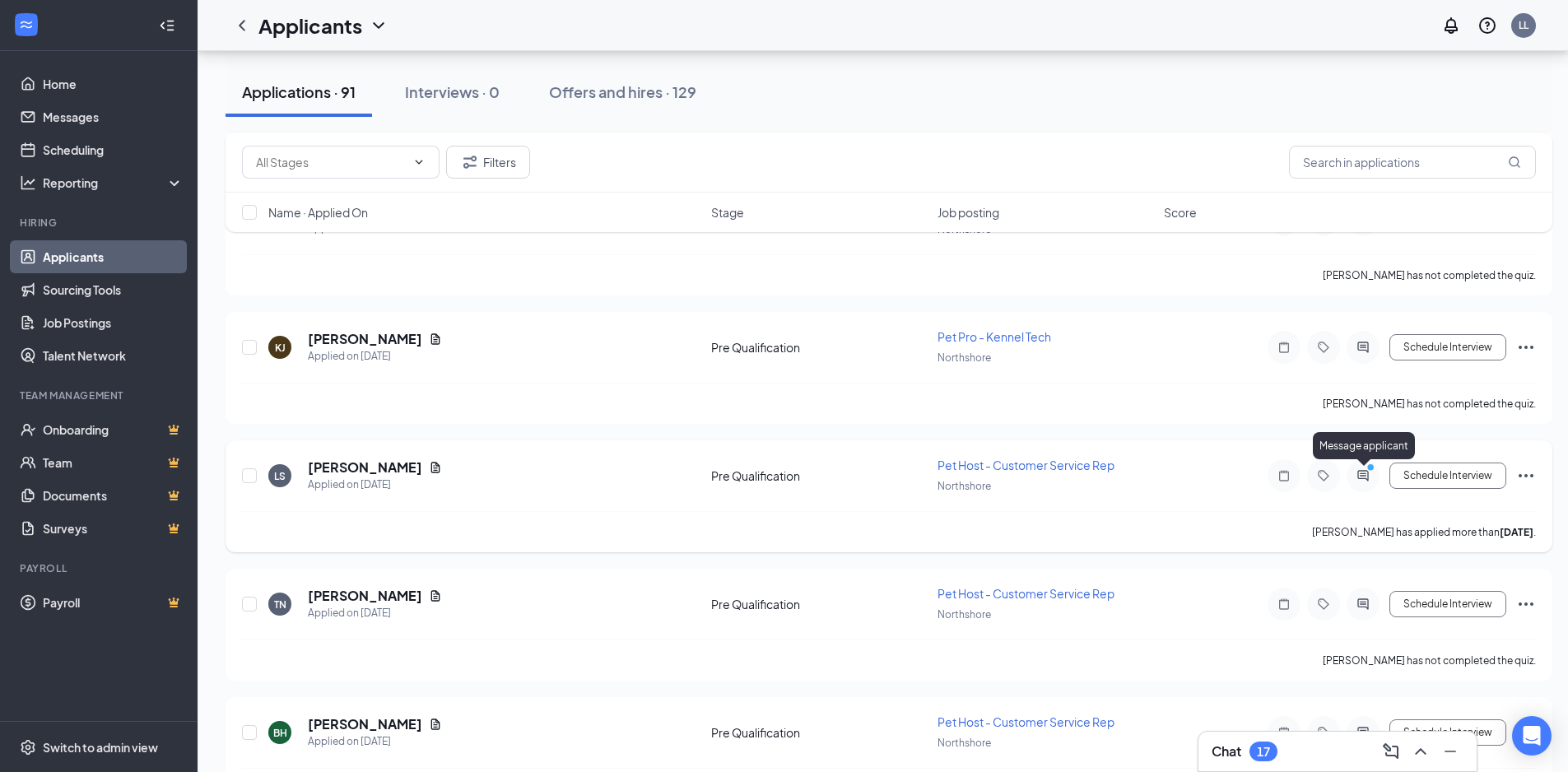
click at [1368, 472] on icon "PrimaryDot" at bounding box center [1372, 469] width 20 height 14
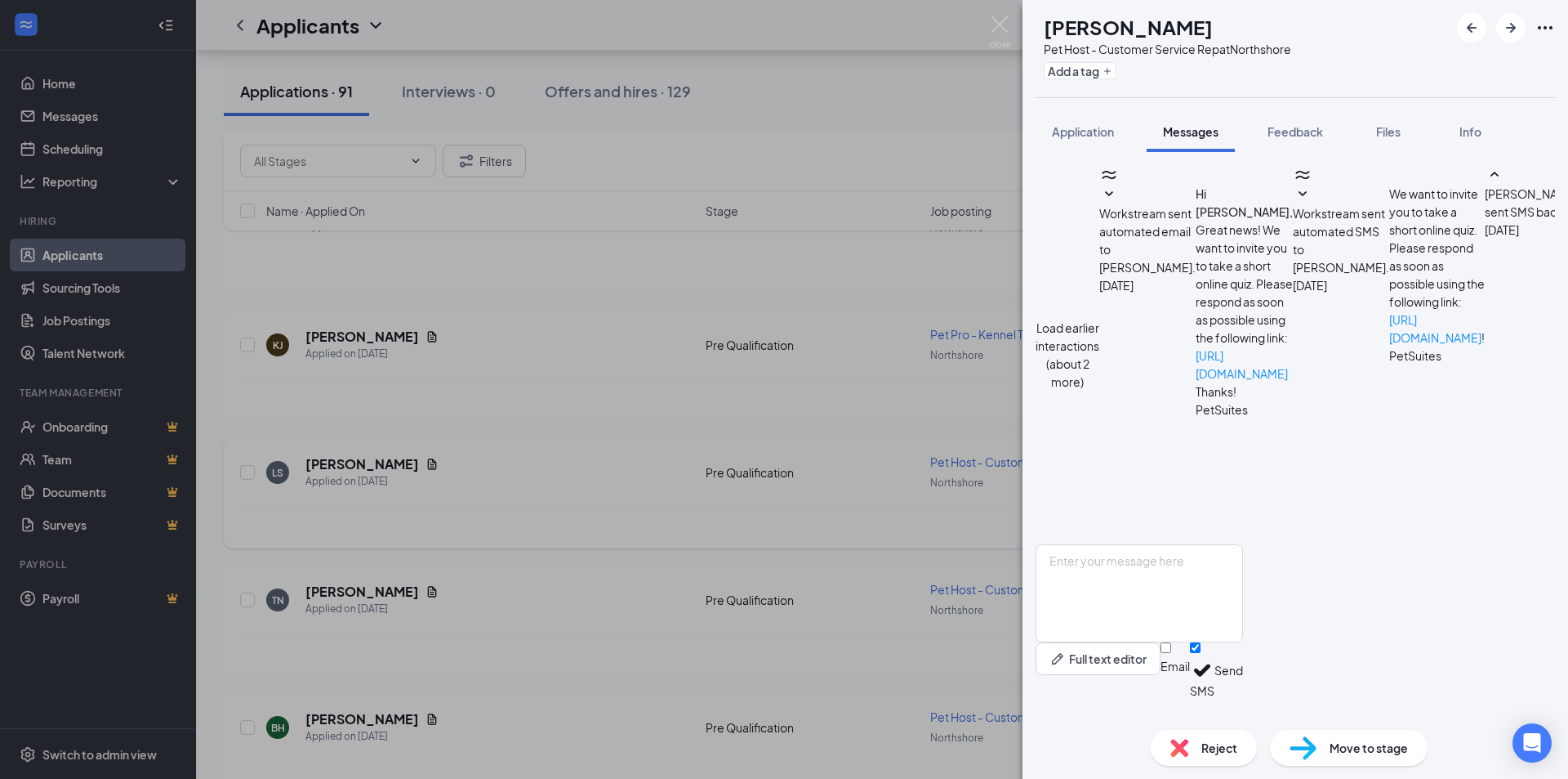
scroll to position [291, 0]
click at [998, 24] on img at bounding box center [1000, 31] width 21 height 31
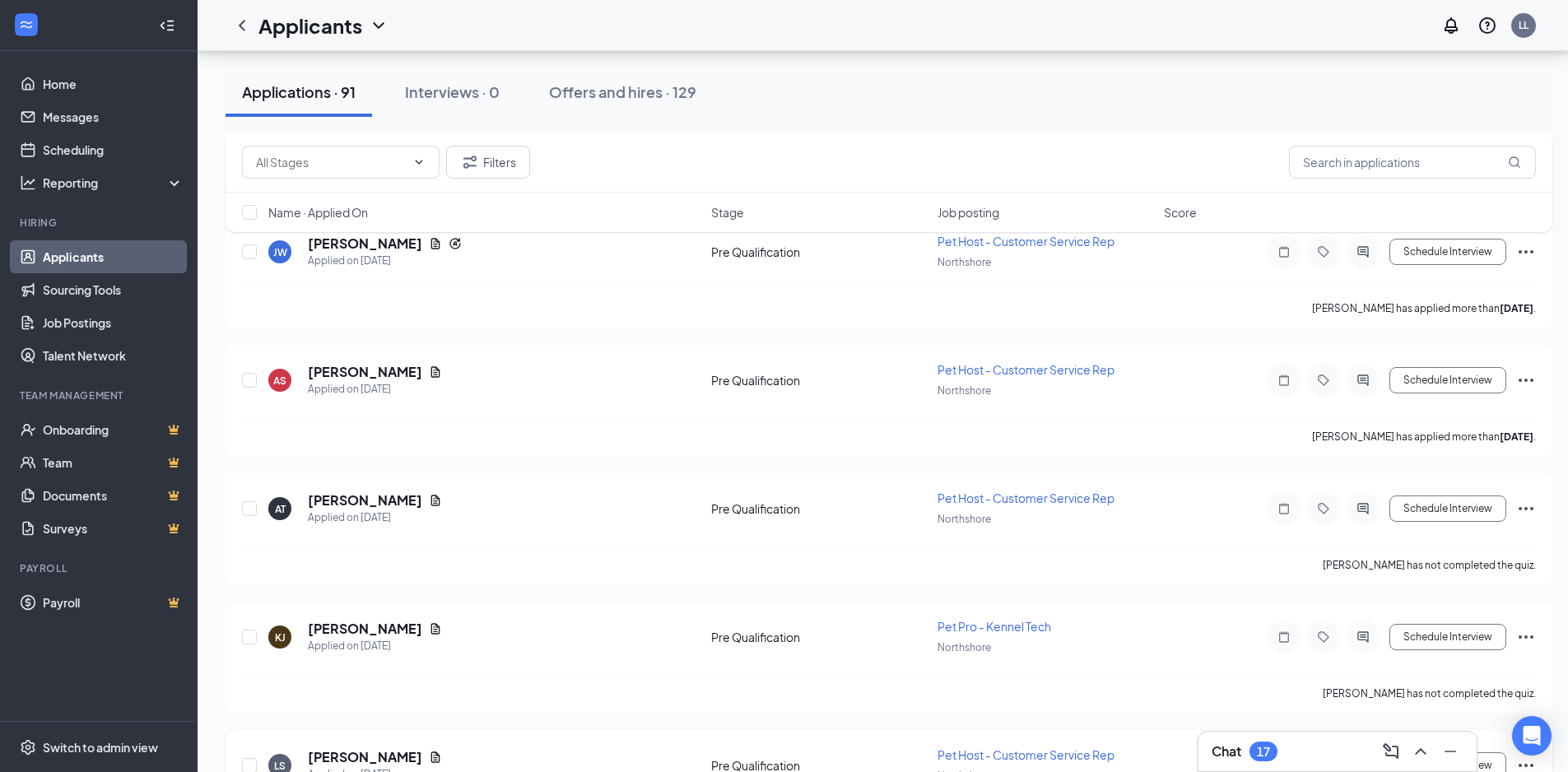
scroll to position [1893, 0]
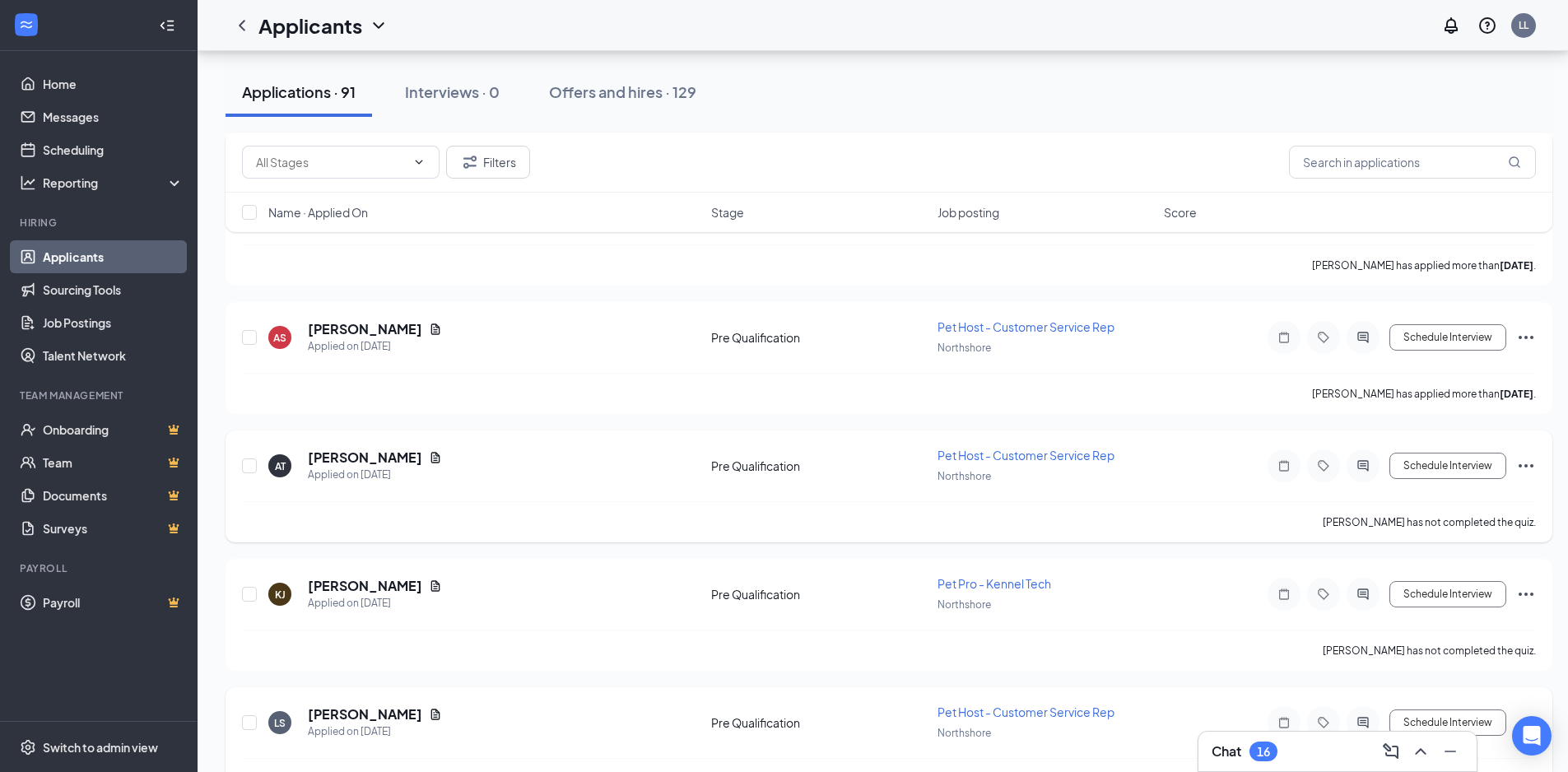
click at [1528, 463] on icon "Ellipses" at bounding box center [1525, 466] width 20 height 20
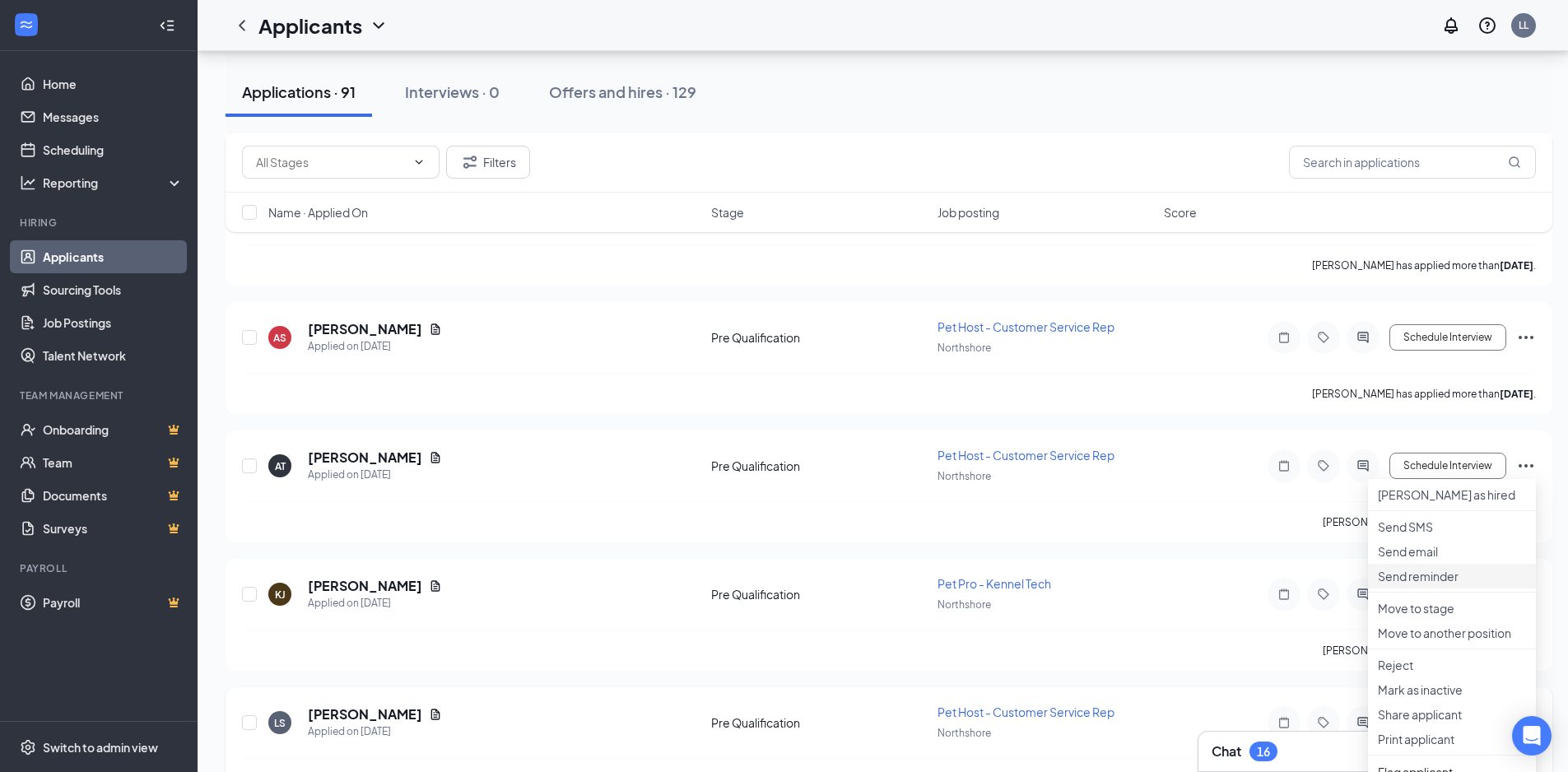
click at [1443, 584] on p "Send reminder" at bounding box center [1452, 576] width 149 height 16
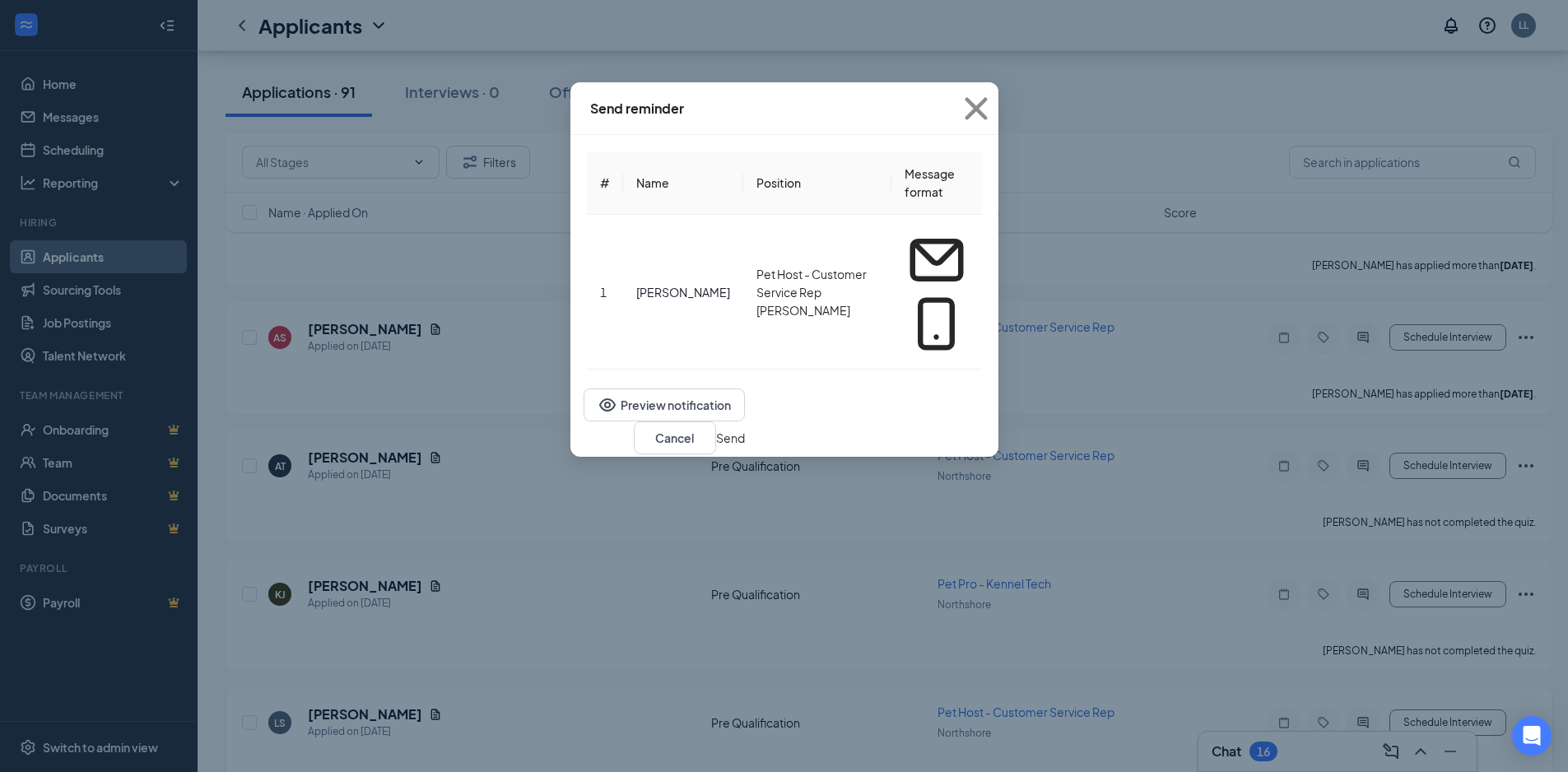
click at [745, 429] on button "Send" at bounding box center [730, 438] width 29 height 18
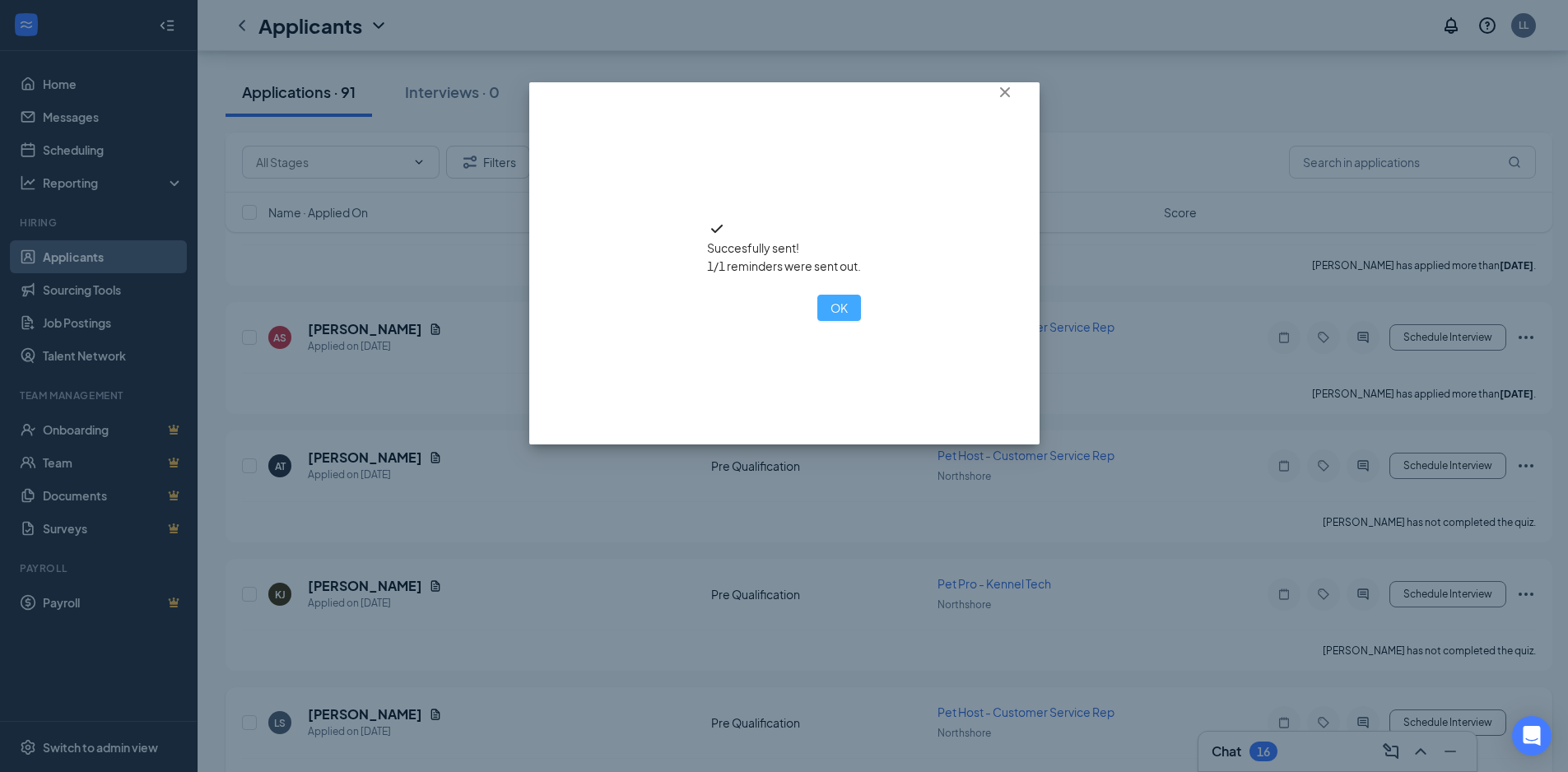
click at [817, 321] on button "OK" at bounding box center [839, 307] width 43 height 26
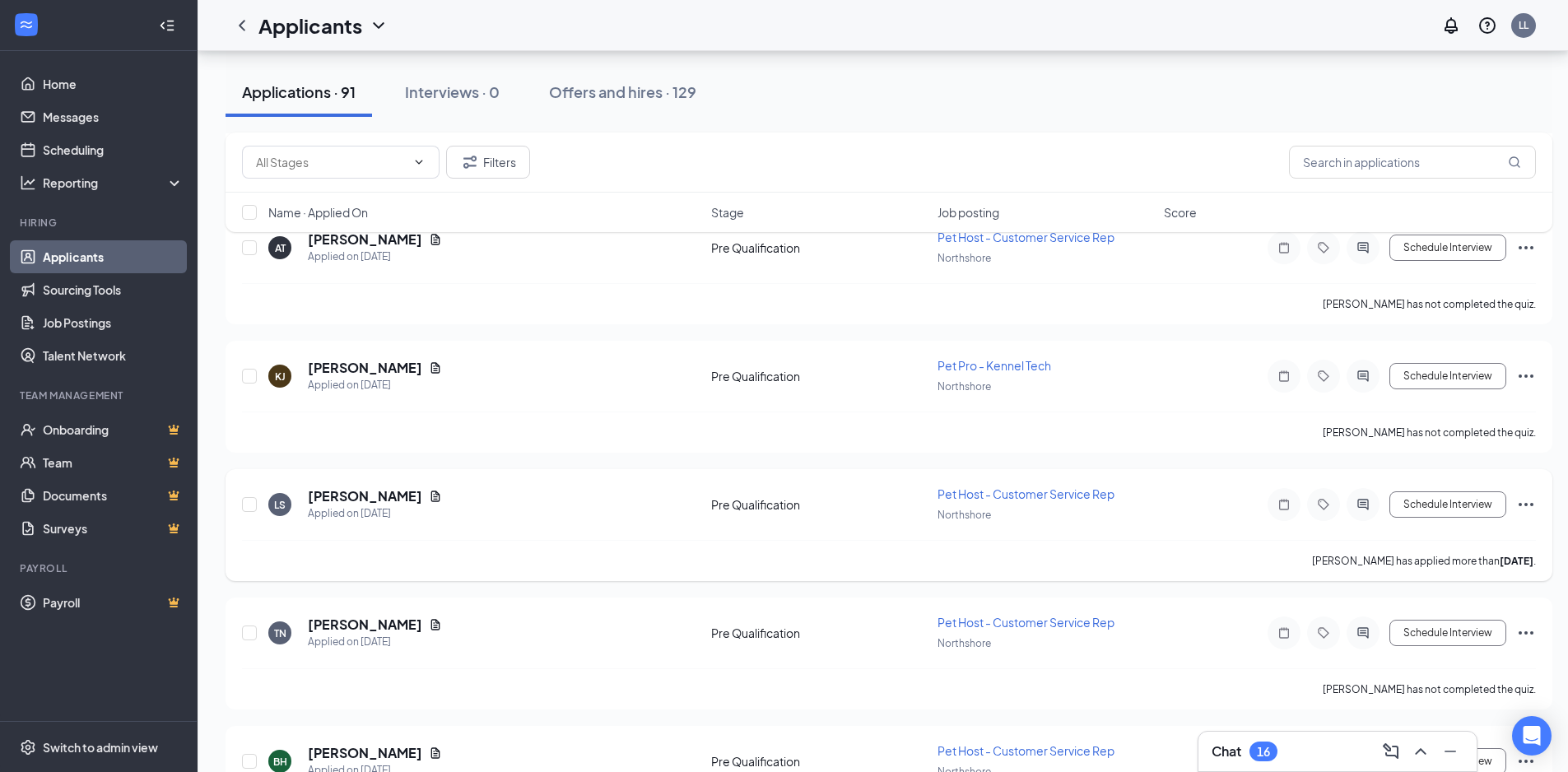
scroll to position [2140, 0]
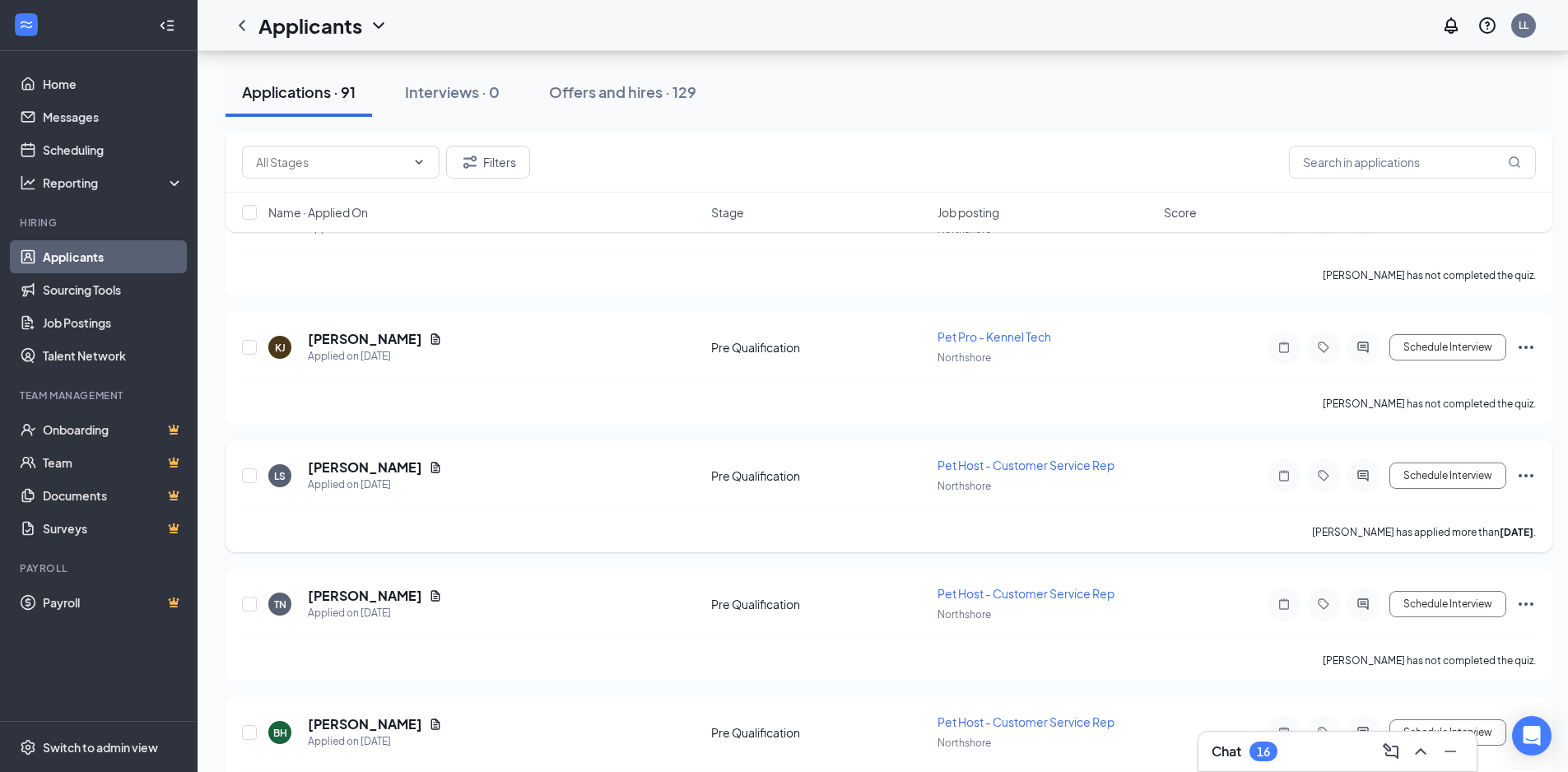
click at [1530, 474] on icon "Ellipses" at bounding box center [1525, 476] width 20 height 20
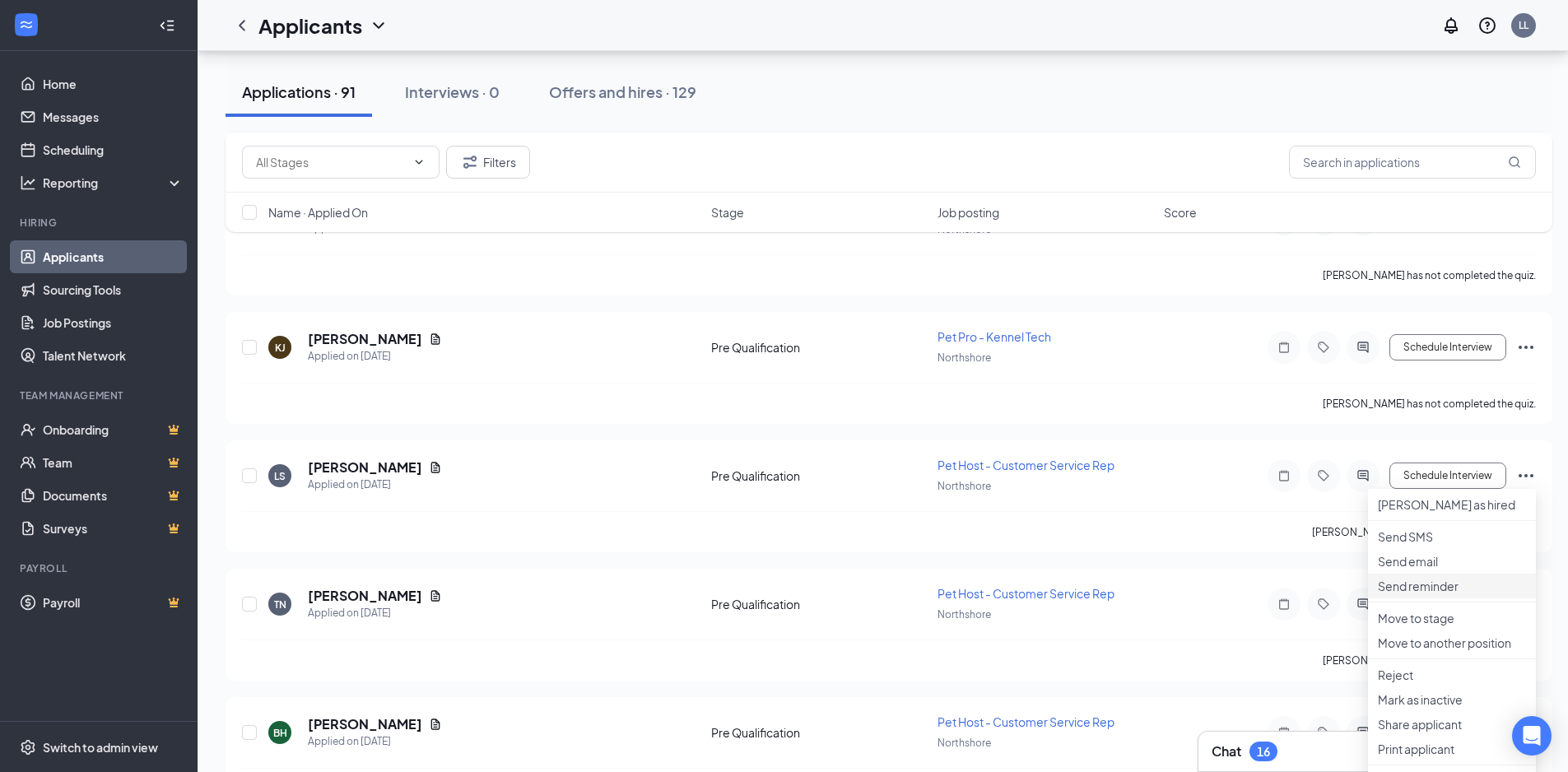
click at [1415, 594] on p "Send reminder" at bounding box center [1452, 586] width 149 height 16
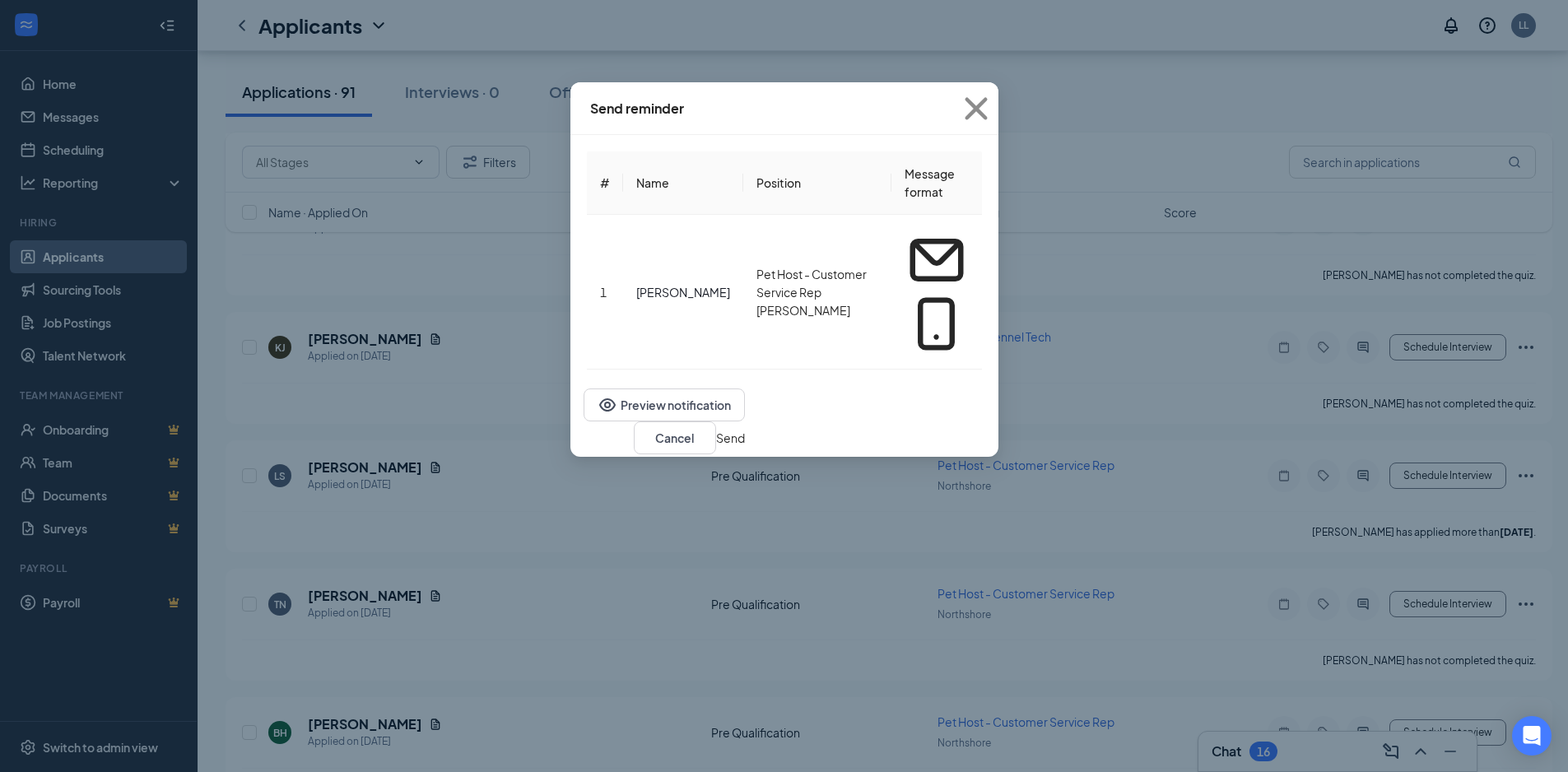
click at [745, 429] on button "Send" at bounding box center [730, 438] width 29 height 18
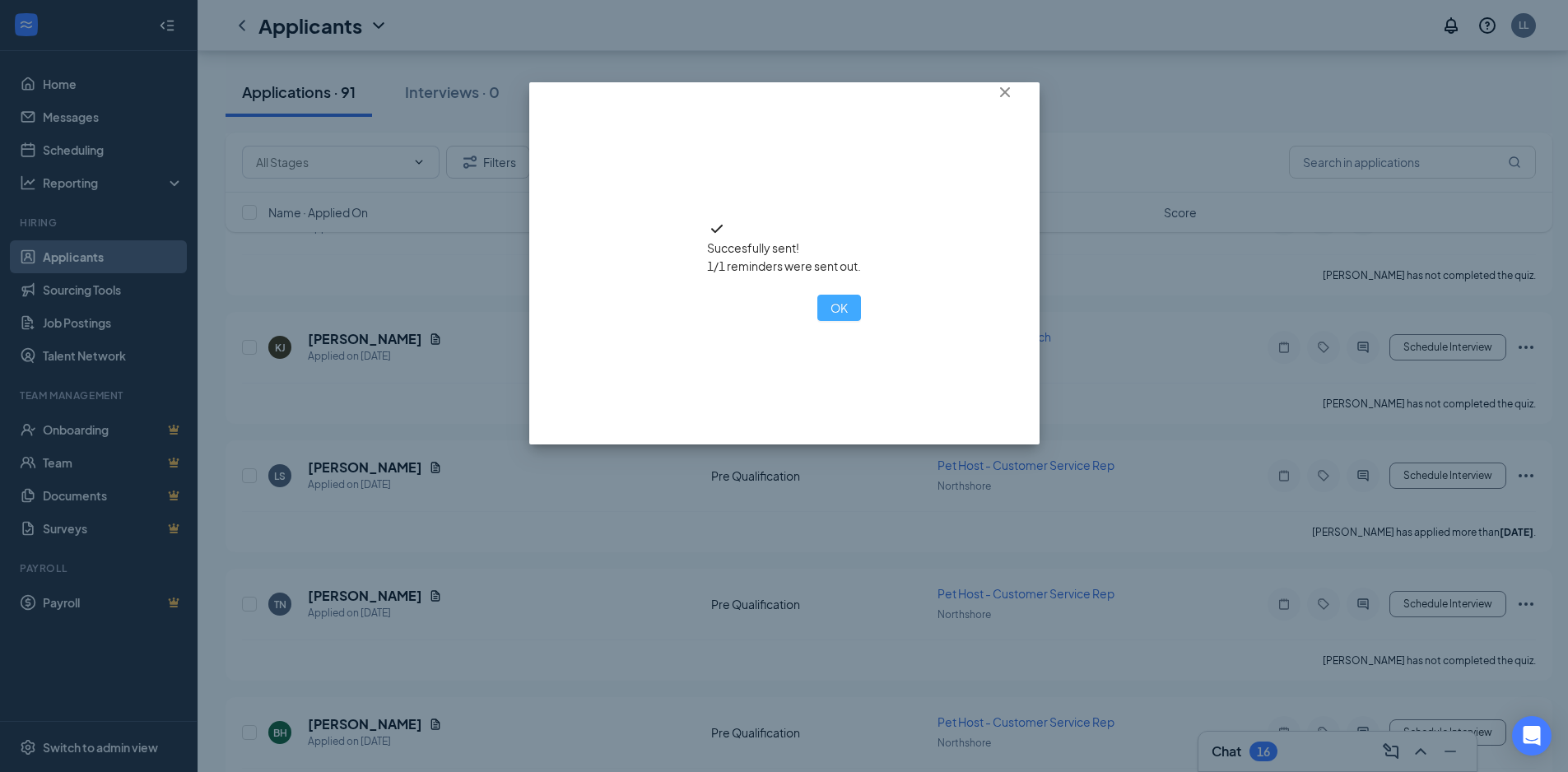
click at [817, 321] on button "OK" at bounding box center [839, 307] width 43 height 26
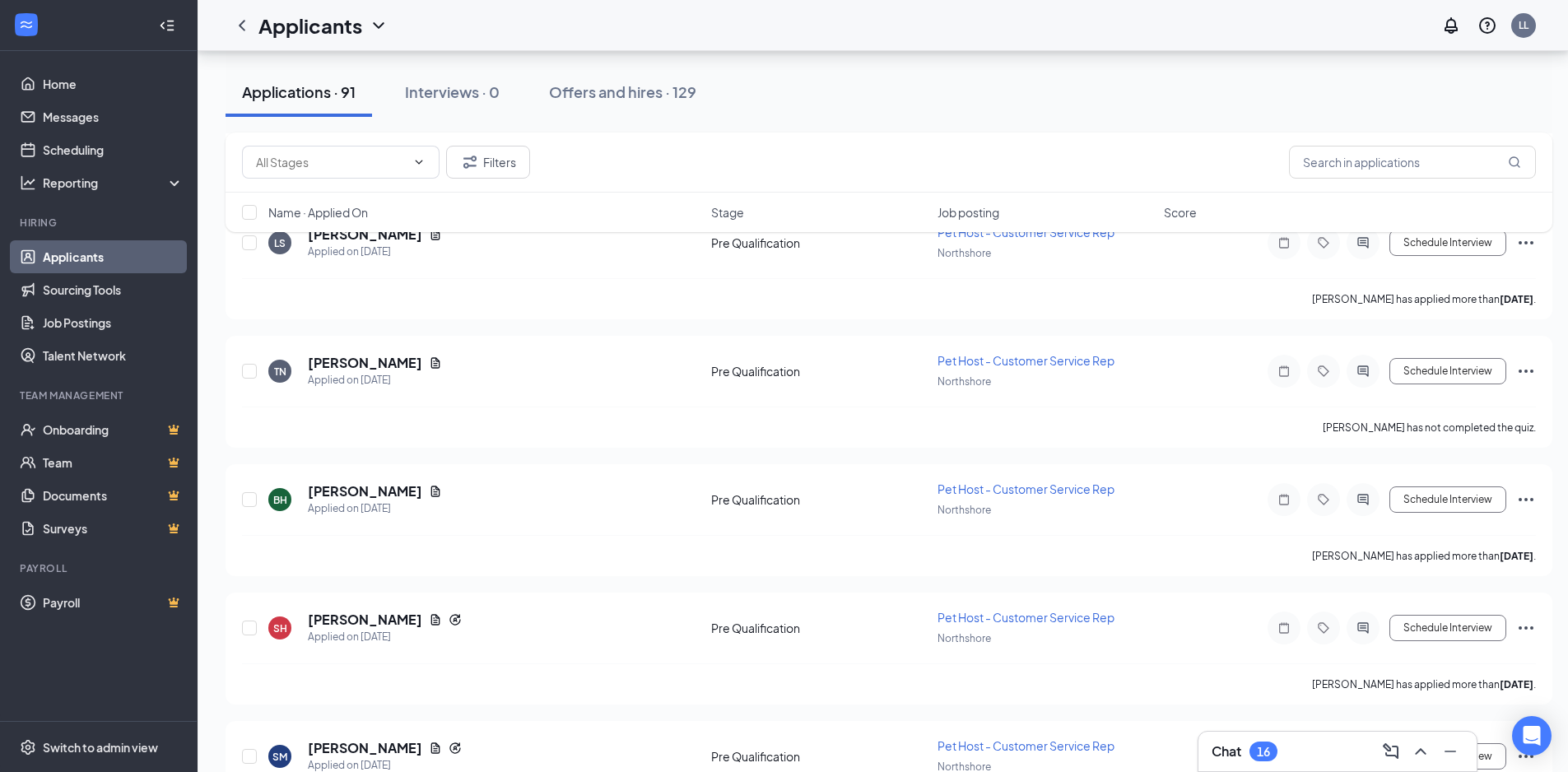
scroll to position [2387, 0]
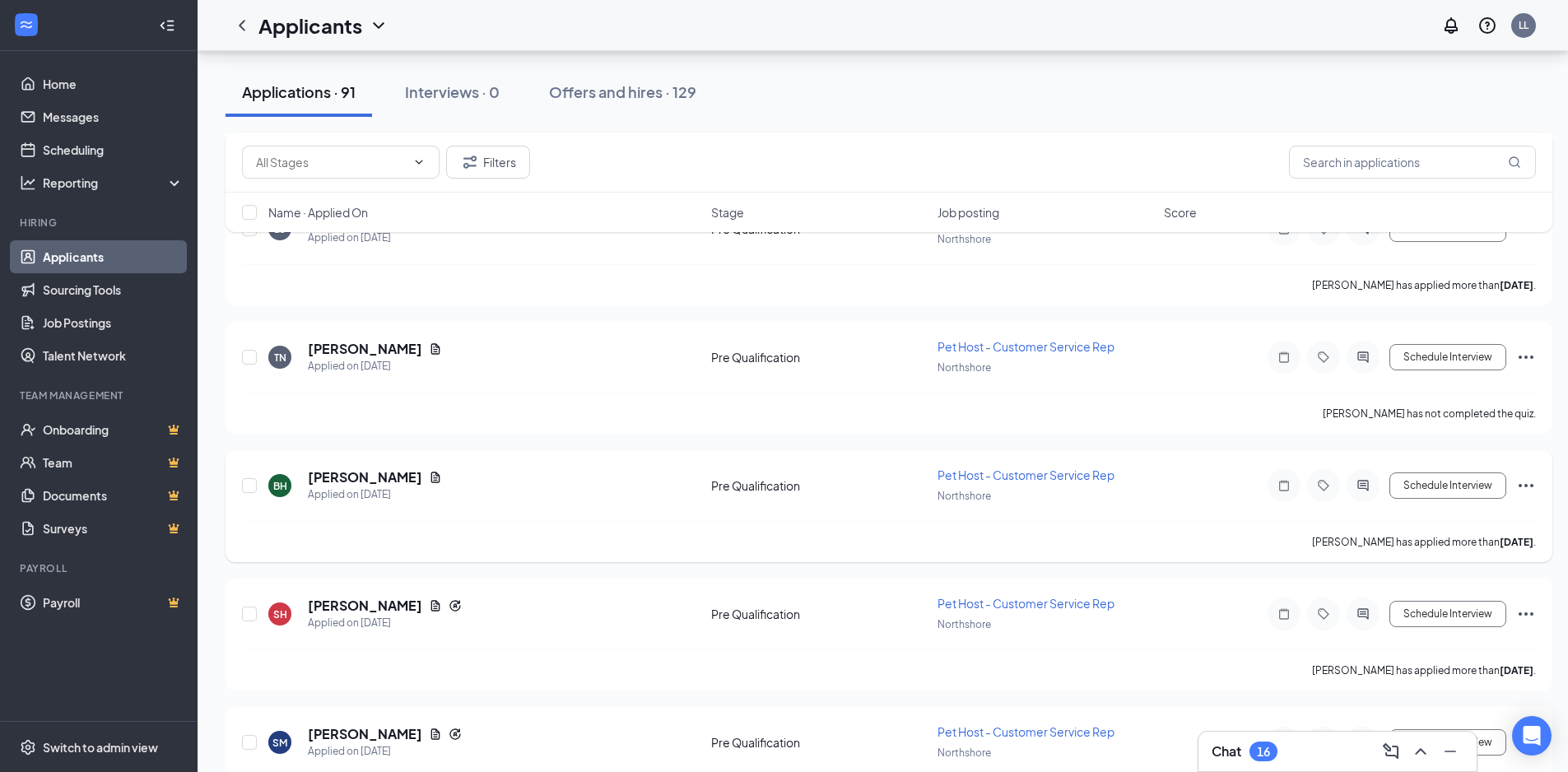
click at [1529, 486] on icon "Ellipses" at bounding box center [1525, 486] width 20 height 20
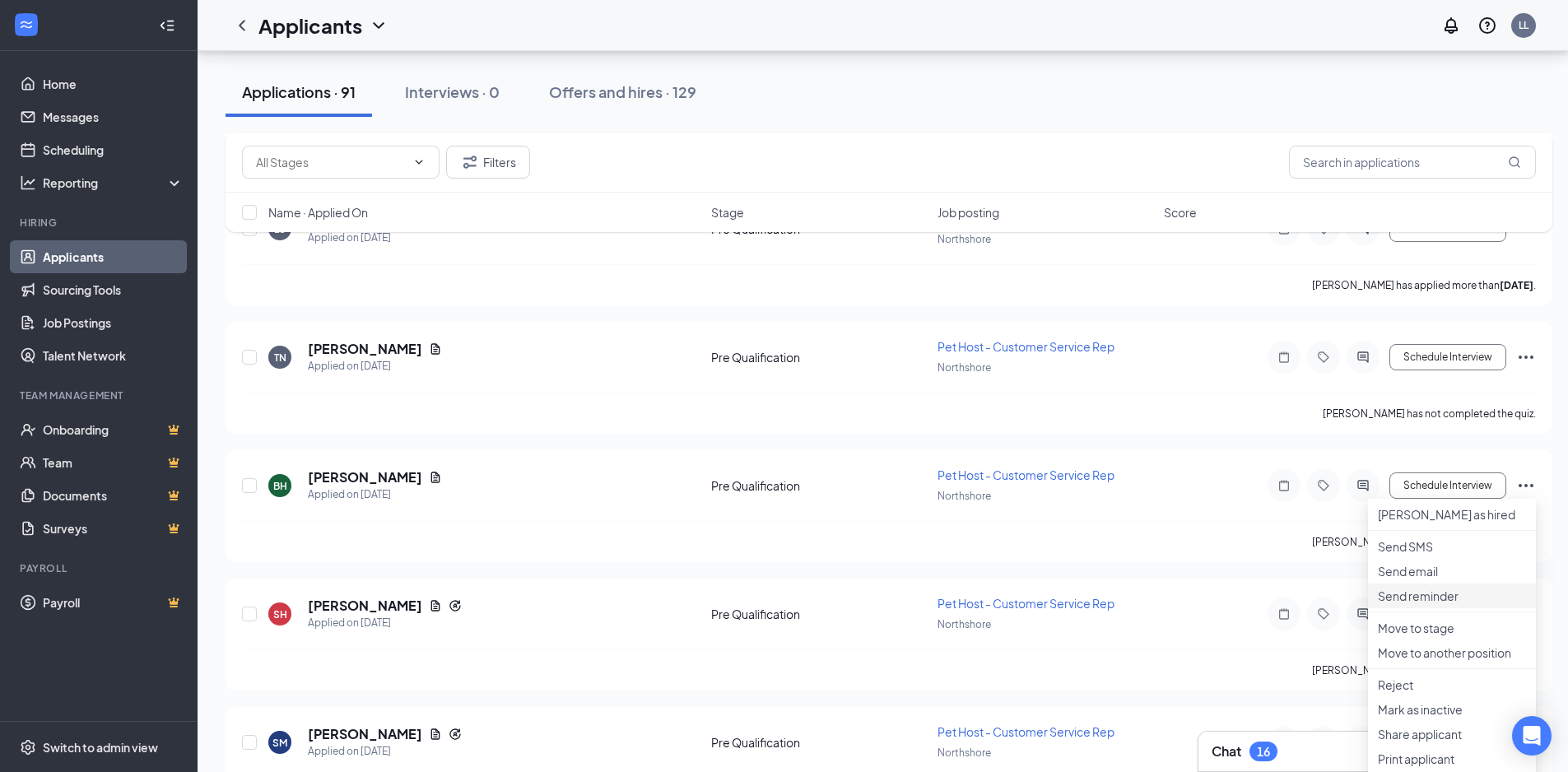
click at [1421, 604] on p "Send reminder" at bounding box center [1452, 596] width 149 height 16
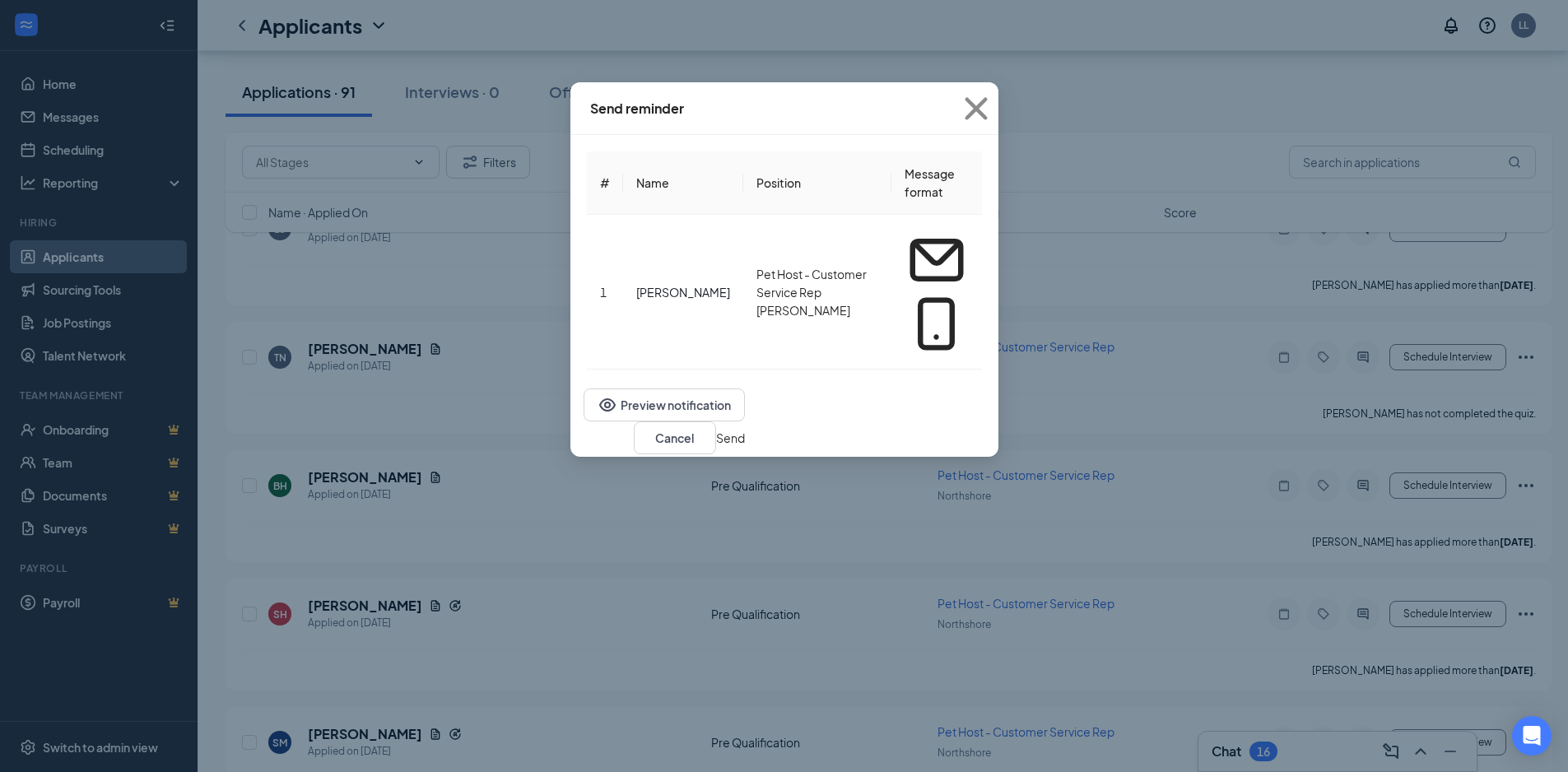
click at [745, 429] on button "Send" at bounding box center [730, 438] width 29 height 18
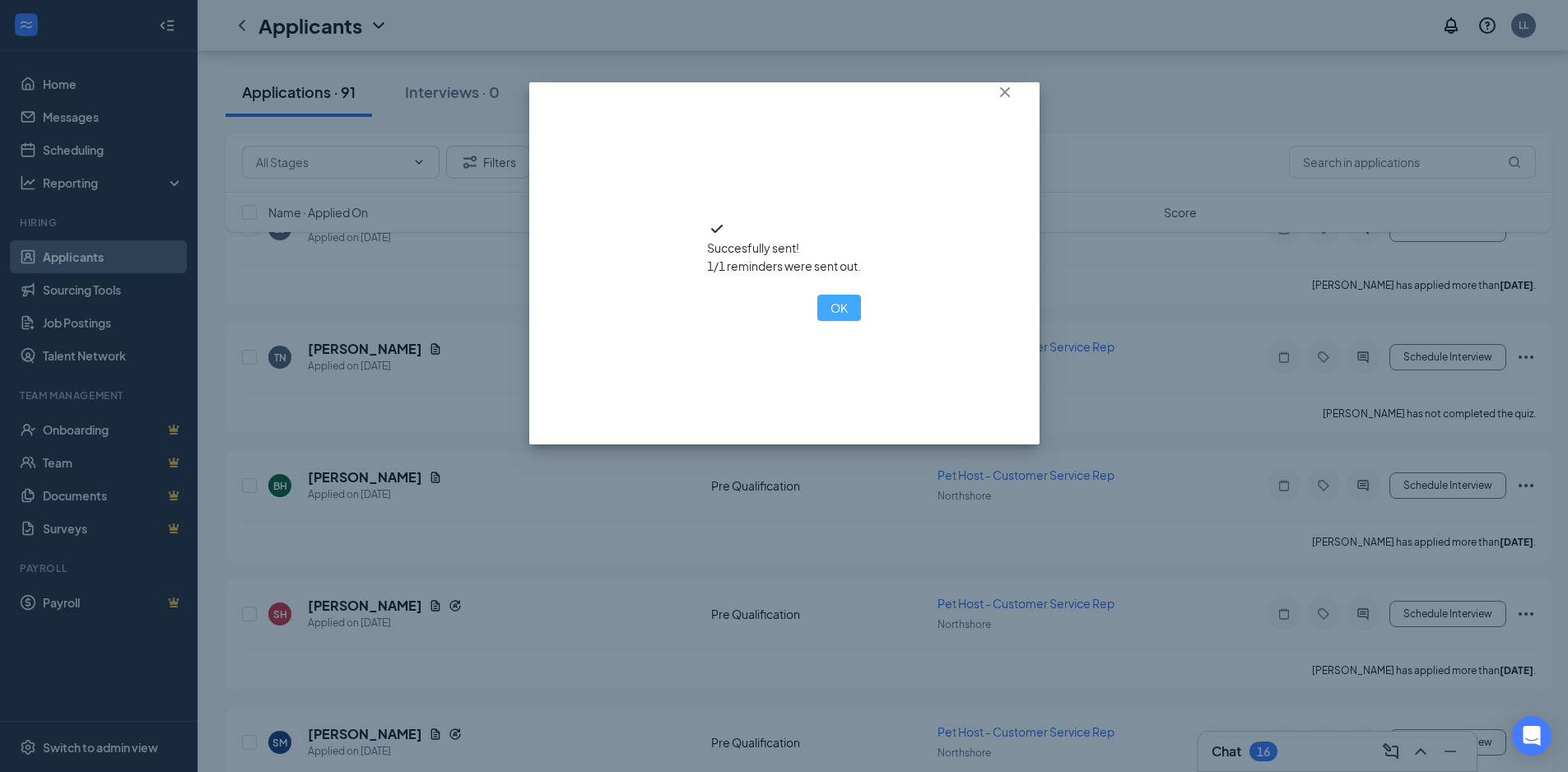
click at [817, 321] on button "OK" at bounding box center [839, 307] width 43 height 26
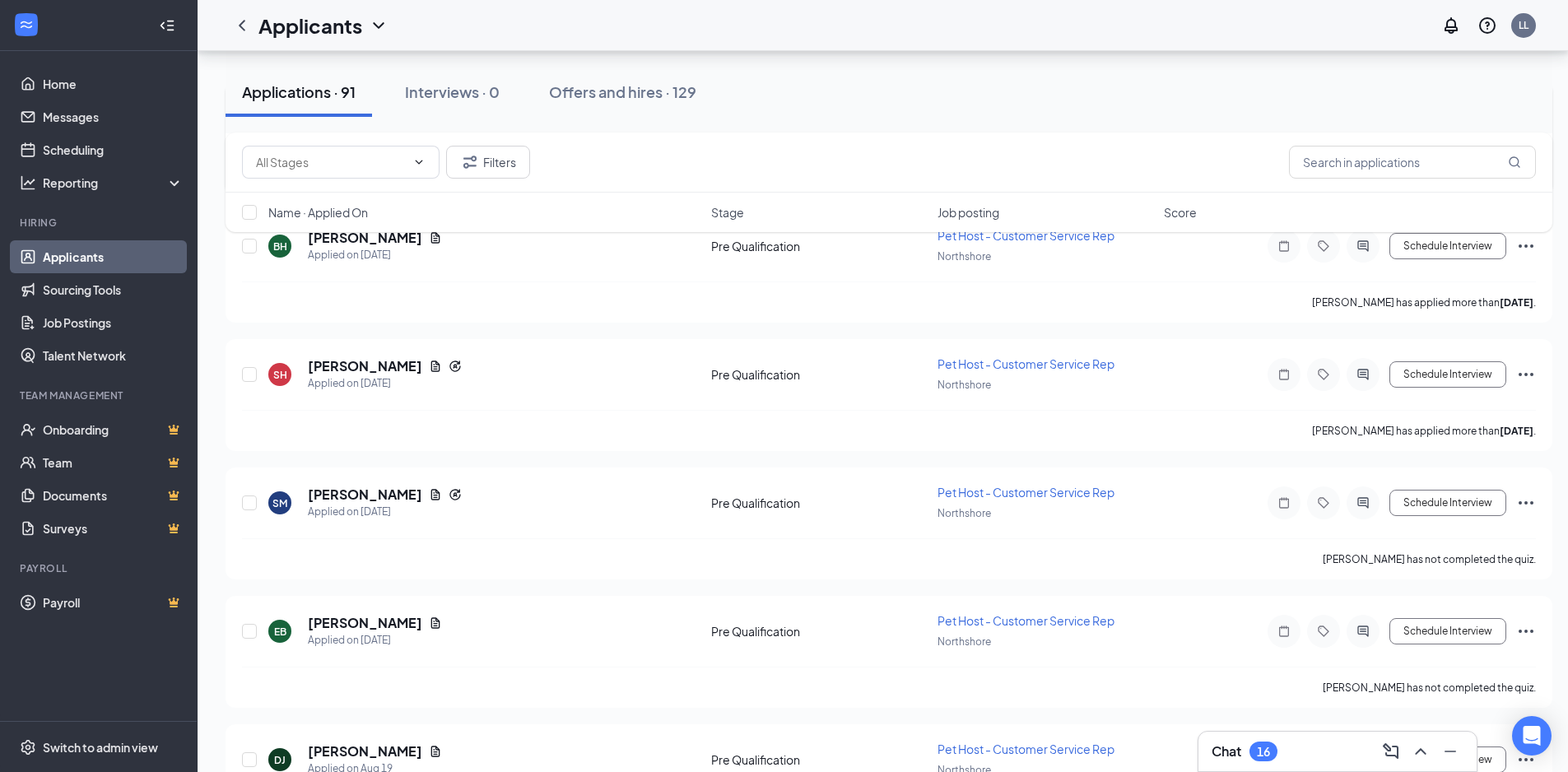
scroll to position [2634, 0]
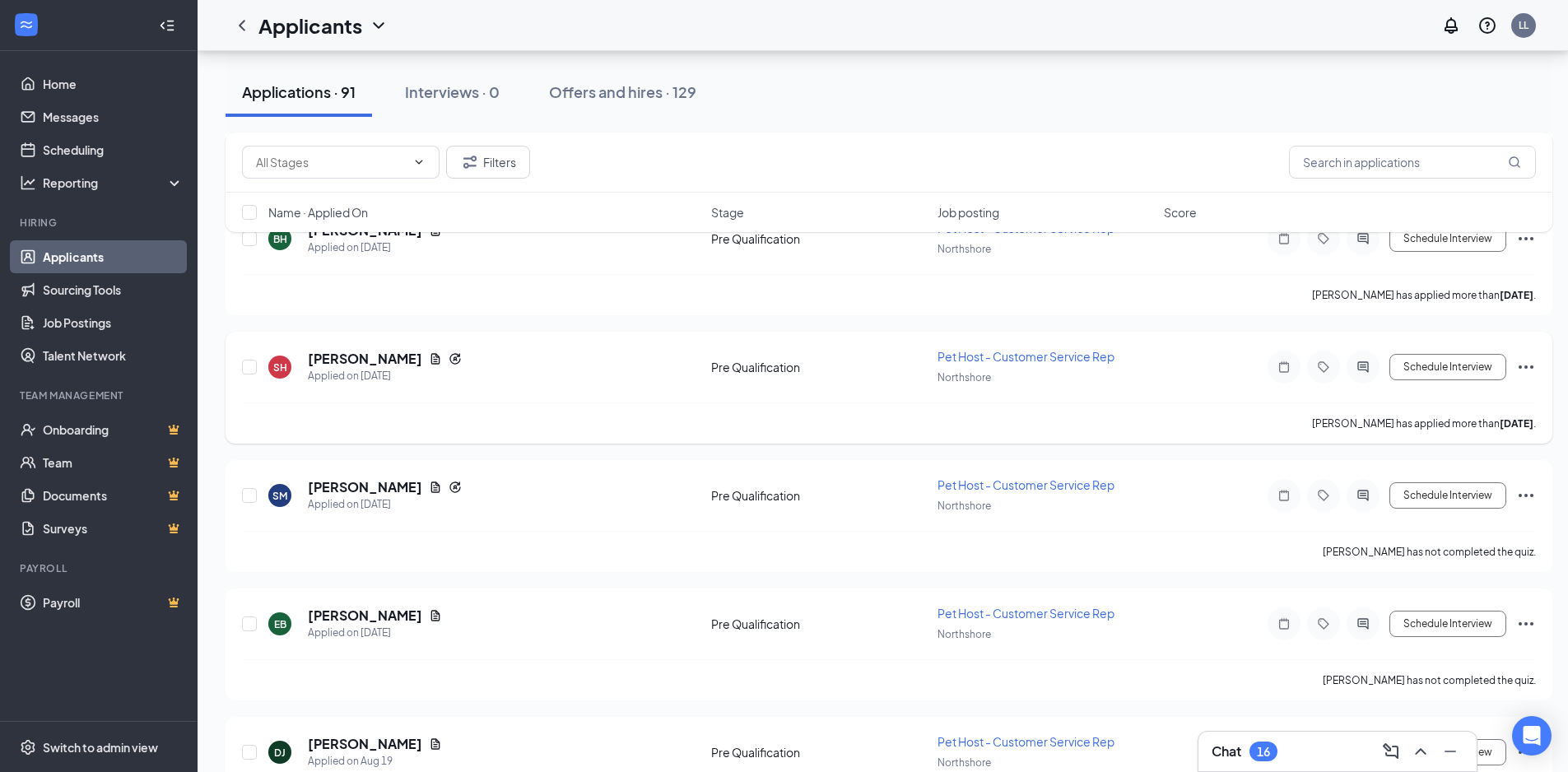
click at [1524, 362] on icon "Ellipses" at bounding box center [1525, 367] width 20 height 20
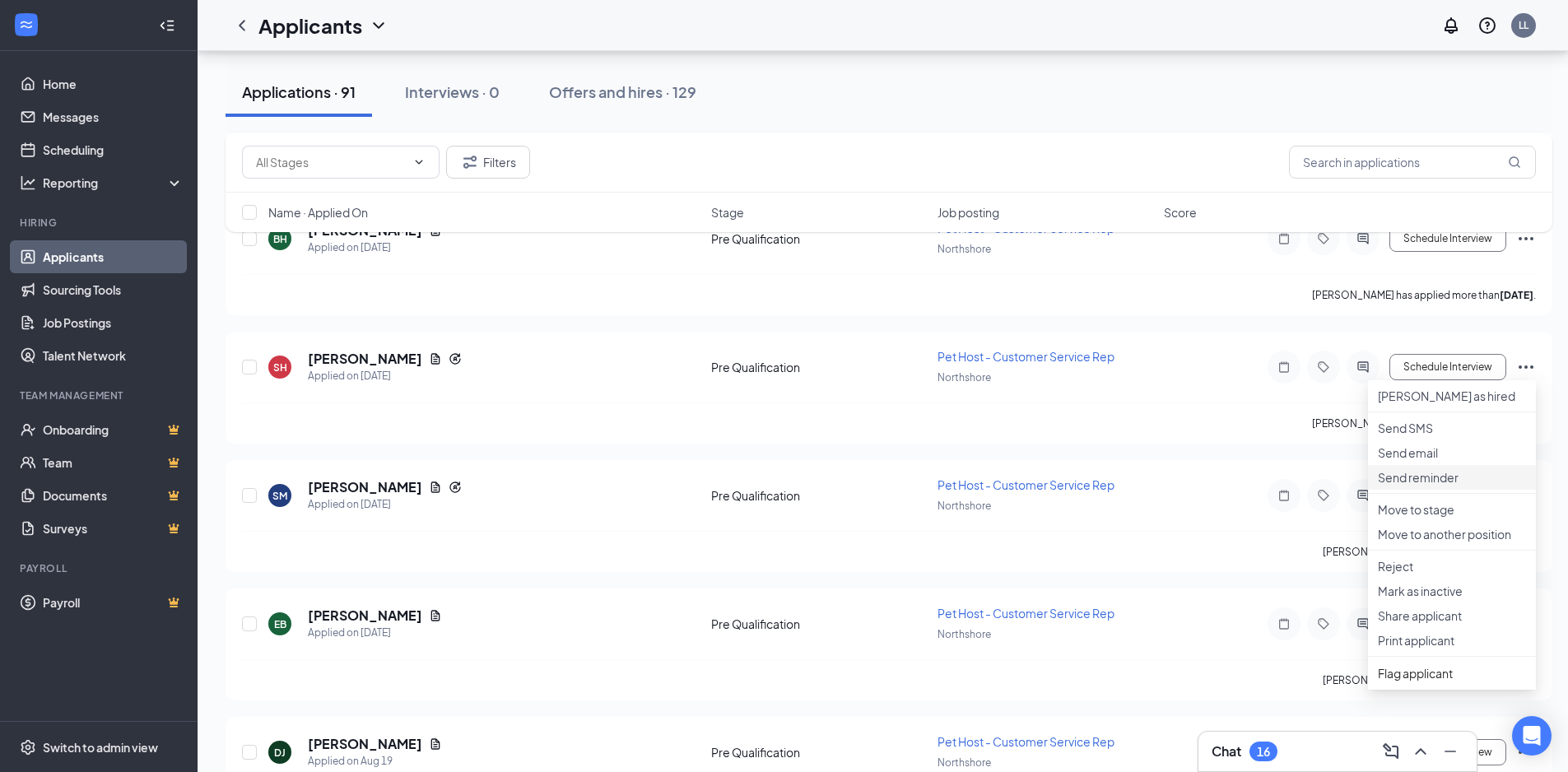
click at [1422, 486] on p "Send reminder" at bounding box center [1452, 478] width 149 height 16
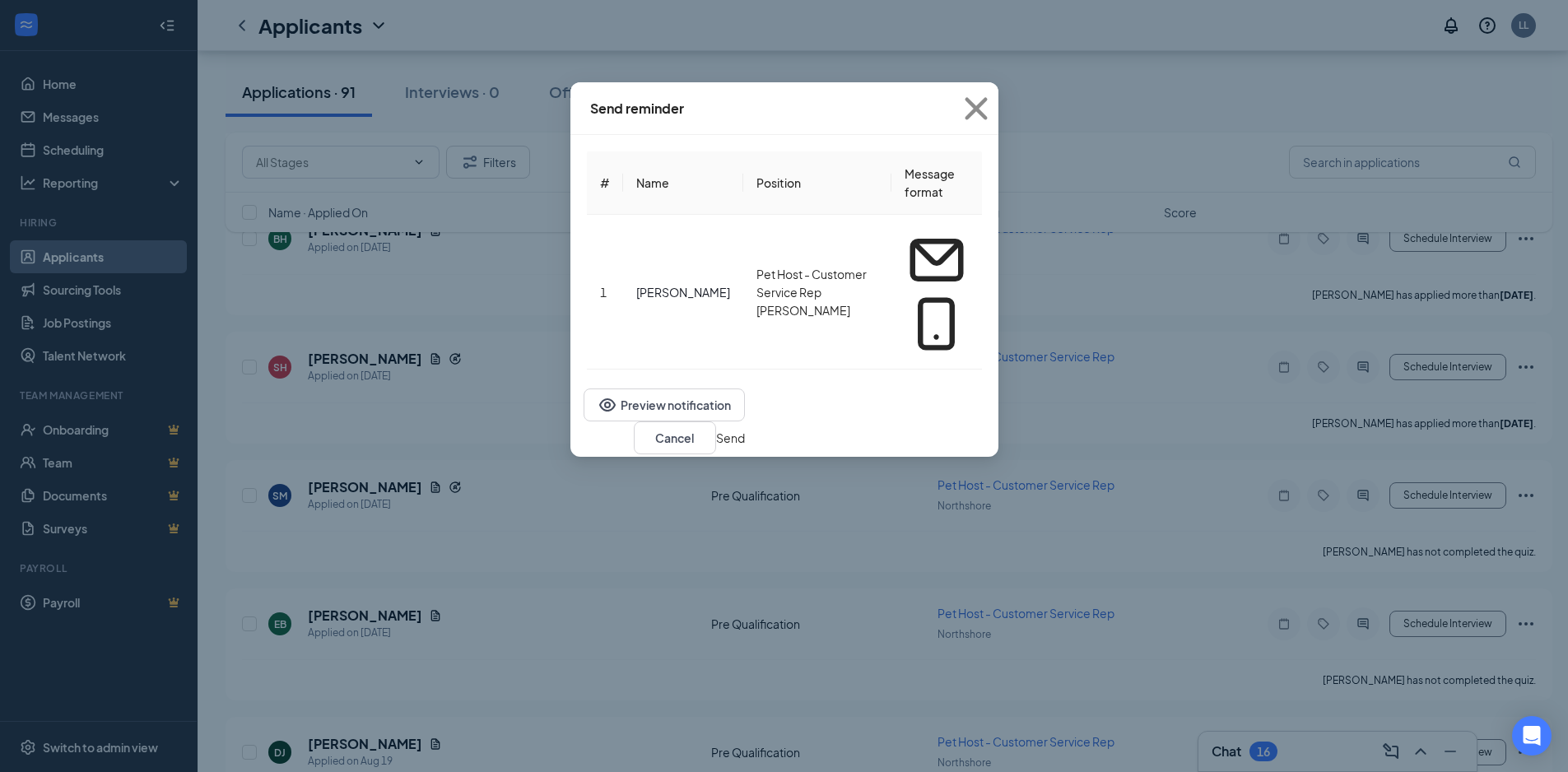
click at [745, 429] on button "Send" at bounding box center [730, 438] width 29 height 18
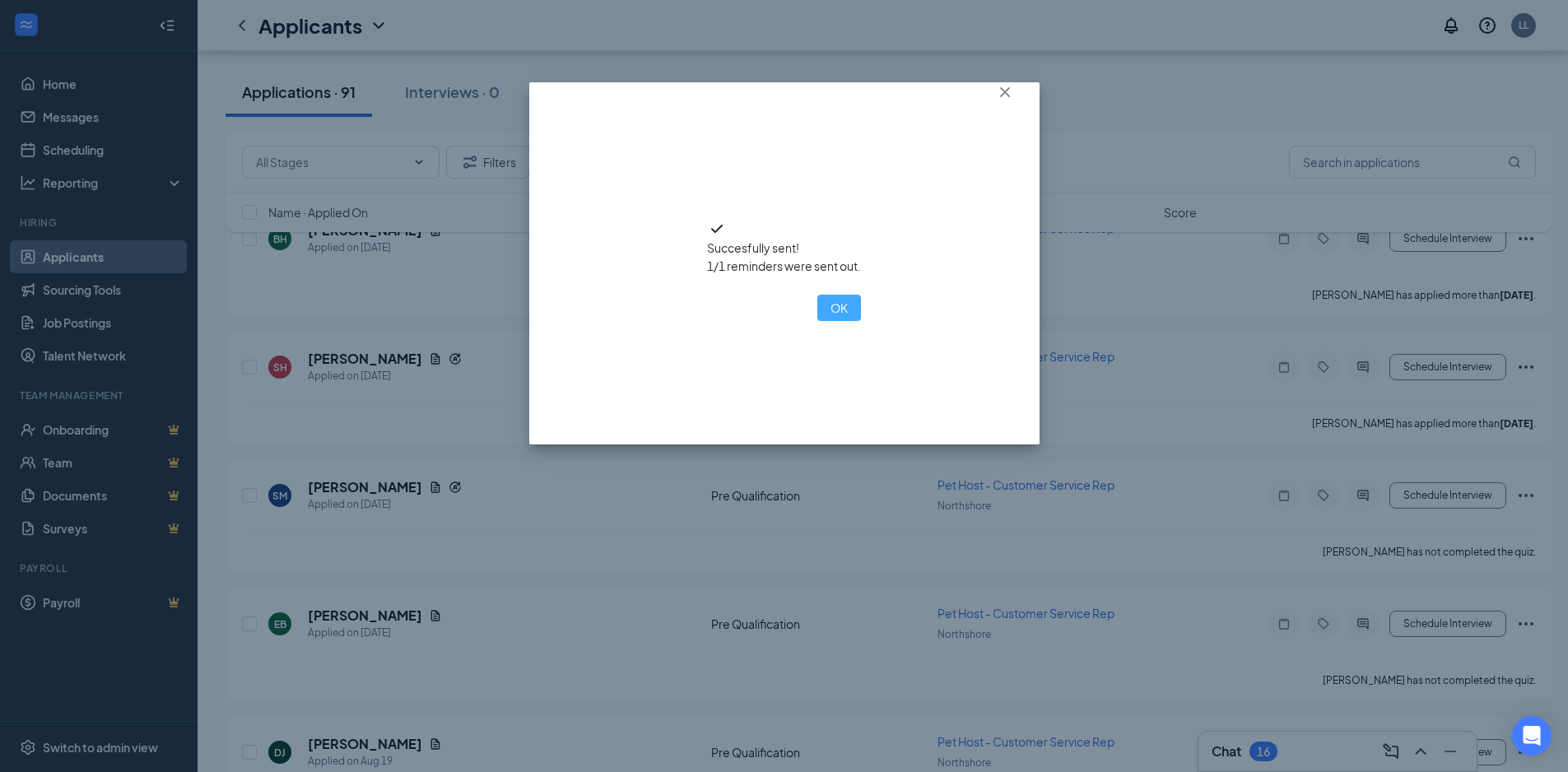
click at [817, 321] on button "OK" at bounding box center [839, 307] width 43 height 26
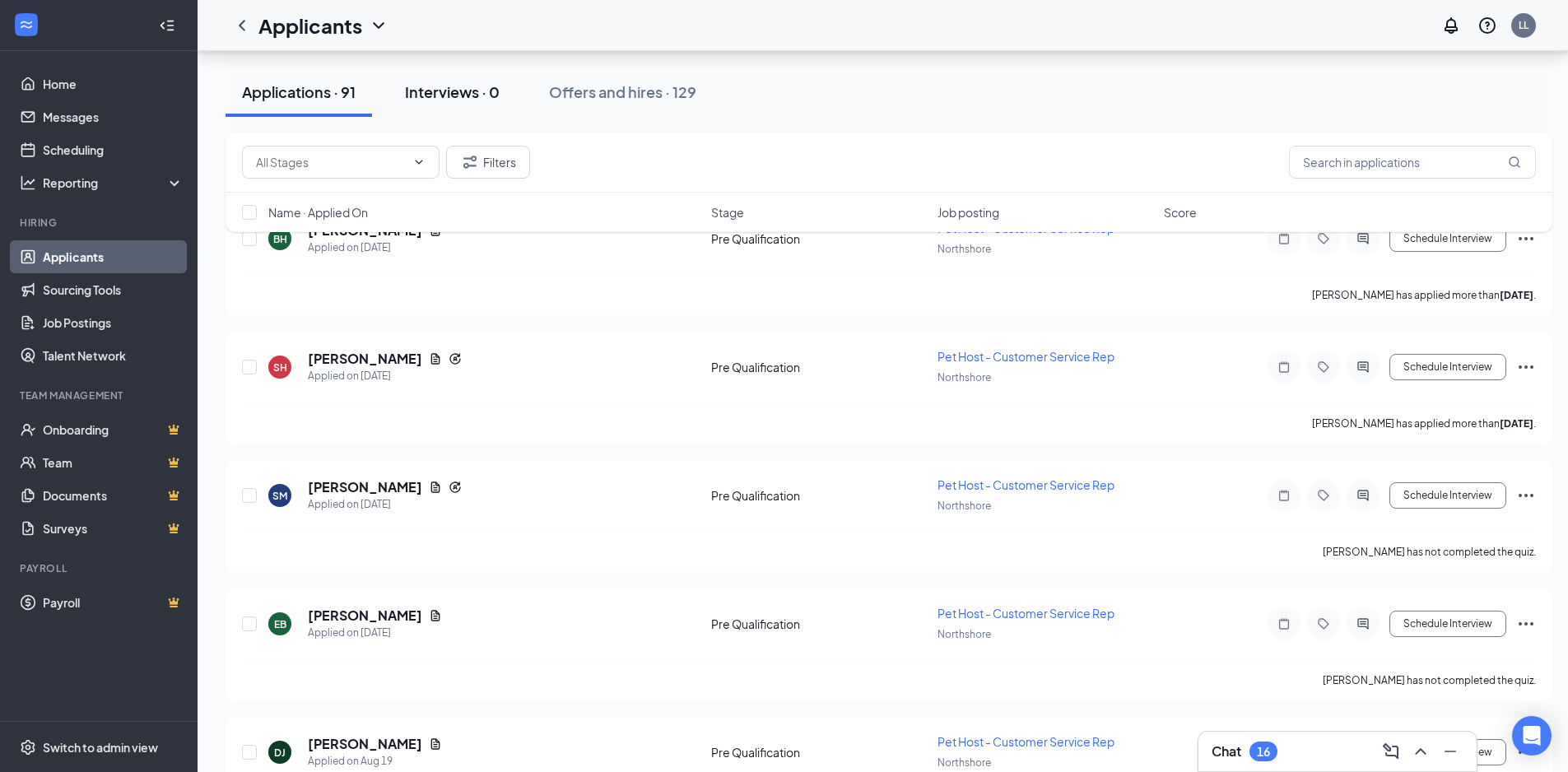
click at [470, 93] on div "Interviews · 0" at bounding box center [452, 92] width 94 height 21
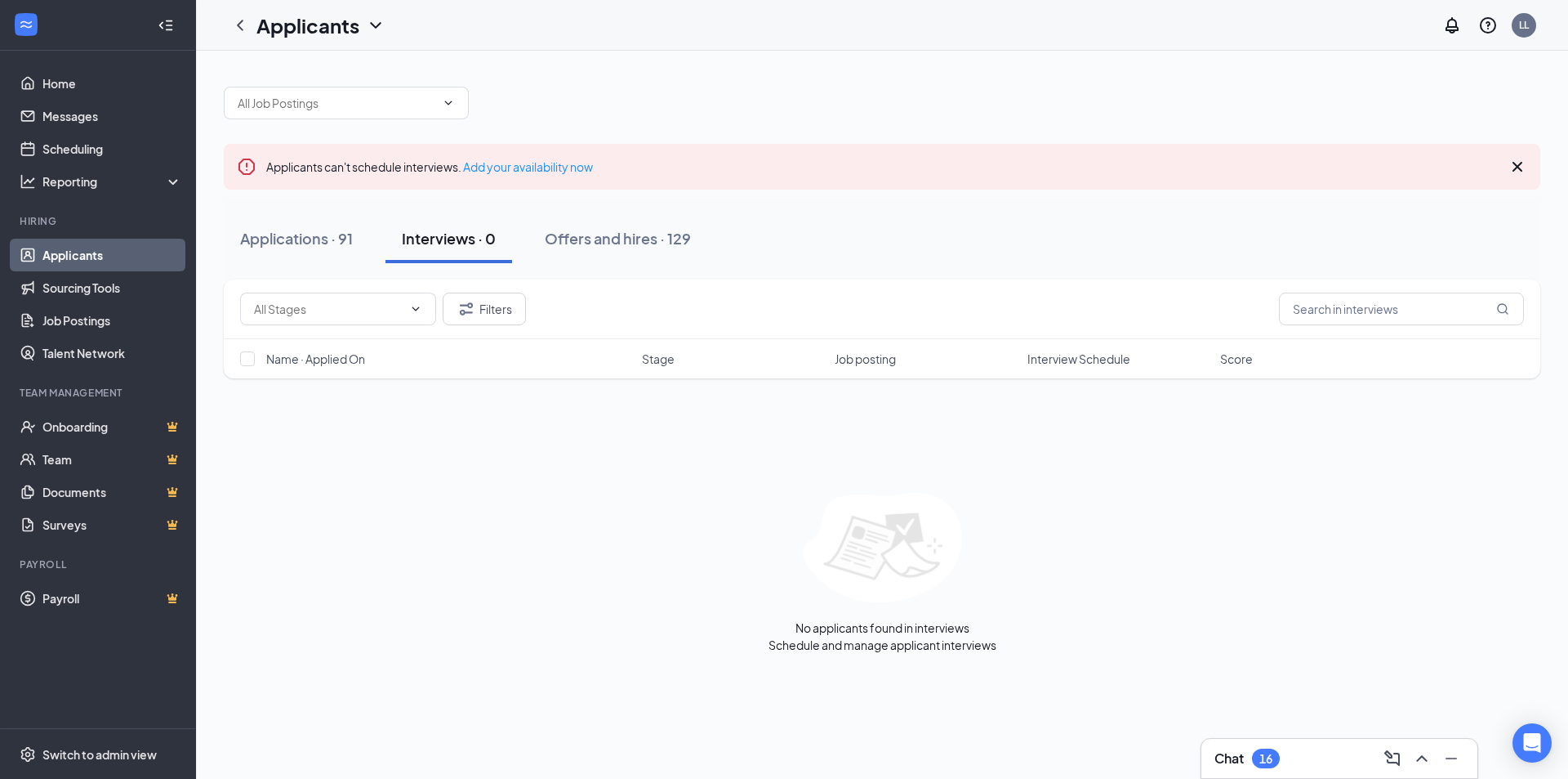
click at [87, 256] on link "Applicants" at bounding box center [111, 255] width 139 height 32
